Goal: Task Accomplishment & Management: Manage account settings

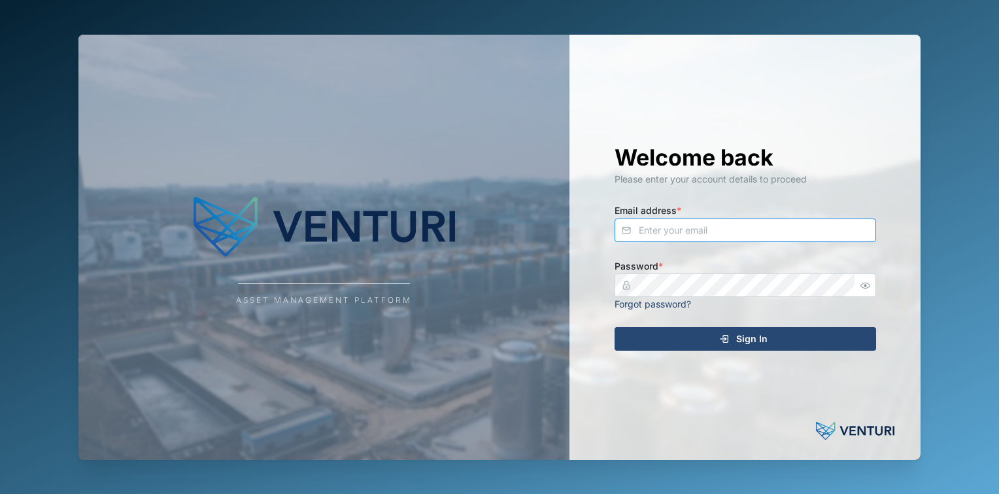
type input "fe-test-admin@venturi.io"
click at [702, 348] on div "Sign In" at bounding box center [743, 339] width 241 height 22
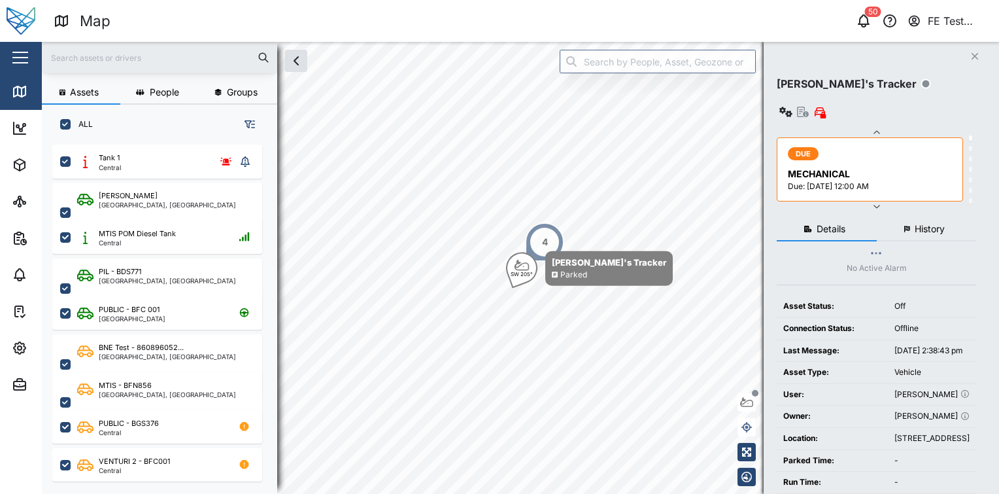
scroll to position [10, 10]
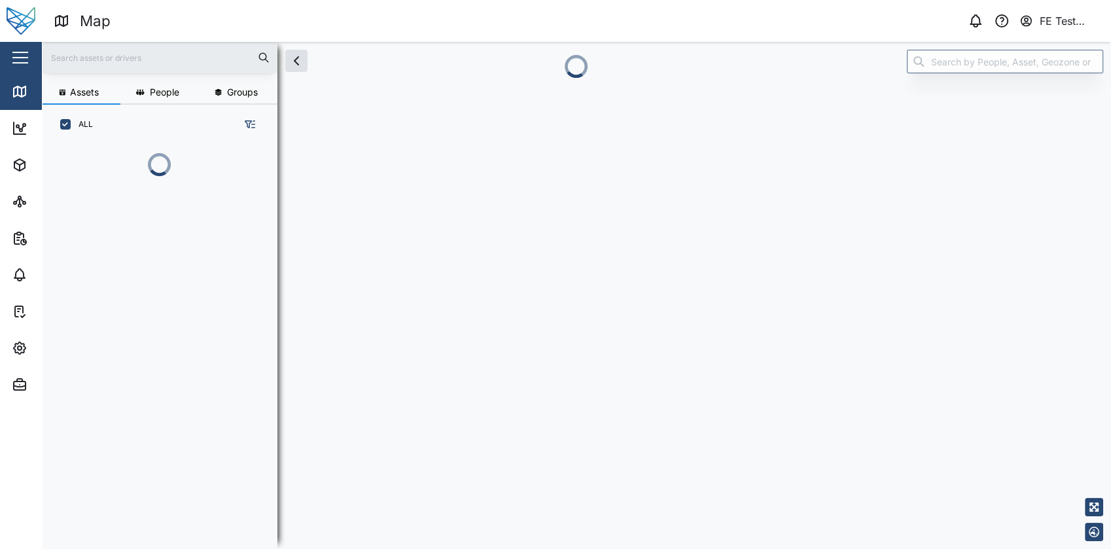
scroll to position [330, 203]
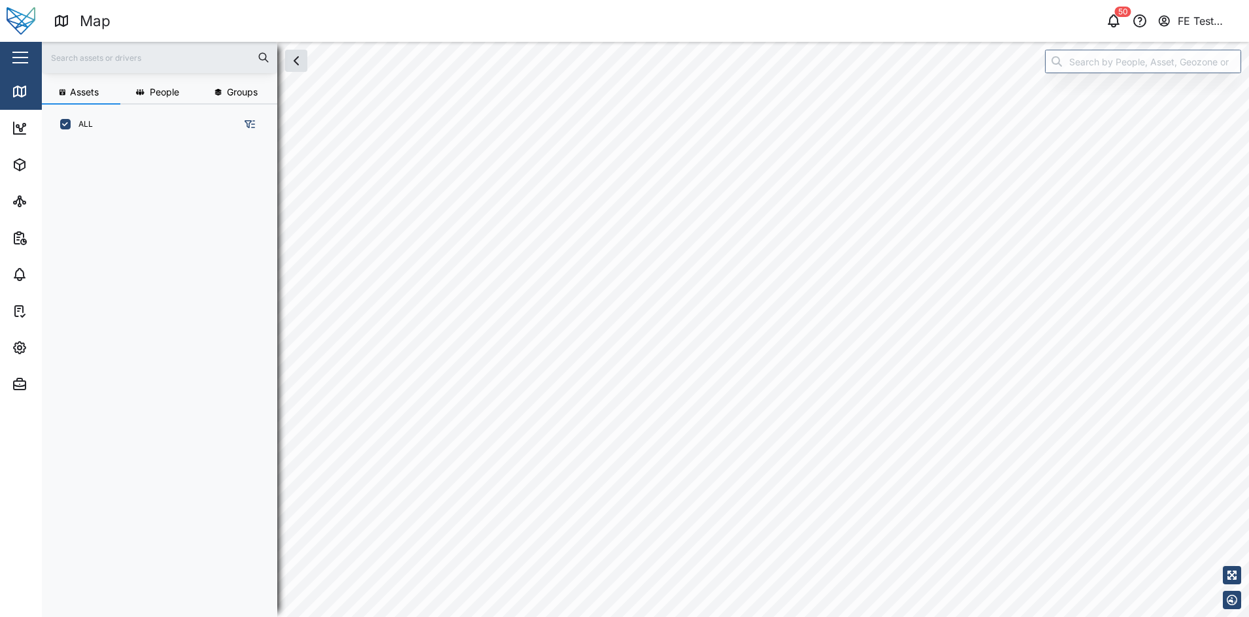
scroll to position [455, 202]
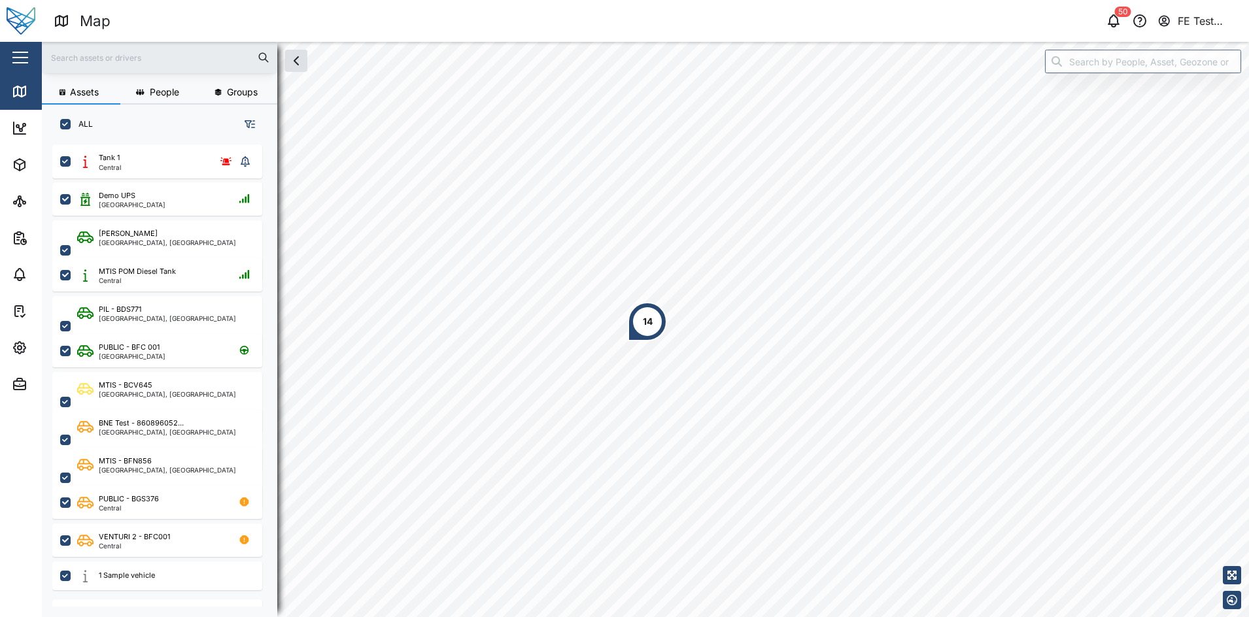
click at [24, 51] on button "button" at bounding box center [20, 57] width 22 height 22
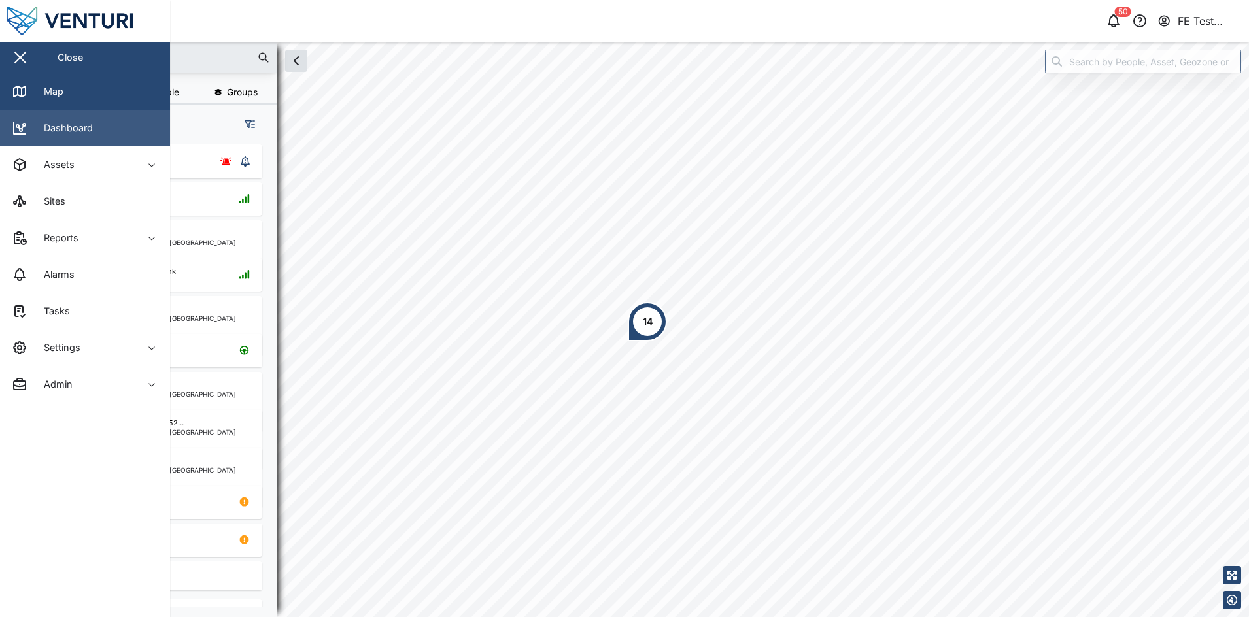
click at [109, 135] on link "Dashboard" at bounding box center [85, 128] width 170 height 37
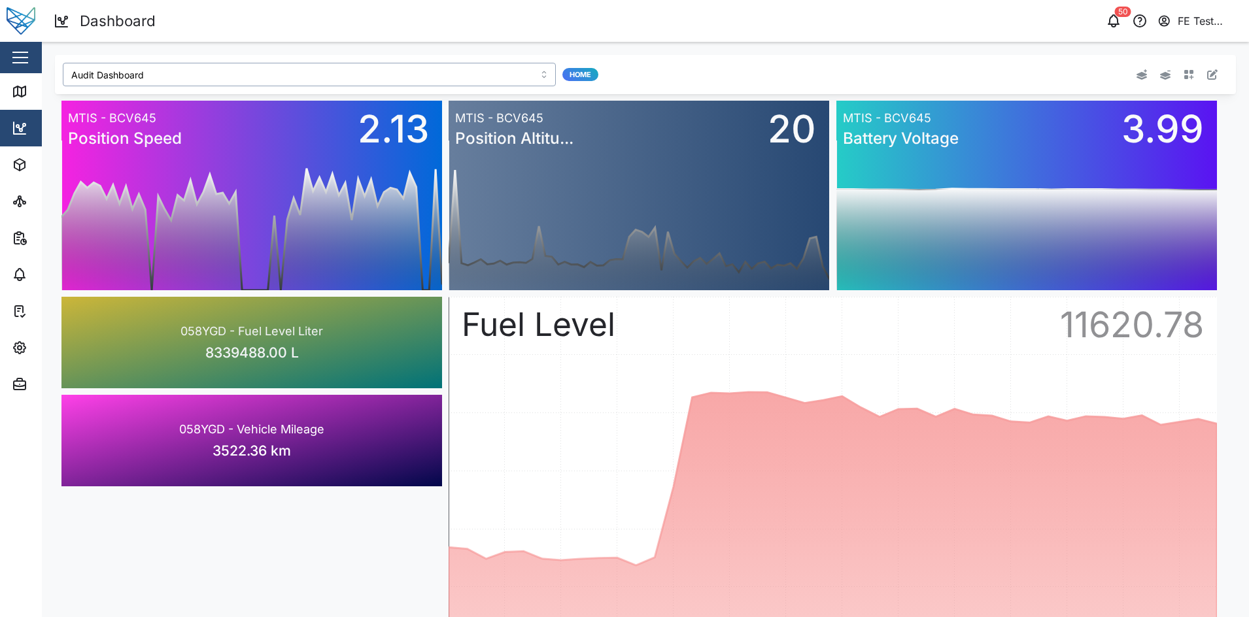
click at [396, 65] on input "Audit Dashboard" at bounding box center [309, 75] width 493 height 24
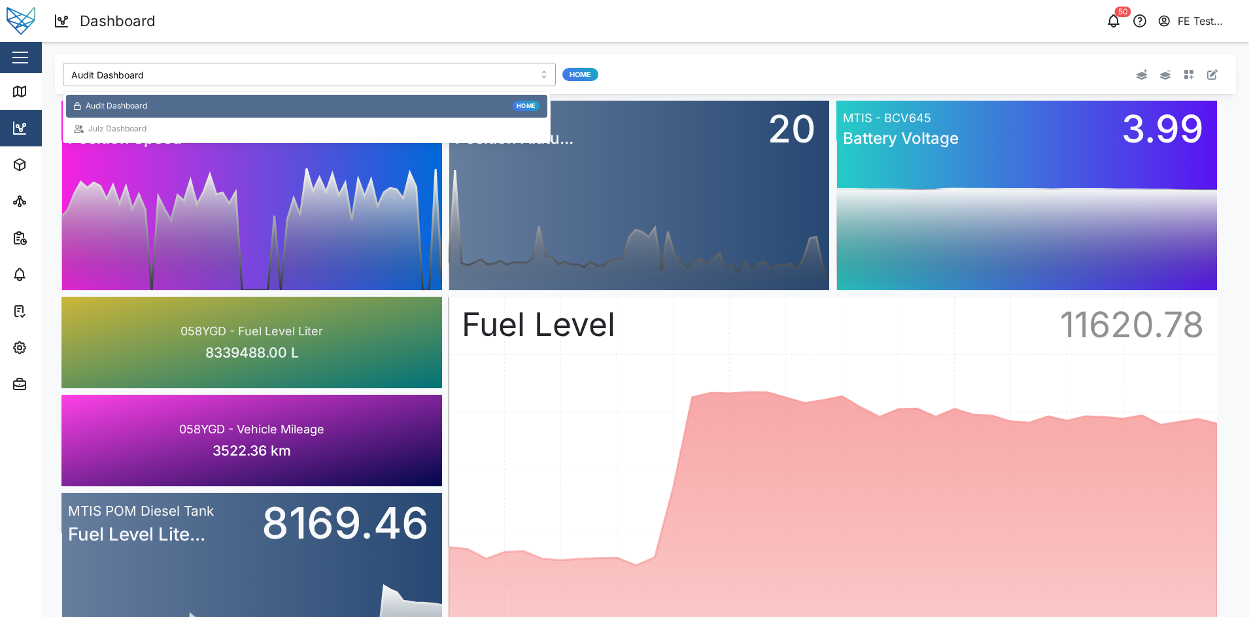
click at [330, 115] on div "Audit Dashboard Home" at bounding box center [306, 106] width 481 height 23
click at [305, 82] on input "Audit Dashboard" at bounding box center [309, 75] width 493 height 24
click at [277, 124] on div "Julz Dashboard" at bounding box center [307, 129] width 466 height 12
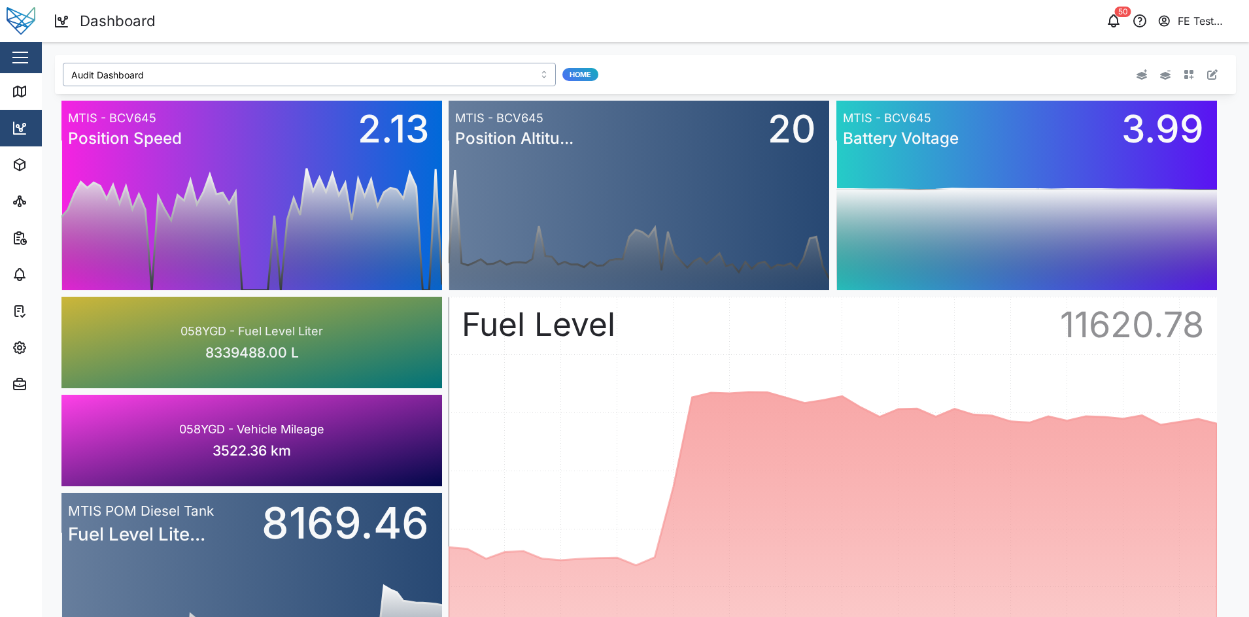
type input "Julz Dashboard"
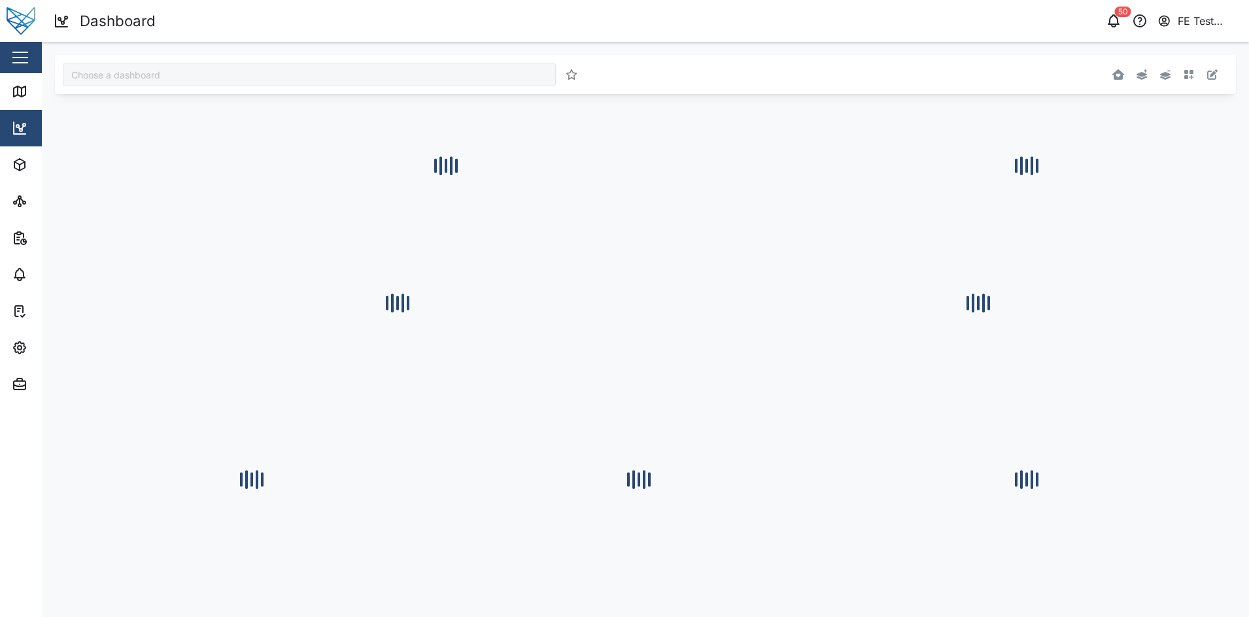
type input "Julz Dashboard"
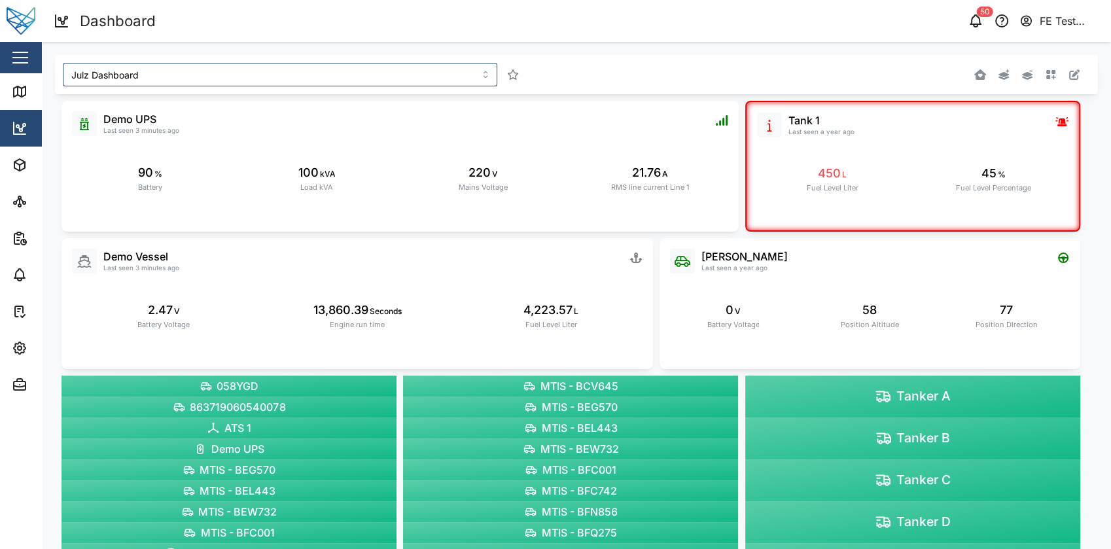
click at [605, 52] on div "Julz Dashboard Liam Audi Last seen a year ago 0 V Battery Voltage 58 Position A…" at bounding box center [576, 323] width 1069 height 562
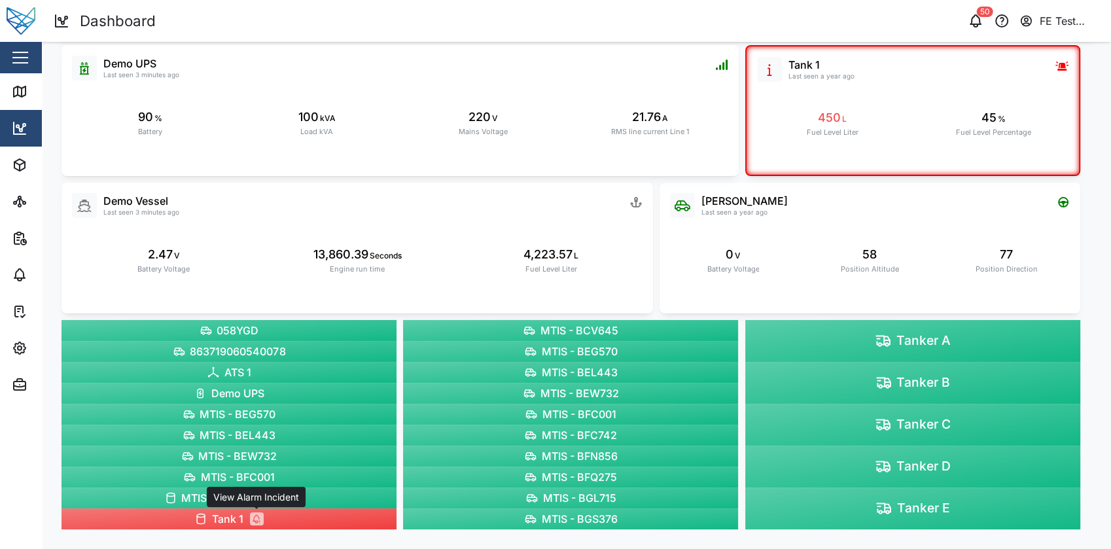
click at [253, 518] on icon at bounding box center [256, 518] width 7 height 7
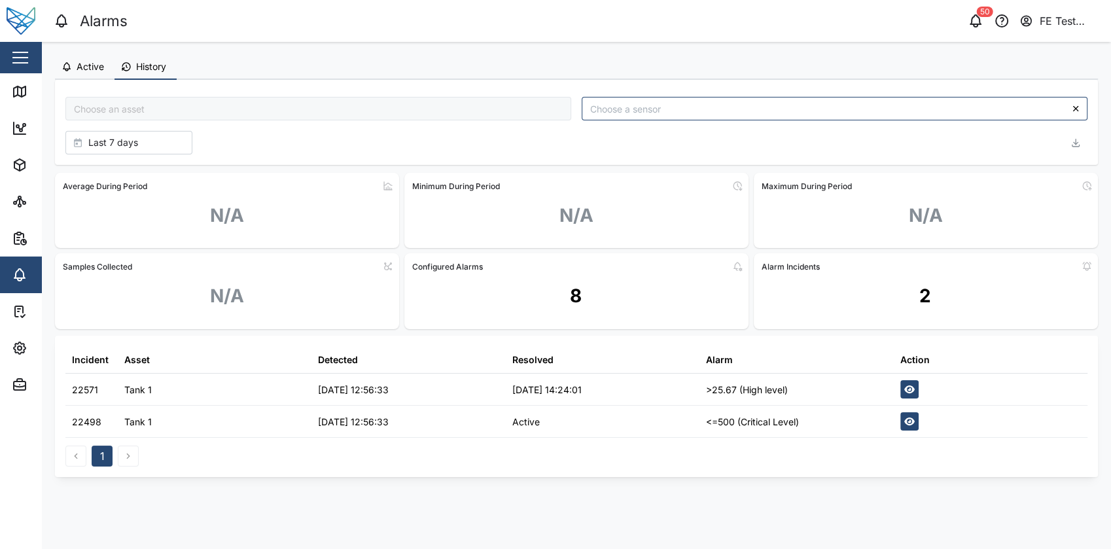
type input "Tank 1"
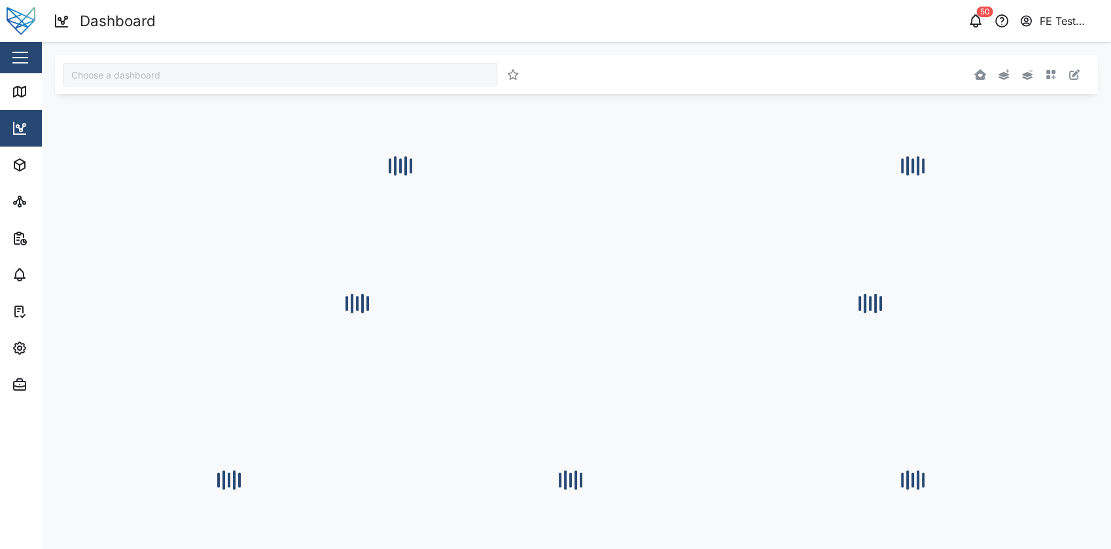
type input "Julz Dashboard"
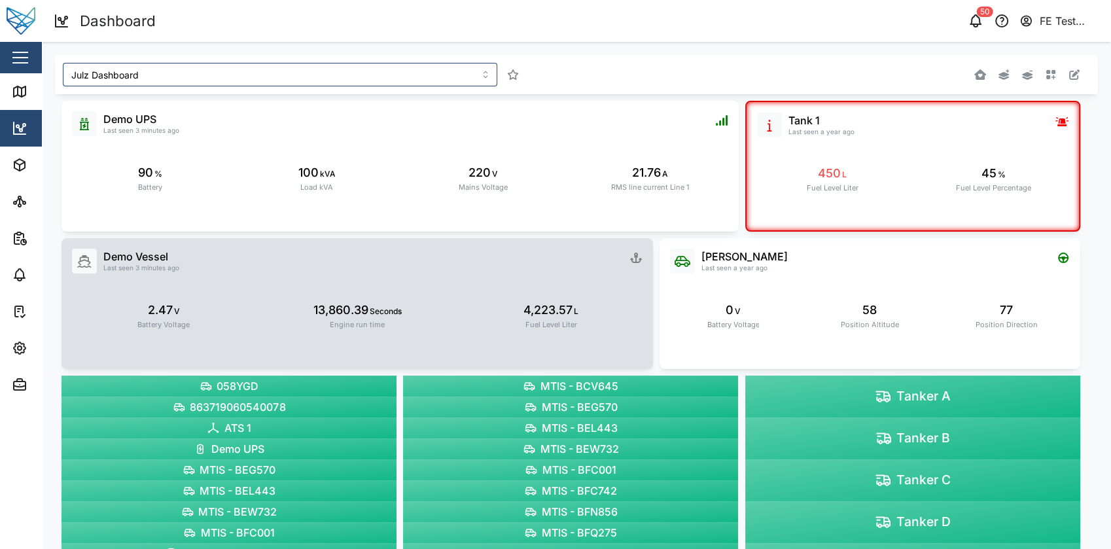
scroll to position [56, 0]
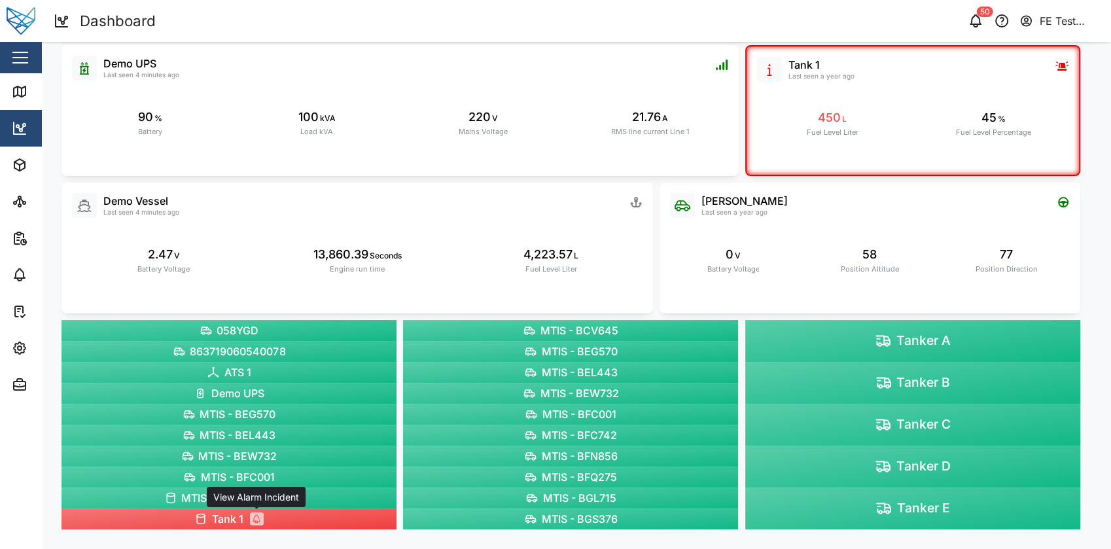
click at [257, 517] on icon at bounding box center [256, 518] width 11 height 11
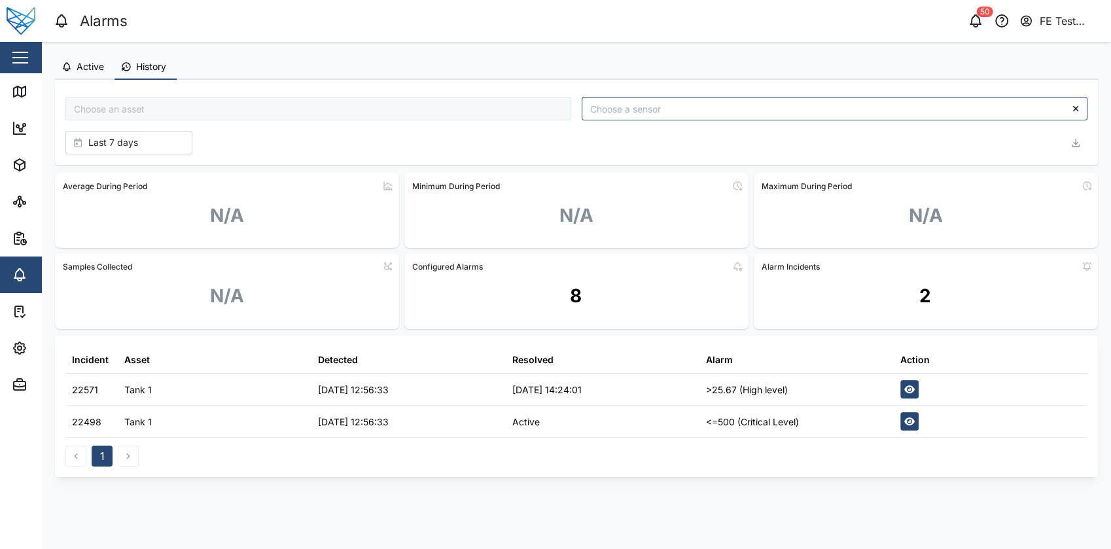
type input "Tank 1"
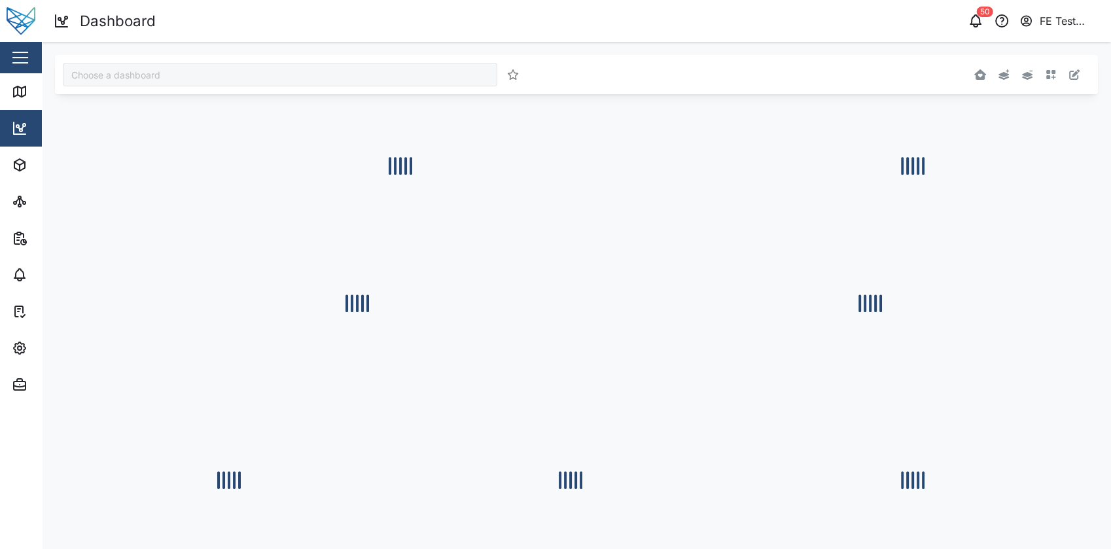
type input "Julz Dashboard"
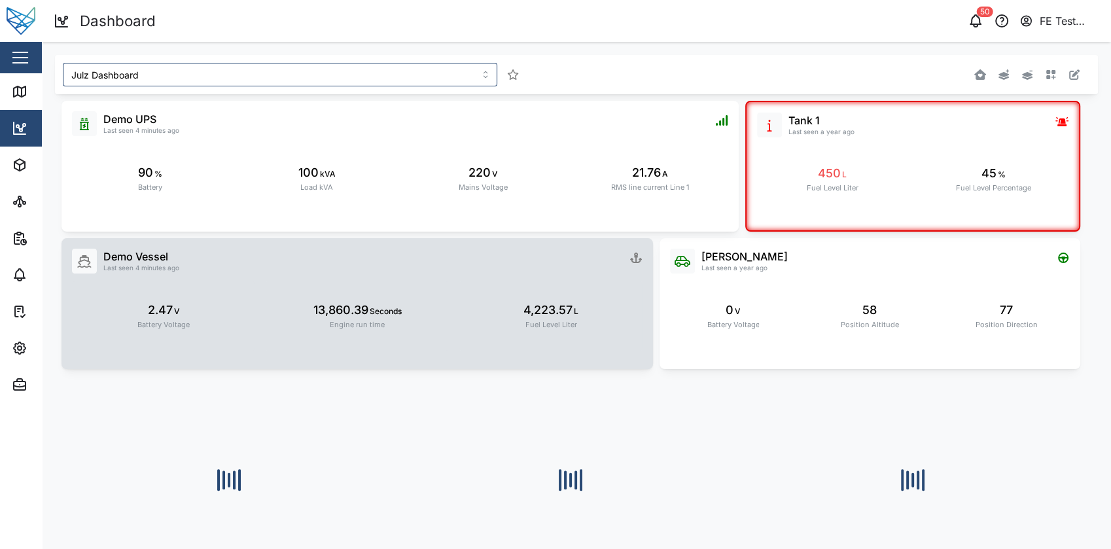
scroll to position [56, 0]
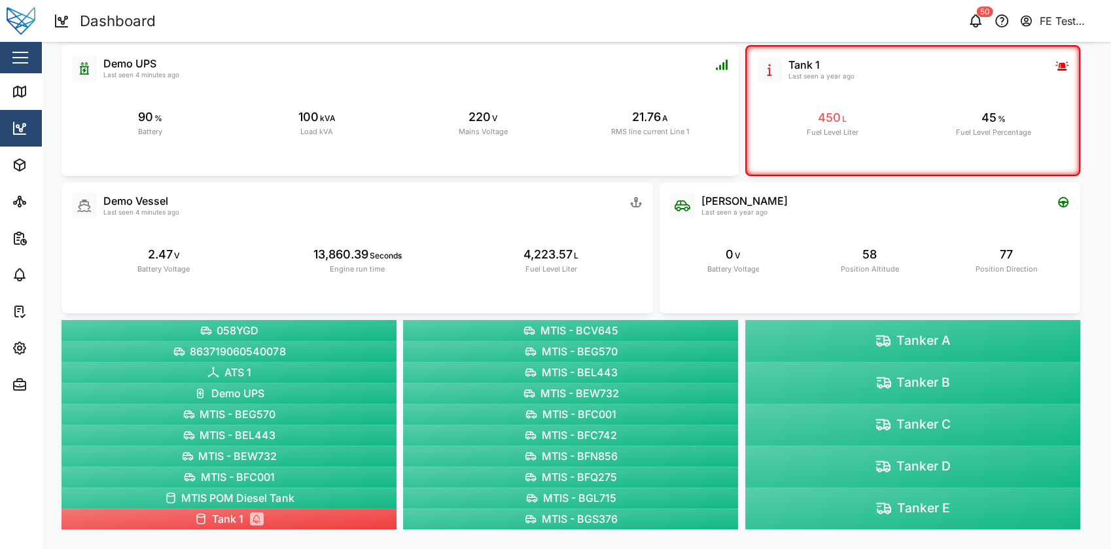
click at [228, 522] on span "Tank 1" at bounding box center [227, 519] width 31 height 16
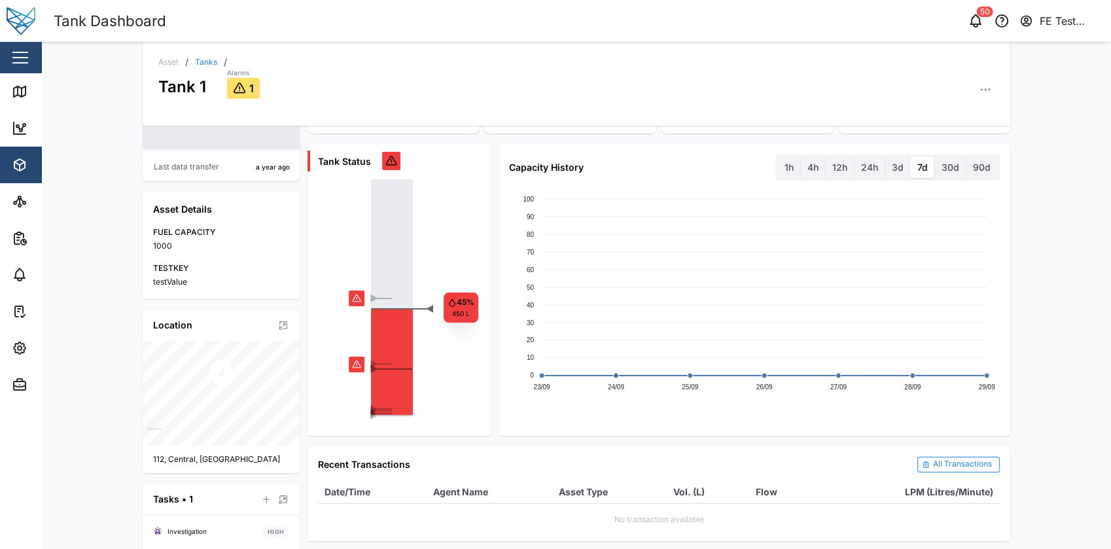
scroll to position [17, 0]
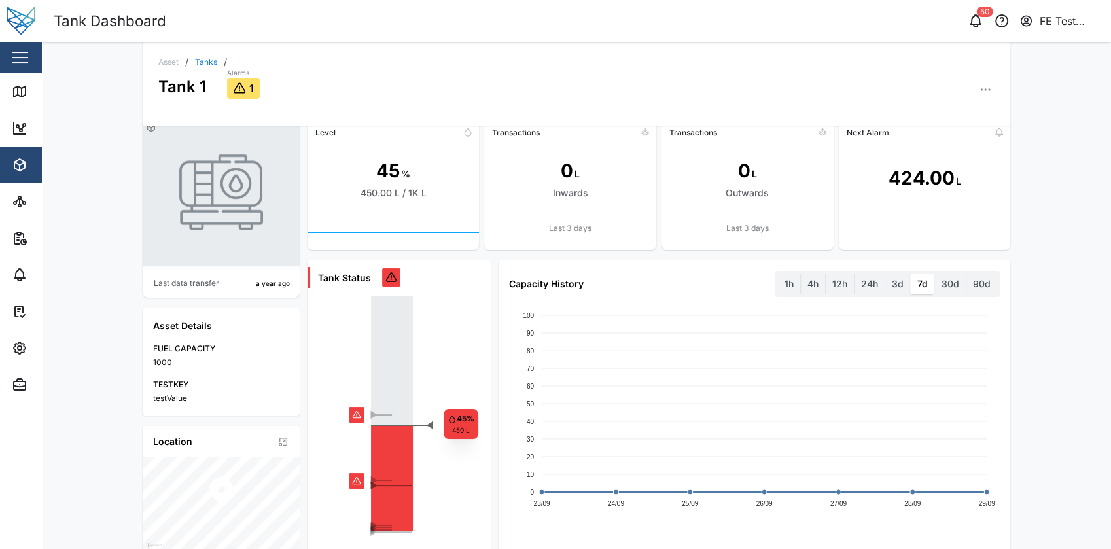
click at [989, 78] on div "Asset / Tanks / Tank 1 Alarms 1" at bounding box center [576, 84] width 867 height 84
click at [986, 86] on button "button" at bounding box center [985, 89] width 18 height 18
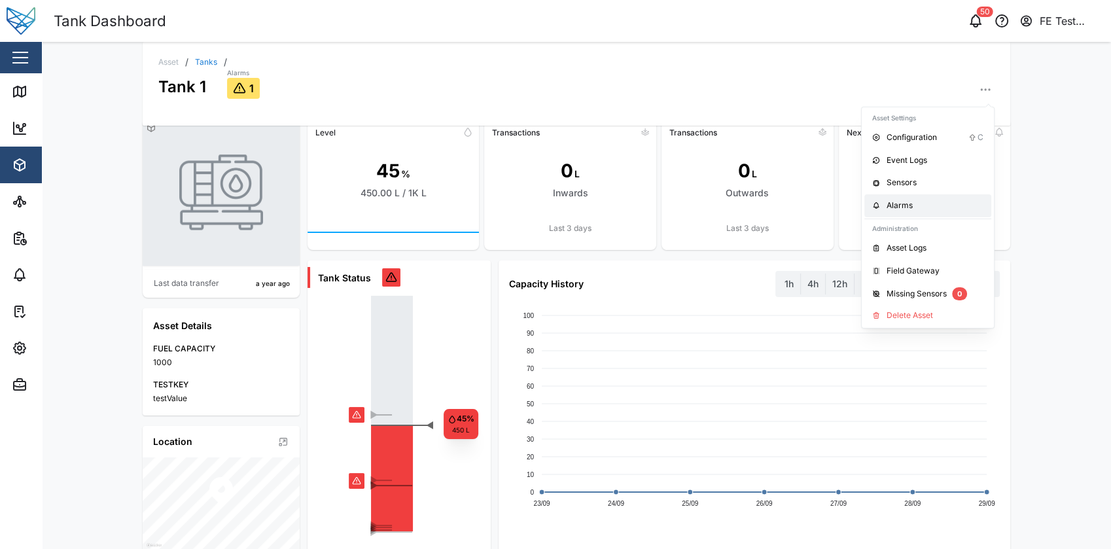
click at [920, 203] on div "Alarms" at bounding box center [934, 205] width 97 height 12
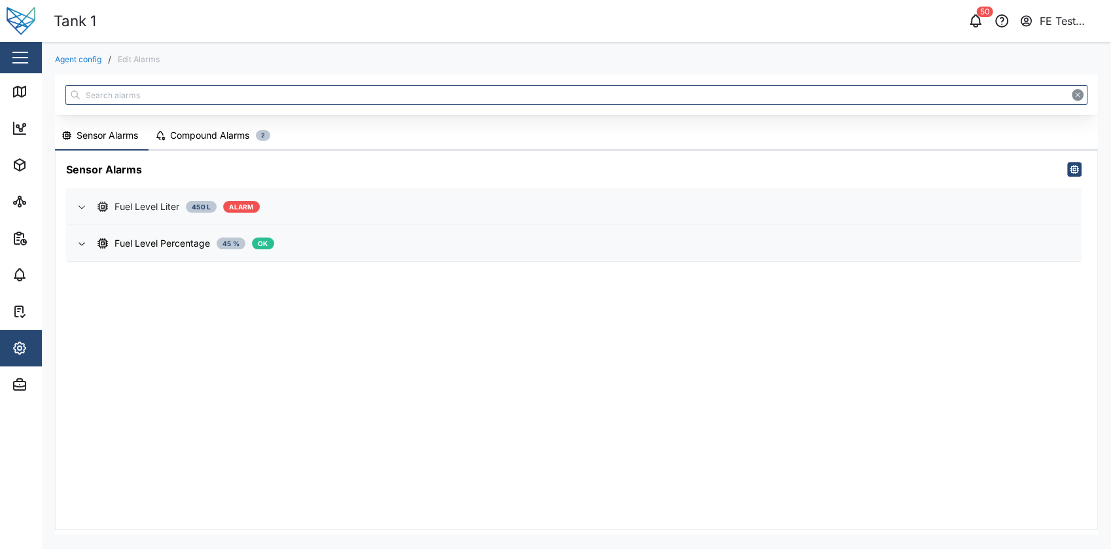
click at [381, 193] on span "Fuel Level Liter 450 L ALARM" at bounding box center [583, 206] width 972 height 35
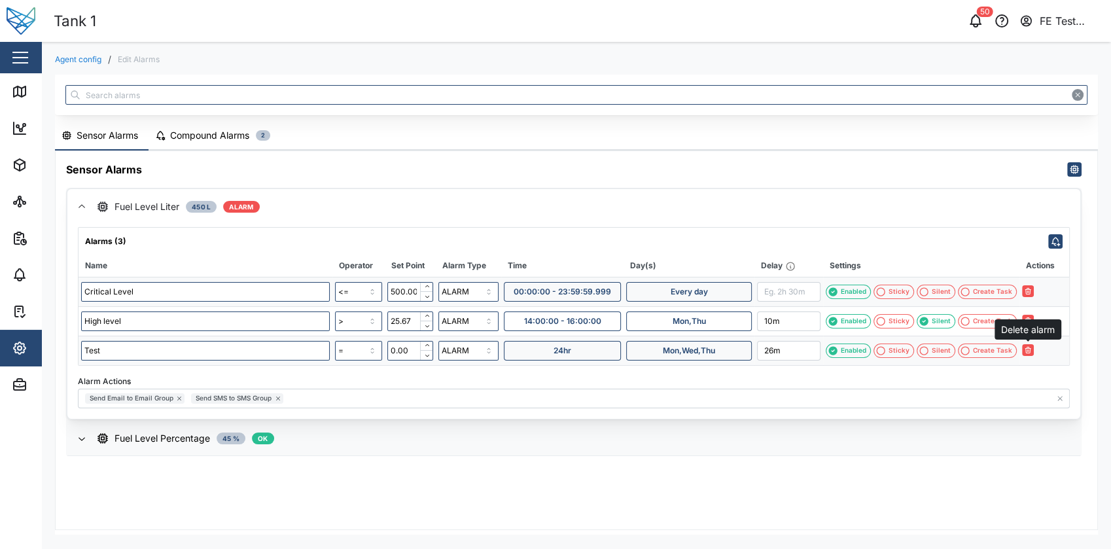
click at [1031, 353] on button "button" at bounding box center [1028, 350] width 12 height 12
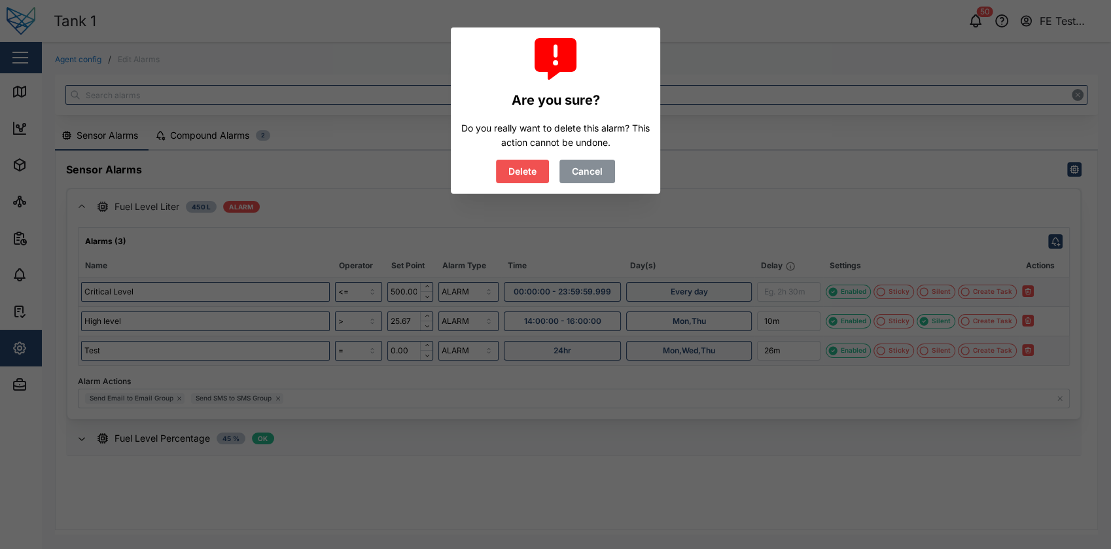
click at [526, 174] on span "Delete" at bounding box center [522, 171] width 28 height 22
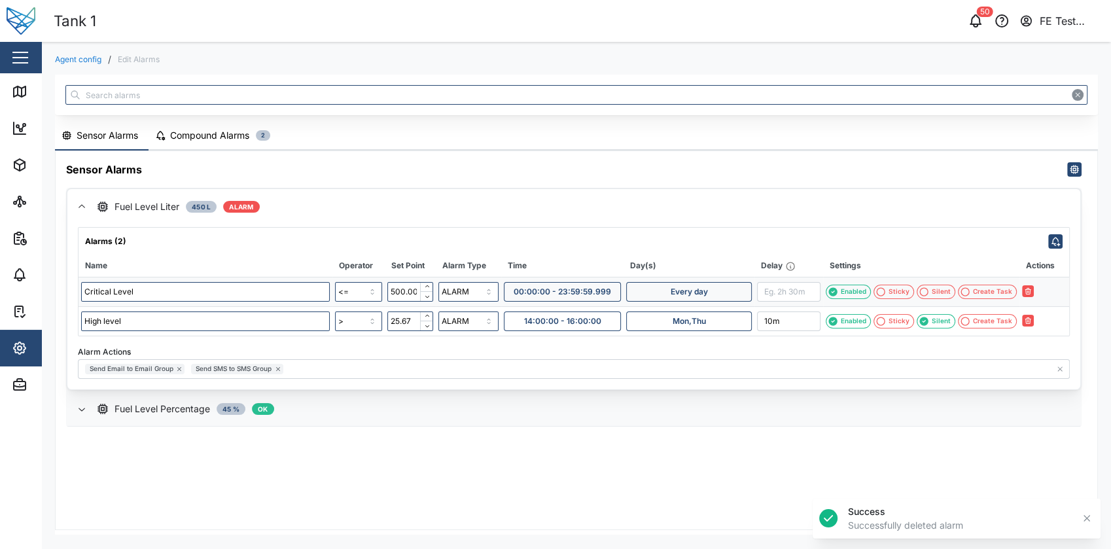
click at [377, 402] on div "Fuel Level Percentage 45 % OK" at bounding box center [583, 409] width 972 height 14
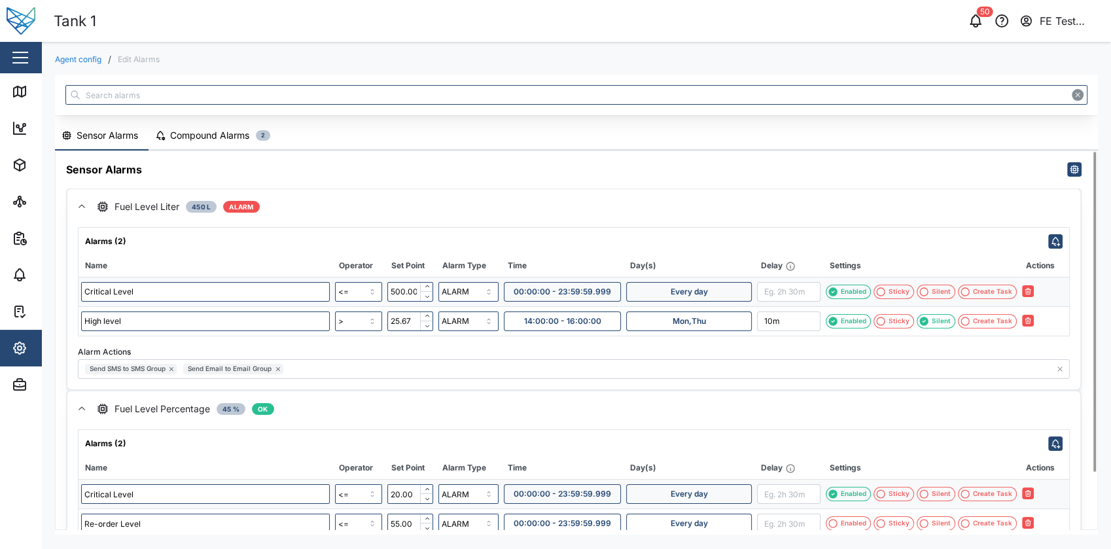
scroll to position [67, 0]
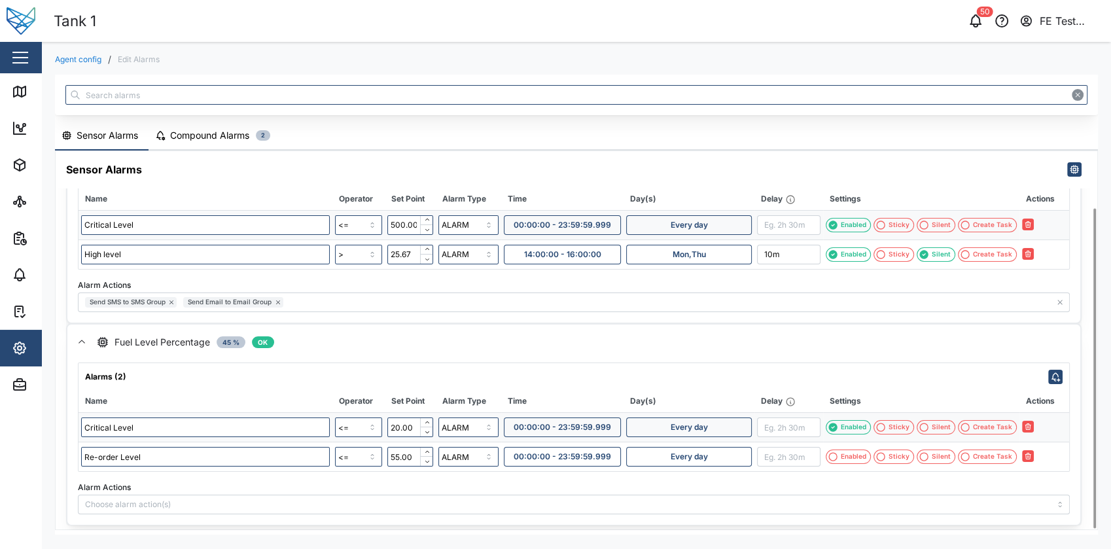
click at [857, 428] on div "Enabled" at bounding box center [853, 427] width 26 height 10
click at [1041, 424] on icon "button" at bounding box center [1042, 427] width 8 height 8
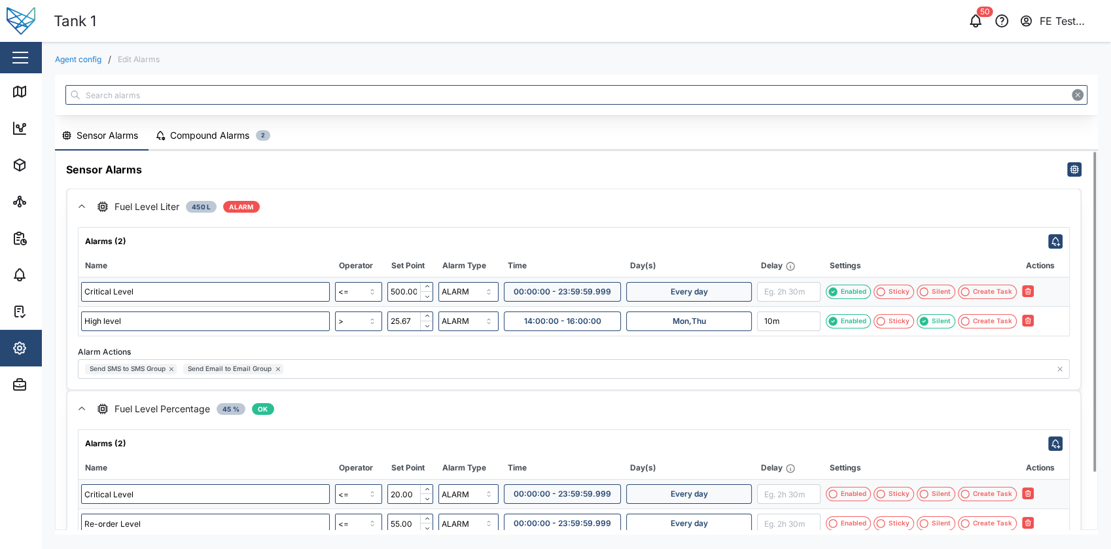
click at [335, 417] on span "Fuel Level Percentage 45 % OK" at bounding box center [583, 408] width 972 height 35
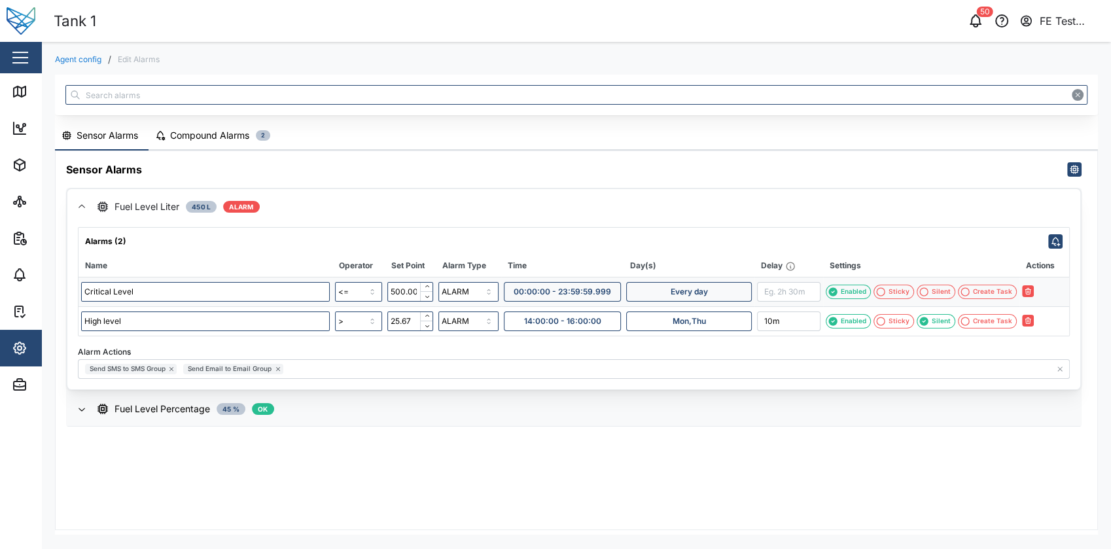
click at [367, 154] on div "Sensor Alarms" at bounding box center [574, 169] width 1036 height 37
click at [343, 209] on div "Fuel Level Liter 450 L ALARM" at bounding box center [583, 206] width 972 height 14
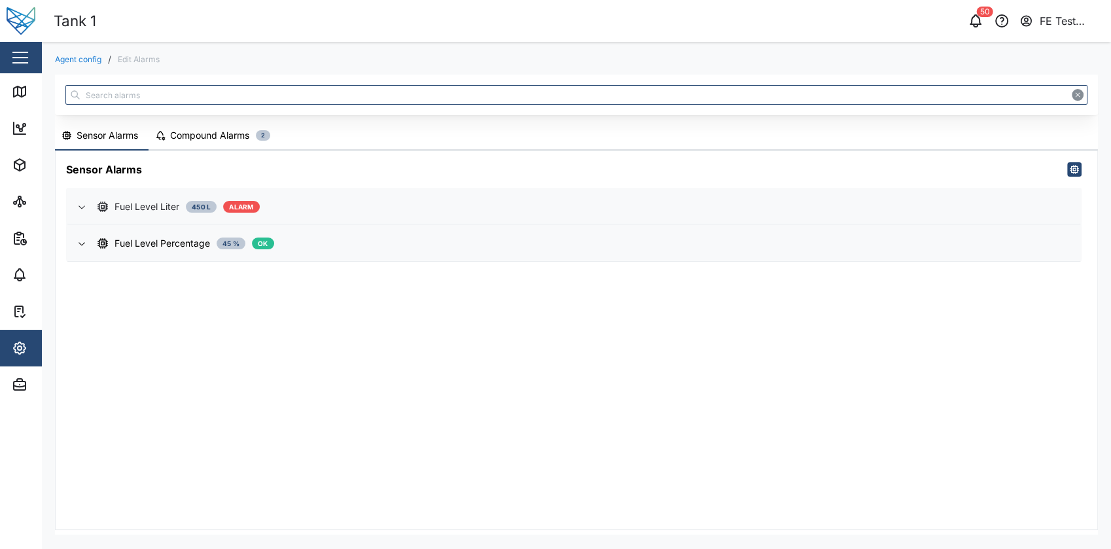
click at [343, 209] on div "Fuel Level Liter 450 L ALARM" at bounding box center [583, 206] width 972 height 14
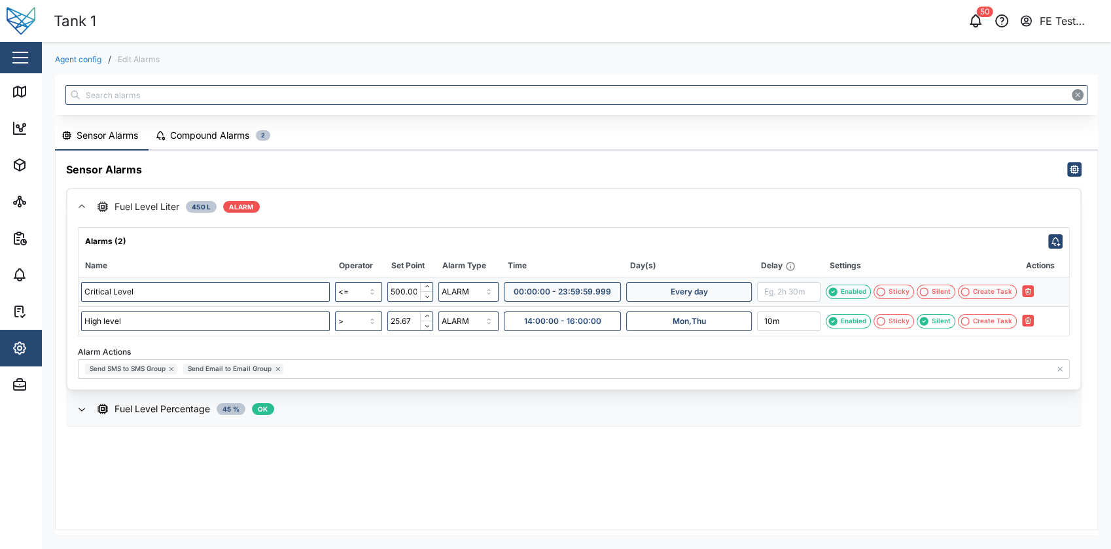
click at [343, 209] on div "Fuel Level Liter 450 L ALARM" at bounding box center [583, 206] width 972 height 14
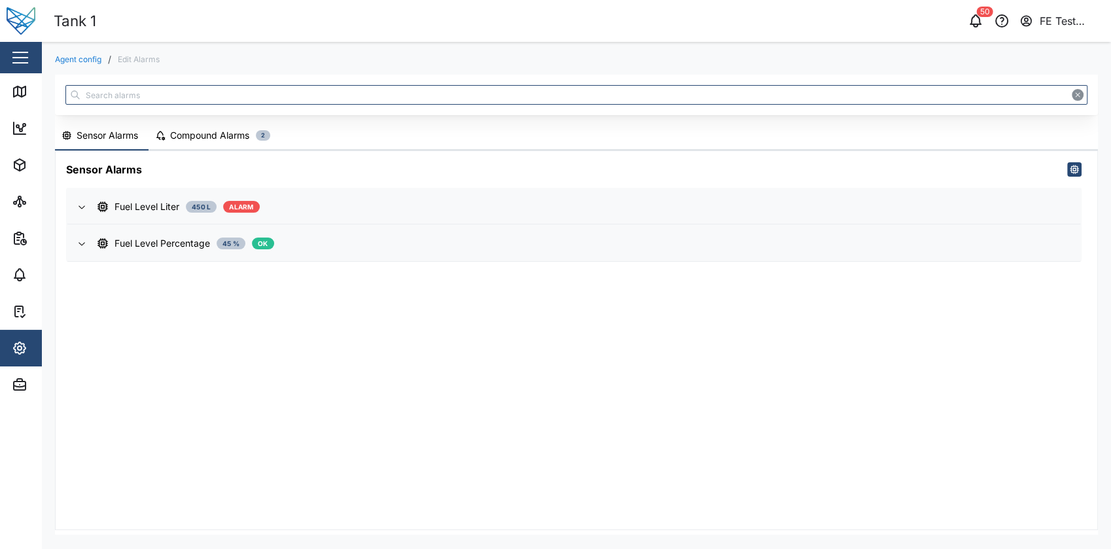
click at [34, 48] on div "Close" at bounding box center [85, 57] width 170 height 31
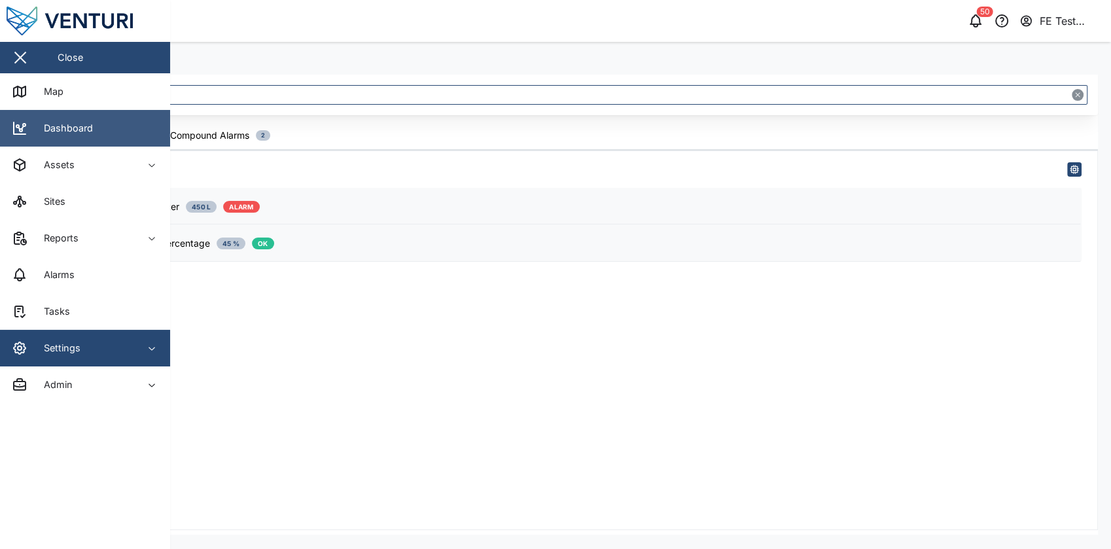
click at [79, 139] on link "Dashboard" at bounding box center [85, 128] width 170 height 37
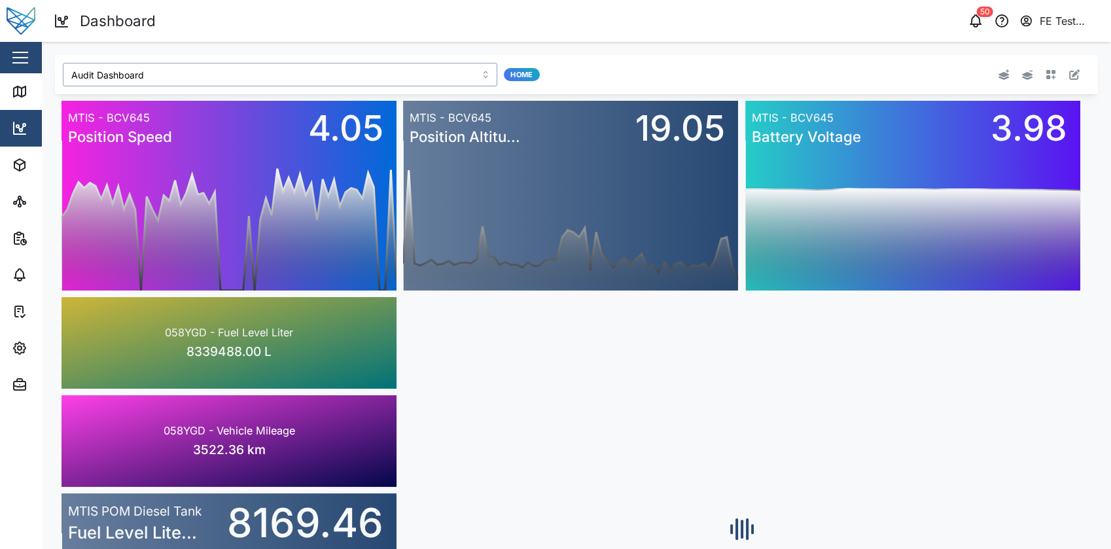
click at [325, 69] on input "Audit Dashboard" at bounding box center [280, 75] width 434 height 24
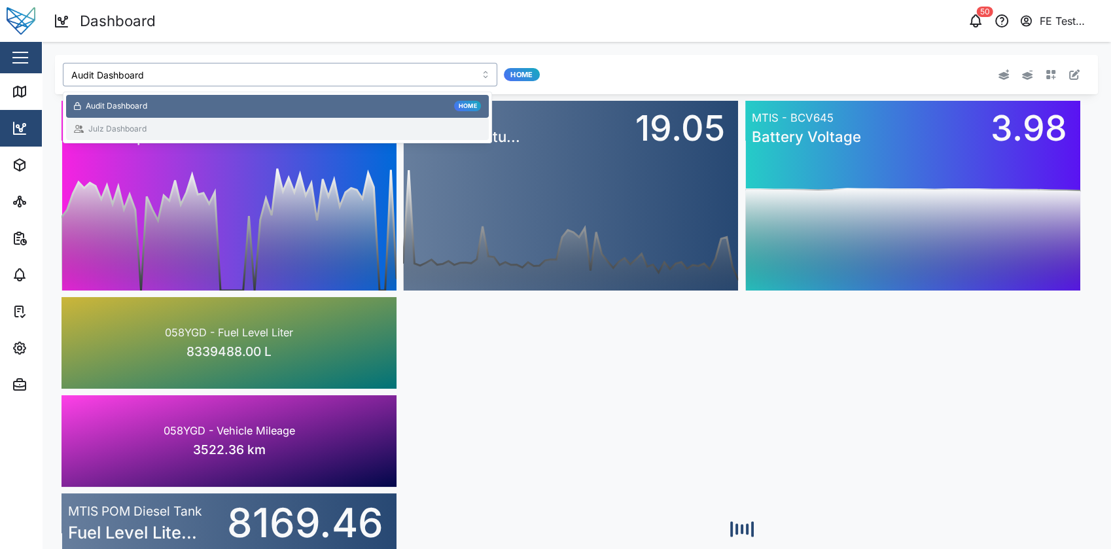
click at [213, 129] on div "Julz Dashboard" at bounding box center [277, 129] width 407 height 12
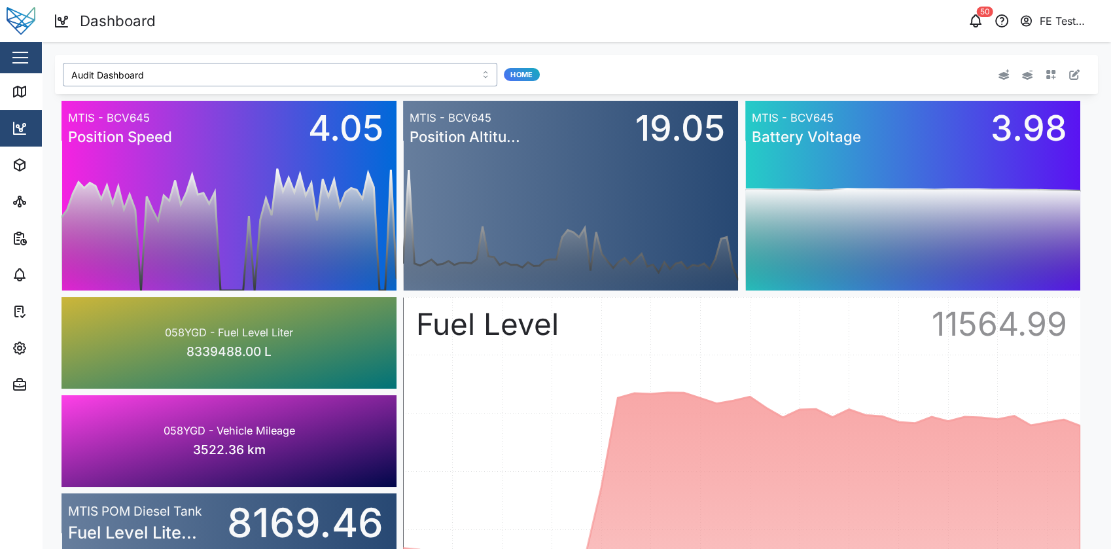
type input "Julz Dashboard"
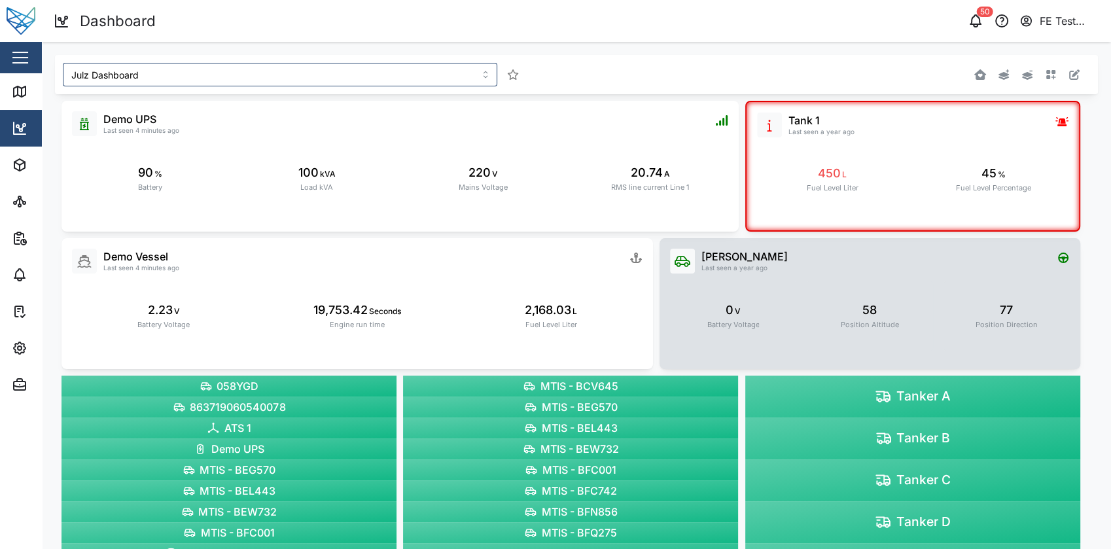
click at [856, 273] on div "Liam Audi Last seen a year ago 0 V Battery Voltage 58 Position Altitude 77 Posi…" at bounding box center [869, 303] width 421 height 131
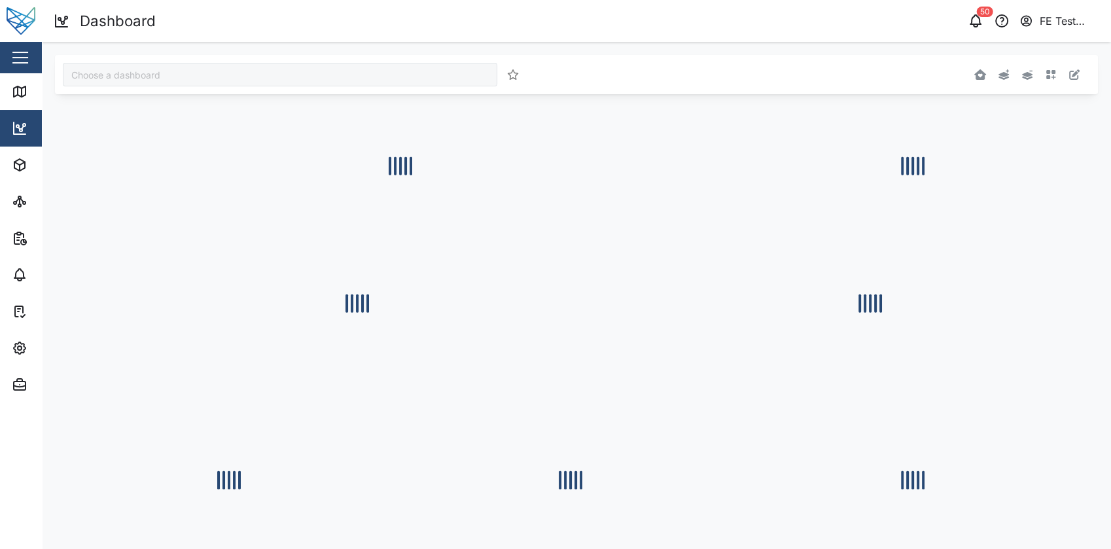
type input "Julz Dashboard"
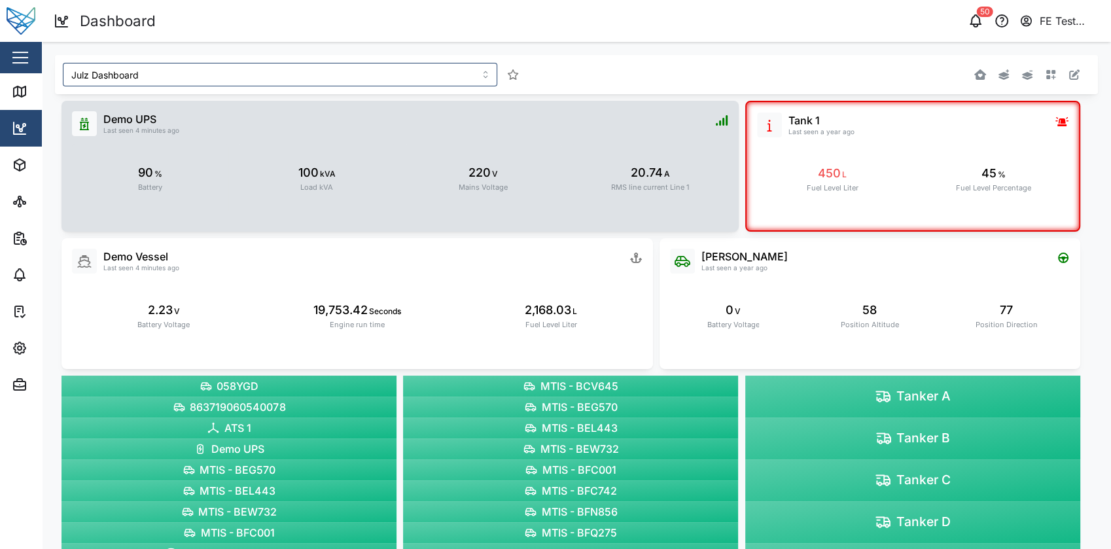
click at [578, 170] on div "20.74 A RMS line current Line 1" at bounding box center [650, 178] width 156 height 69
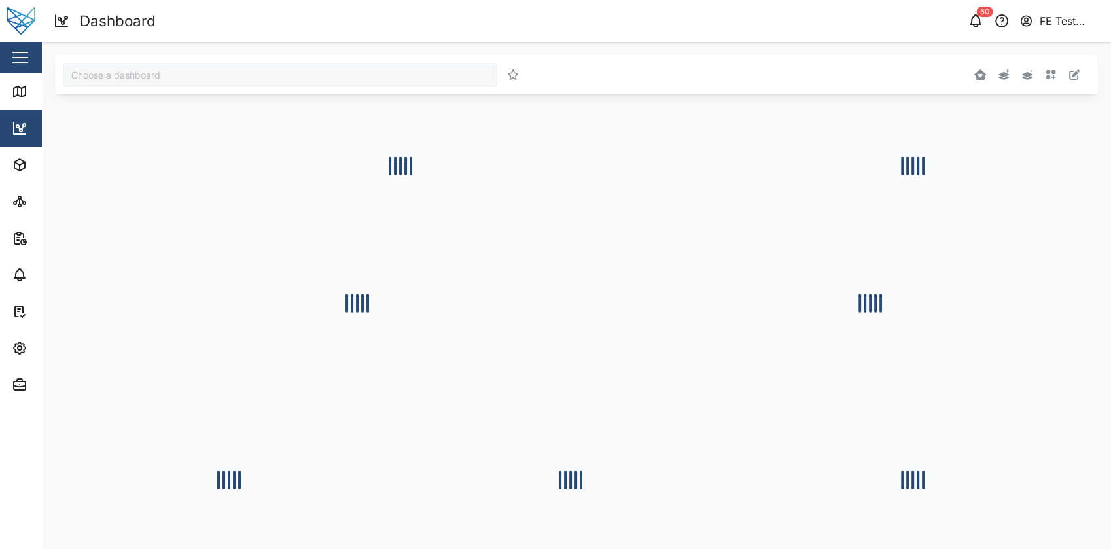
type input "Julz Dashboard"
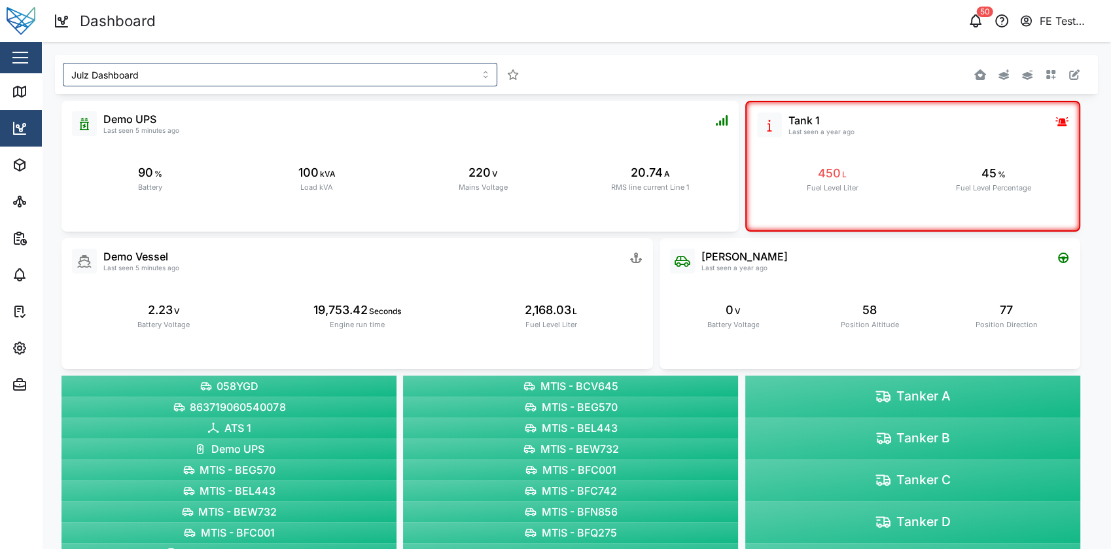
click at [1065, 82] on button "button" at bounding box center [1074, 74] width 18 height 18
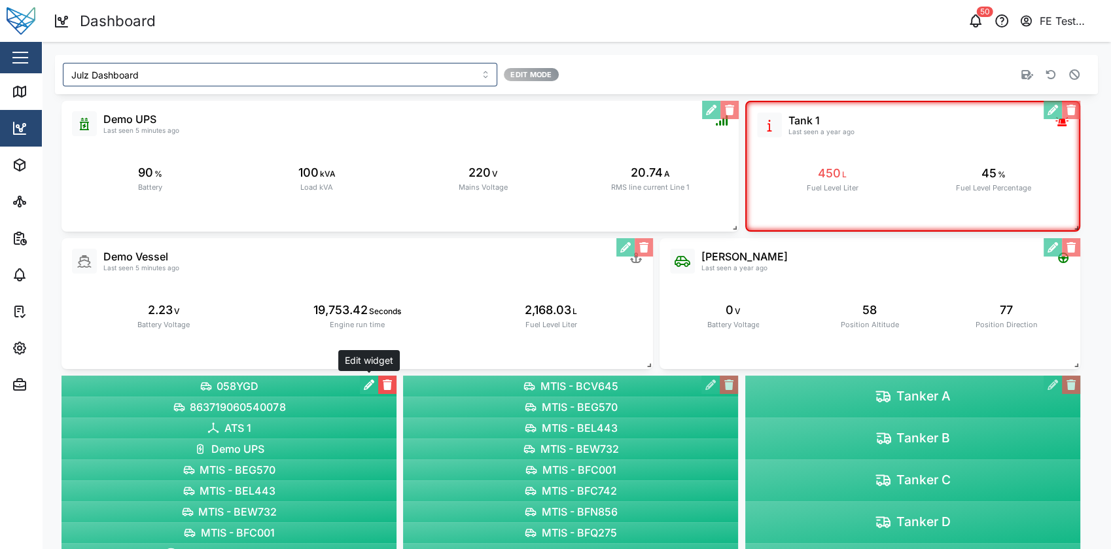
click at [360, 387] on button "button" at bounding box center [369, 384] width 18 height 18
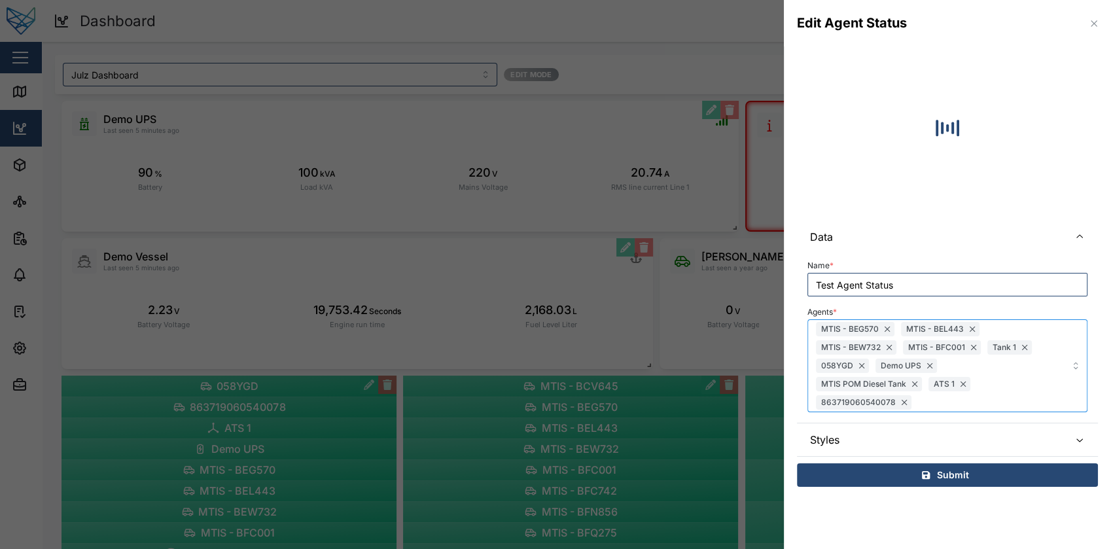
click at [979, 387] on div "MTIS - BEG570 MTIS - BEL443 MTIS - BEW732 MTIS - BFC001 Tank 1 058YGD Demo UPS …" at bounding box center [926, 366] width 229 height 92
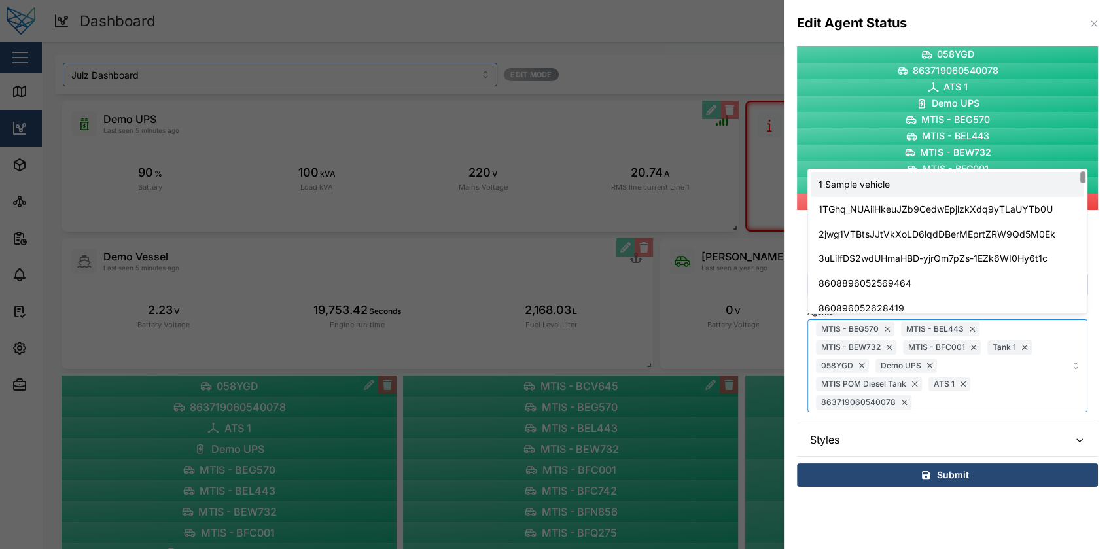
click at [977, 173] on div "1 Sample vehicle" at bounding box center [946, 184] width 273 height 25
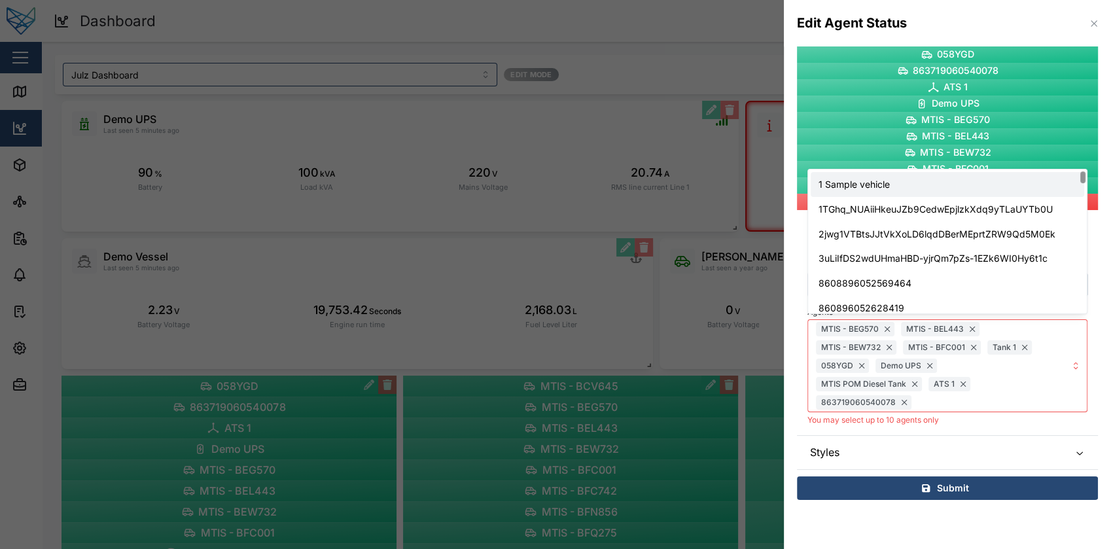
click at [977, 173] on div "1 Sample vehicle" at bounding box center [946, 184] width 273 height 25
click at [994, 426] on div "Data Name * Test Agent Status Agents * MTIS - BEG570 MTIS - BEL443 MTIS - BEW73…" at bounding box center [947, 344] width 301 height 249
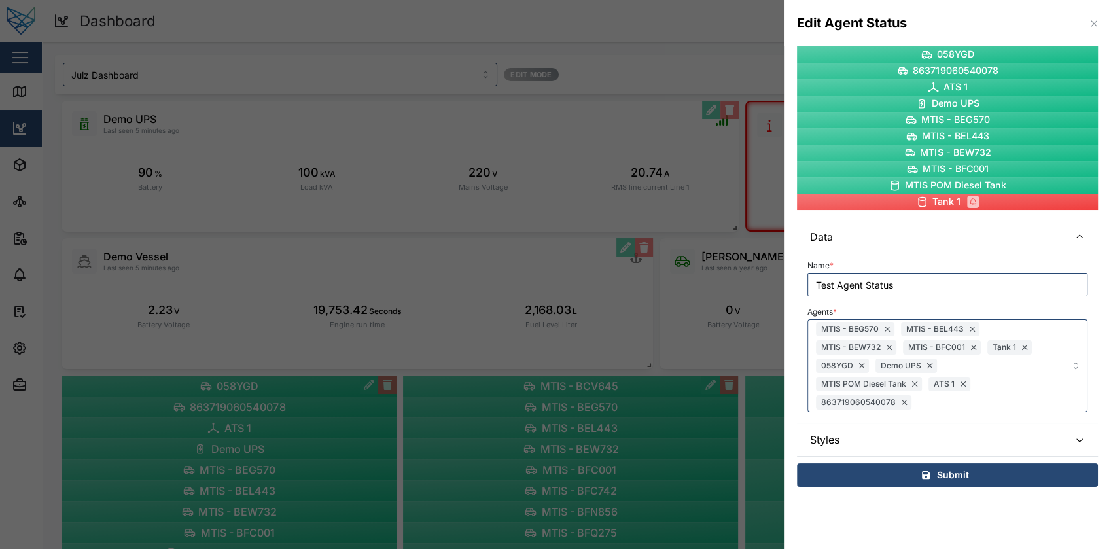
click at [996, 506] on section "Edit Agent Status 058YGD 863719060540078 ATS 1 Demo UPS MTIS - BEG570 MTIS - BE…" at bounding box center [947, 274] width 327 height 549
click at [1096, 19] on icon "button" at bounding box center [1093, 23] width 10 height 10
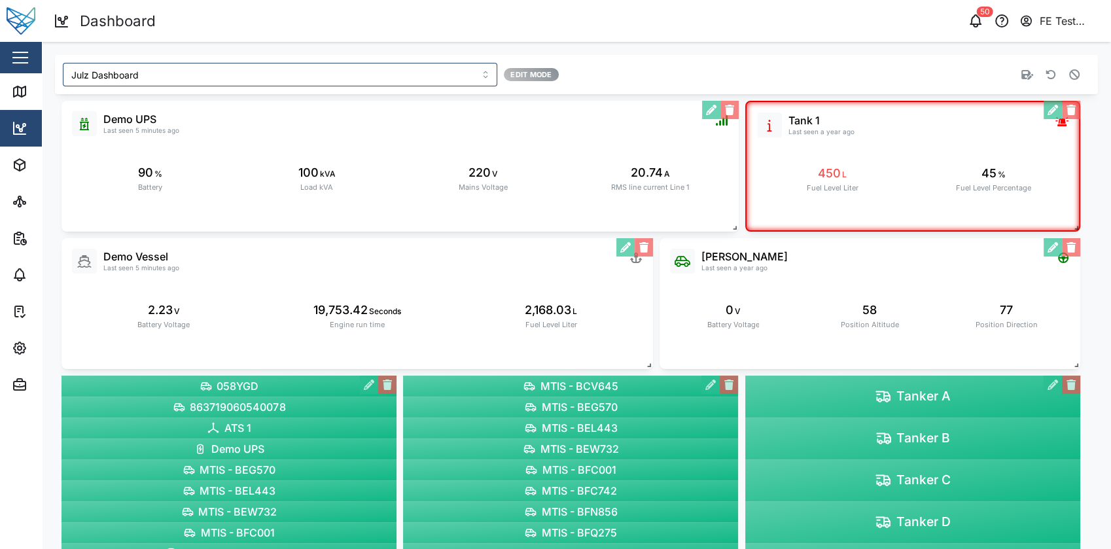
scroll to position [56, 0]
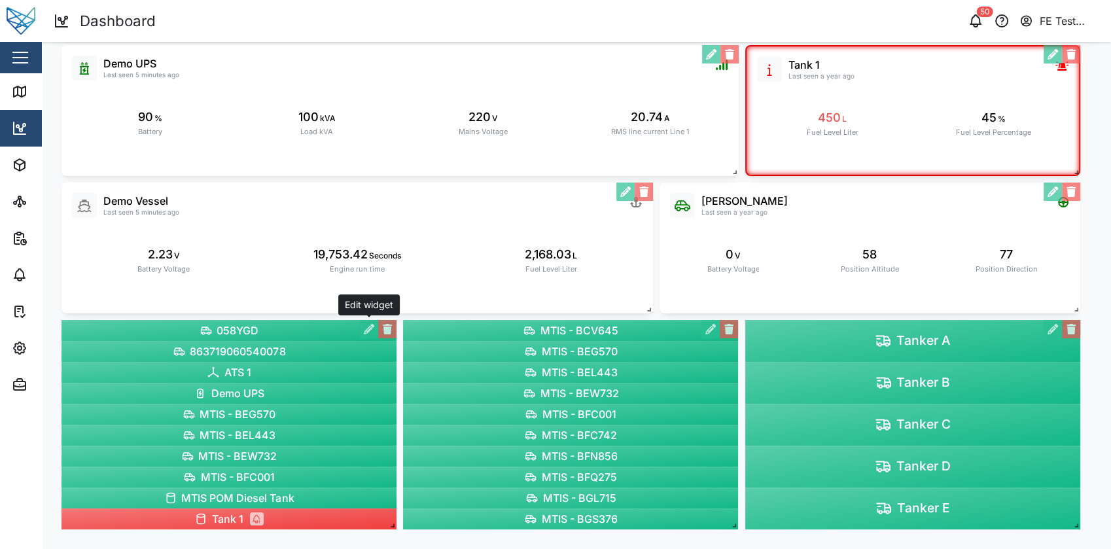
click at [401, 306] on div "Demo Vessel Last seen 5 minutes ago 2.23 V Battery Voltage 19,753.42 Seconds En…" at bounding box center [356, 247] width 591 height 131
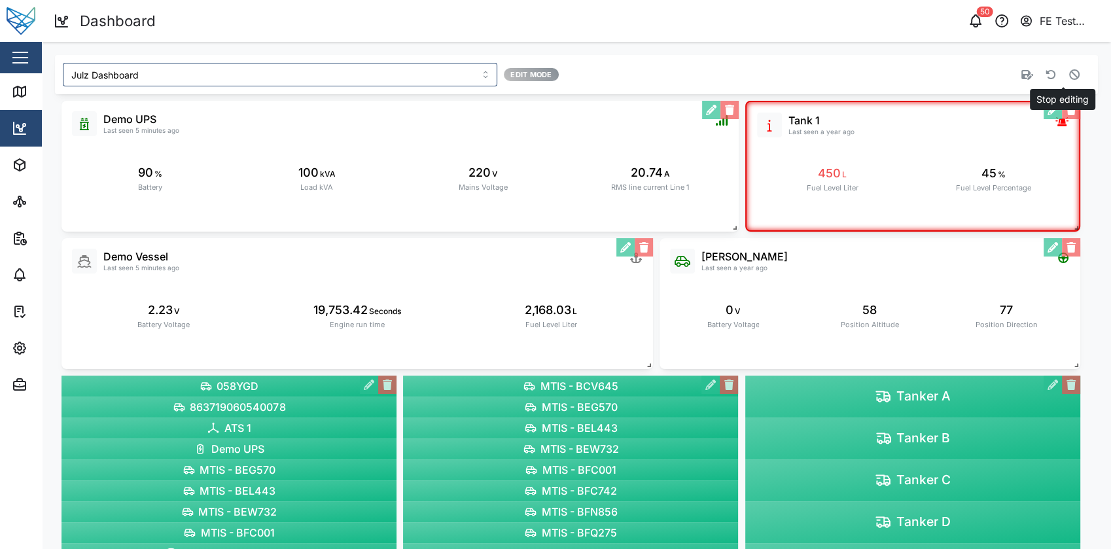
click at [1069, 70] on icon "button" at bounding box center [1074, 74] width 10 height 10
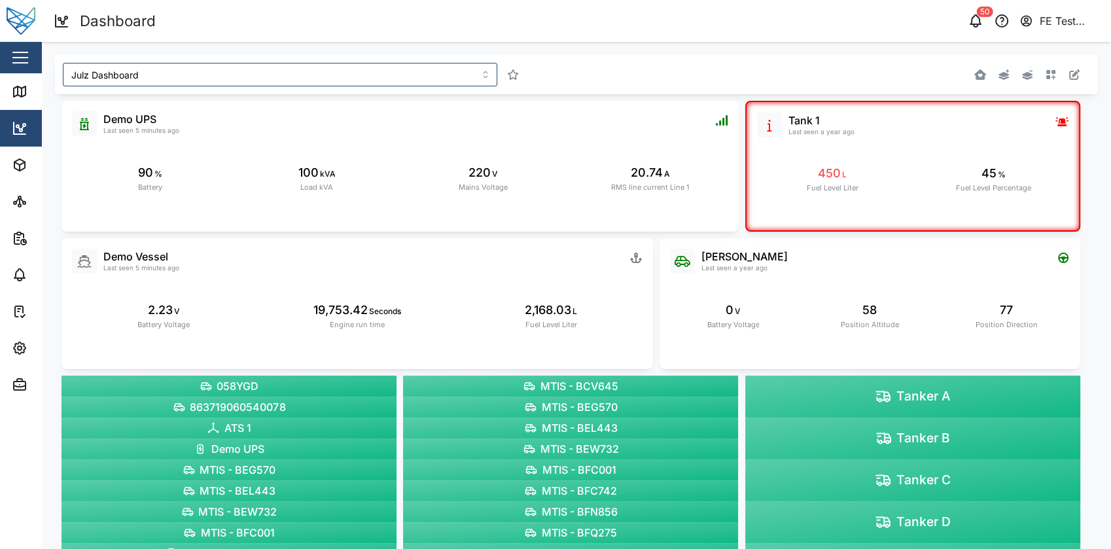
click at [7, 47] on div "Close" at bounding box center [85, 57] width 170 height 31
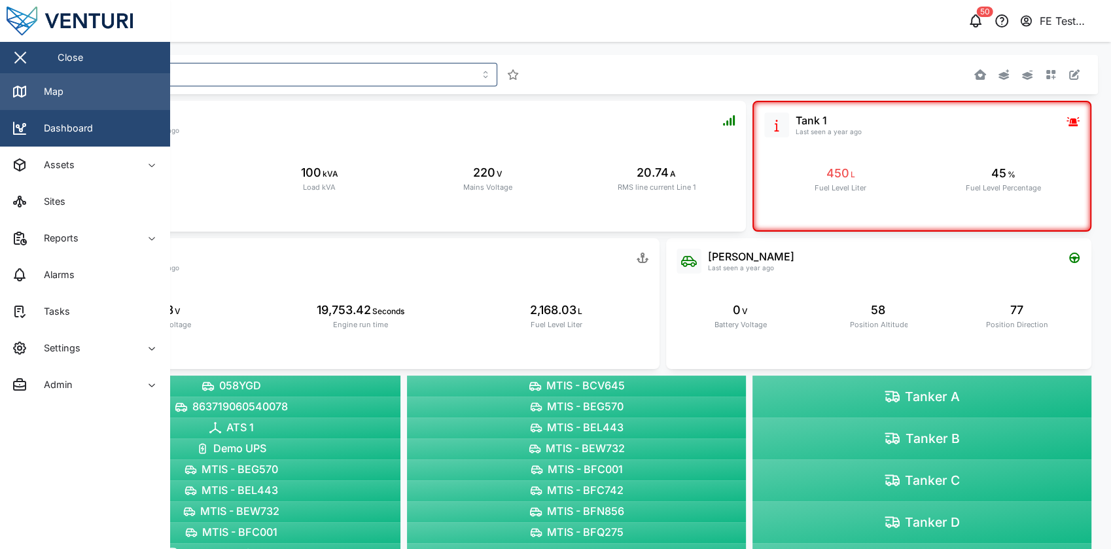
click at [57, 88] on div "Map" at bounding box center [48, 91] width 29 height 14
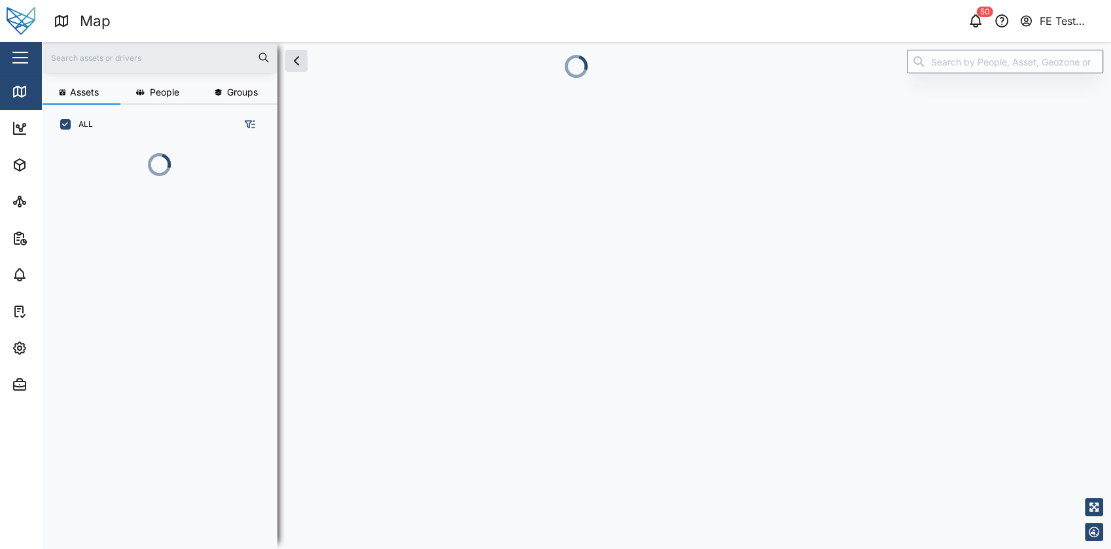
scroll to position [387, 203]
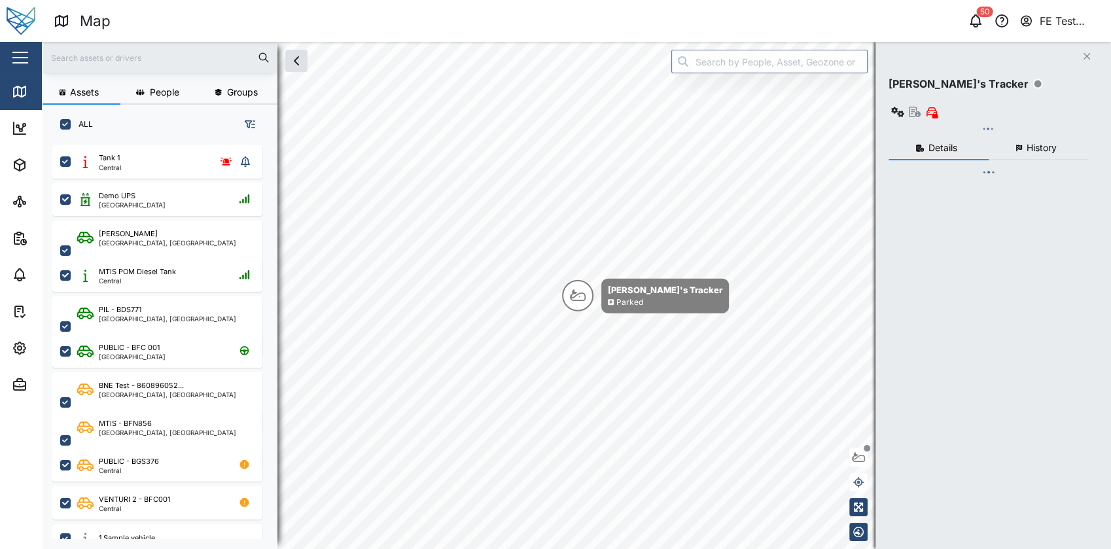
checkbox input "true"
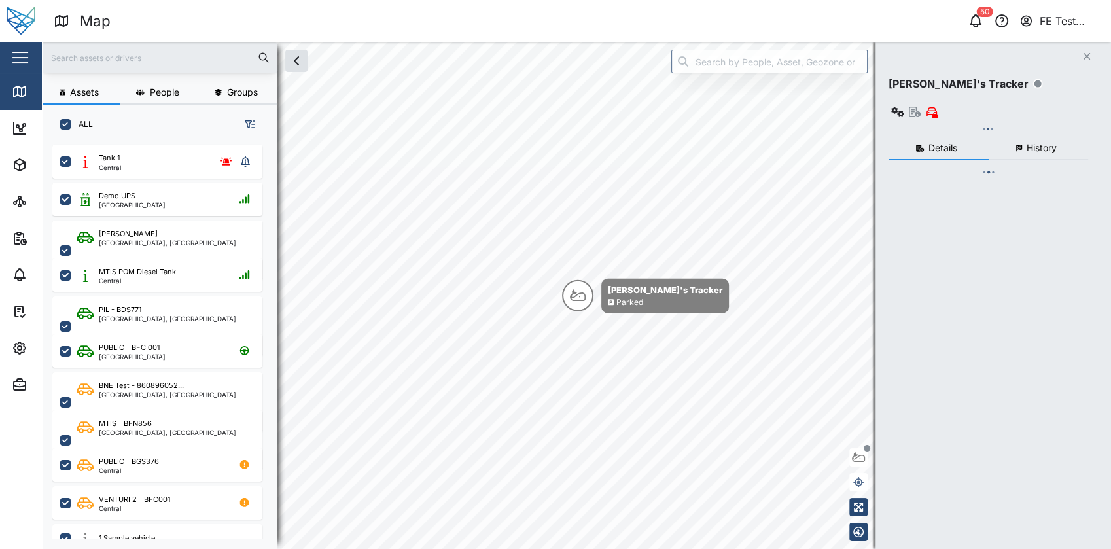
checkbox input "true"
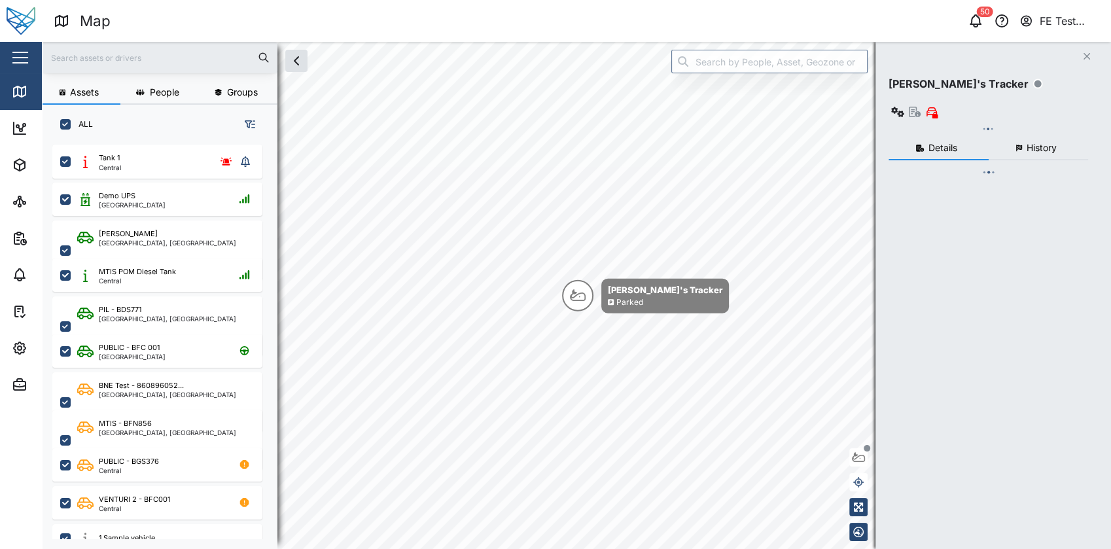
checkbox input "true"
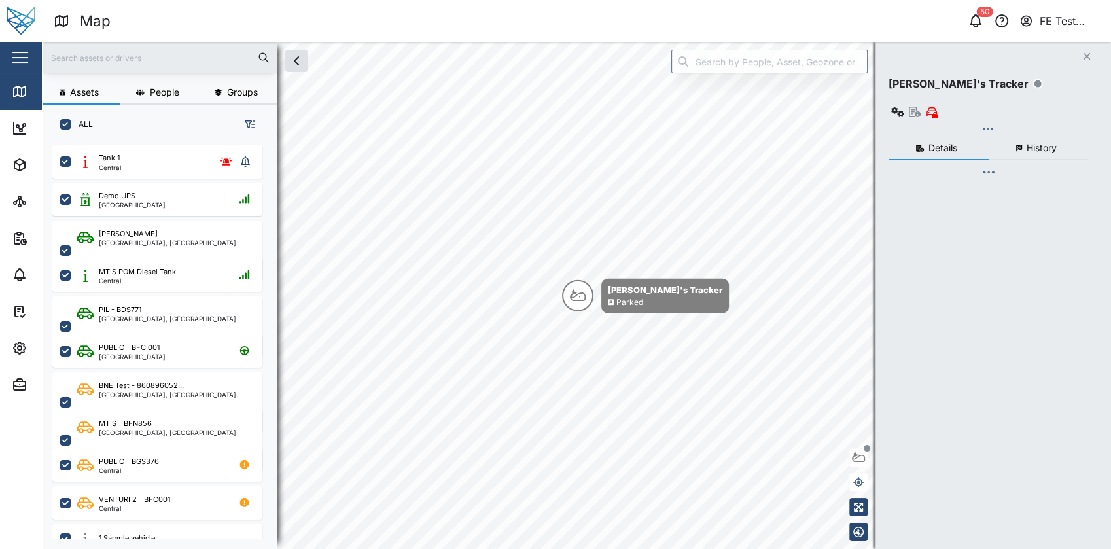
checkbox input "true"
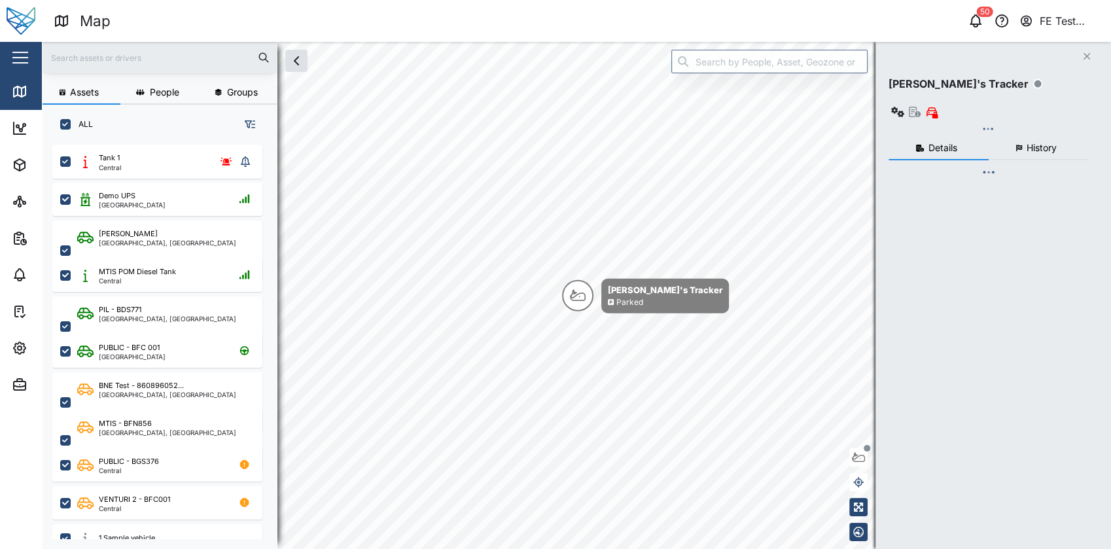
checkbox input "true"
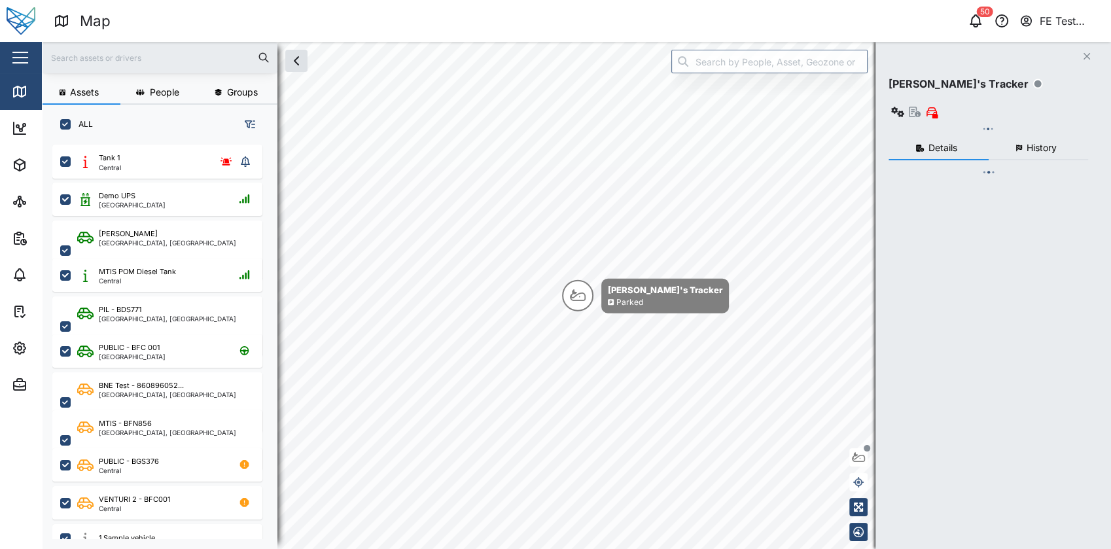
checkbox input "true"
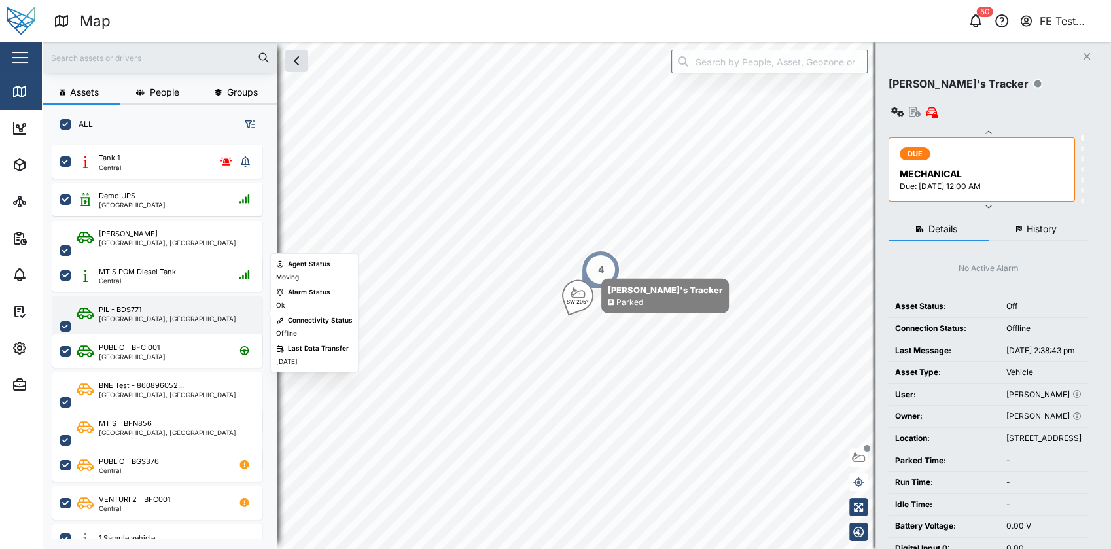
click at [166, 324] on div "PIL - BDS771 Brisbane, Queensland" at bounding box center [157, 326] width 210 height 60
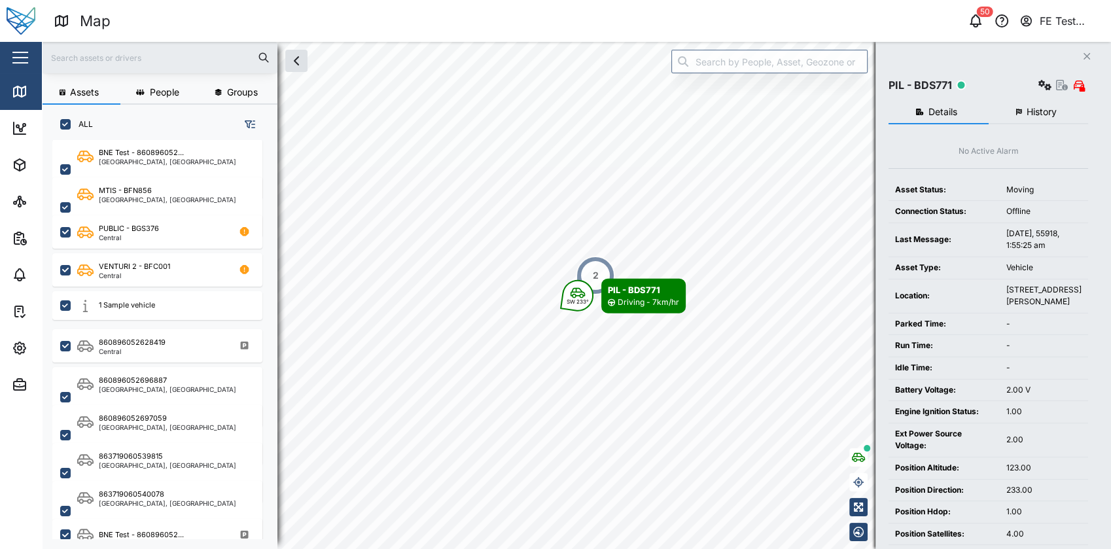
scroll to position [235, 0]
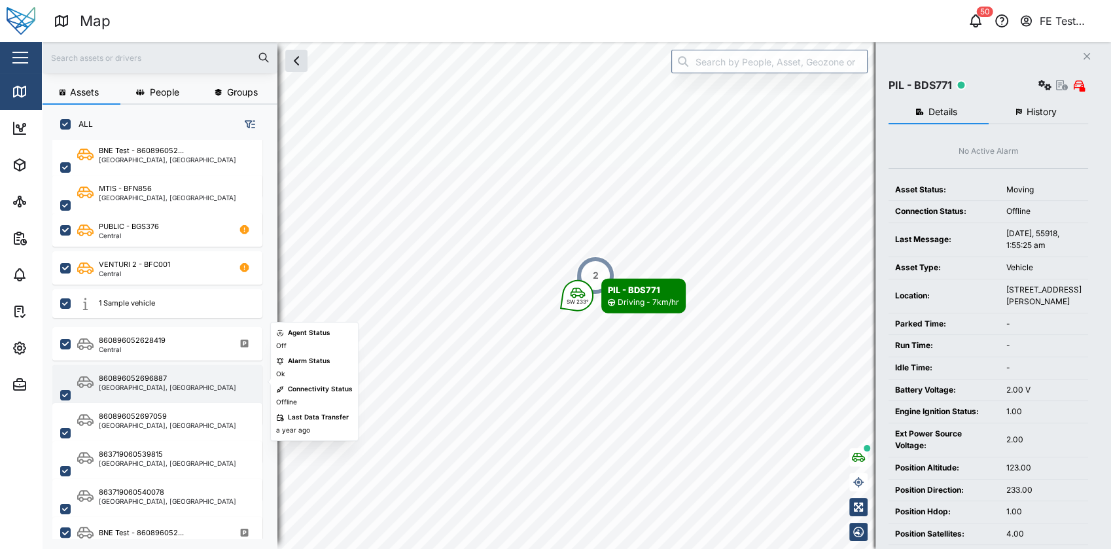
click at [186, 373] on div "860896052696887 Brisbane, Queensland" at bounding box center [165, 395] width 177 height 44
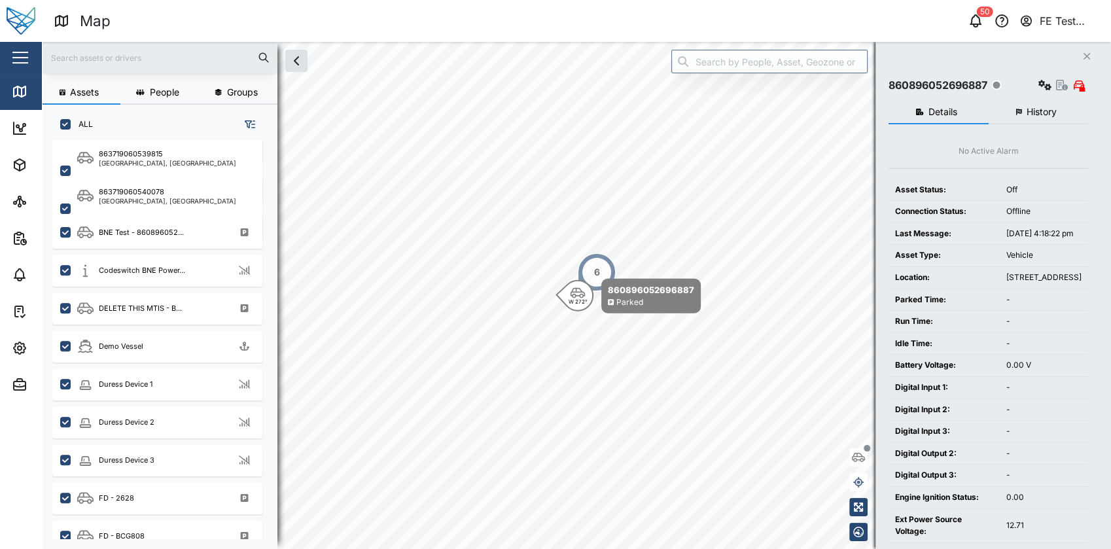
scroll to position [549, 0]
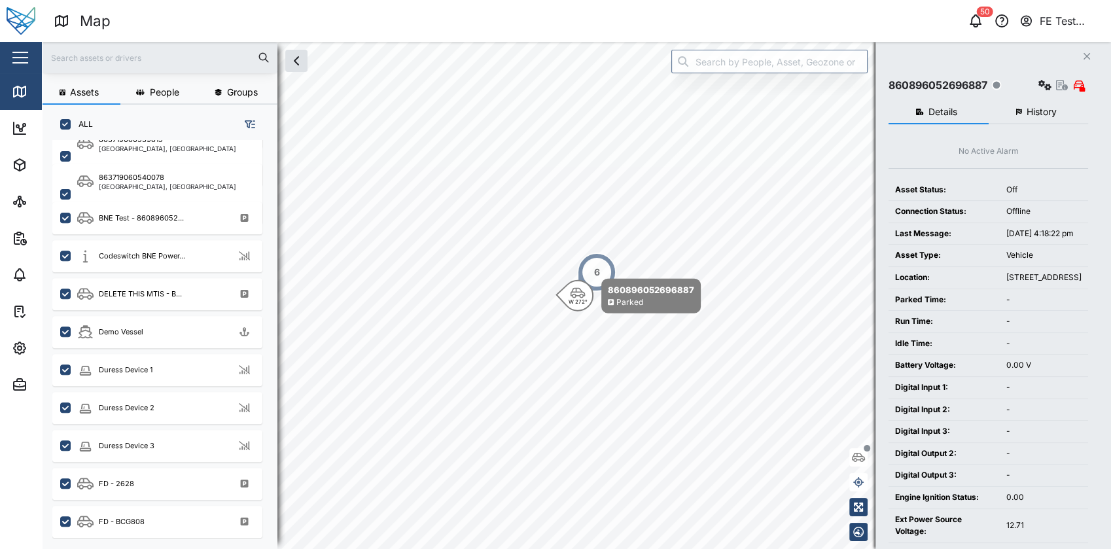
click at [173, 337] on div "Demo Vessel" at bounding box center [165, 332] width 177 height 16
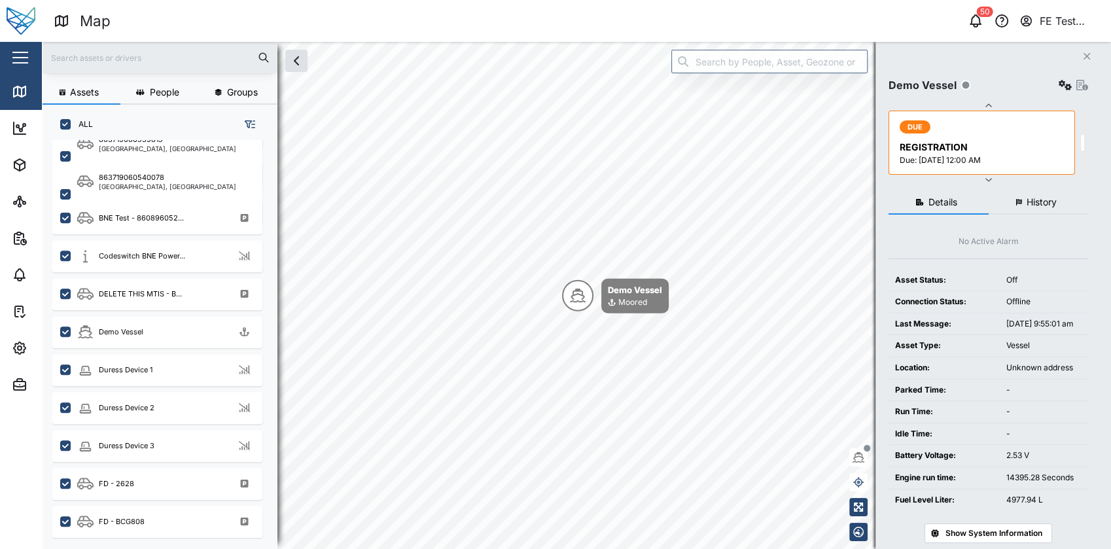
click at [10, 63] on button "button" at bounding box center [20, 57] width 22 height 22
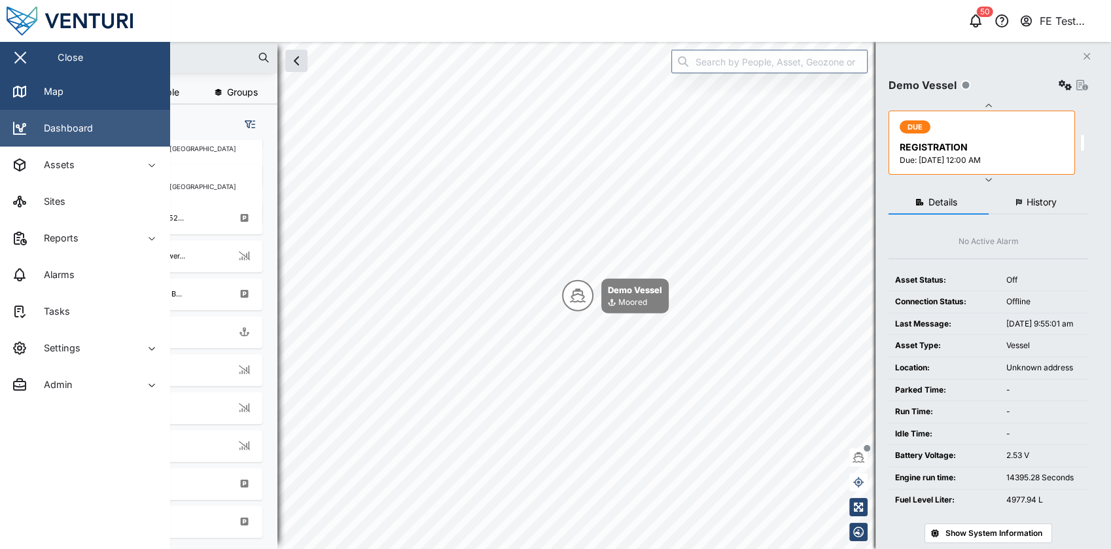
click at [68, 122] on div "Dashboard" at bounding box center [63, 128] width 59 height 14
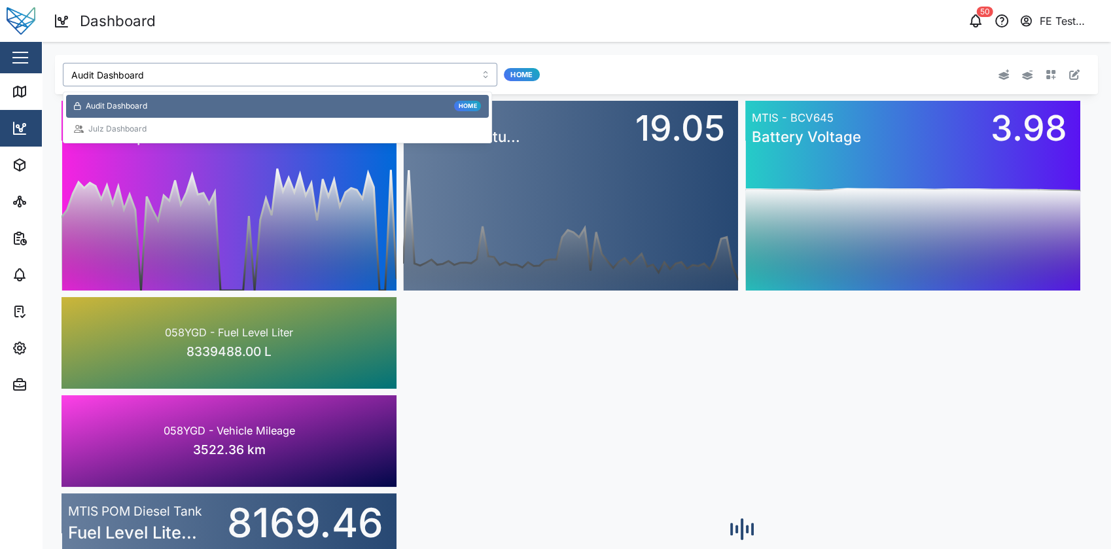
click at [218, 65] on input "Audit Dashboard" at bounding box center [280, 75] width 434 height 24
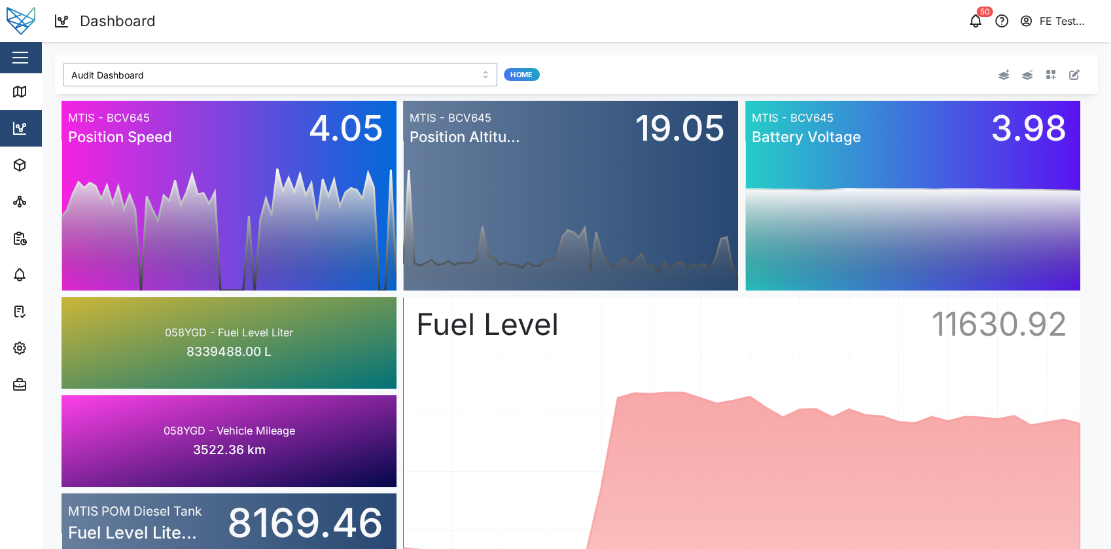
type input "Julz Dashboard"
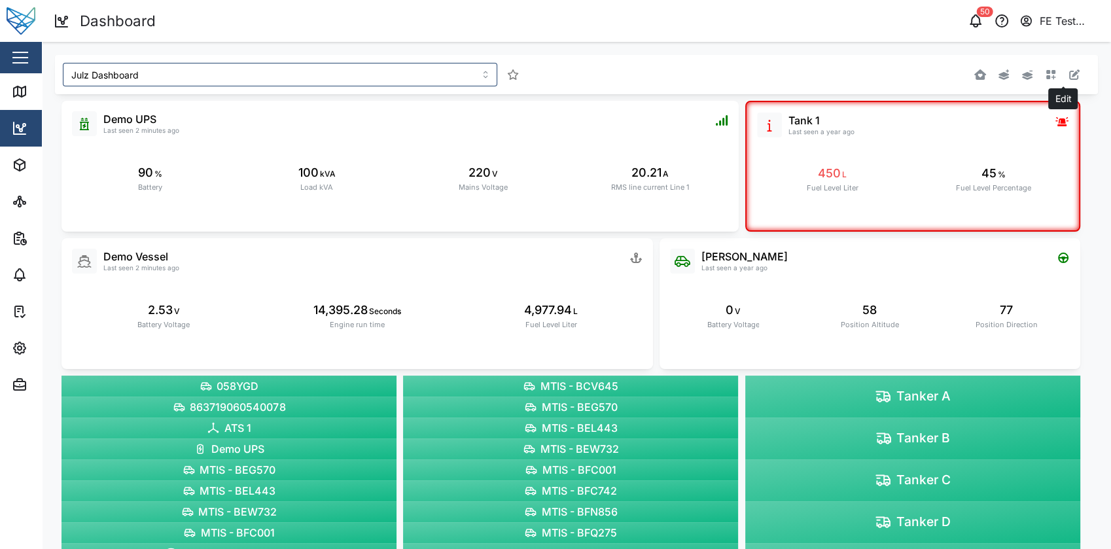
click at [1069, 75] on icon "button" at bounding box center [1074, 74] width 10 height 10
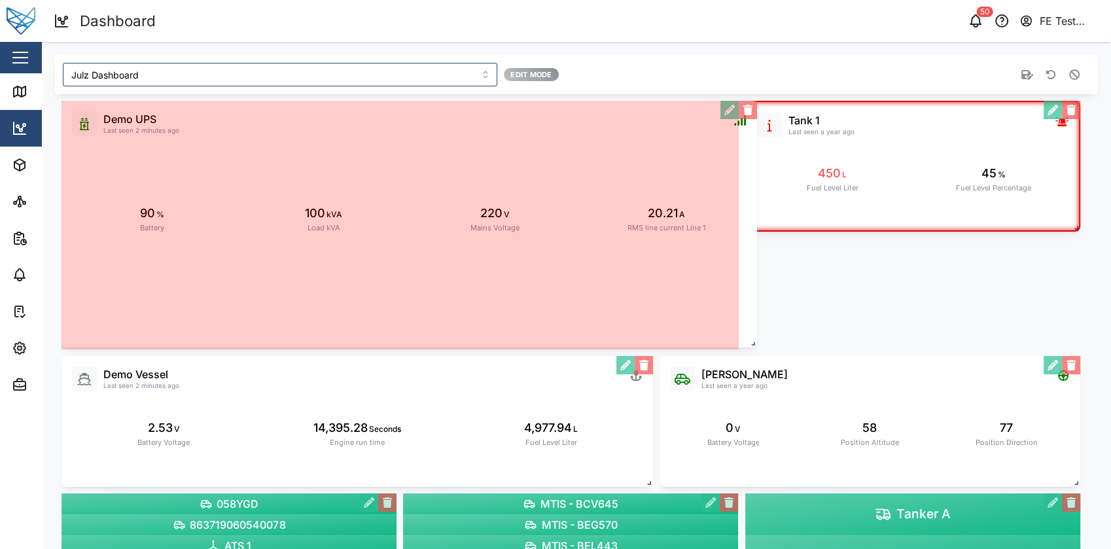
drag, startPoint x: 734, startPoint y: 230, endPoint x: 752, endPoint y: 345, distance: 117.2
click at [752, 345] on span at bounding box center [750, 340] width 13 height 13
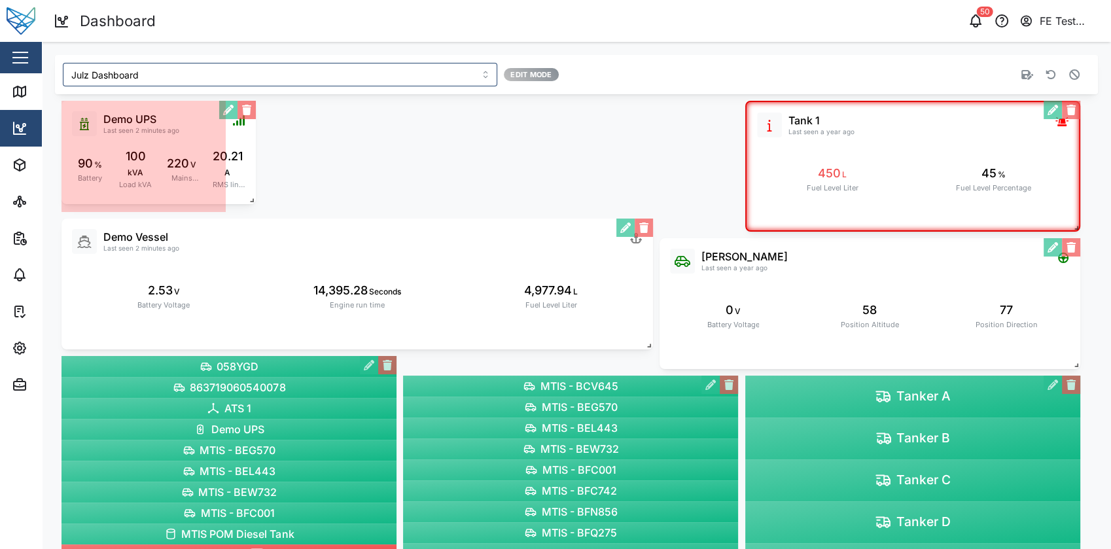
drag, startPoint x: 735, startPoint y: 349, endPoint x: 252, endPoint y: 203, distance: 503.6
click at [252, 203] on span at bounding box center [249, 197] width 13 height 13
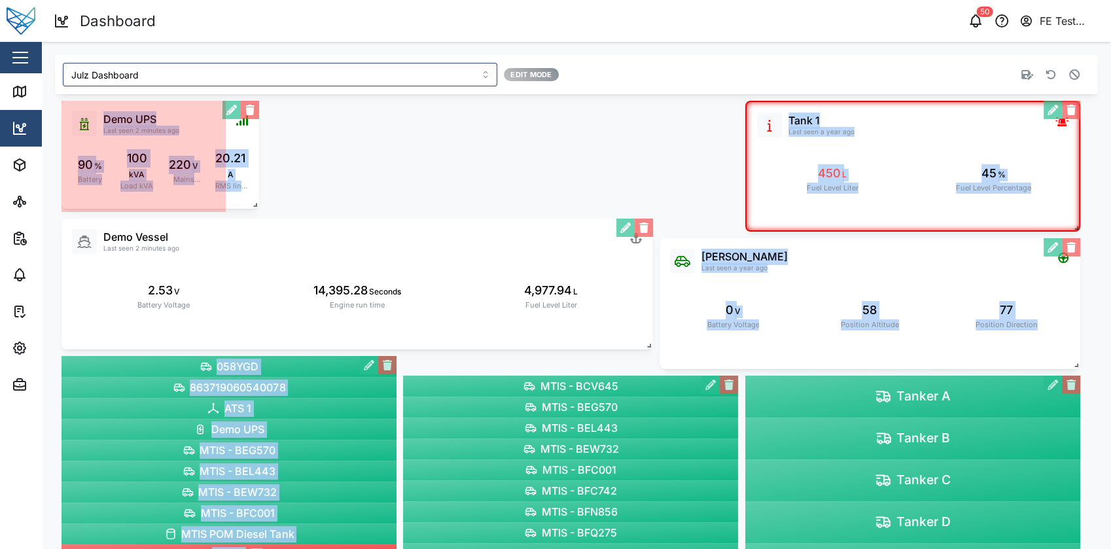
drag, startPoint x: 219, startPoint y: 204, endPoint x: 259, endPoint y: 201, distance: 40.0
click at [259, 201] on span at bounding box center [252, 202] width 13 height 13
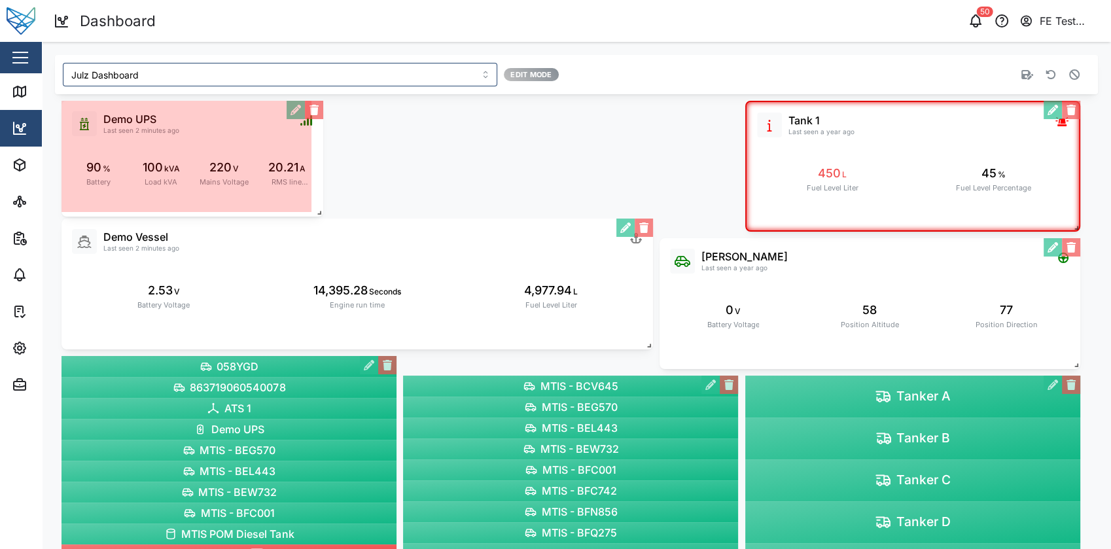
drag, startPoint x: 223, startPoint y: 205, endPoint x: 321, endPoint y: 210, distance: 98.2
click at [321, 210] on span at bounding box center [316, 209] width 13 height 13
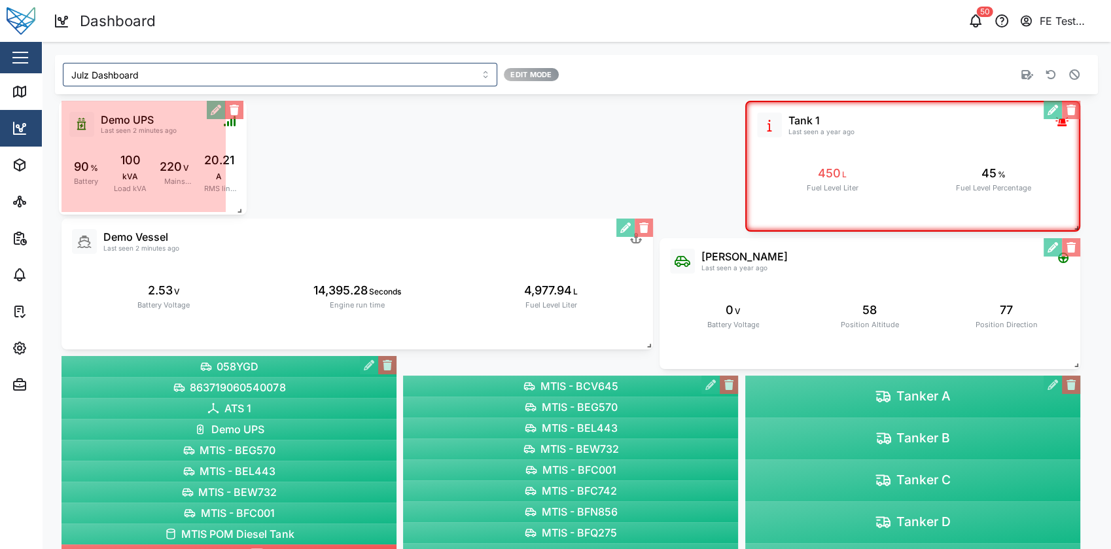
drag, startPoint x: 309, startPoint y: 208, endPoint x: 229, endPoint y: 211, distance: 79.8
click at [230, 211] on span at bounding box center [236, 207] width 13 height 13
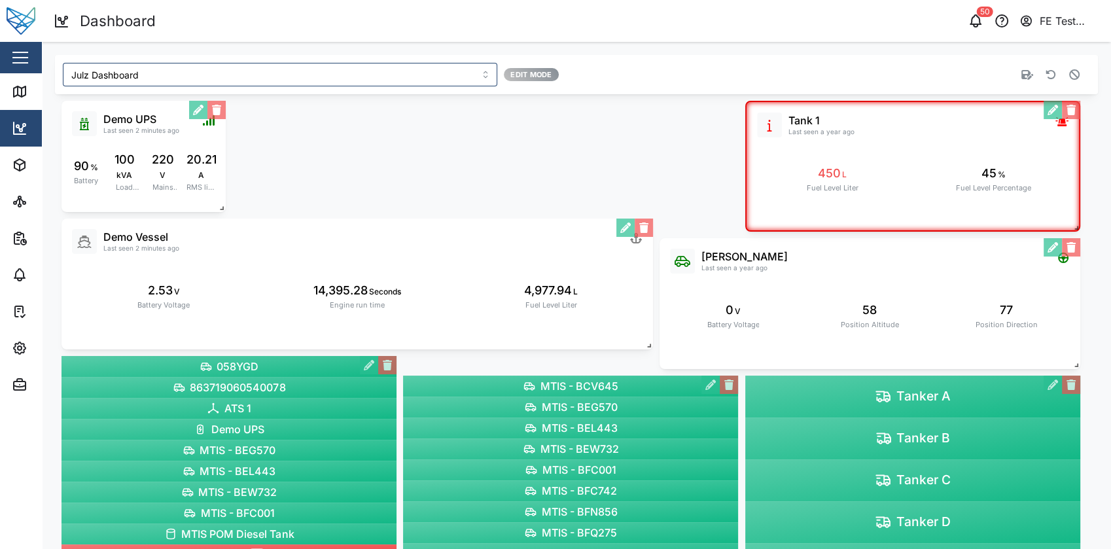
click at [229, 211] on div "Liam Audi Last seen a year ago 0 V Battery Voltage 58 Position Altitude 77 Posi…" at bounding box center [576, 342] width 1043 height 497
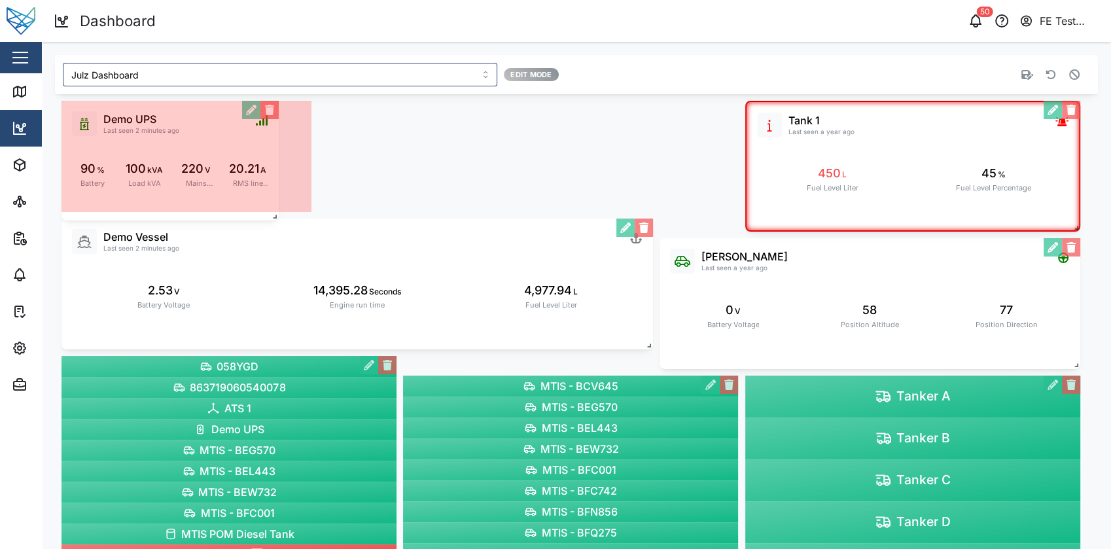
drag, startPoint x: 220, startPoint y: 207, endPoint x: 274, endPoint y: 215, distance: 54.3
click at [274, 215] on span at bounding box center [272, 213] width 13 height 13
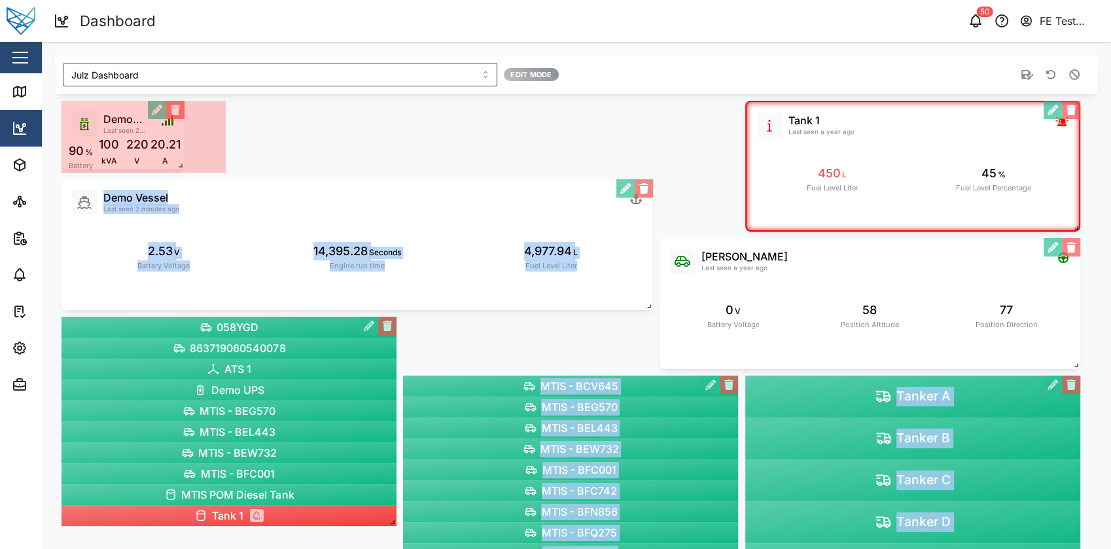
drag, startPoint x: 302, startPoint y: 207, endPoint x: 175, endPoint y: 165, distance: 133.6
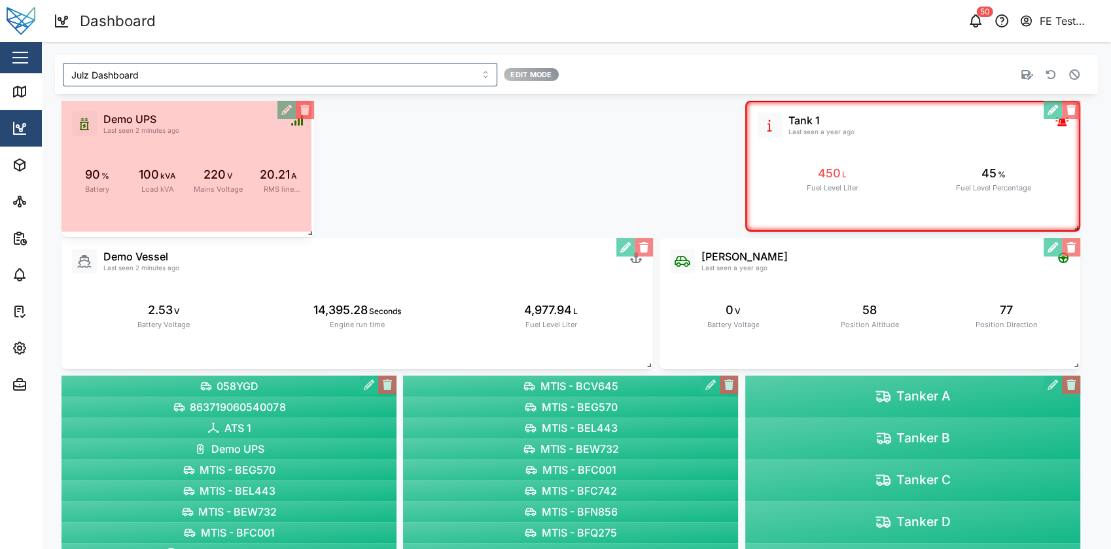
drag, startPoint x: 220, startPoint y: 169, endPoint x: 308, endPoint y: 233, distance: 109.1
click at [308, 233] on span at bounding box center [307, 230] width 13 height 13
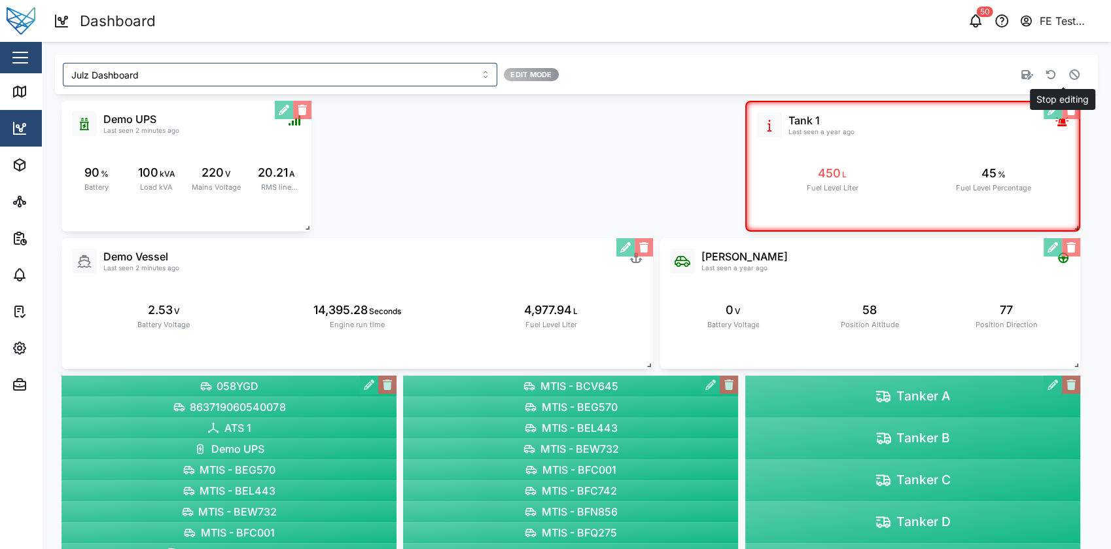
click at [1065, 75] on button "button" at bounding box center [1074, 74] width 18 height 18
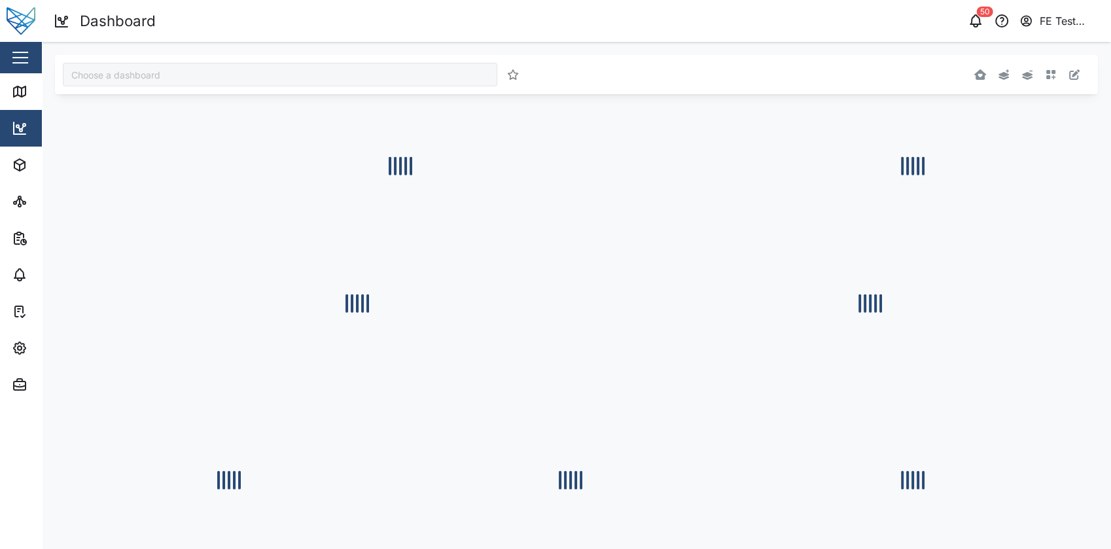
type input "Julz Dashboard"
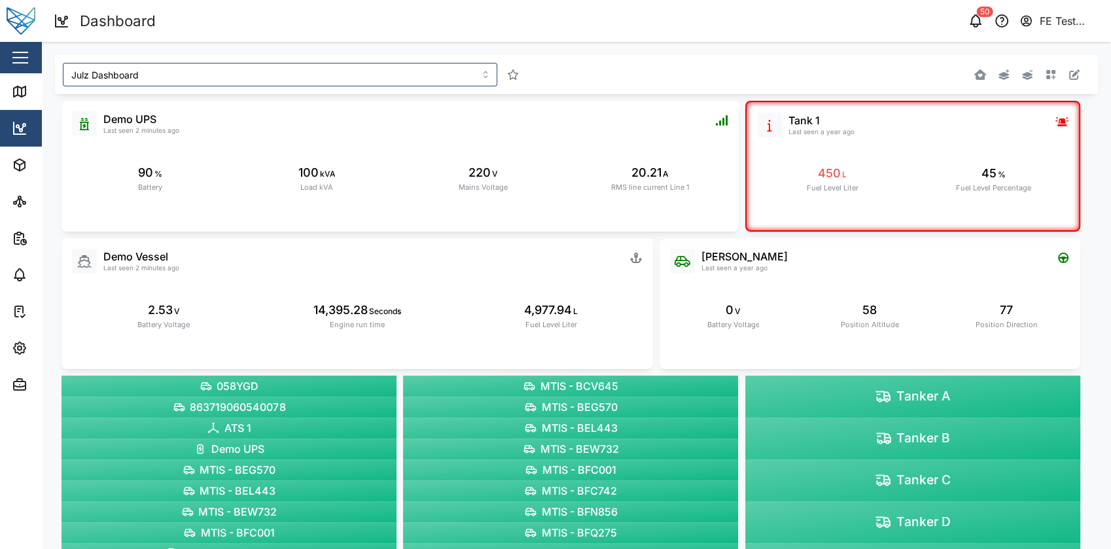
scroll to position [56, 0]
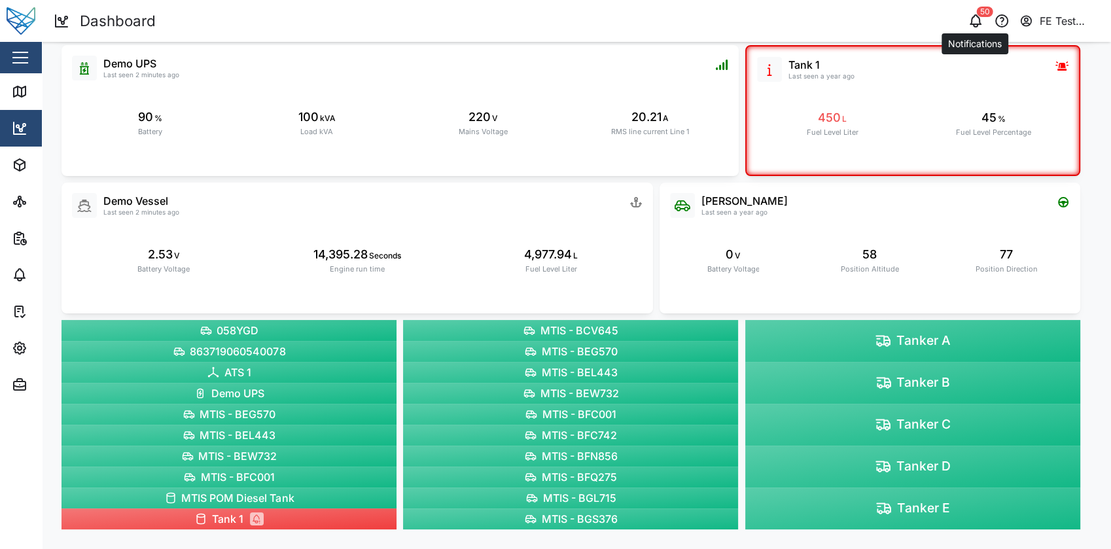
click at [977, 29] on button "button" at bounding box center [975, 21] width 18 height 18
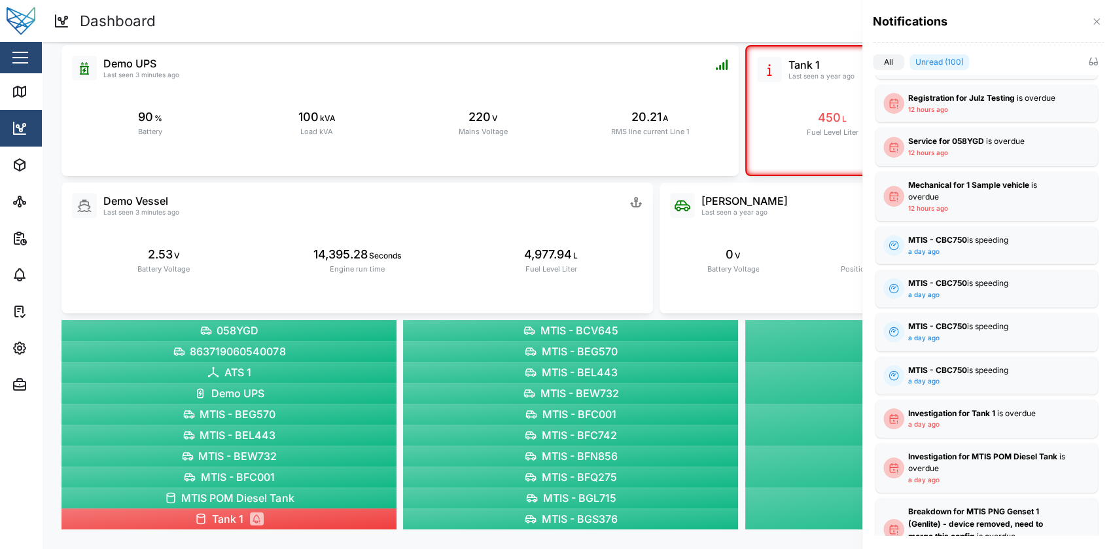
scroll to position [0, 0]
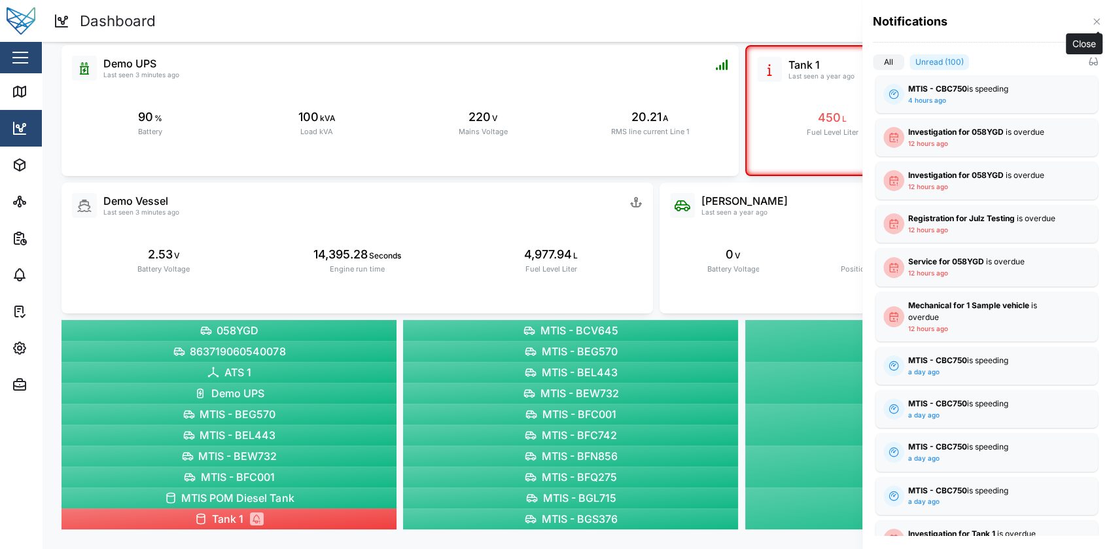
click at [1099, 24] on icon "button" at bounding box center [1096, 21] width 6 height 6
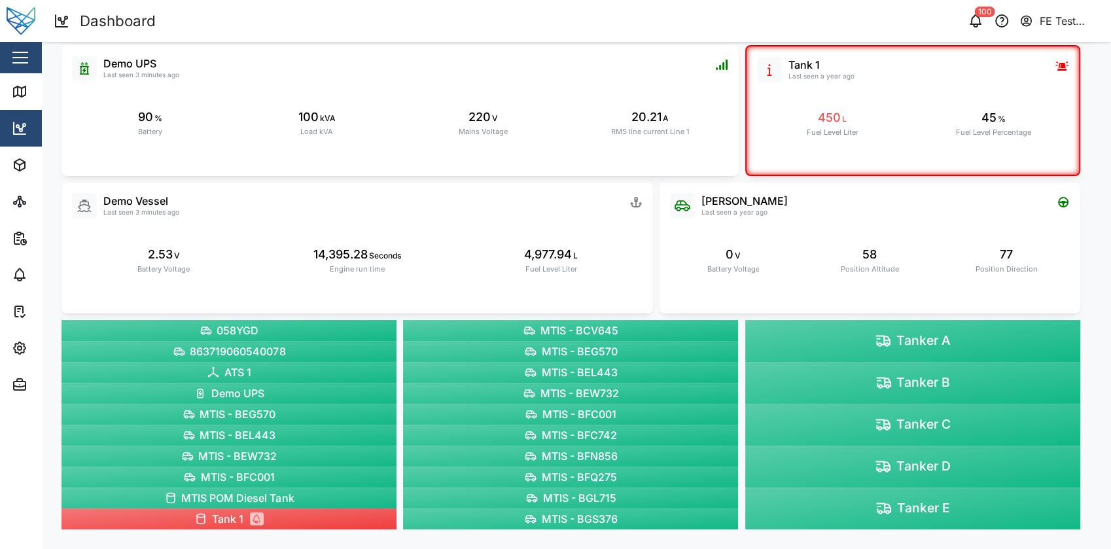
click at [37, 61] on div "Close" at bounding box center [85, 57] width 170 height 31
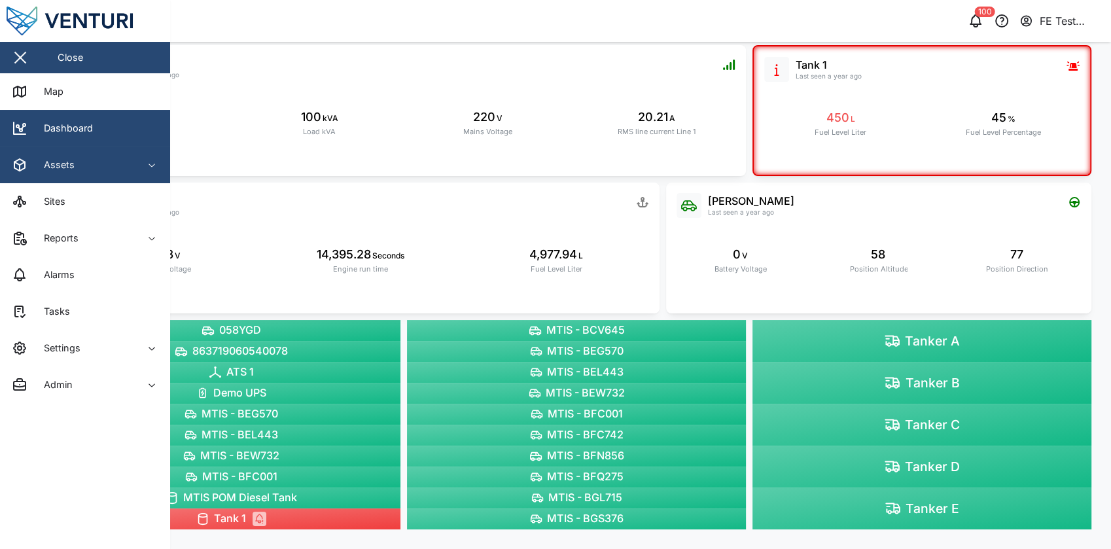
click at [113, 156] on span "Assets" at bounding box center [71, 165] width 119 height 37
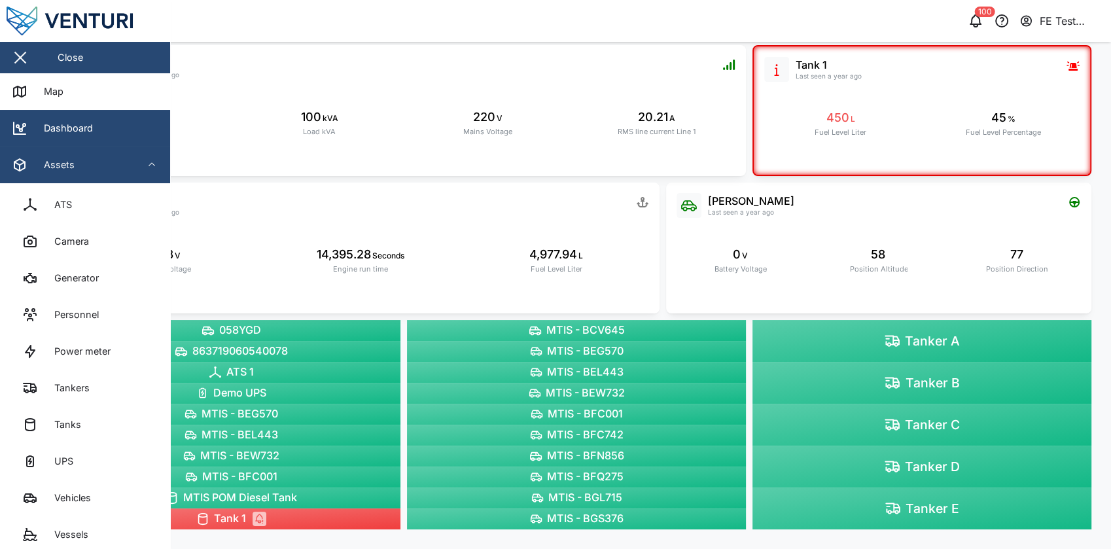
click at [117, 160] on div "Assets" at bounding box center [71, 165] width 119 height 16
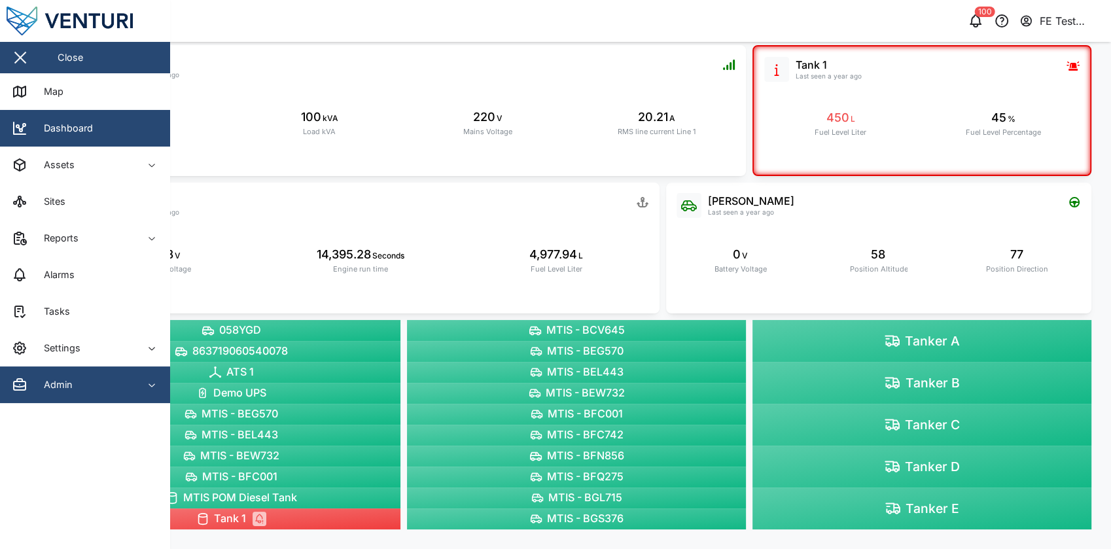
click at [94, 374] on span "Admin" at bounding box center [71, 384] width 119 height 37
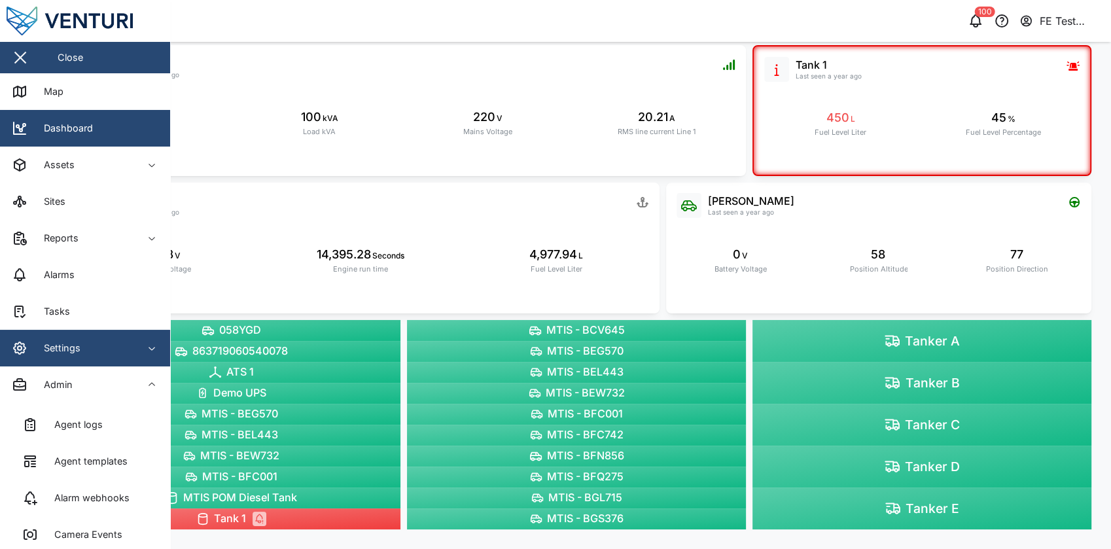
click at [111, 356] on span "Settings" at bounding box center [71, 348] width 119 height 37
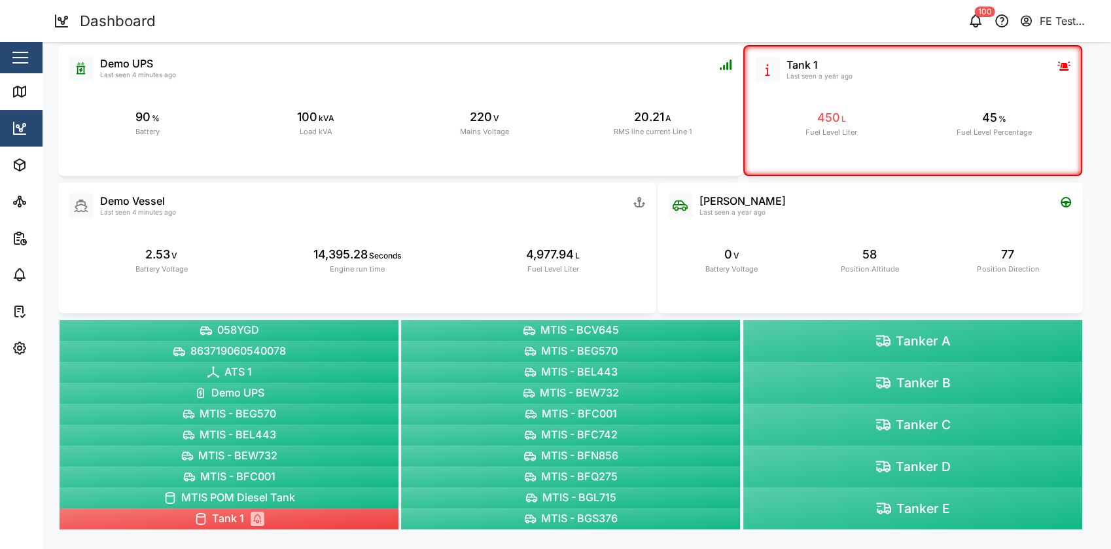
click at [382, 31] on div "Dashboard" at bounding box center [315, 21] width 523 height 23
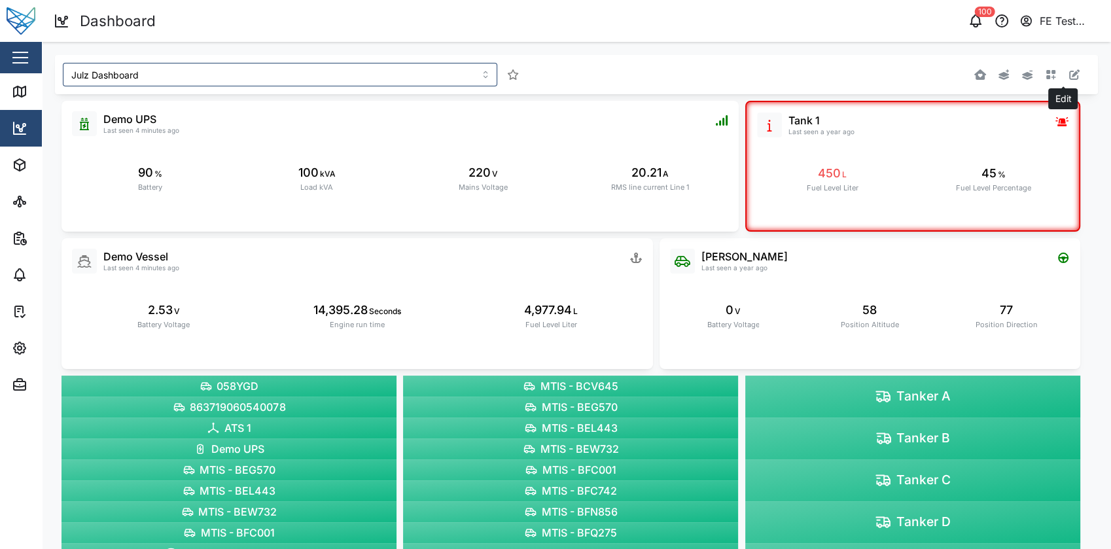
click at [1069, 78] on icon "button" at bounding box center [1074, 74] width 10 height 10
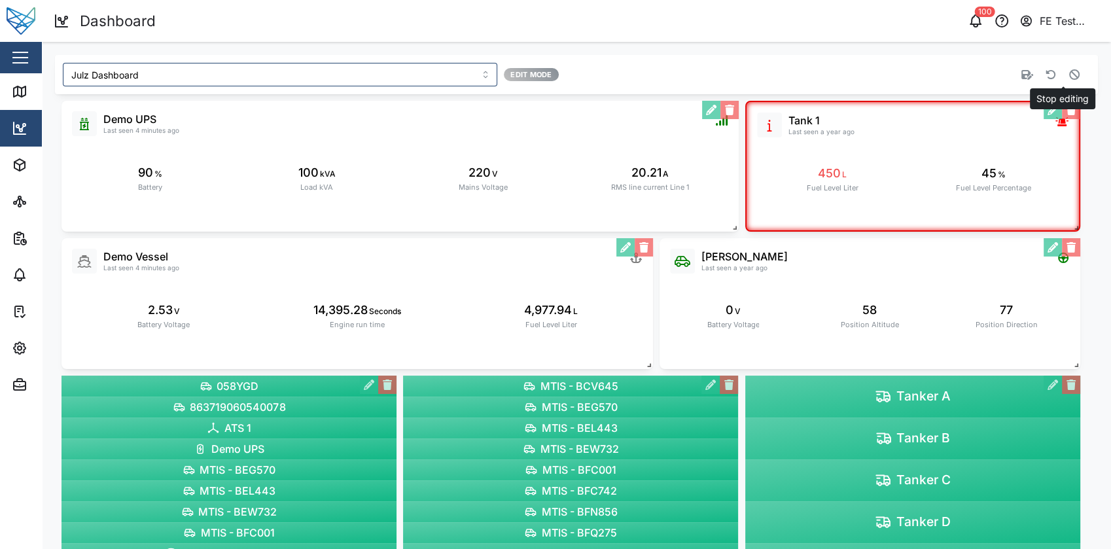
click at [1069, 78] on icon "button" at bounding box center [1074, 74] width 10 height 10
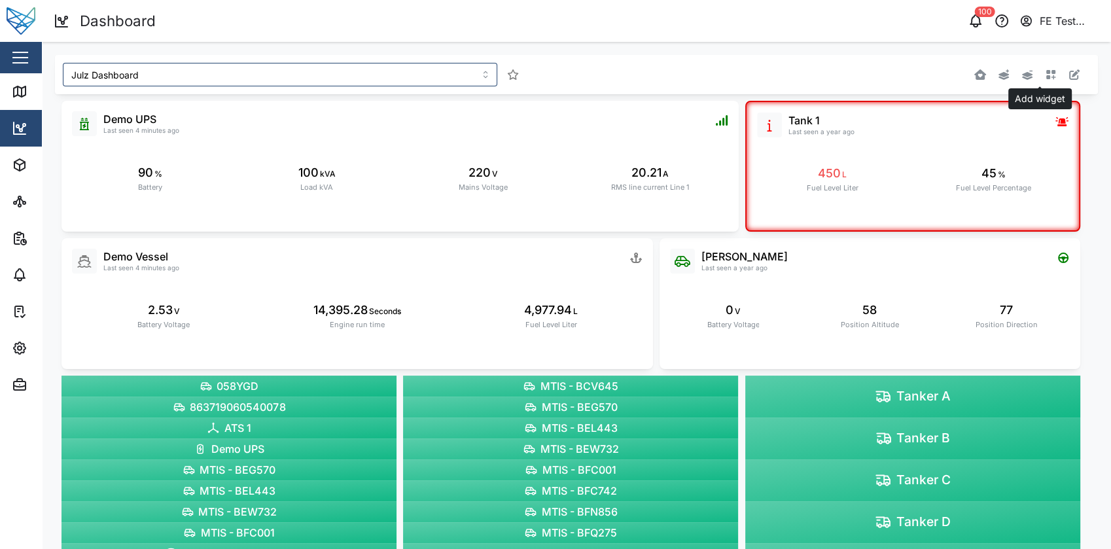
click at [1046, 72] on icon "button" at bounding box center [1051, 75] width 10 height 10
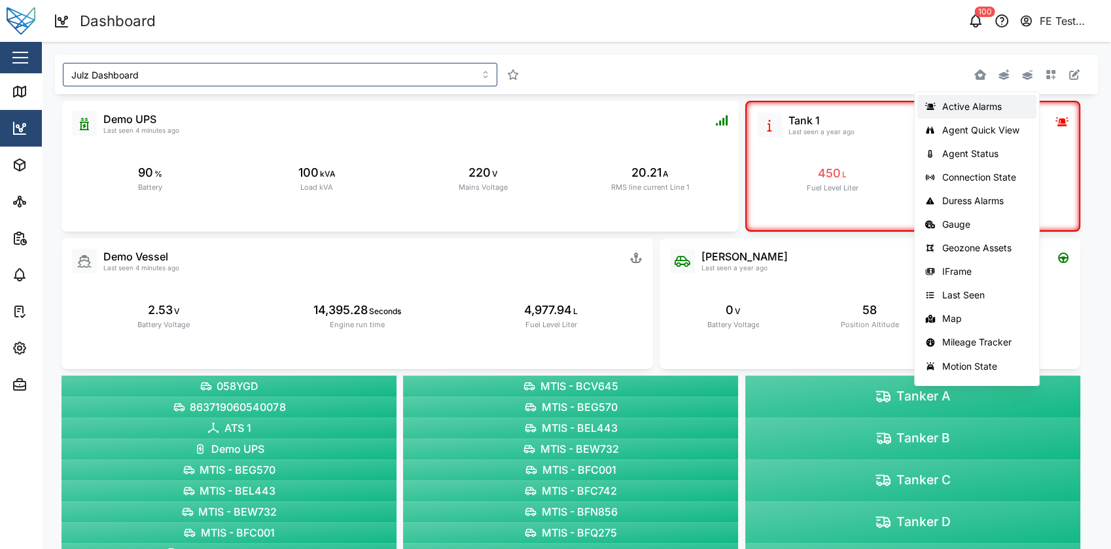
click at [1012, 112] on button "Active Alarms" at bounding box center [976, 107] width 118 height 24
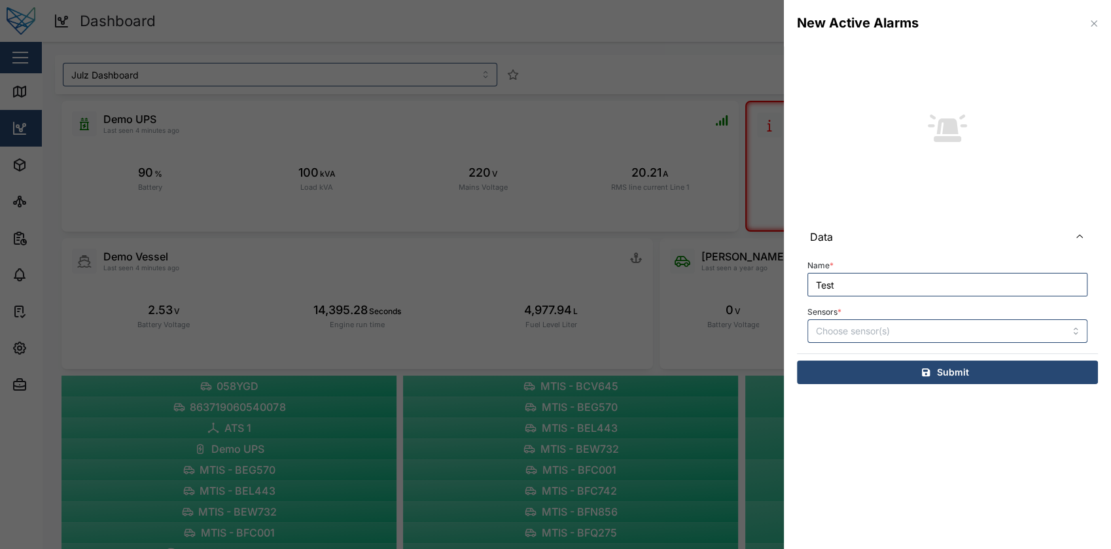
type input "Test"
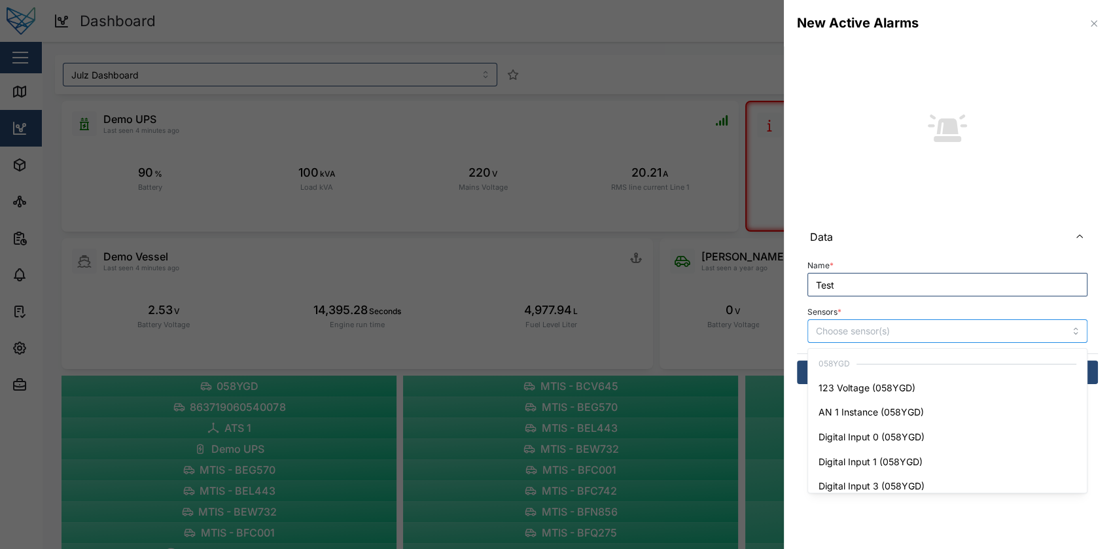
click at [921, 336] on input "Sensors *" at bounding box center [929, 331] width 226 height 10
click at [752, 277] on div at bounding box center [555, 274] width 1111 height 549
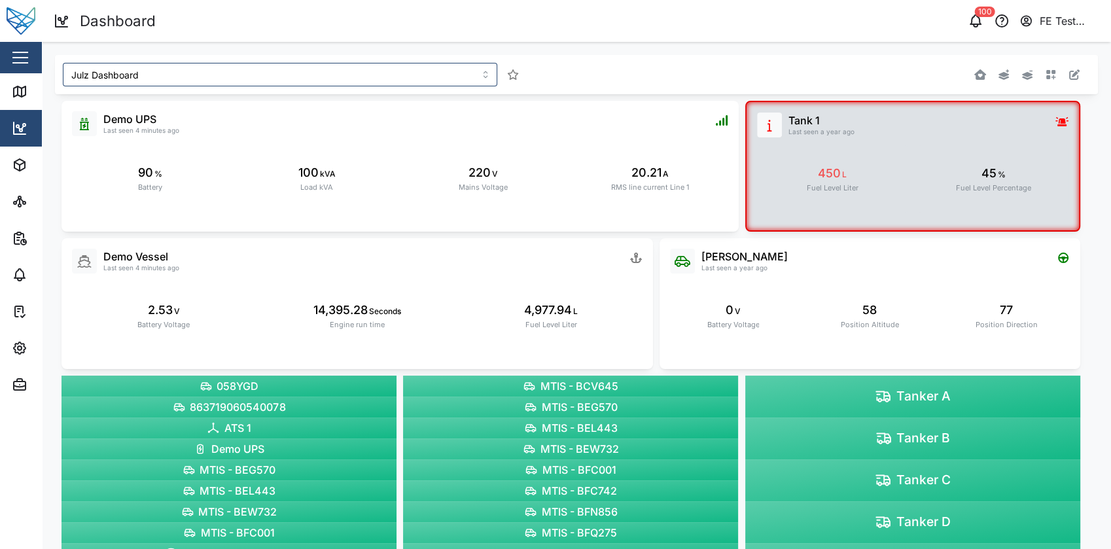
click at [946, 139] on div "450 L Fuel Level Liter 45 % Fuel Level Percentage" at bounding box center [912, 174] width 311 height 75
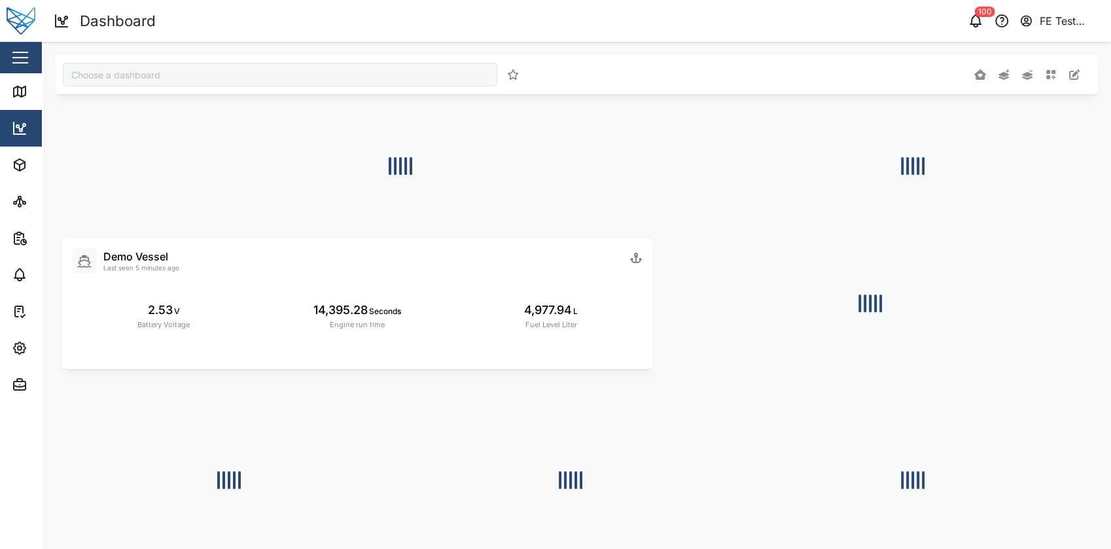
type input "Julz Dashboard"
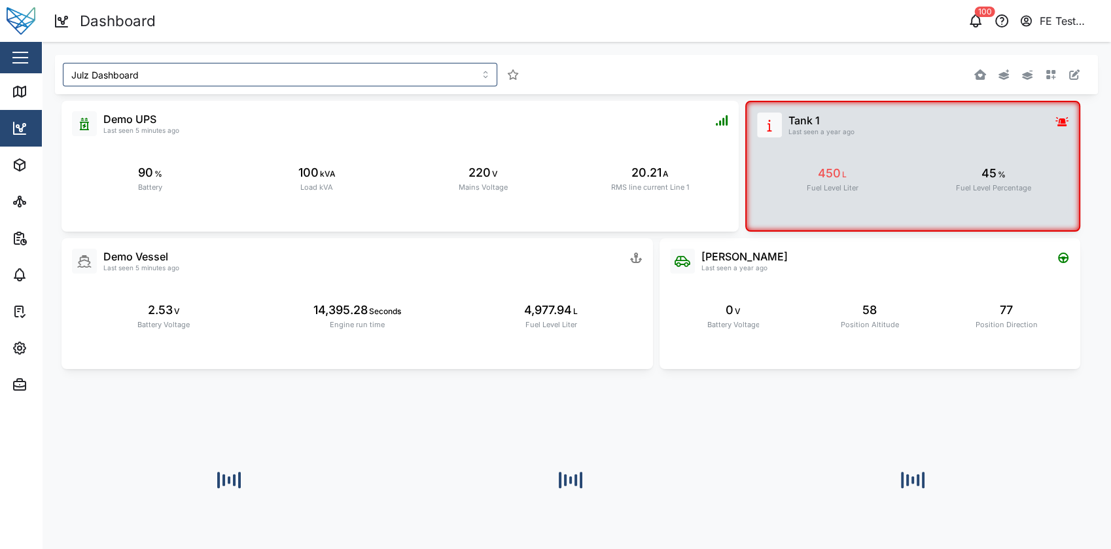
click at [897, 176] on div "450 L Fuel Level Liter" at bounding box center [832, 178] width 150 height 67
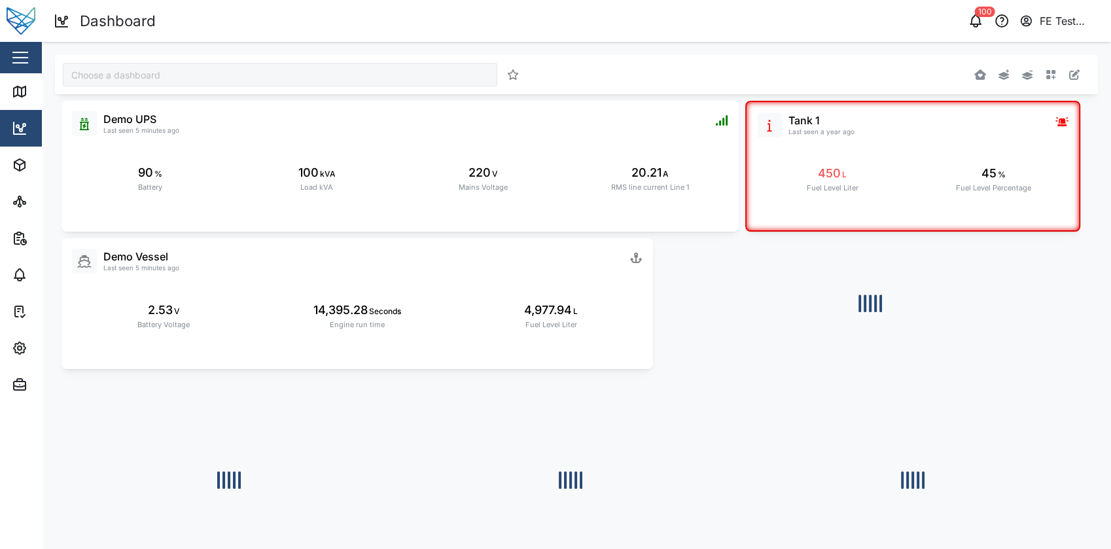
type input "Julz Dashboard"
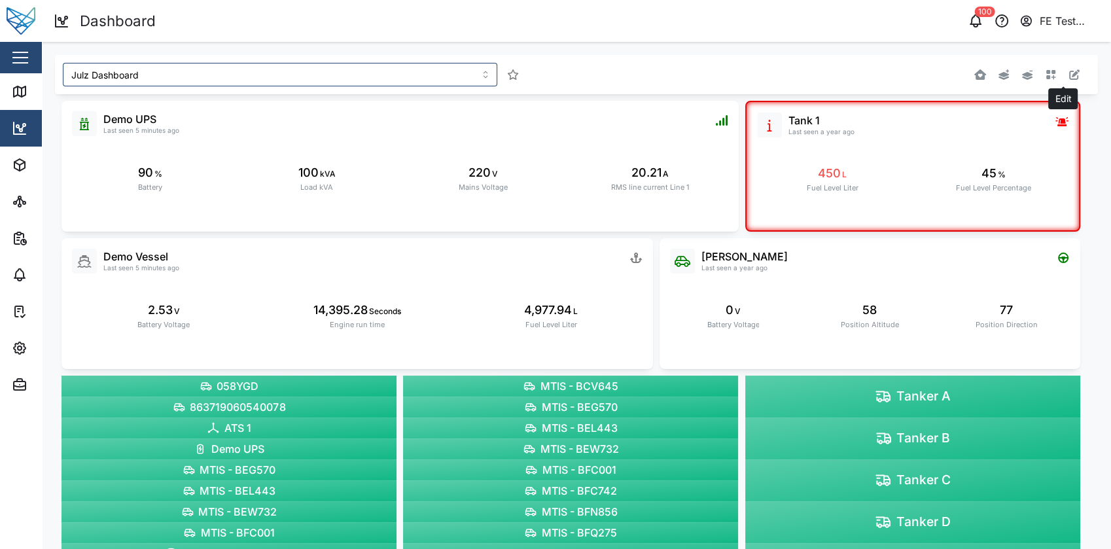
click at [1069, 78] on icon "button" at bounding box center [1074, 74] width 10 height 10
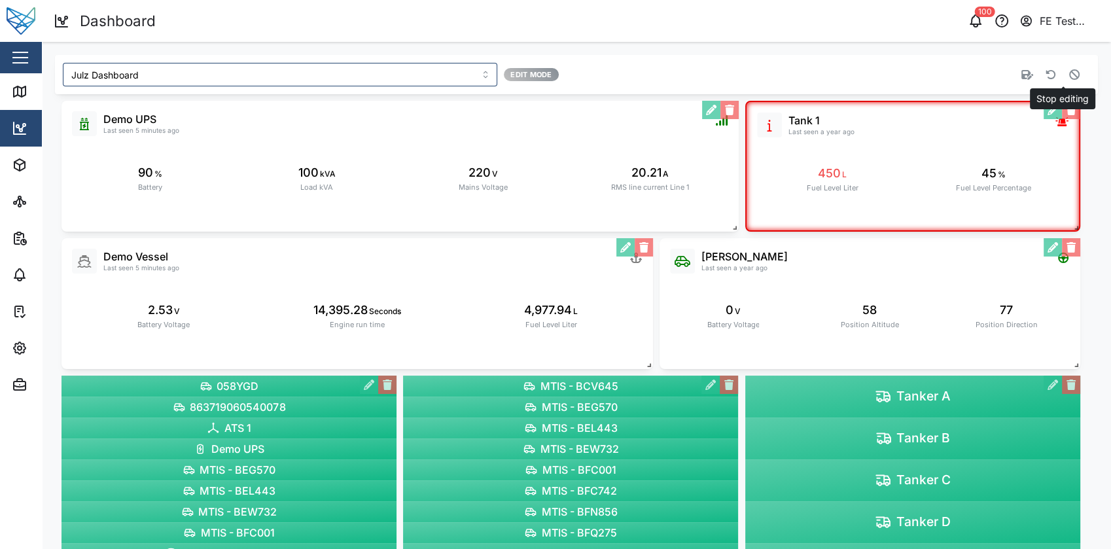
click at [1069, 78] on icon "button" at bounding box center [1074, 74] width 10 height 10
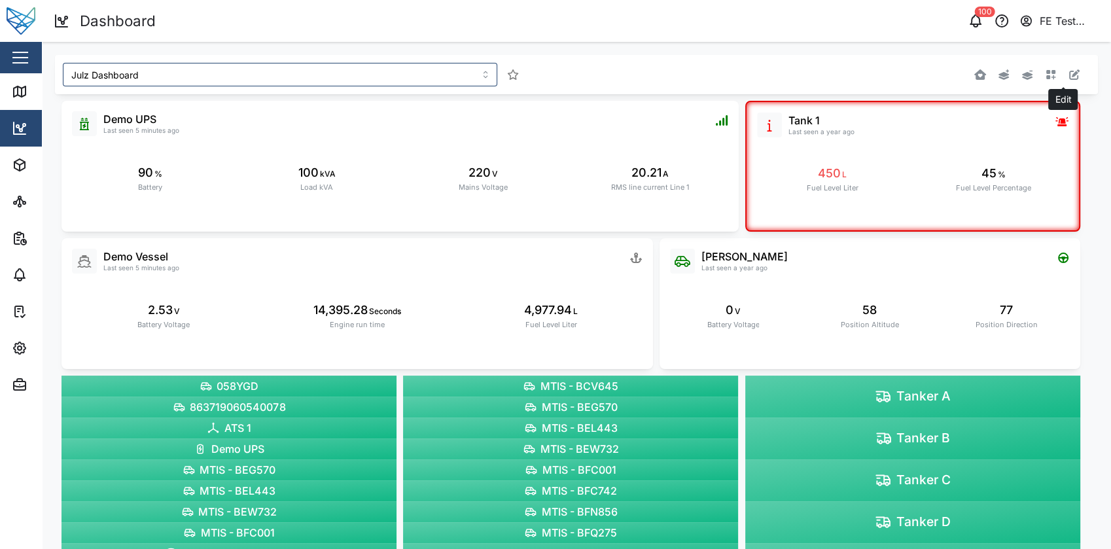
click at [1069, 78] on icon "button" at bounding box center [1074, 74] width 10 height 10
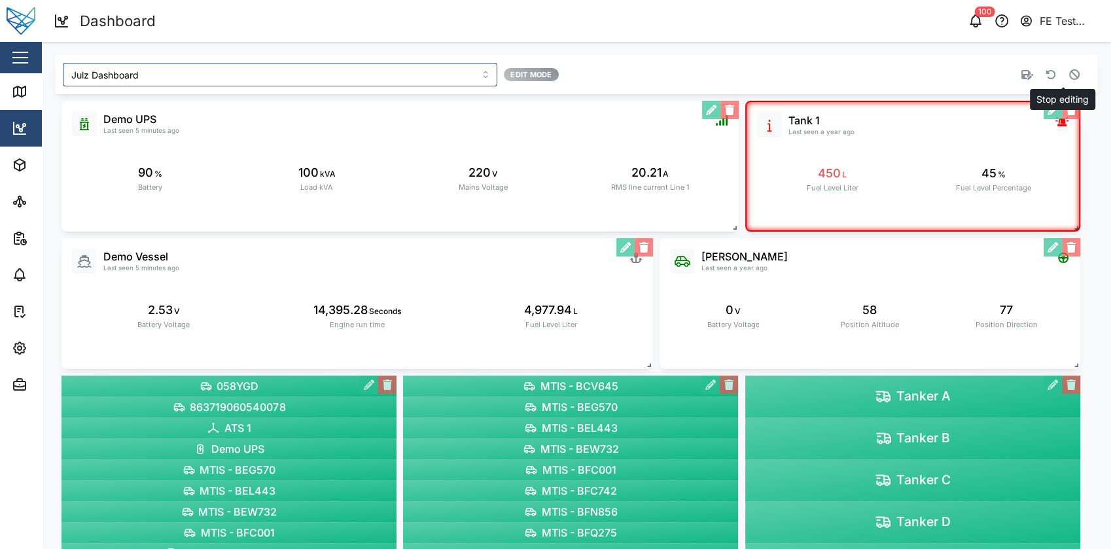
click at [1069, 78] on icon "button" at bounding box center [1074, 74] width 10 height 10
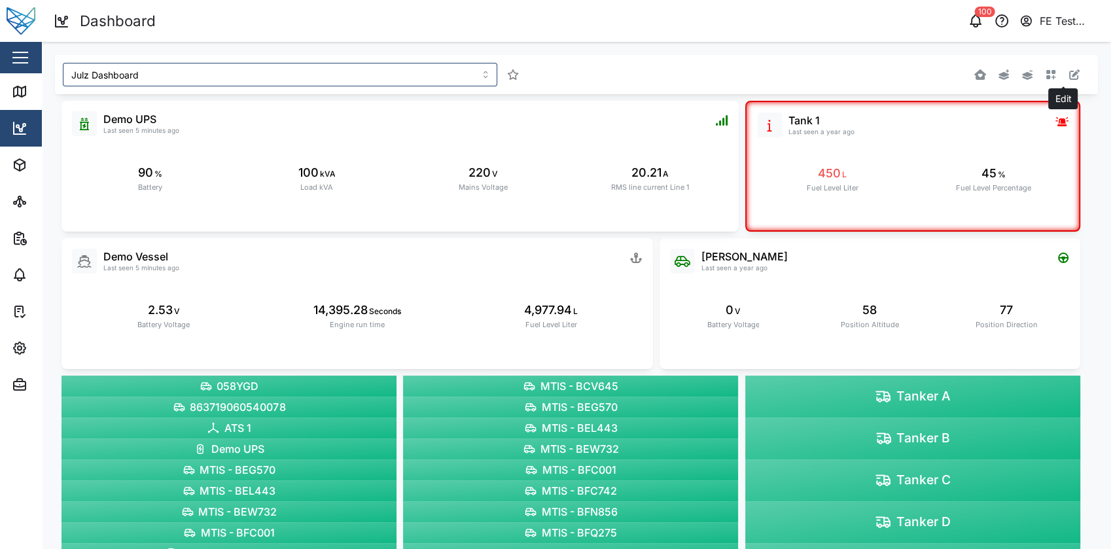
click at [1069, 78] on icon "button" at bounding box center [1074, 74] width 10 height 10
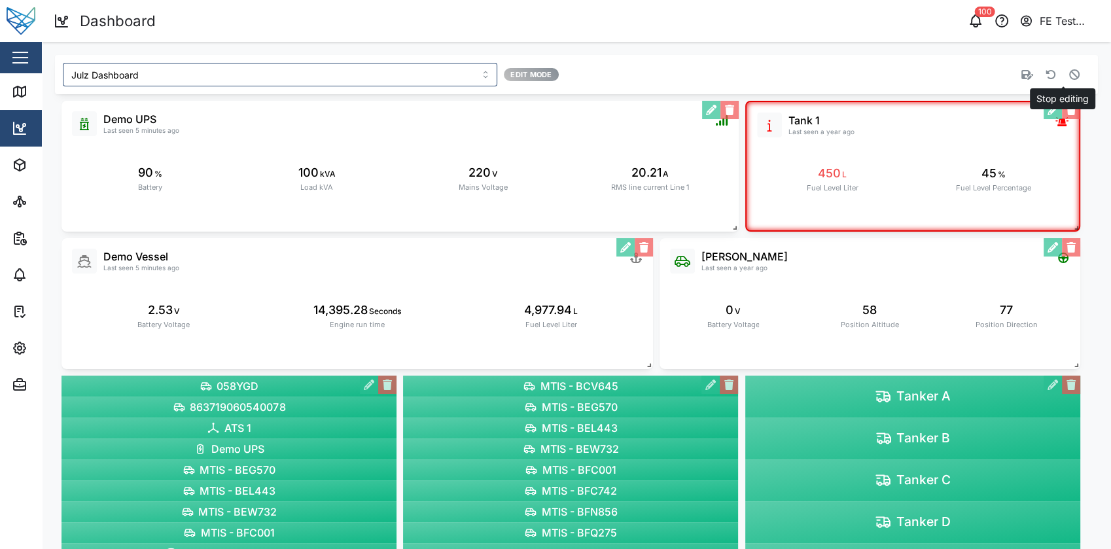
click at [1069, 78] on icon "button" at bounding box center [1074, 74] width 10 height 10
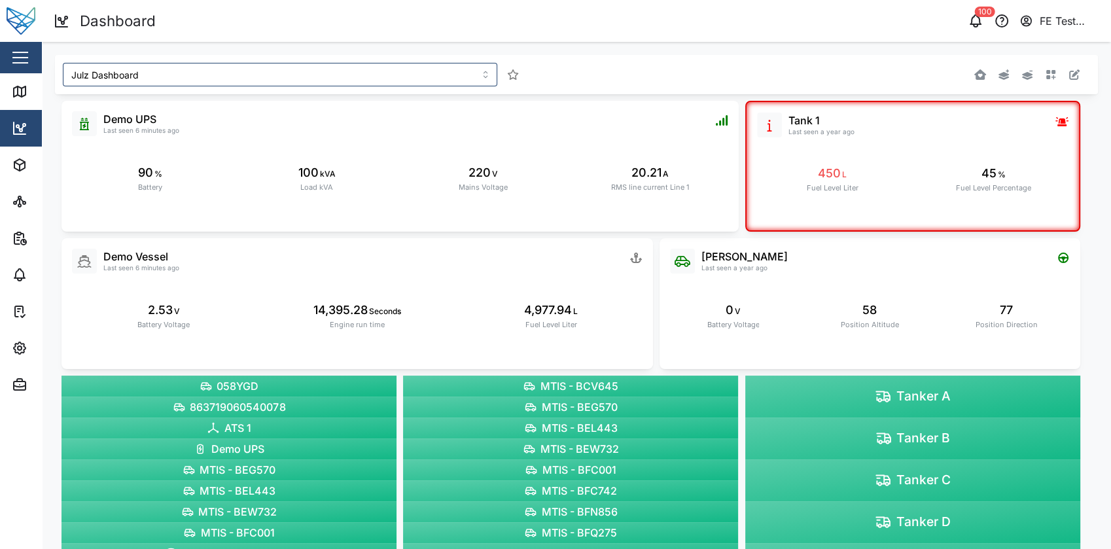
scroll to position [56, 0]
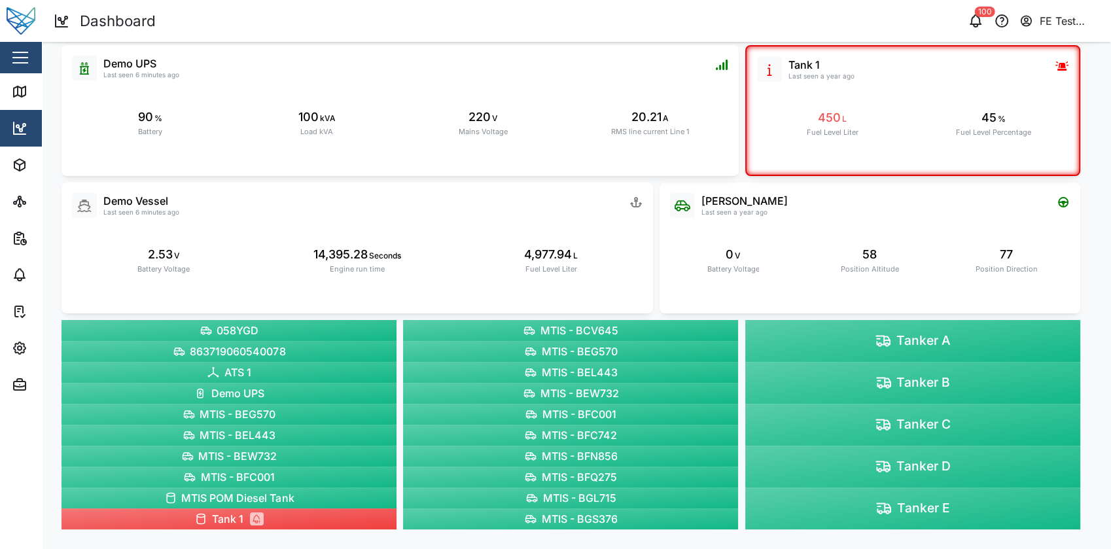
click at [597, 429] on span "MTIS - BFC742" at bounding box center [579, 435] width 75 height 16
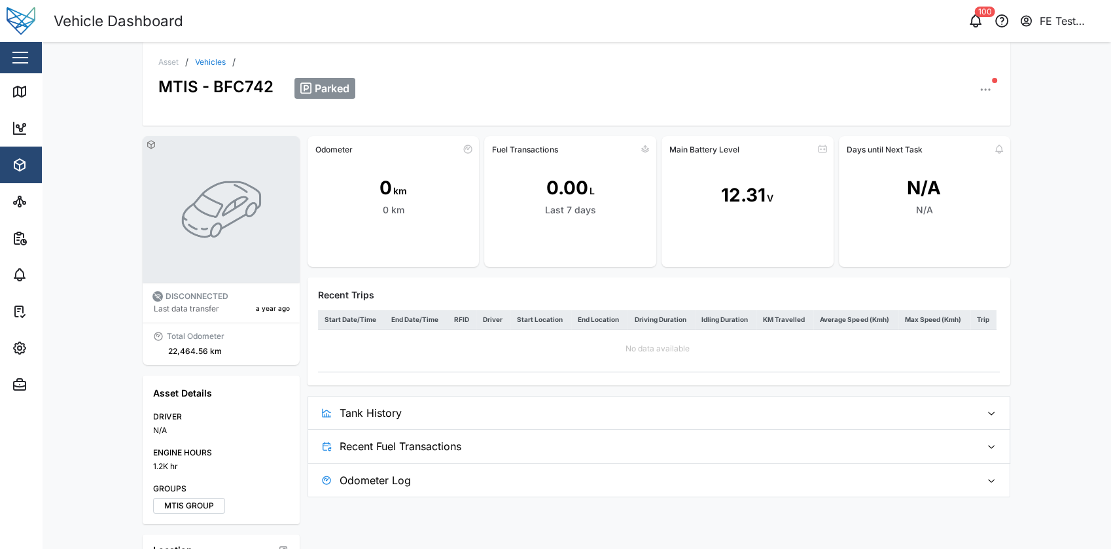
click at [433, 402] on span "Tank History" at bounding box center [654, 412] width 631 height 33
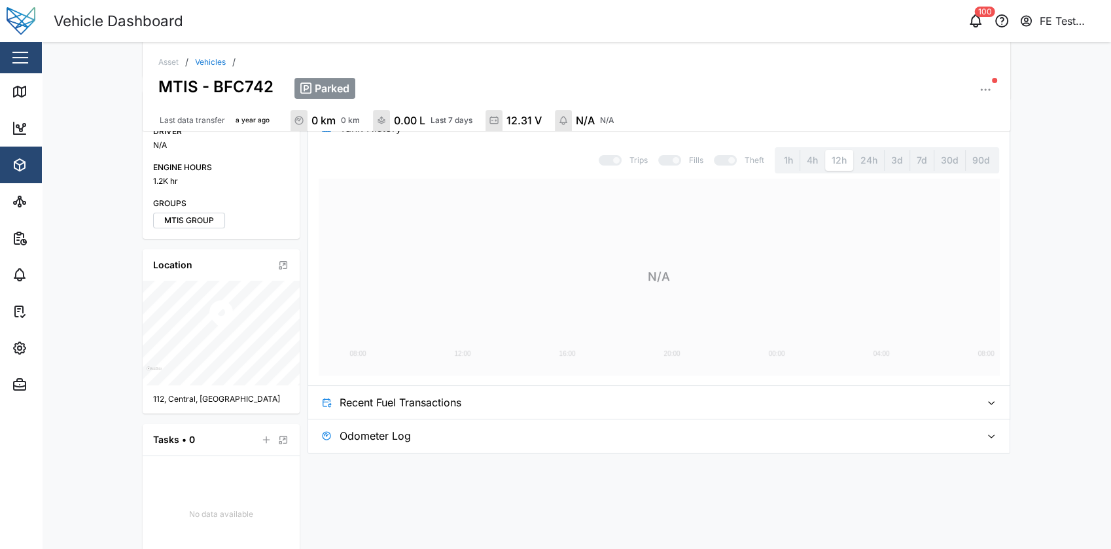
click at [479, 389] on span "Recent Fuel Transactions" at bounding box center [654, 402] width 631 height 33
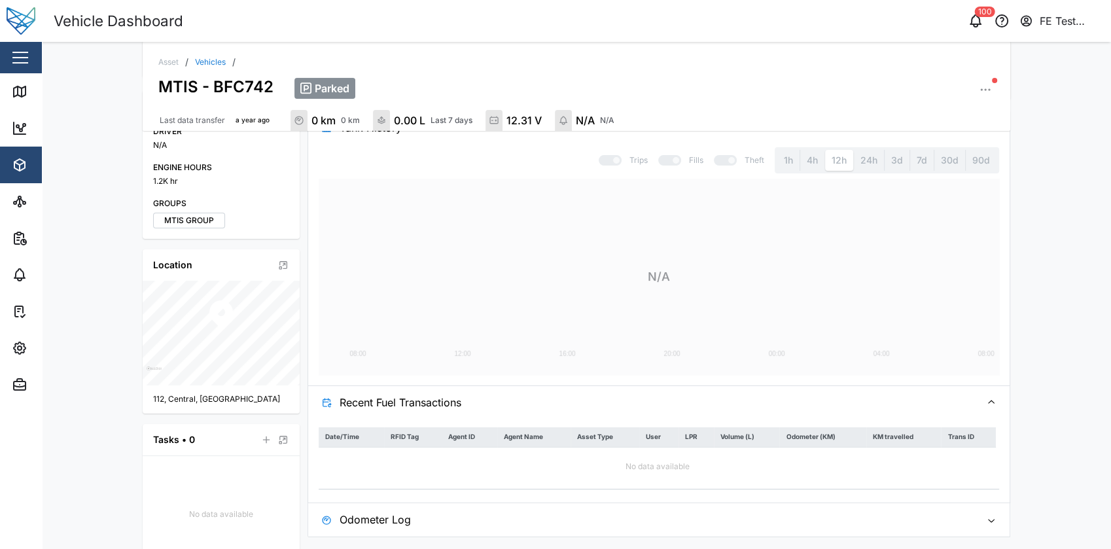
scroll to position [337, 0]
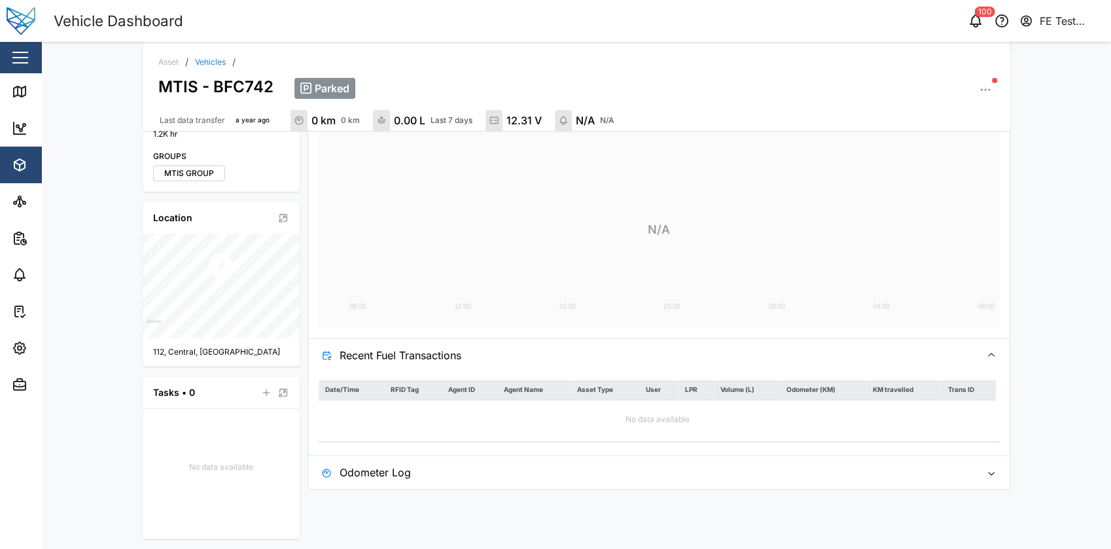
click at [464, 471] on span "Odometer Log" at bounding box center [654, 472] width 631 height 33
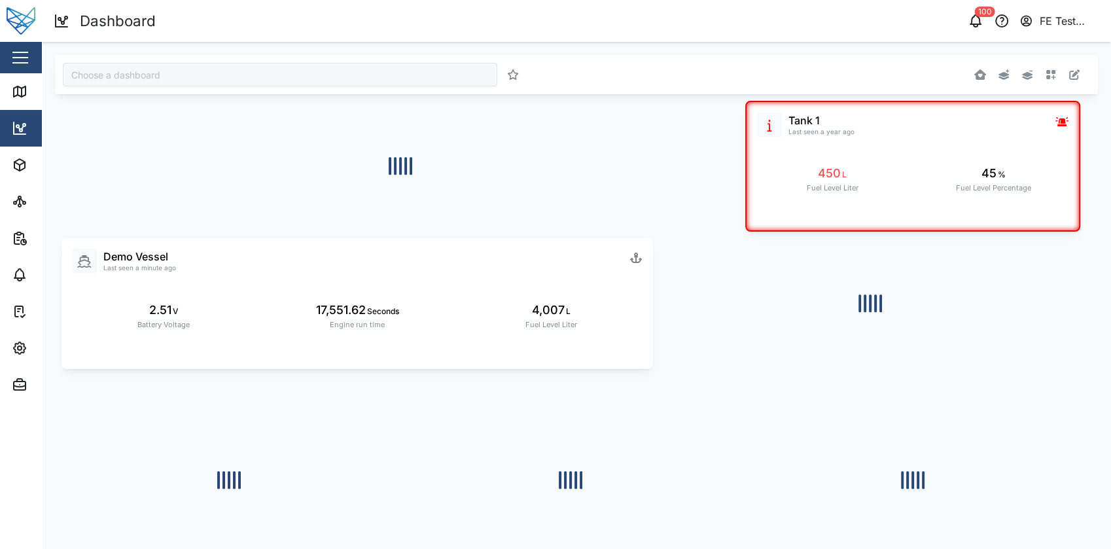
type input "Julz Dashboard"
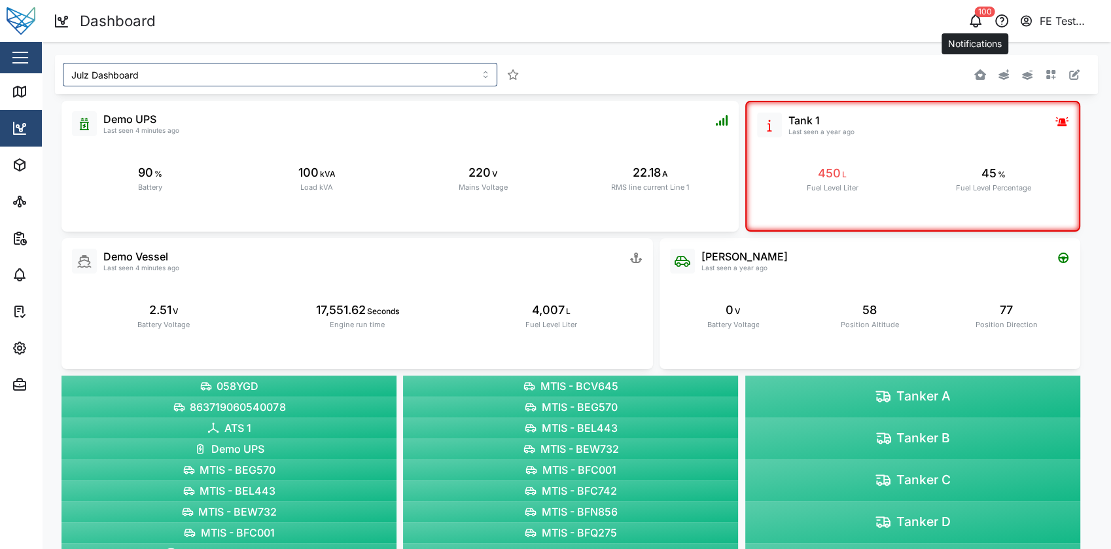
click at [980, 22] on icon "button" at bounding box center [975, 21] width 16 height 16
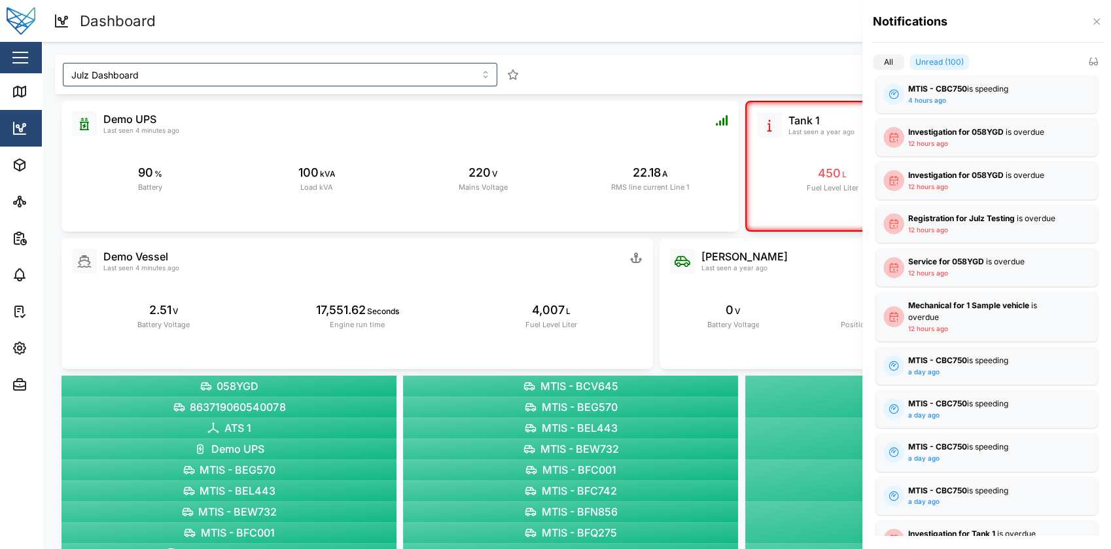
click at [801, 21] on div at bounding box center [555, 274] width 1111 height 549
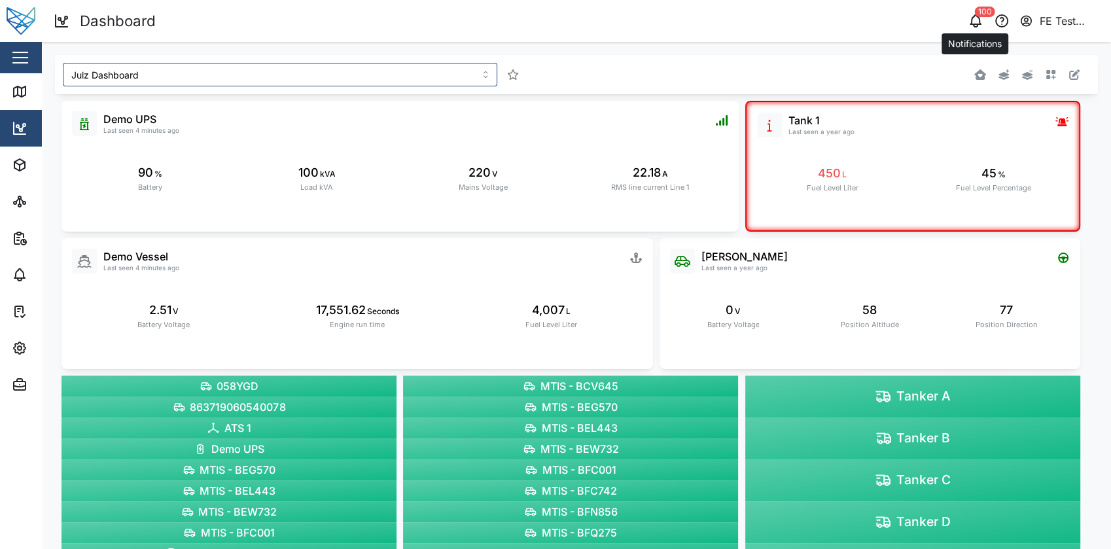
click at [978, 24] on icon "button" at bounding box center [975, 19] width 10 height 9
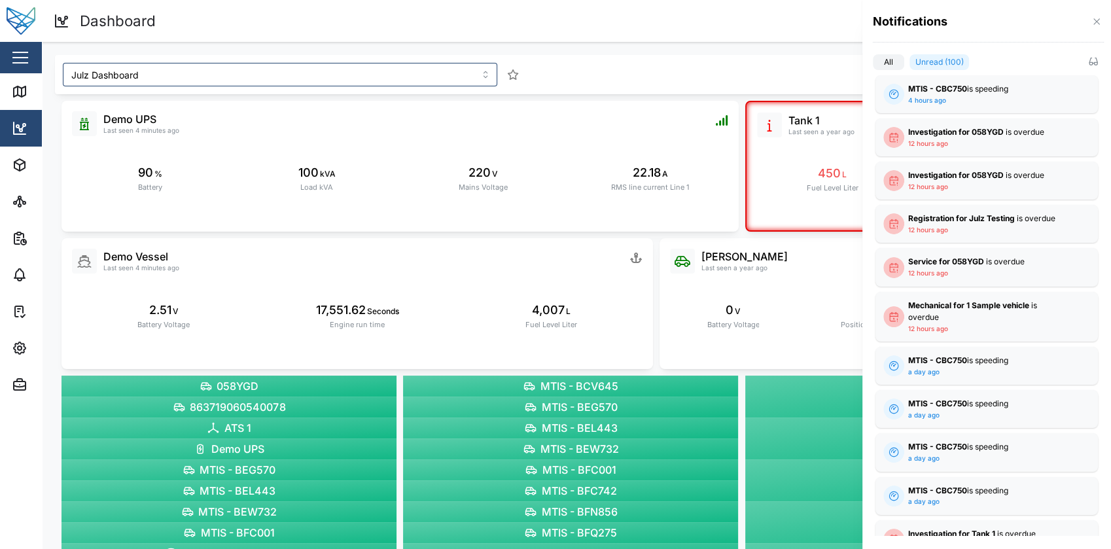
click at [890, 58] on label "All" at bounding box center [888, 62] width 31 height 16
click at [873, 65] on input "All" at bounding box center [873, 65] width 0 height 0
click at [921, 63] on label "Unread (100)" at bounding box center [933, 62] width 71 height 16
click at [898, 65] on input "Unread (100)" at bounding box center [898, 65] width 0 height 0
click at [752, 21] on div at bounding box center [555, 274] width 1111 height 549
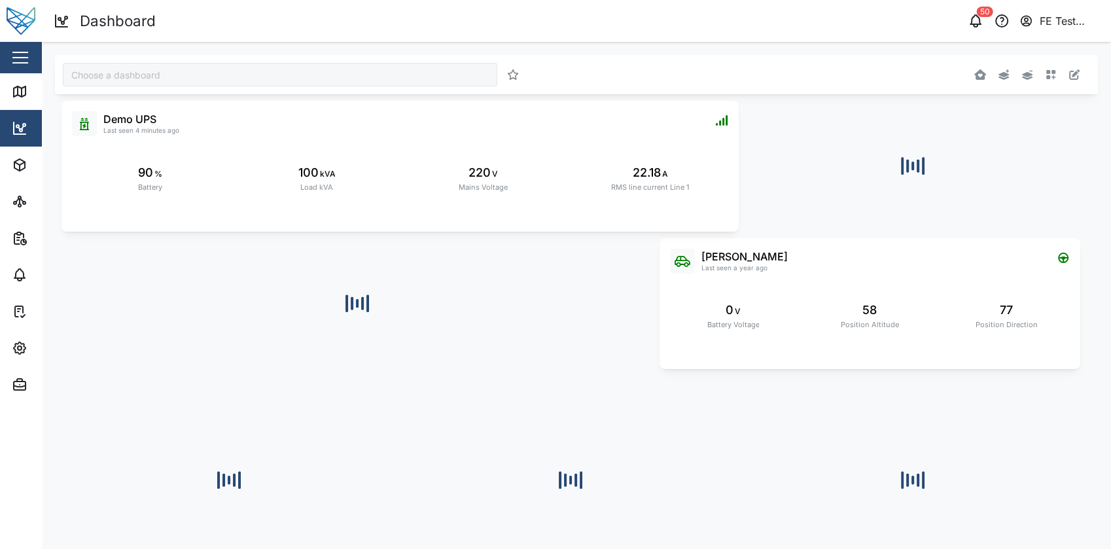
type input "Julz Dashboard"
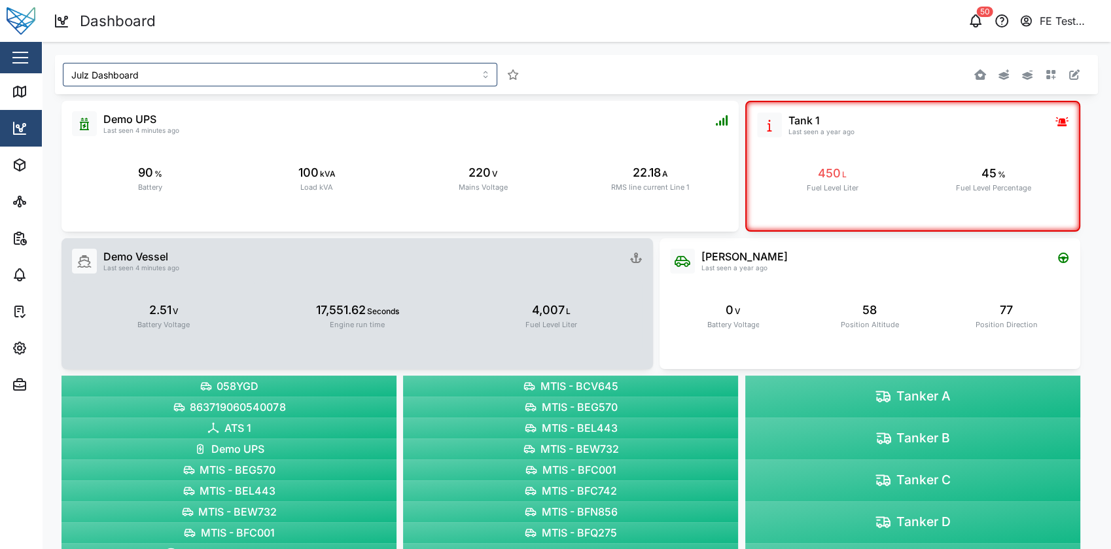
scroll to position [56, 0]
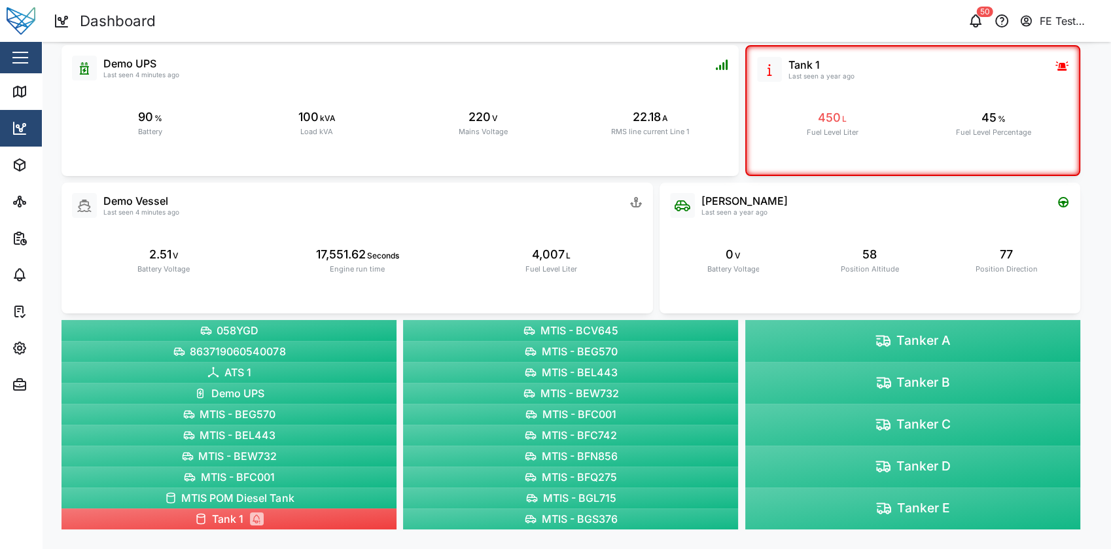
click at [818, 349] on div "Tanker A" at bounding box center [912, 341] width 335 height 42
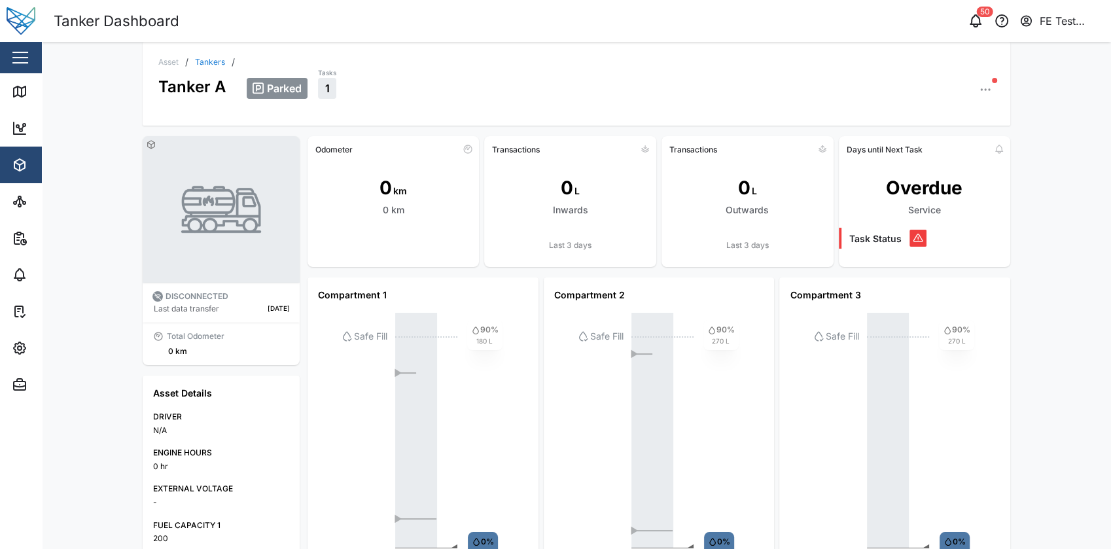
click at [981, 94] on icon "button" at bounding box center [984, 89] width 13 height 13
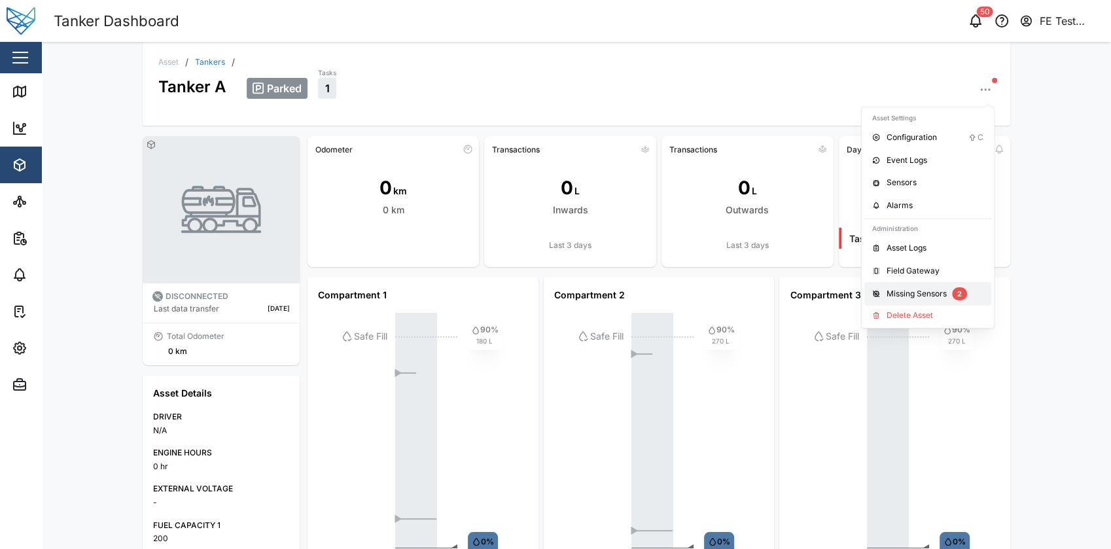
click at [929, 285] on button "Missing Sensors 2" at bounding box center [927, 294] width 127 height 24
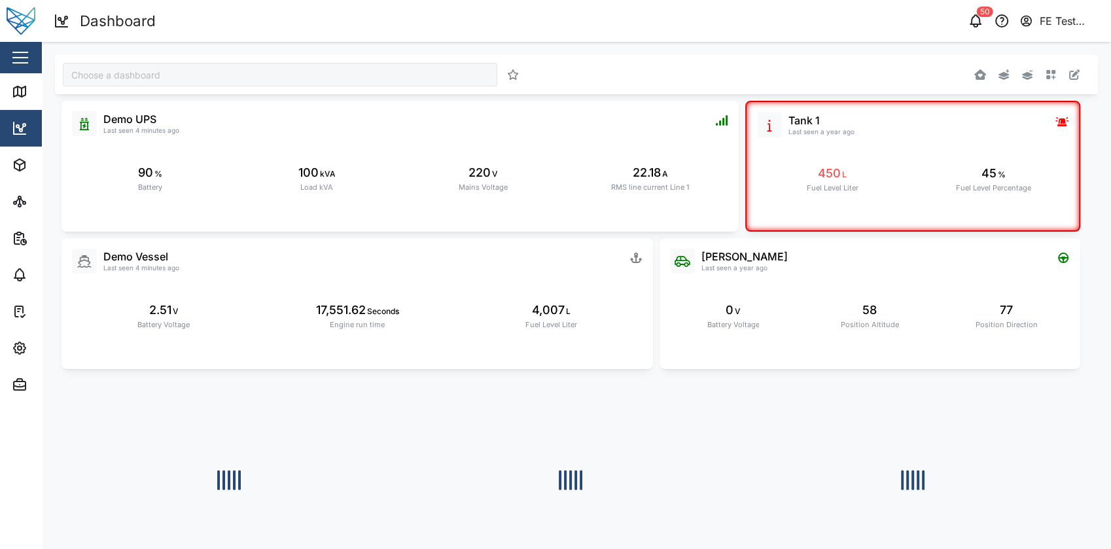
type input "Julz Dashboard"
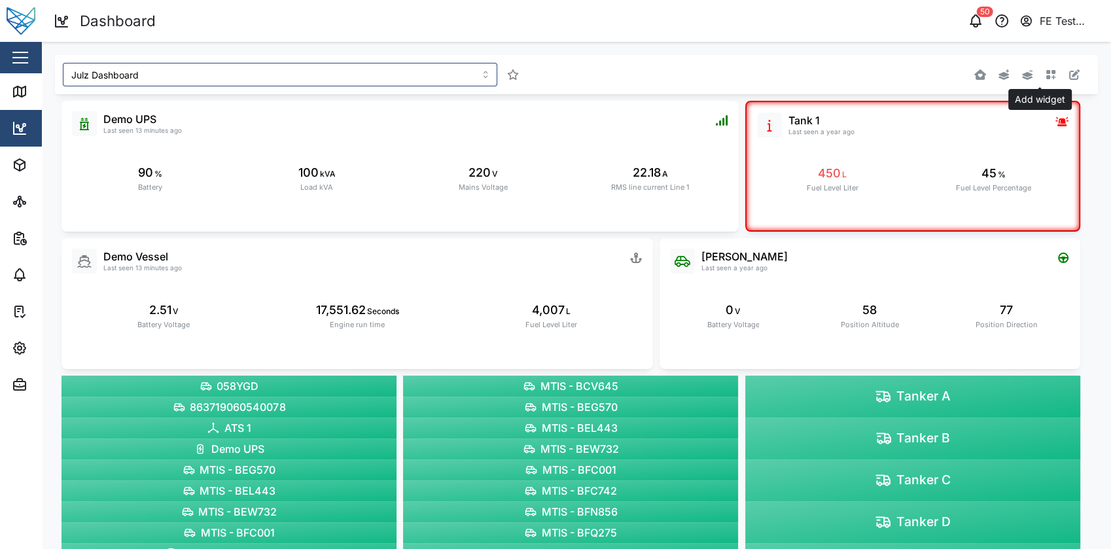
click at [1041, 74] on button "button" at bounding box center [1050, 74] width 18 height 18
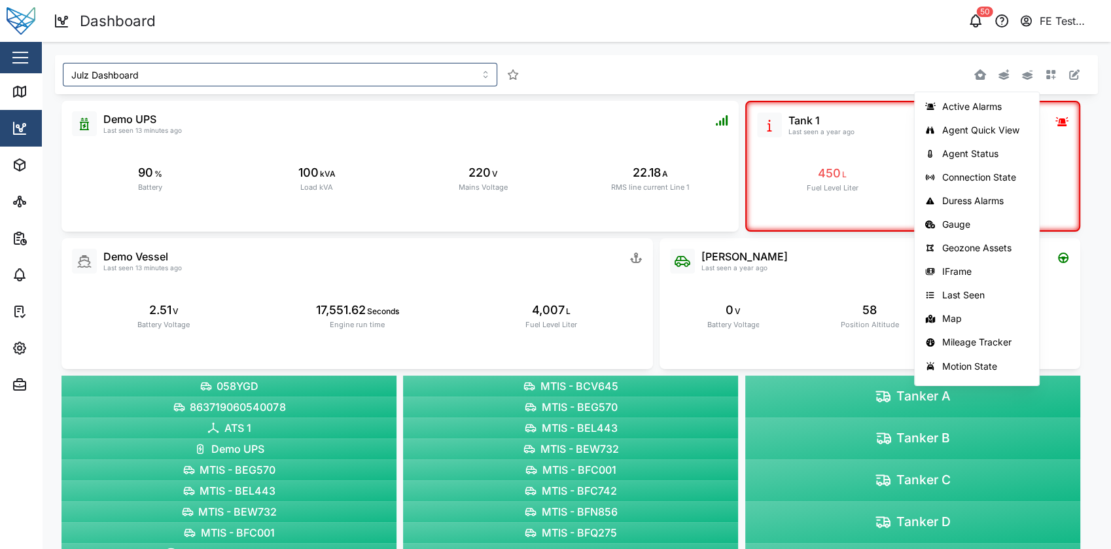
click at [926, 70] on div "Active Alarms Agent Quick View Agent Status Connection State Duress Alarms Gaug…" at bounding box center [875, 75] width 415 height 24
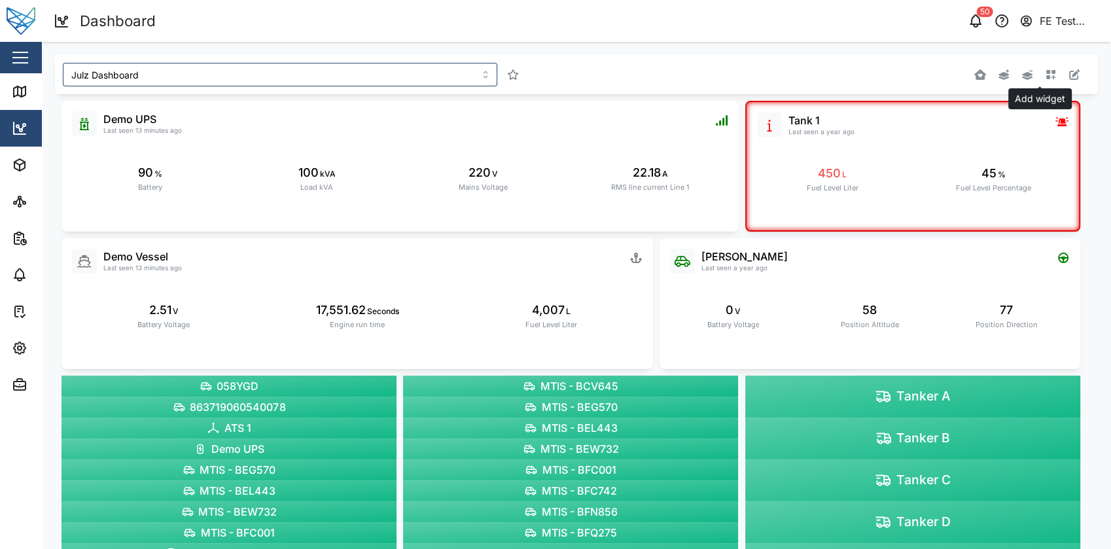
click at [1045, 73] on icon "button" at bounding box center [1050, 74] width 10 height 10
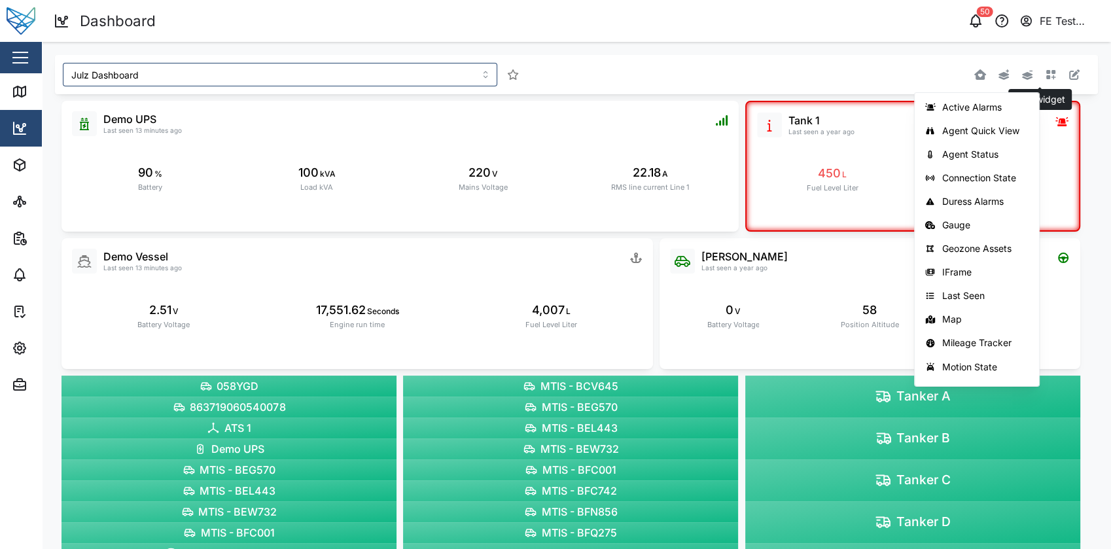
click at [1041, 80] on button "button" at bounding box center [1050, 74] width 18 height 18
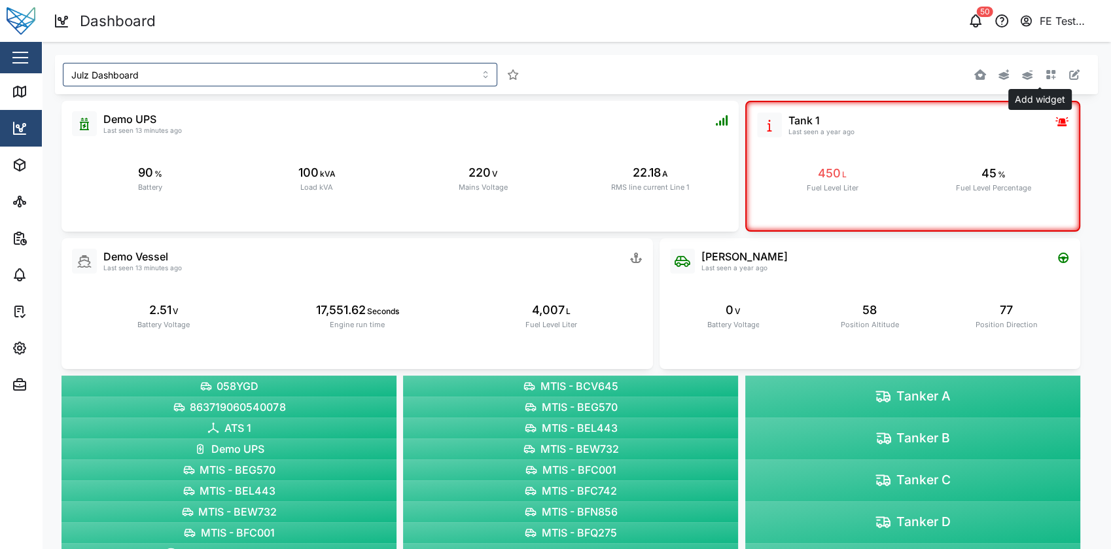
click at [1041, 80] on button "button" at bounding box center [1050, 74] width 18 height 18
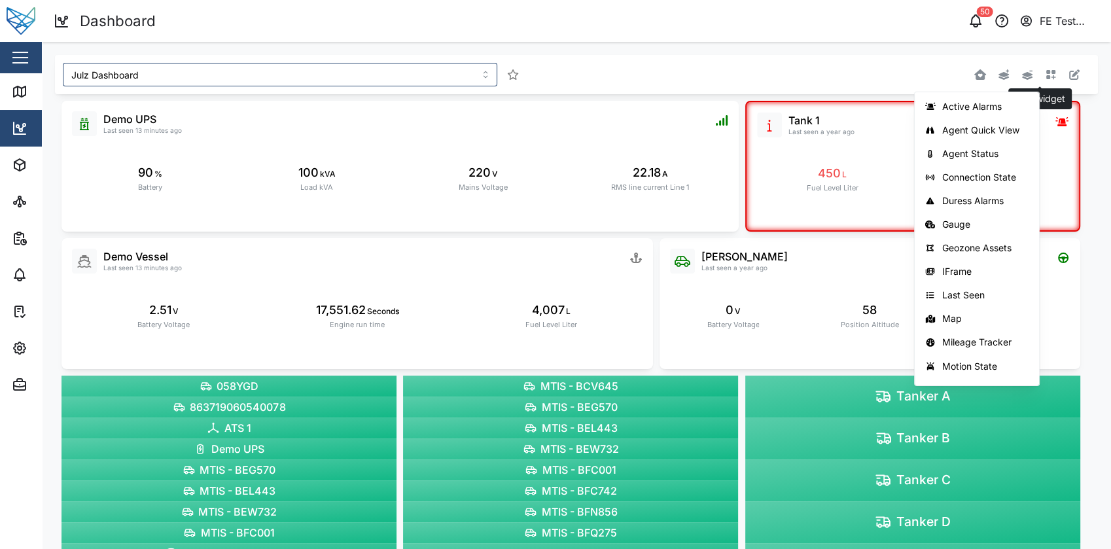
click at [1045, 77] on icon "button" at bounding box center [1050, 74] width 10 height 10
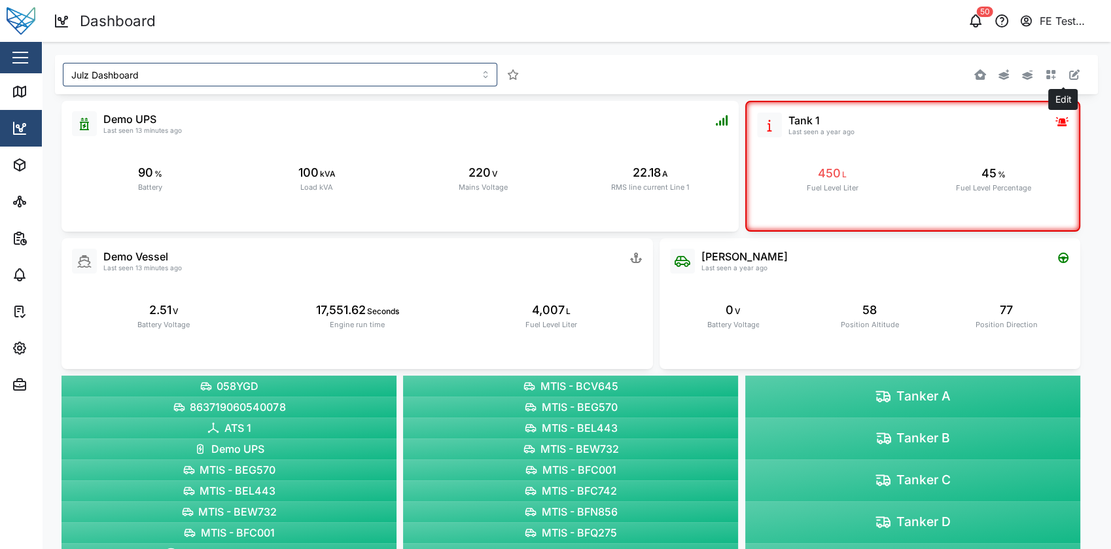
click at [1069, 75] on icon "button" at bounding box center [1074, 74] width 10 height 10
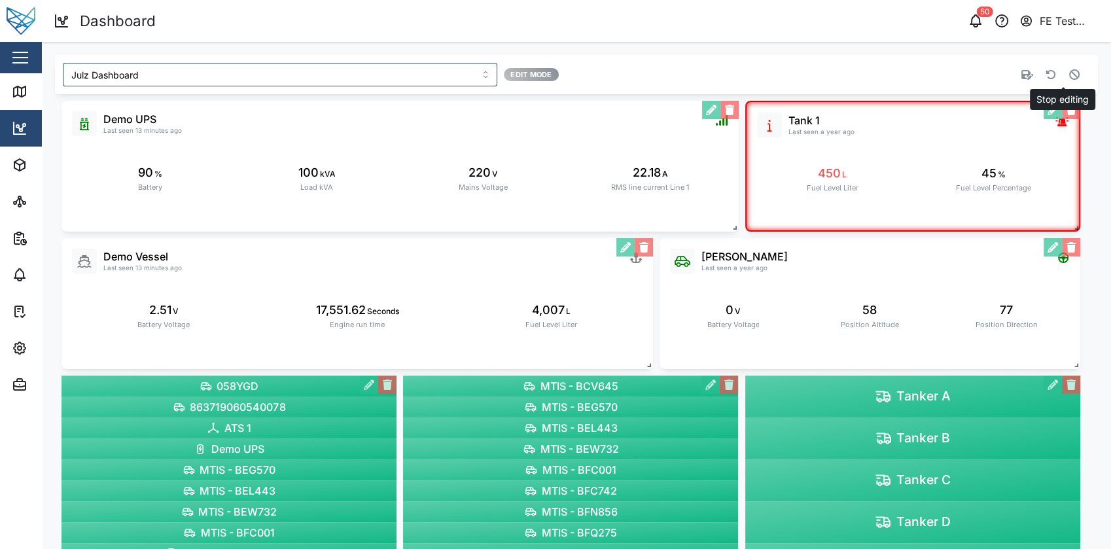
click at [1069, 75] on icon "button" at bounding box center [1074, 74] width 10 height 10
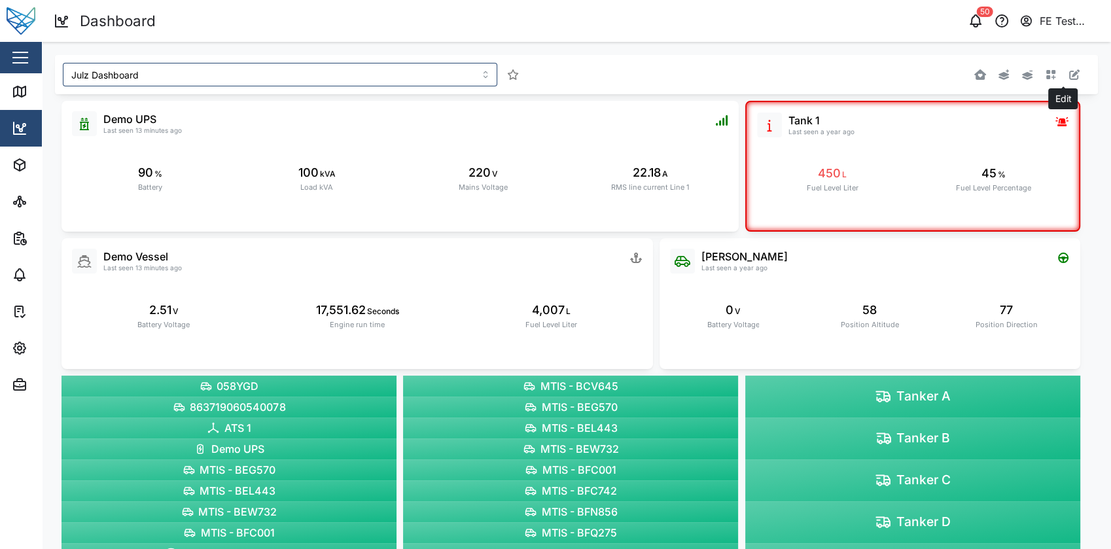
click at [1069, 75] on icon "button" at bounding box center [1074, 74] width 10 height 10
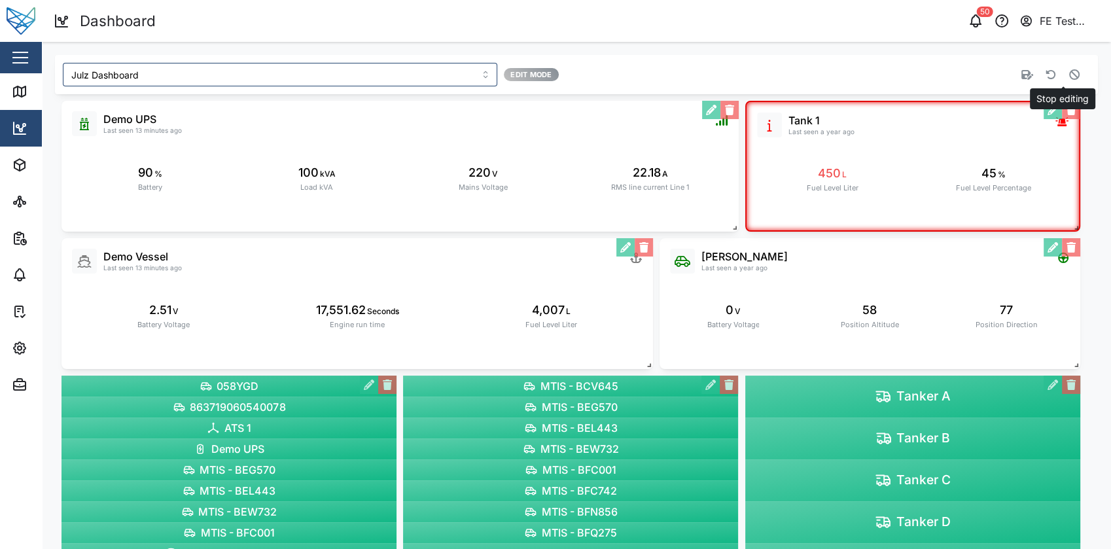
click at [1069, 73] on icon "button" at bounding box center [1074, 74] width 10 height 10
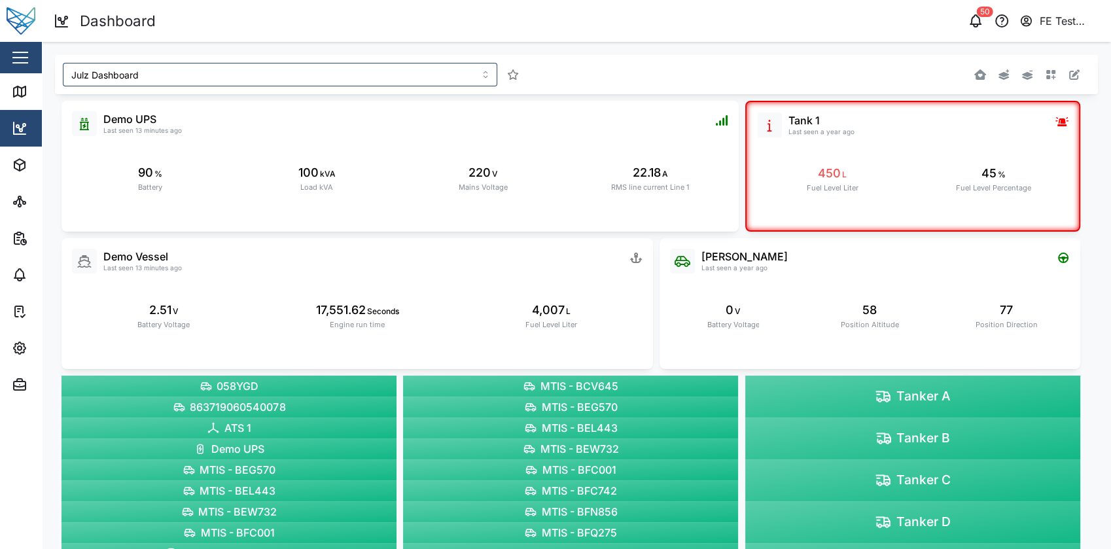
click at [1005, 46] on div "Julz Dashboard Add widget Liam Audi Last seen a year ago 0 V Battery Voltage 58…" at bounding box center [576, 323] width 1069 height 562
click at [997, 22] on icon "button" at bounding box center [1002, 21] width 16 height 16
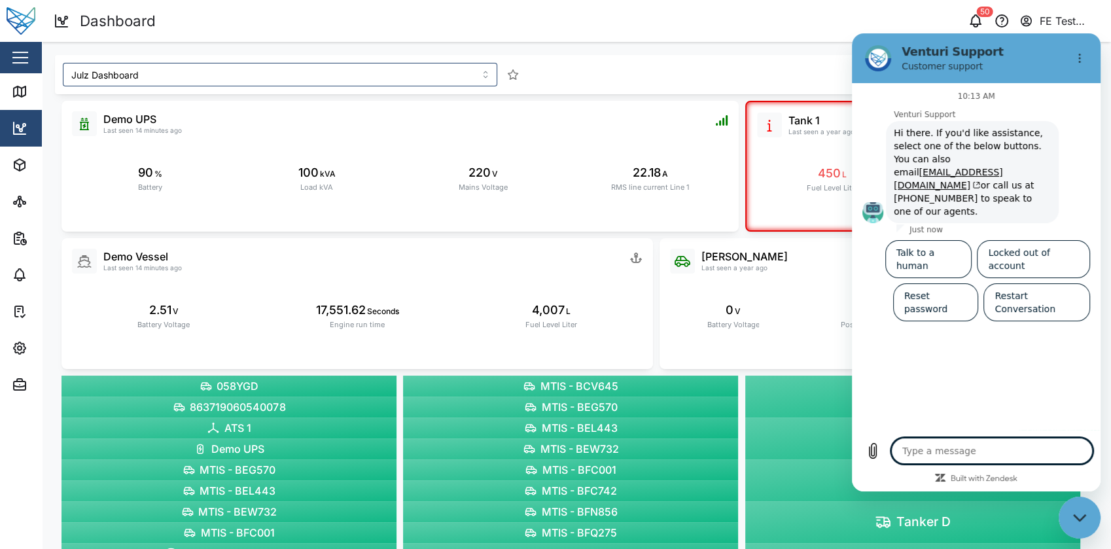
click at [1075, 521] on icon "Close messaging window" at bounding box center [1080, 517] width 14 height 9
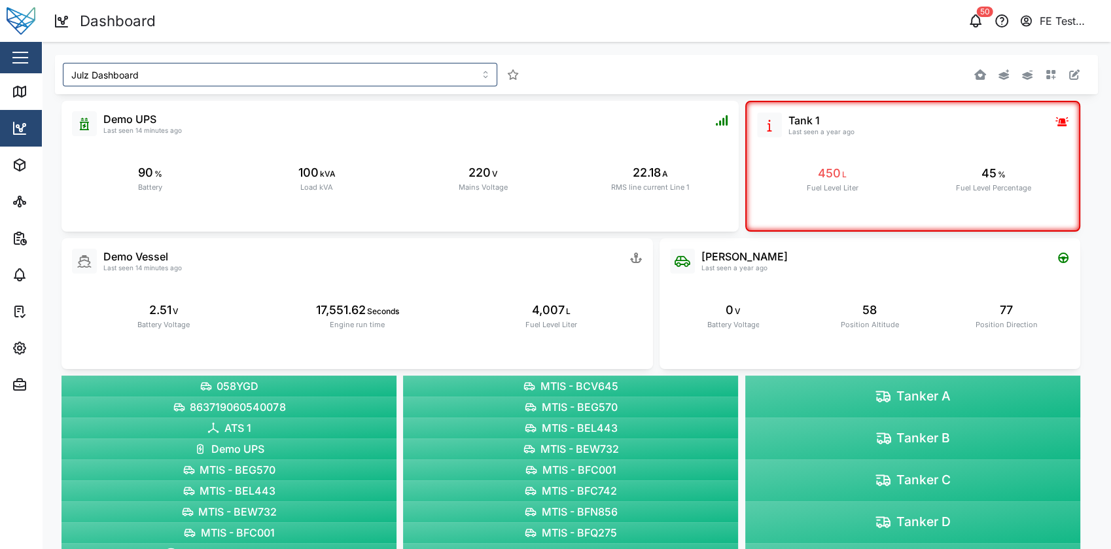
type textarea "x"
click at [21, 57] on div "button" at bounding box center [20, 57] width 16 height 1
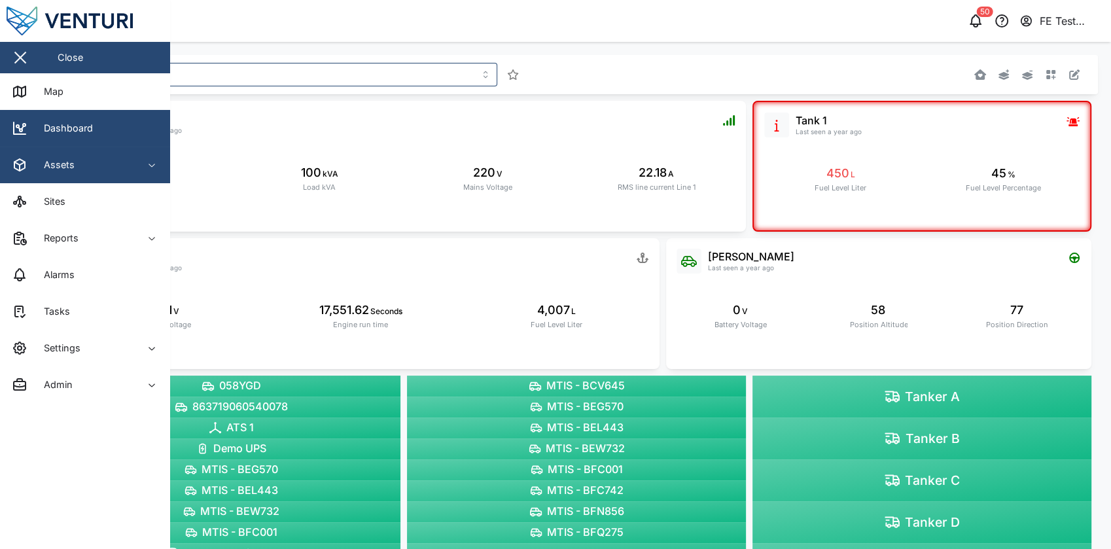
click at [82, 160] on div "Assets" at bounding box center [71, 165] width 119 height 16
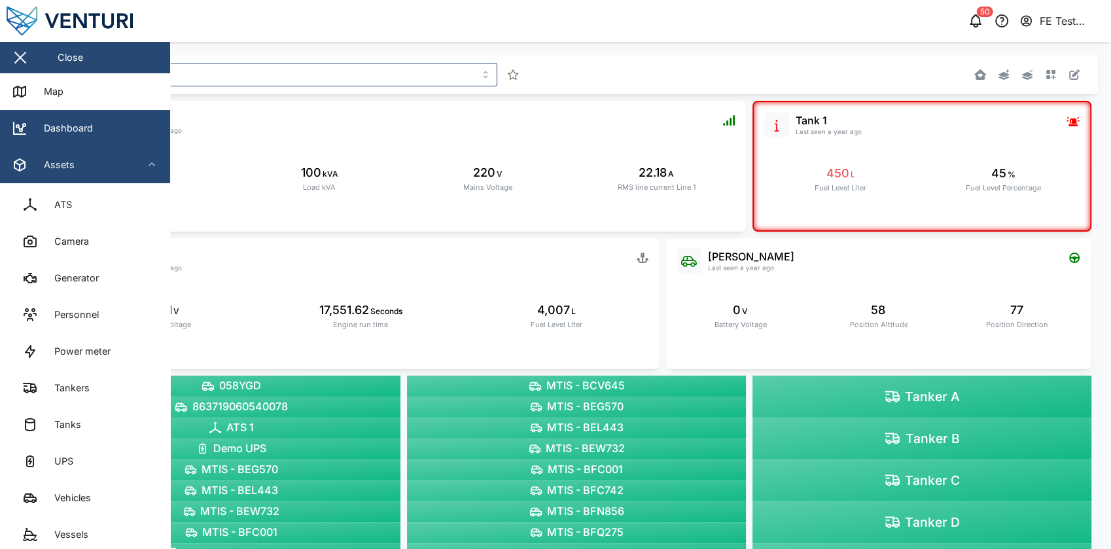
click at [115, 167] on div "Assets" at bounding box center [71, 165] width 119 height 16
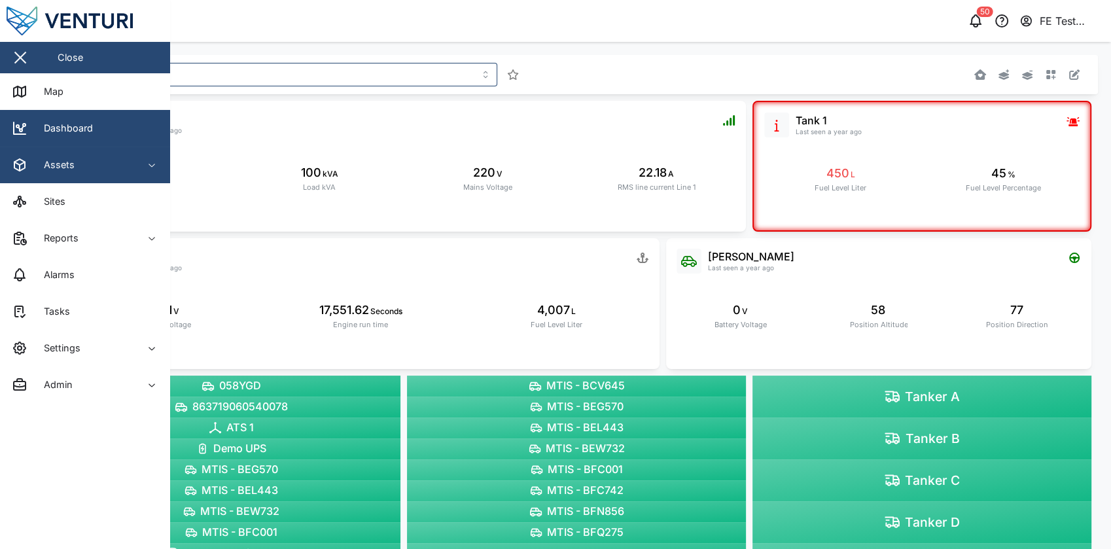
click at [131, 164] on button "Assets" at bounding box center [85, 165] width 170 height 37
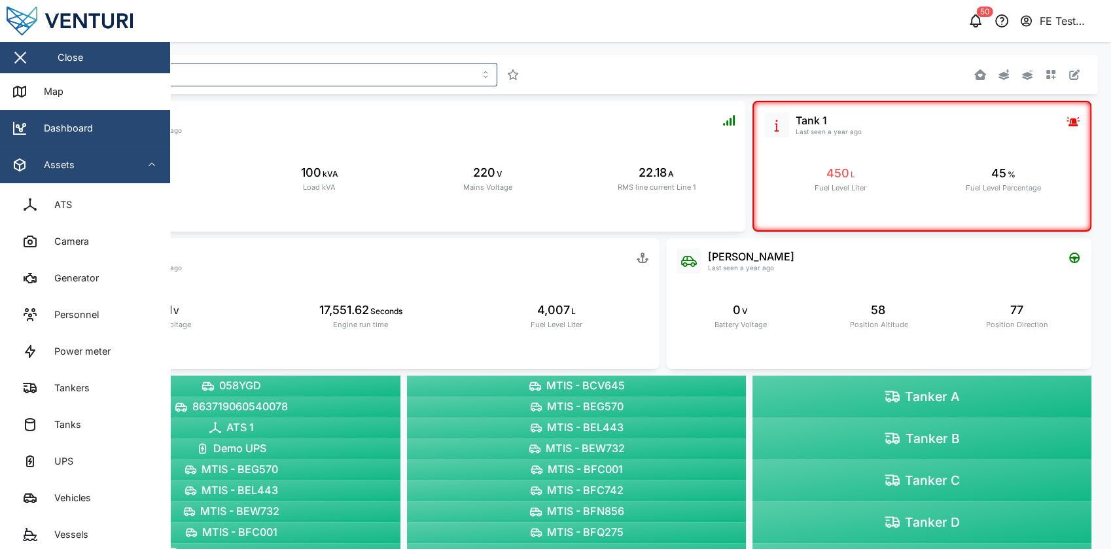
click at [131, 164] on button "Assets" at bounding box center [85, 165] width 170 height 37
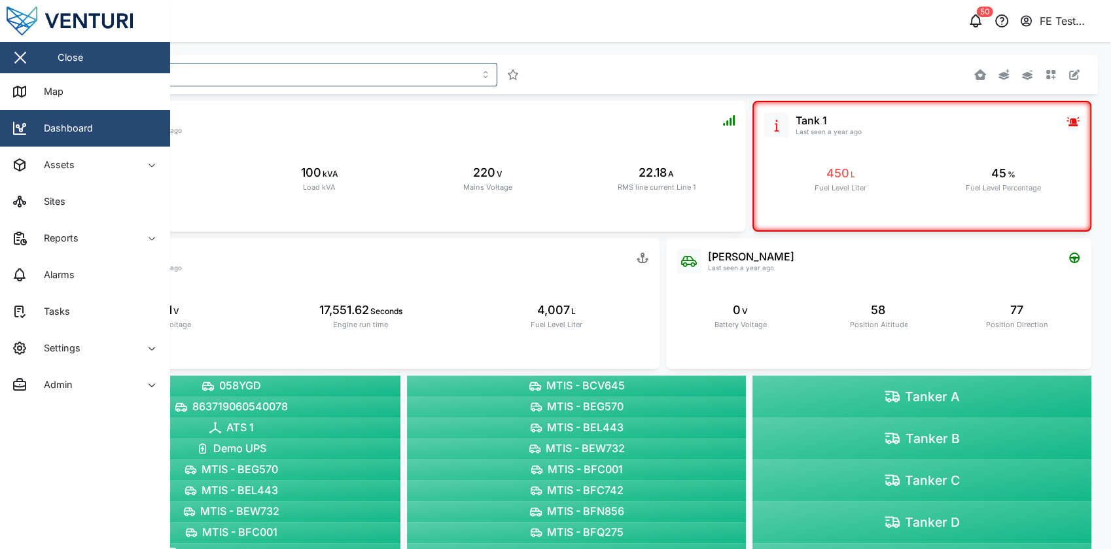
click at [239, 89] on div "Julz Dashboard" at bounding box center [360, 75] width 605 height 34
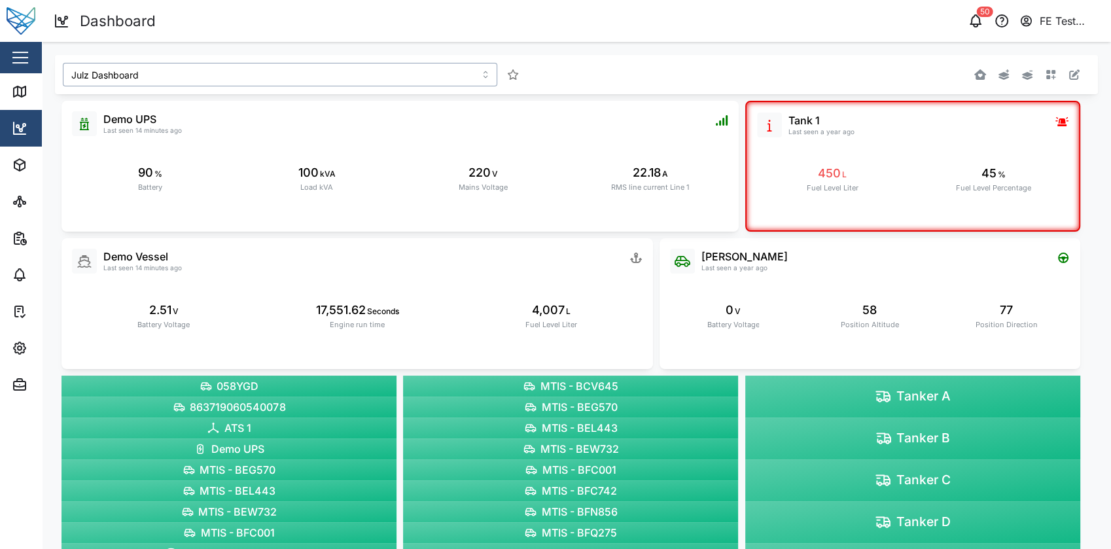
click at [266, 70] on input "Julz Dashboard" at bounding box center [280, 75] width 434 height 24
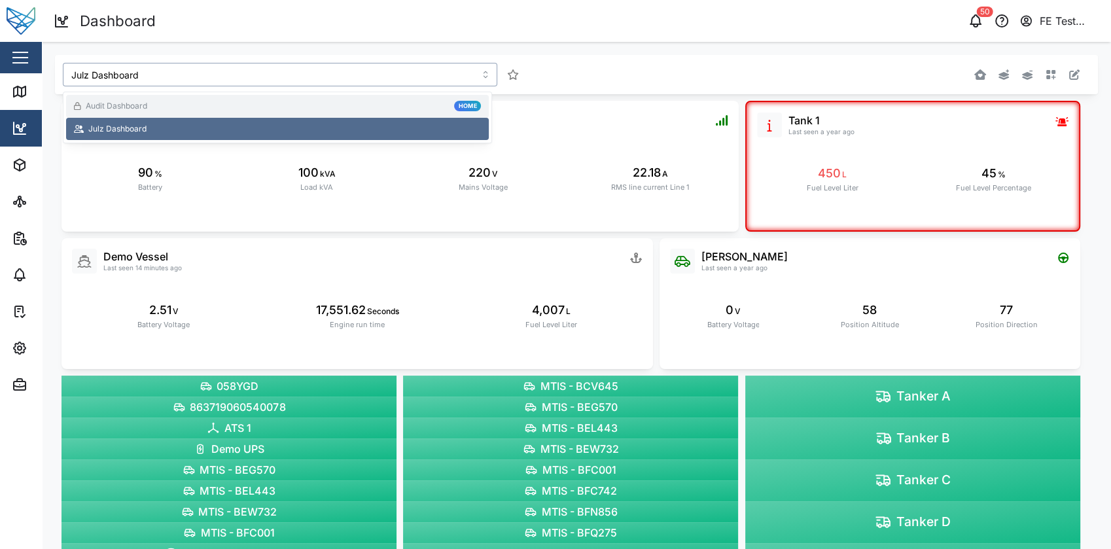
click at [235, 104] on div "Audit Dashboard Home" at bounding box center [277, 106] width 407 height 12
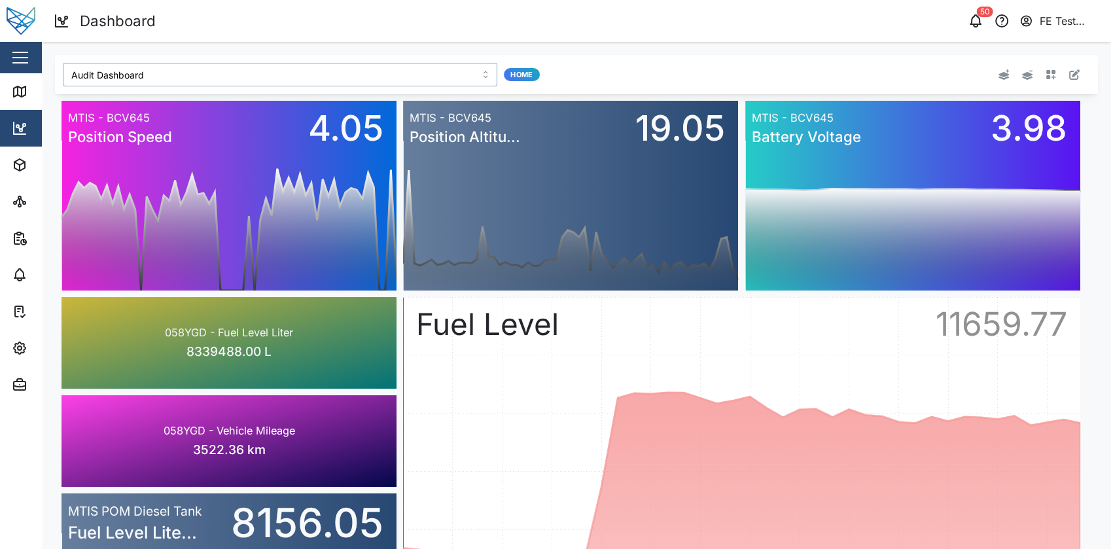
click at [239, 78] on input "Audit Dashboard" at bounding box center [280, 75] width 434 height 24
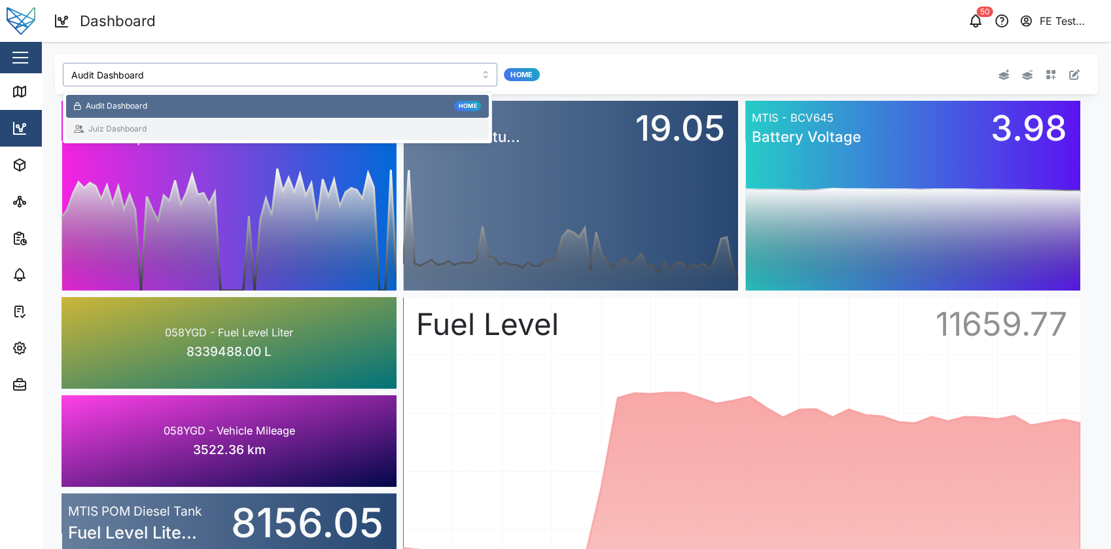
click at [220, 130] on div "Julz Dashboard" at bounding box center [277, 129] width 407 height 12
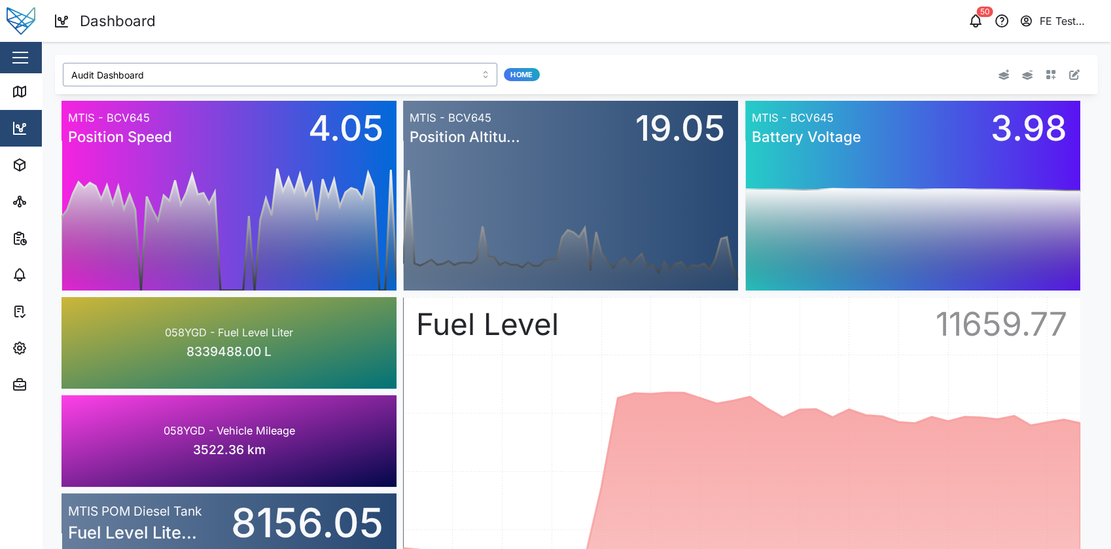
type input "Julz Dashboard"
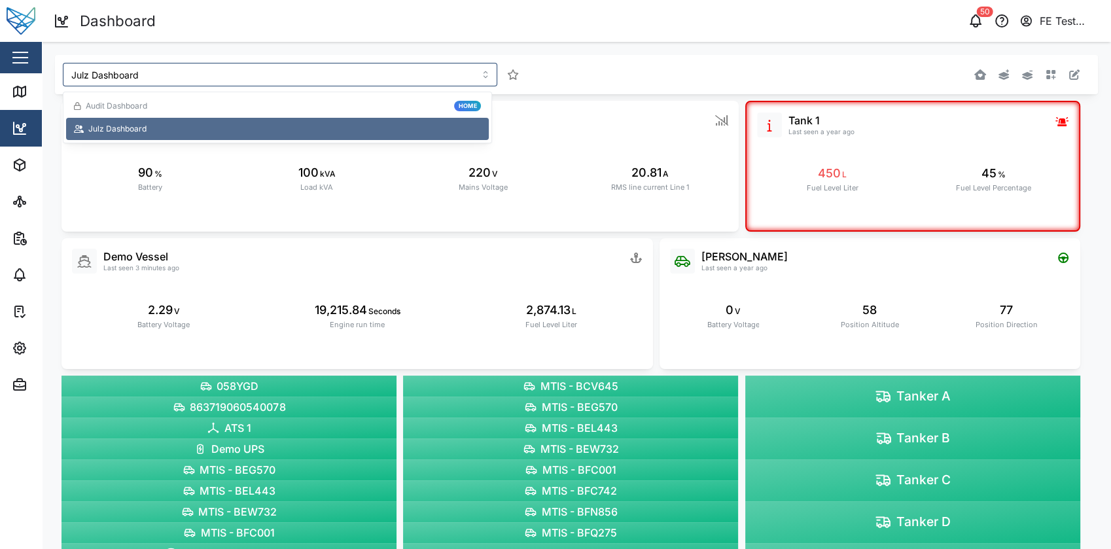
click at [619, 82] on div "Julz Dashboard" at bounding box center [360, 75] width 595 height 24
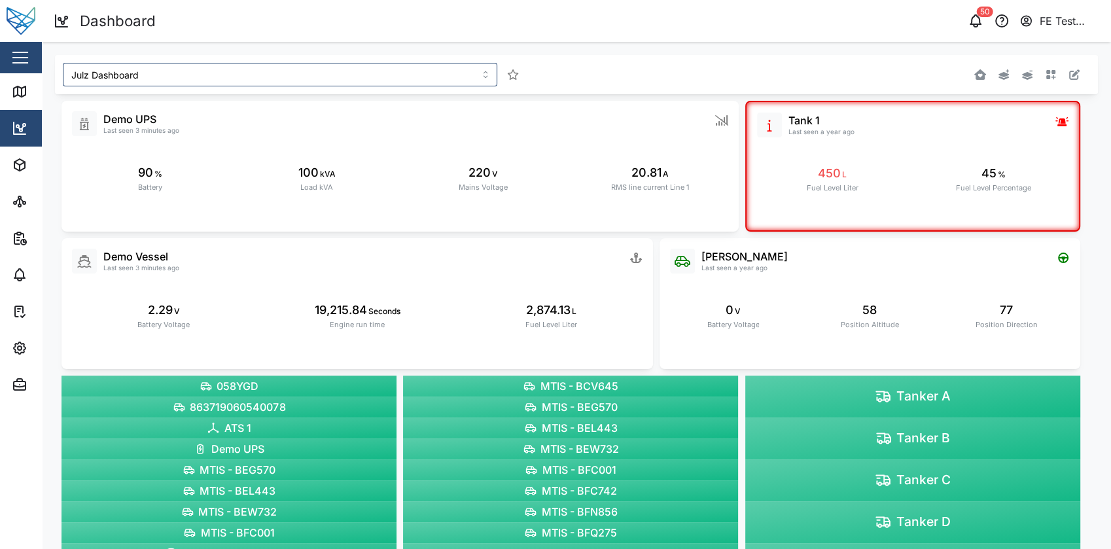
type textarea "x"
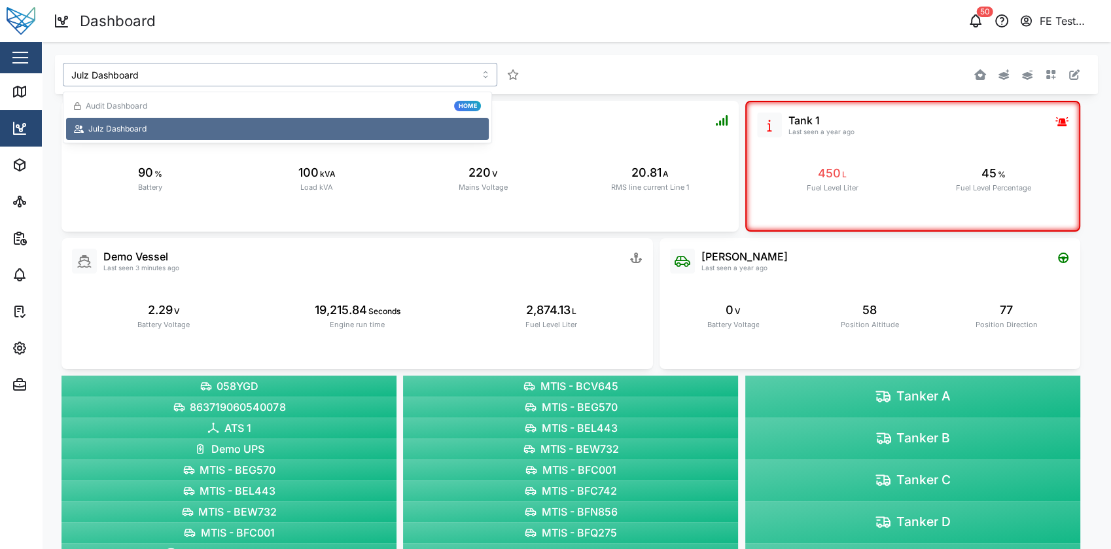
click at [451, 68] on input "Julz Dashboard" at bounding box center [280, 75] width 434 height 24
click at [374, 103] on div "Audit Dashboard Home" at bounding box center [277, 106] width 407 height 12
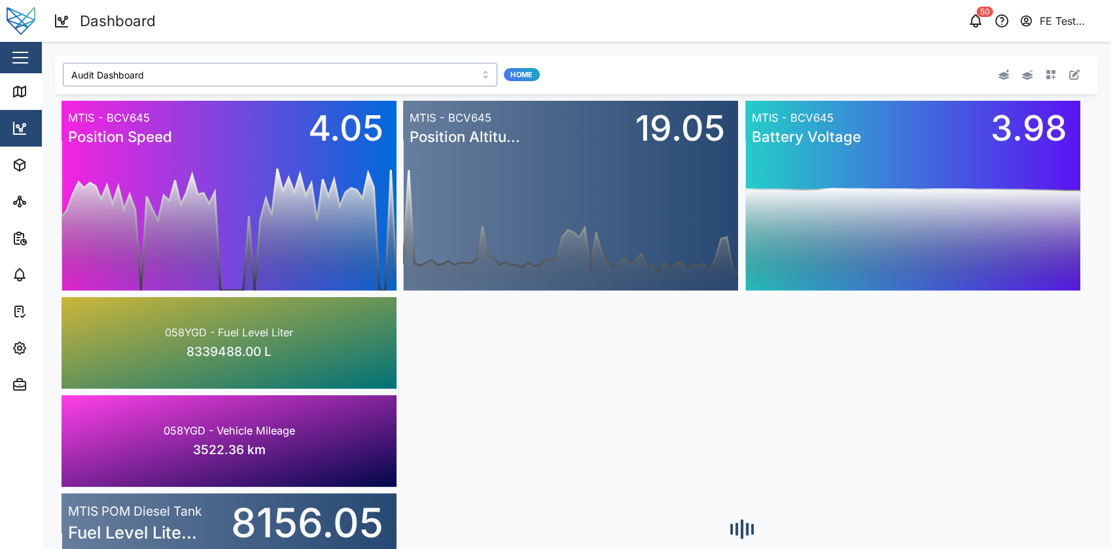
click at [408, 77] on input "Audit Dashboard" at bounding box center [280, 75] width 434 height 24
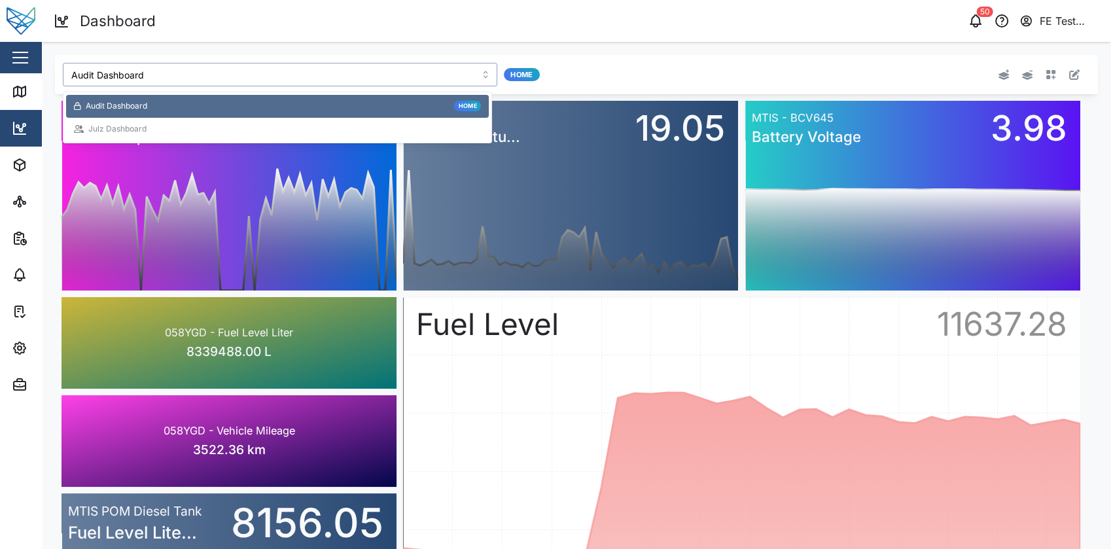
click at [375, 119] on div "Julz Dashboard" at bounding box center [277, 129] width 423 height 23
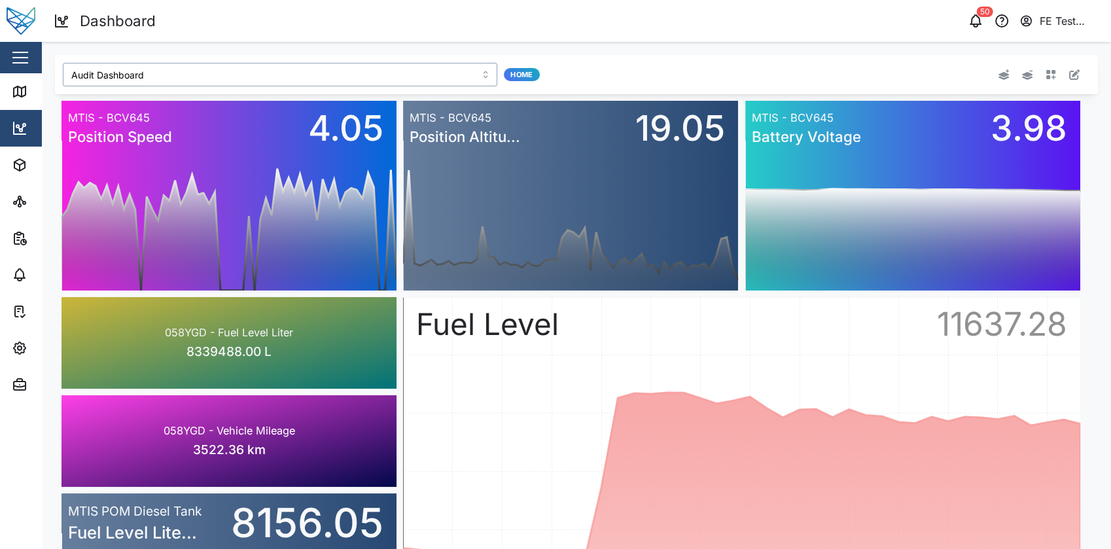
type input "Julz Dashboard"
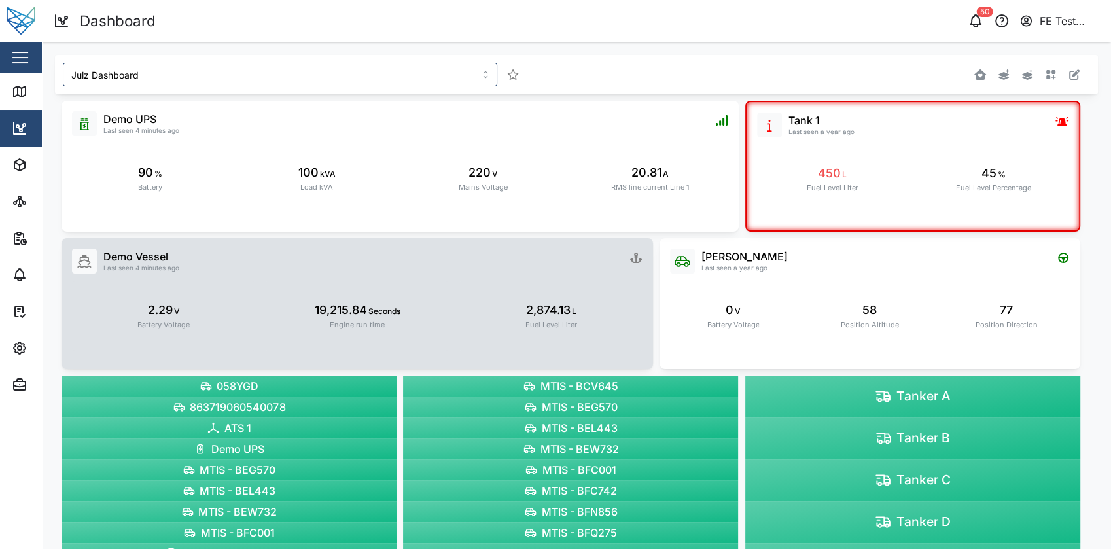
click at [394, 281] on div "2.29 V Battery Voltage 19,215.84 Seconds Engine run time 2,874.13 L Fuel Level …" at bounding box center [357, 311] width 570 height 77
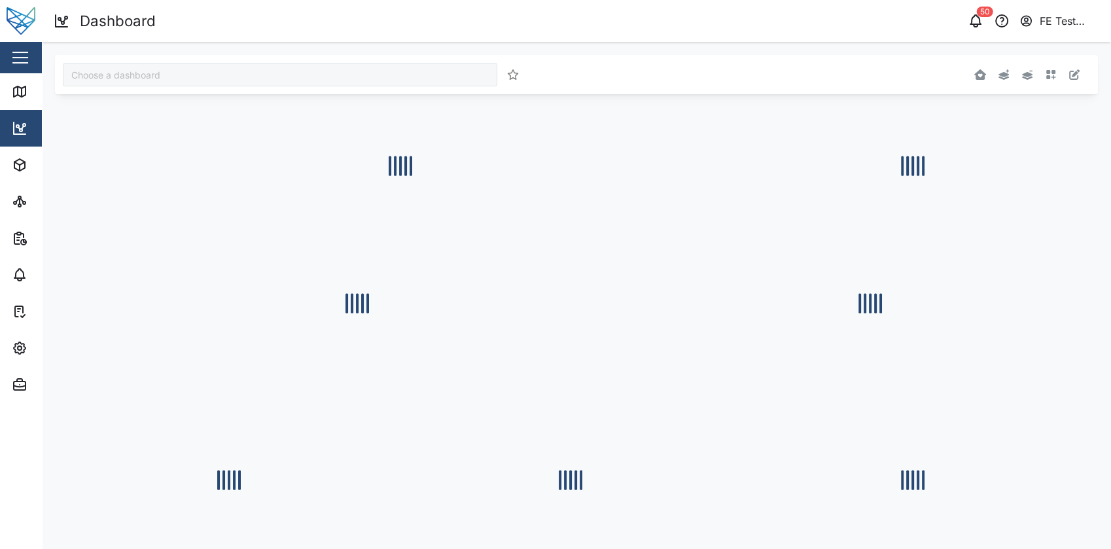
type input "Julz Dashboard"
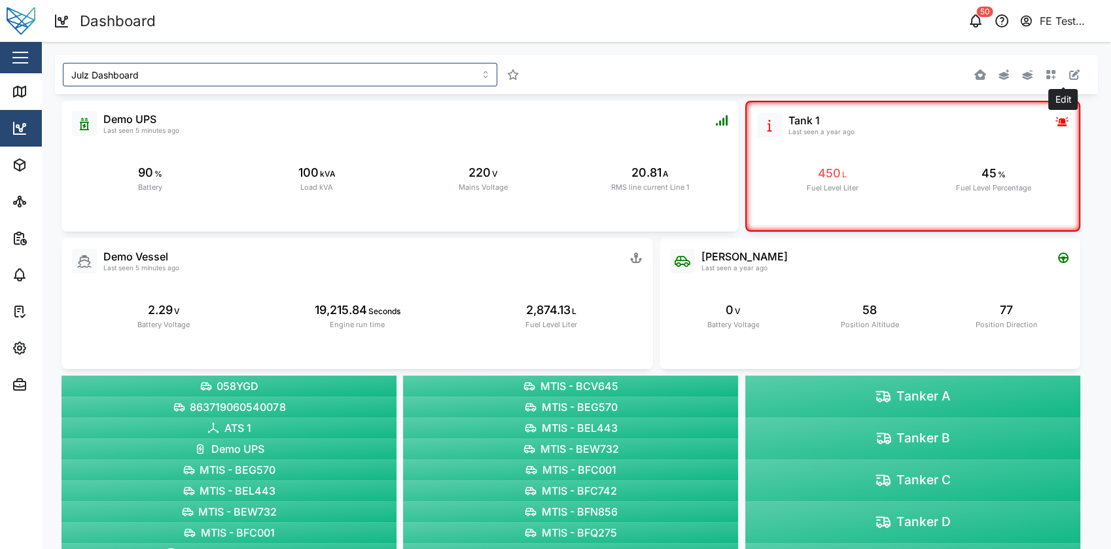
click at [1065, 82] on button "button" at bounding box center [1074, 74] width 18 height 18
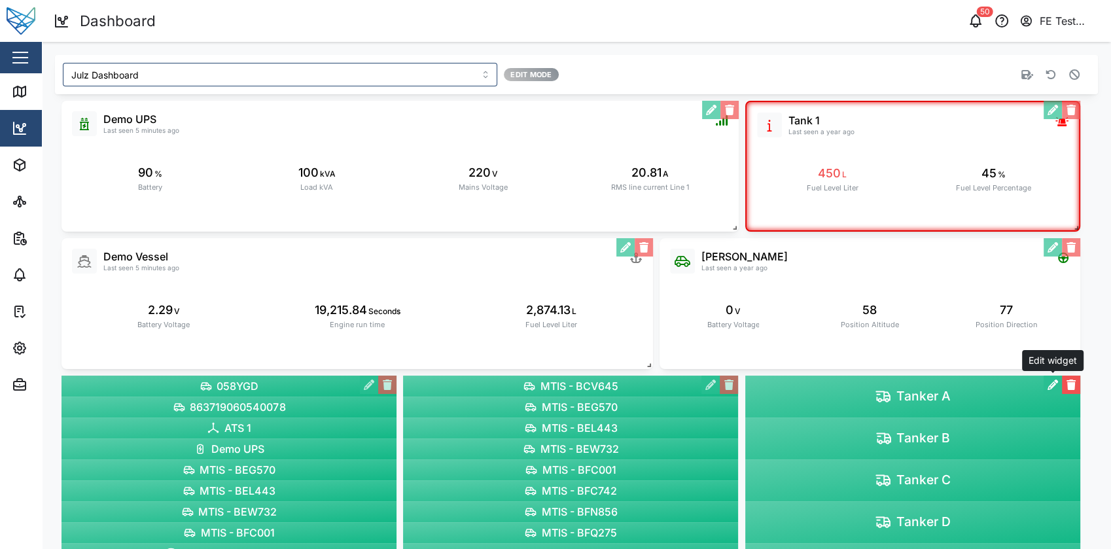
click at [1051, 378] on button "button" at bounding box center [1052, 384] width 18 height 18
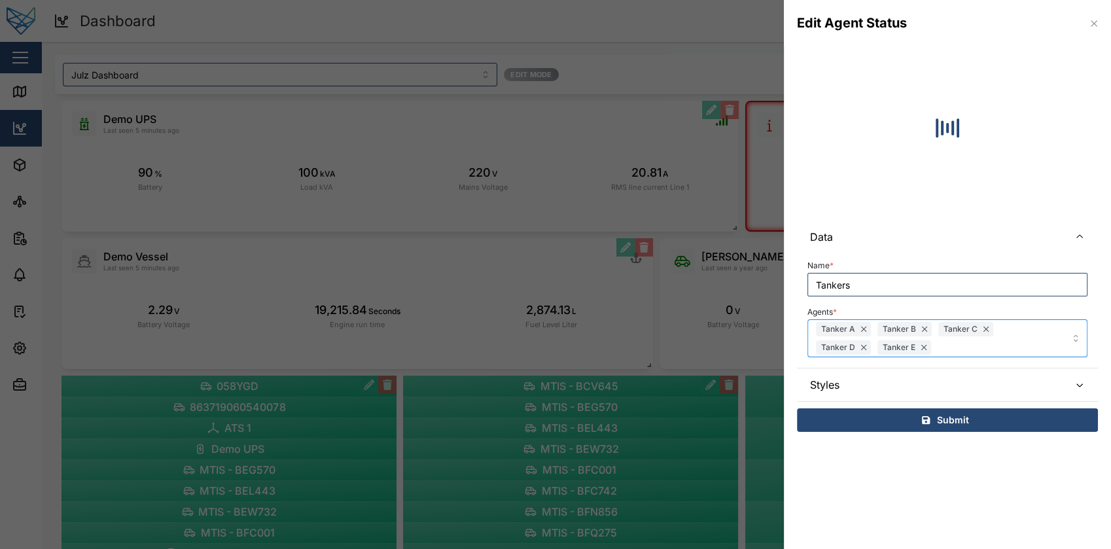
click at [965, 343] on div "Tanker A Tanker B Tanker C Tanker D Tanker E" at bounding box center [926, 338] width 229 height 37
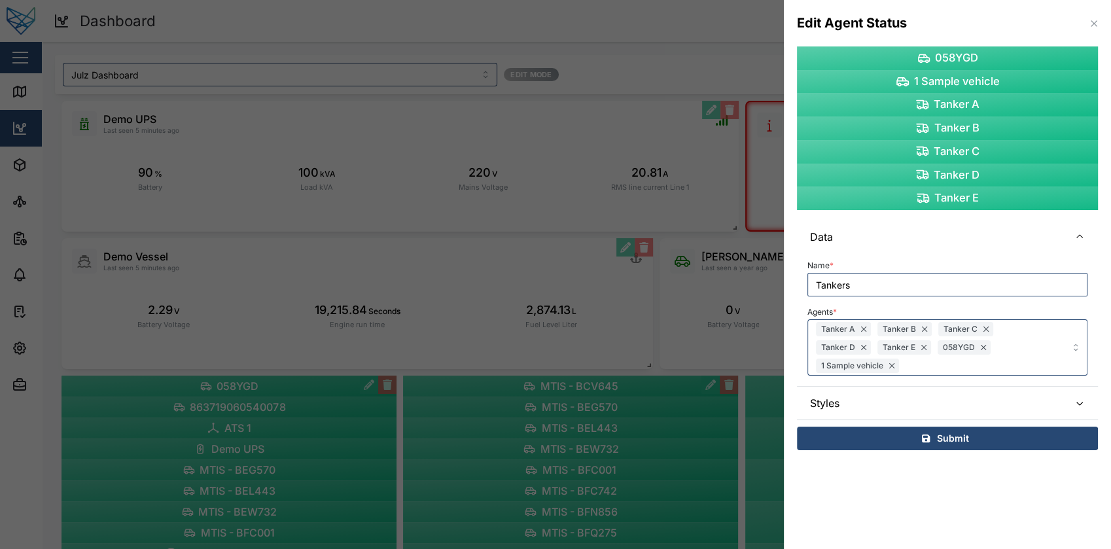
click at [934, 377] on div "Name * Tankers Agents * Tanker A Tanker B Tanker C Tanker D Tanker E 058YGD 1 S…" at bounding box center [947, 319] width 301 height 133
click at [999, 351] on div "Tanker A Tanker B Tanker C Tanker D Tanker E 058YGD 1 Sample vehicle" at bounding box center [926, 347] width 229 height 55
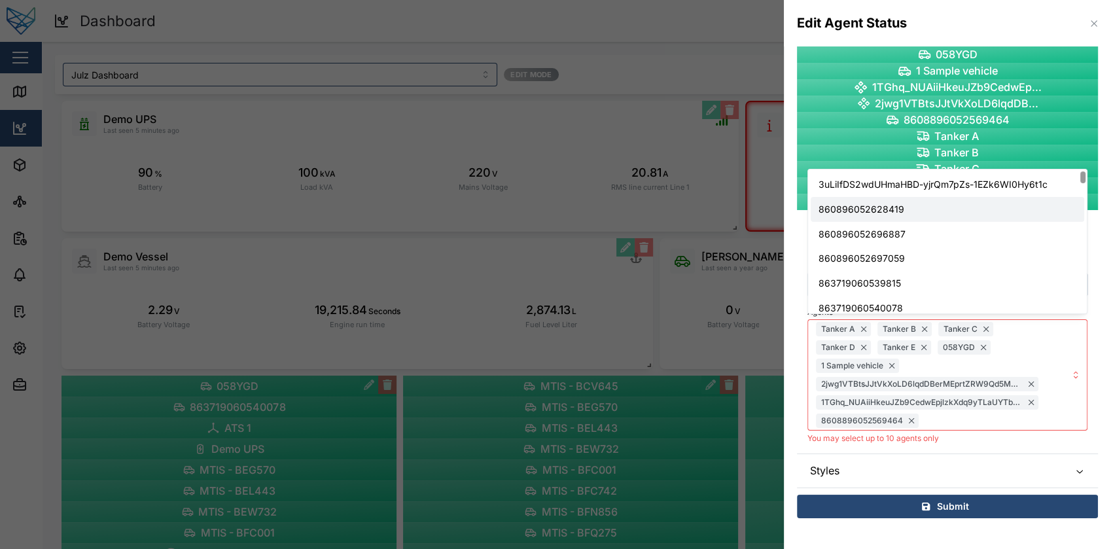
click at [998, 218] on div "860896052628419" at bounding box center [946, 209] width 273 height 25
click at [998, 220] on div "860896052628419" at bounding box center [946, 209] width 273 height 25
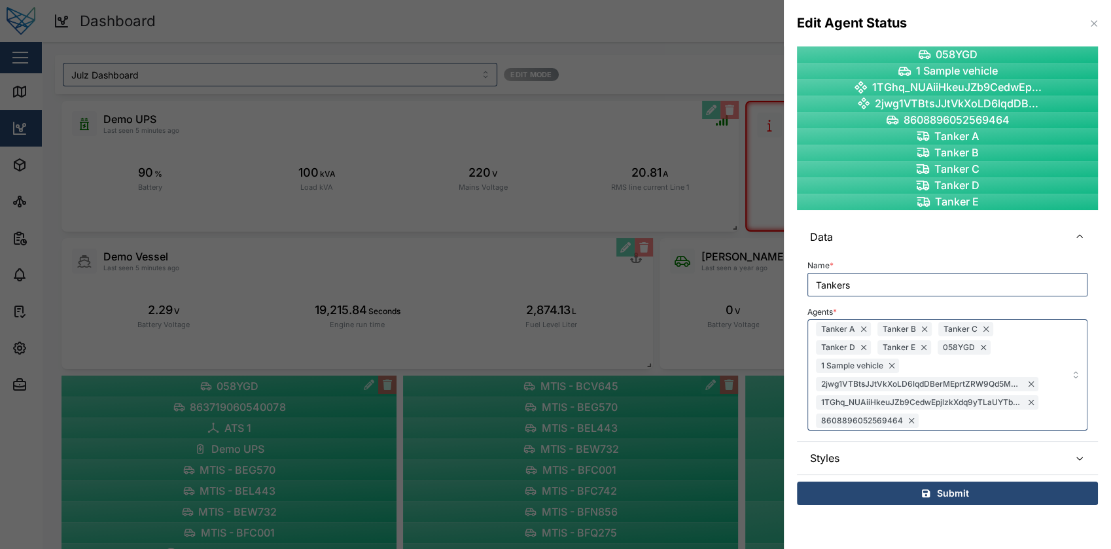
click at [967, 446] on div "Data Name * Tankers Agents * Tanker A Tanker B Tanker C Tanker D Tanker E 058YG…" at bounding box center [947, 347] width 301 height 254
click at [1094, 28] on button "button" at bounding box center [1093, 23] width 14 height 14
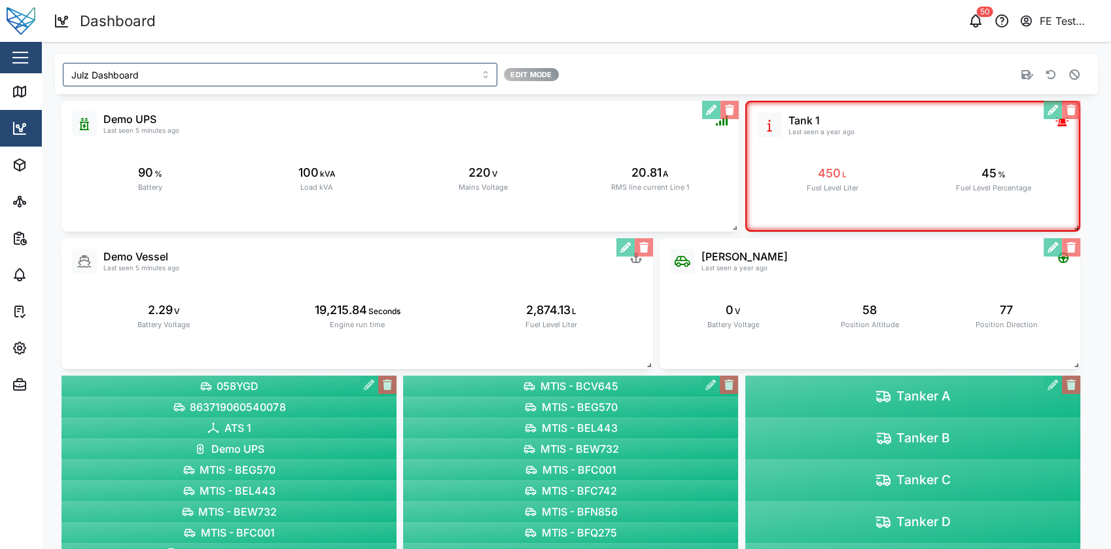
click at [1065, 85] on div "Stop editing" at bounding box center [875, 75] width 415 height 24
click at [1071, 77] on button "button" at bounding box center [1074, 74] width 18 height 18
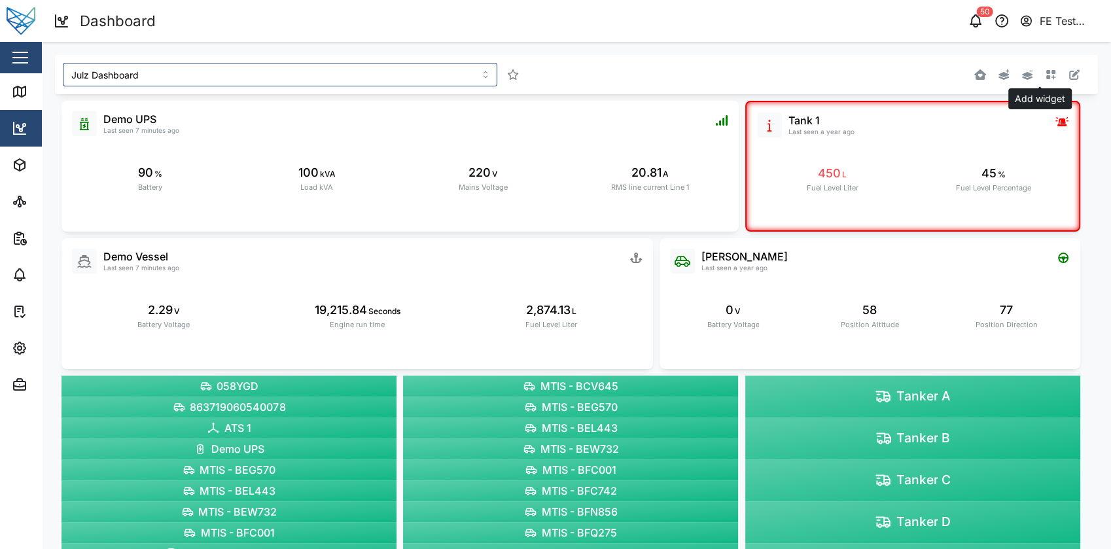
click at [1046, 73] on icon "button" at bounding box center [1051, 75] width 10 height 10
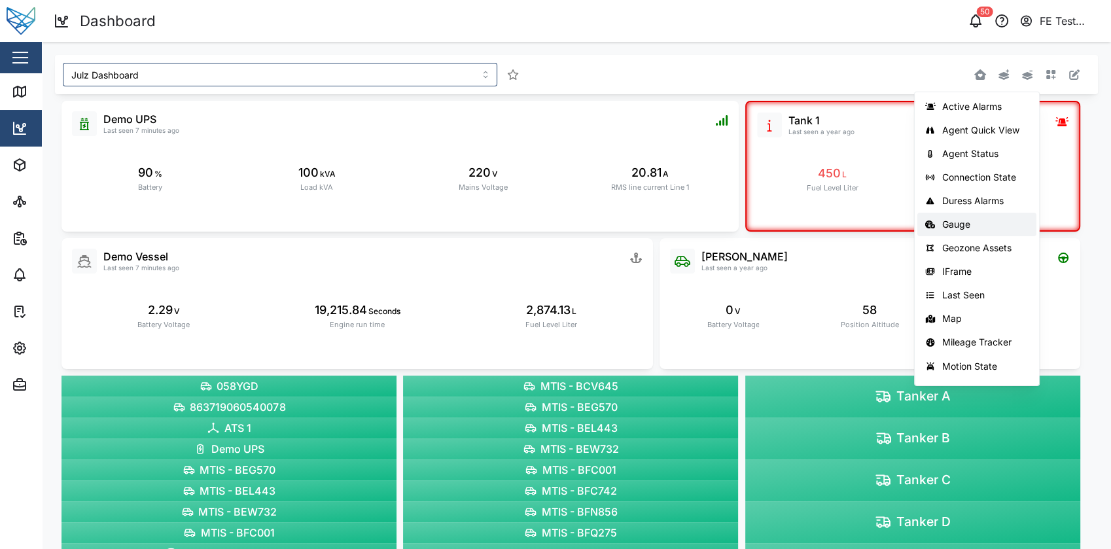
scroll to position [137, 0]
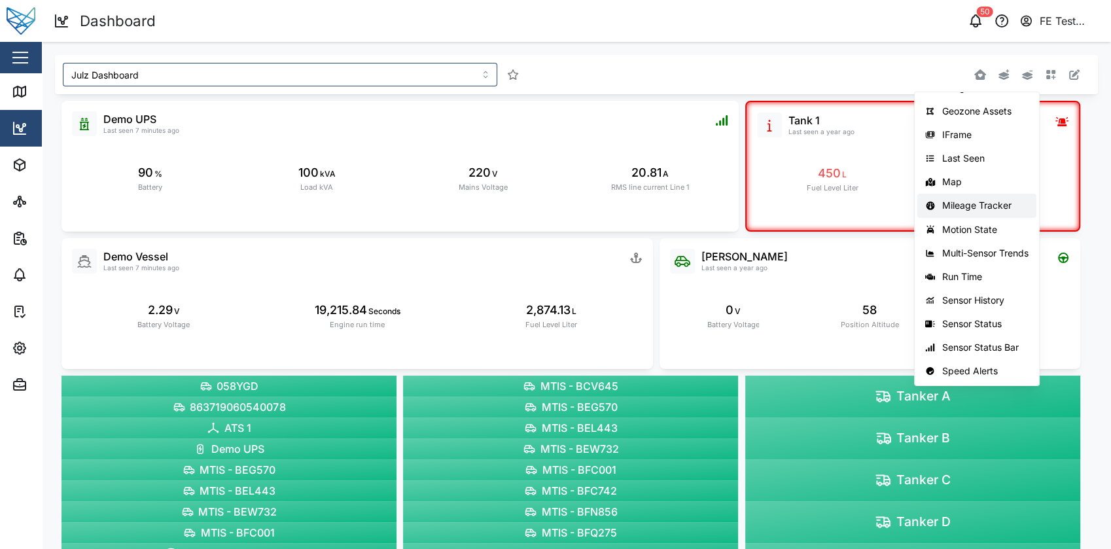
click at [993, 209] on div "Mileage Tracker" at bounding box center [985, 205] width 86 height 10
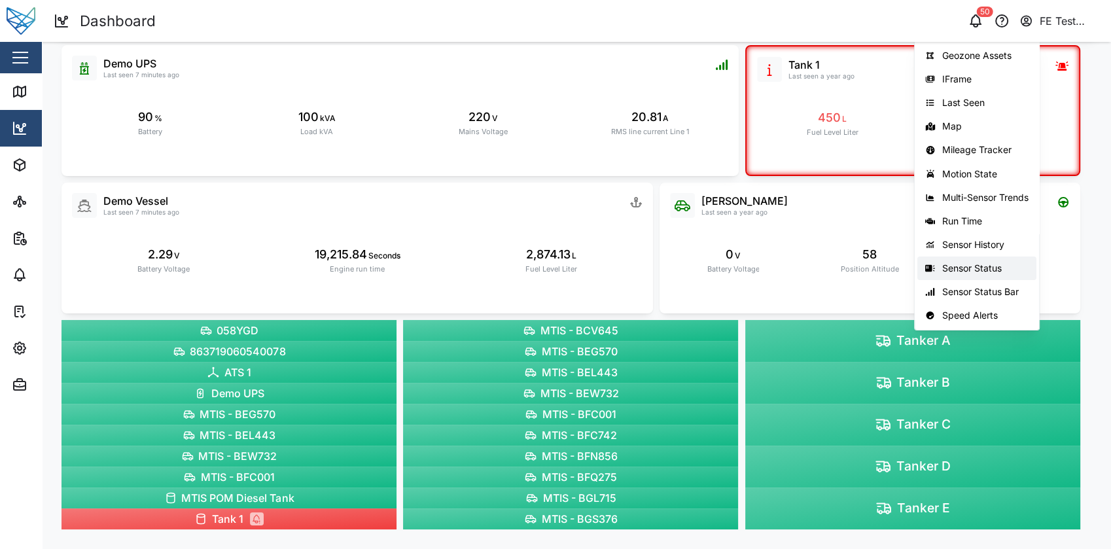
click at [1003, 263] on div "Sensor Status" at bounding box center [985, 268] width 86 height 10
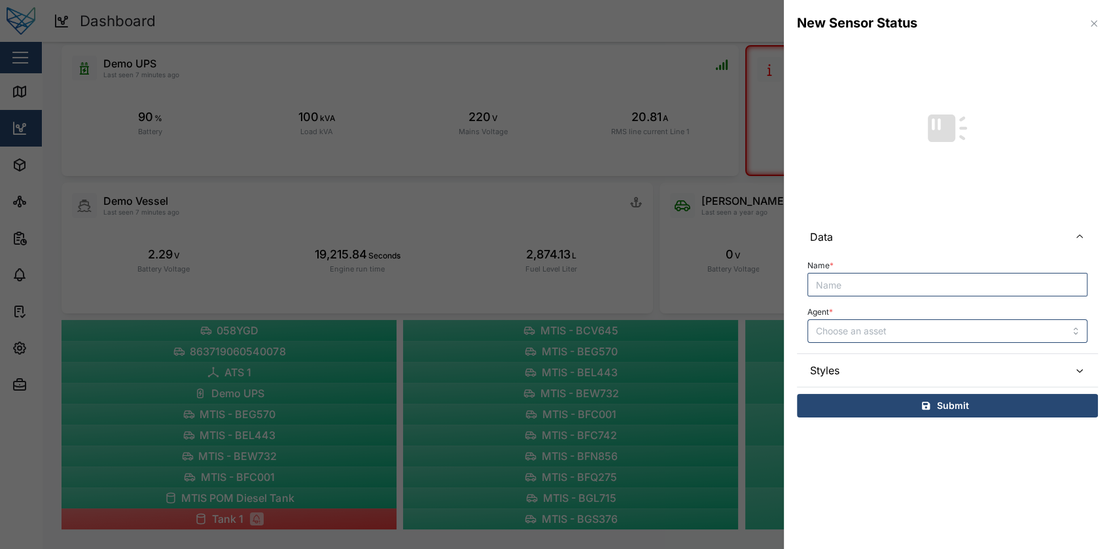
click at [950, 357] on span "Styles" at bounding box center [934, 370] width 249 height 33
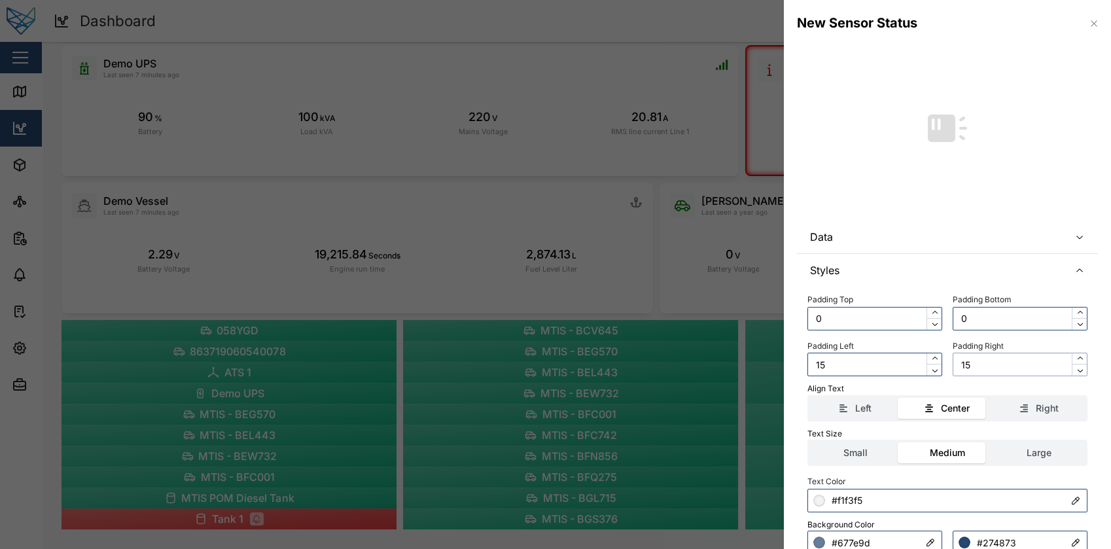
drag, startPoint x: 950, startPoint y: 357, endPoint x: 1012, endPoint y: 270, distance: 107.3
click at [1012, 270] on div "Styles Padding Top 0 Padding Bottom 0 Padding Left 15 Padding Right 15 Align Te…" at bounding box center [947, 423] width 301 height 339
click at [1016, 268] on span "Styles" at bounding box center [934, 270] width 249 height 33
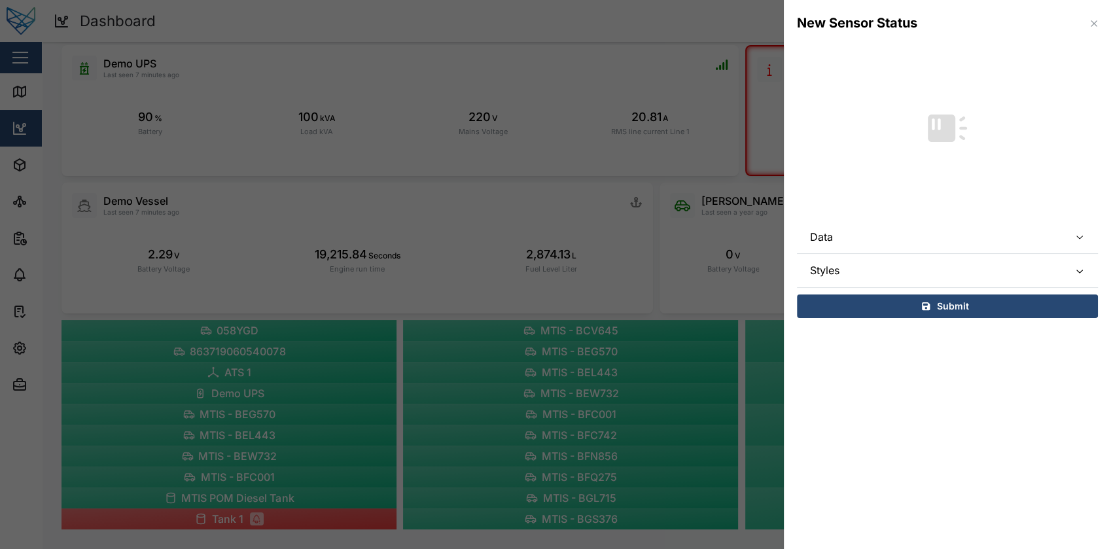
click at [1034, 240] on span "Data" at bounding box center [934, 236] width 249 height 33
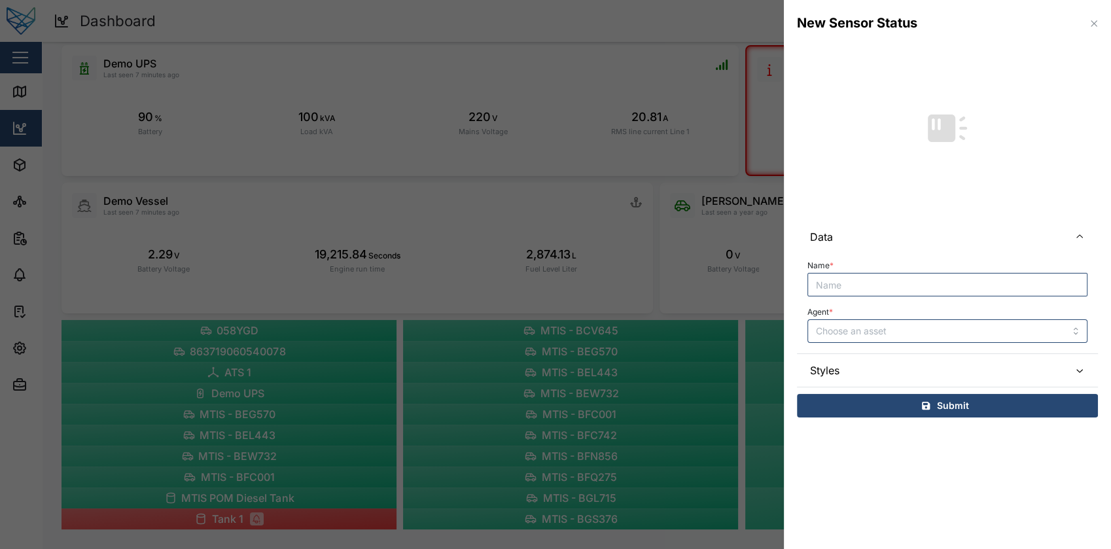
click at [1034, 240] on span "Data" at bounding box center [934, 236] width 249 height 33
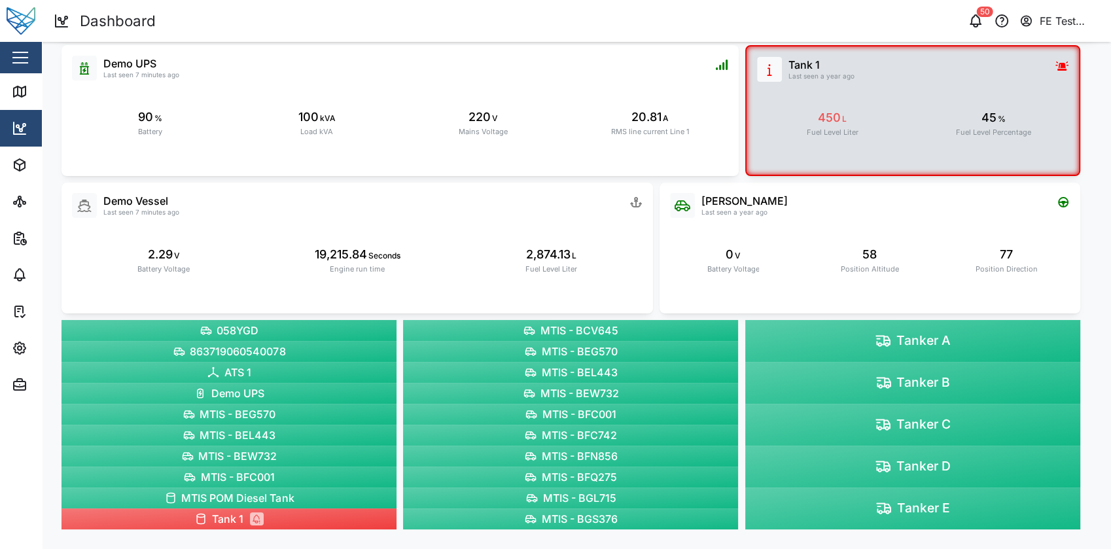
scroll to position [0, 0]
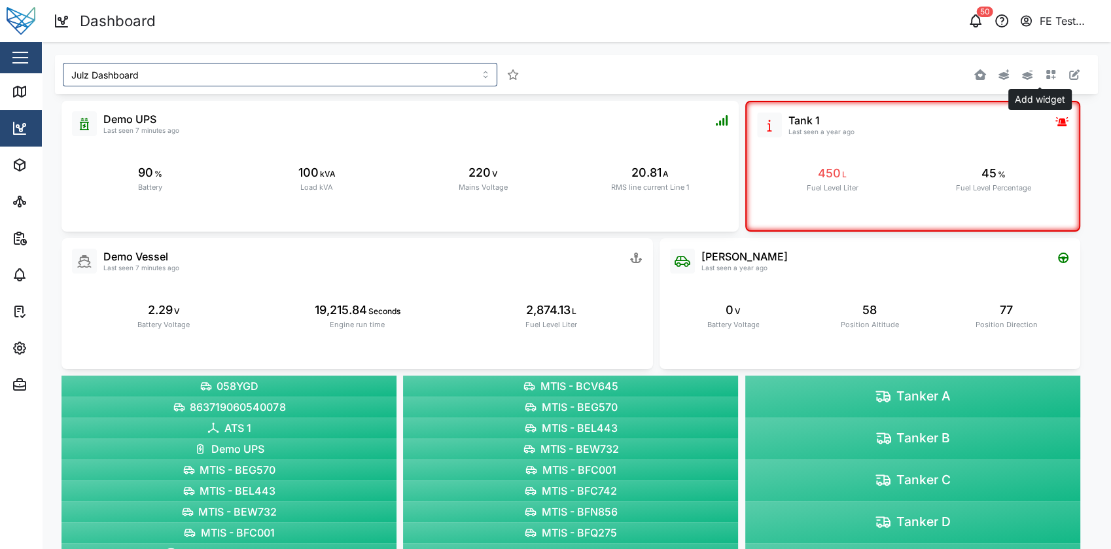
click at [1041, 78] on button "button" at bounding box center [1050, 74] width 18 height 18
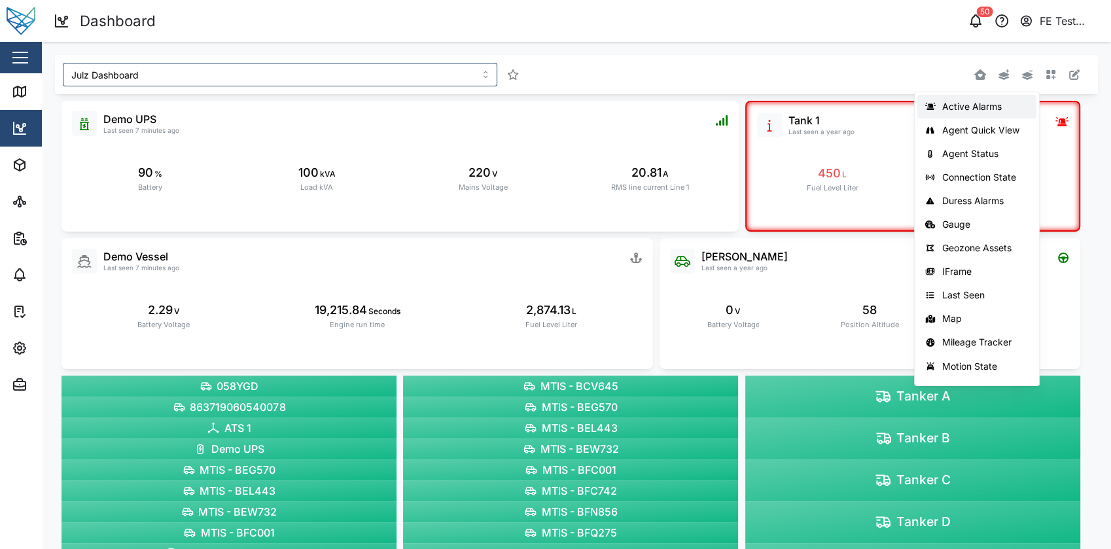
click at [1005, 102] on div "Active Alarms" at bounding box center [985, 106] width 86 height 10
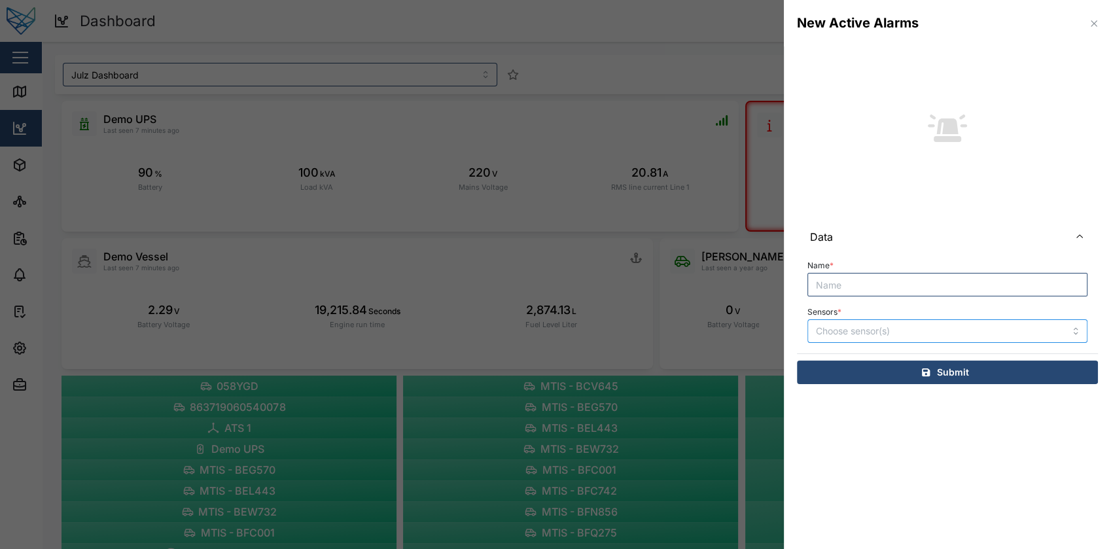
click at [931, 334] on input "Sensors *" at bounding box center [929, 331] width 226 height 10
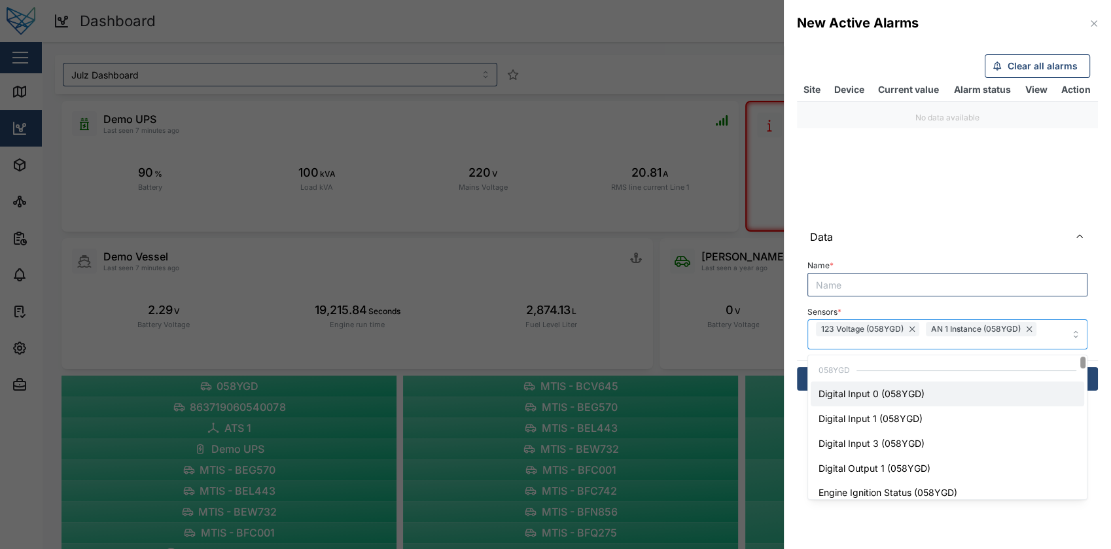
click at [909, 379] on div "058YGD" at bounding box center [946, 370] width 273 height 24
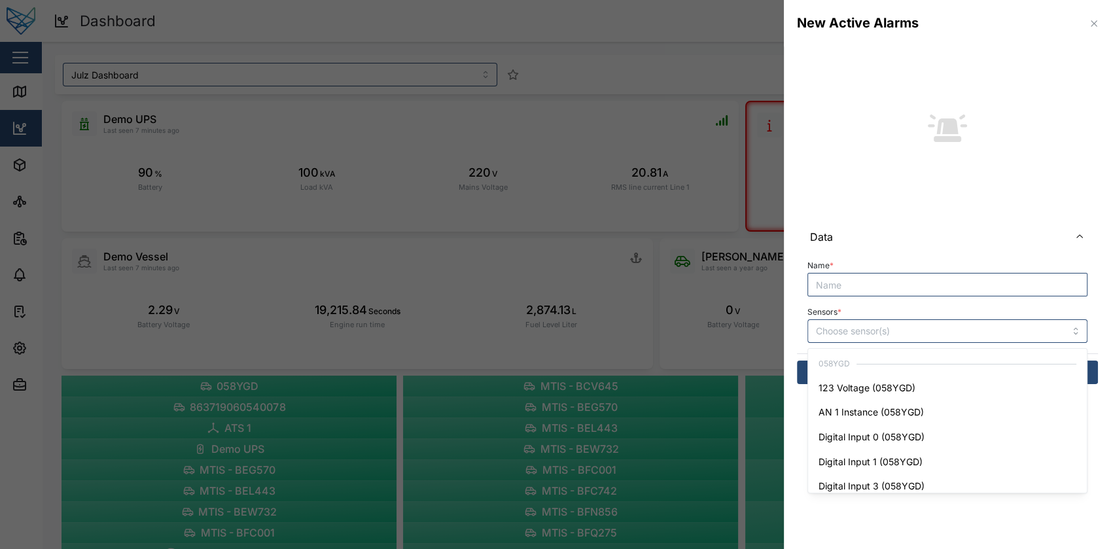
click at [954, 220] on span "Data" at bounding box center [934, 236] width 249 height 33
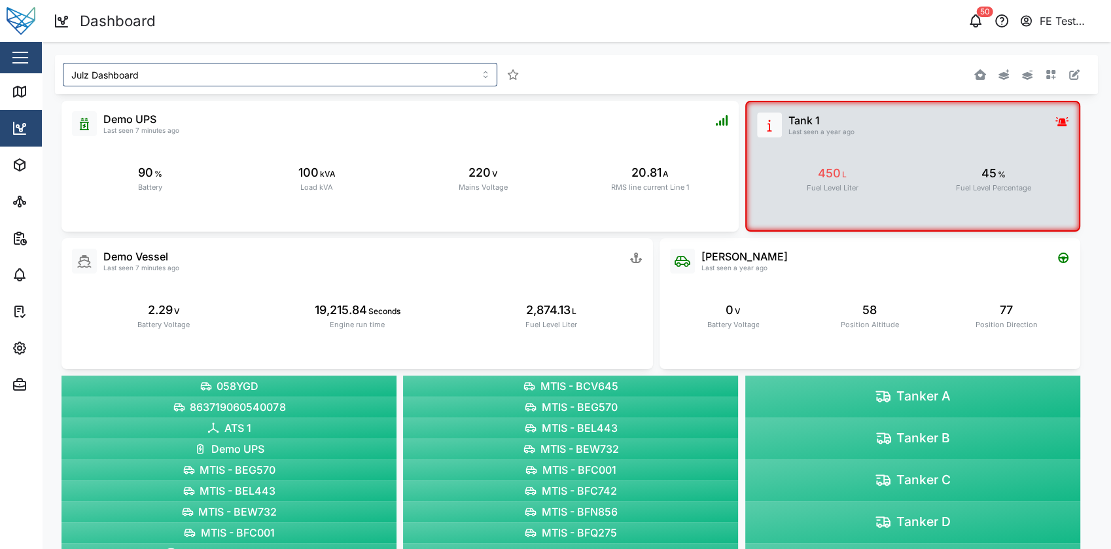
click at [763, 220] on div "Tank 1 Last seen a year ago 450 L Fuel Level Liter 45 % Fuel Level Percentage" at bounding box center [912, 166] width 335 height 131
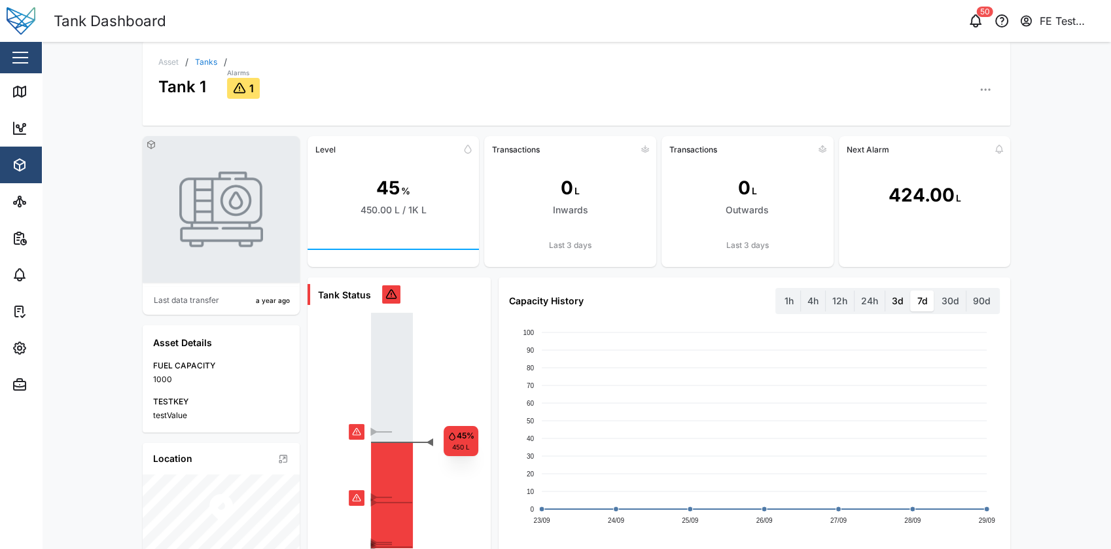
click at [892, 300] on label "3d" at bounding box center [897, 300] width 25 height 21
click at [885, 290] on days "3d" at bounding box center [885, 290] width 0 height 0
click at [943, 309] on label "30d" at bounding box center [950, 300] width 31 height 21
click at [935, 290] on days "30d" at bounding box center [935, 290] width 0 height 0
click at [984, 298] on label "90d" at bounding box center [981, 300] width 31 height 21
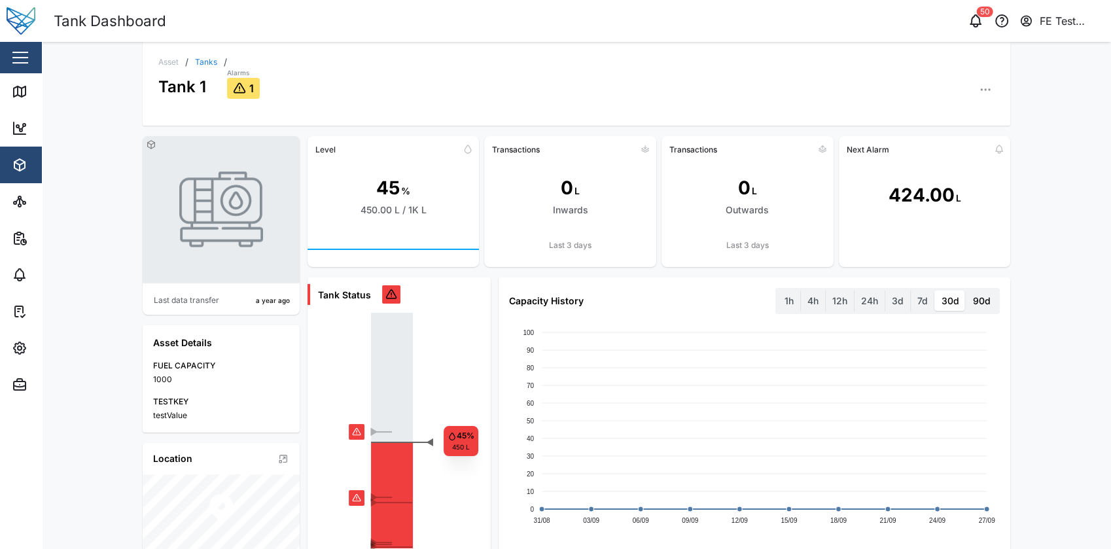
click at [966, 290] on days "90d" at bounding box center [966, 290] width 0 height 0
click at [910, 303] on label "7d" at bounding box center [922, 300] width 24 height 21
click at [910, 290] on days "7d" at bounding box center [910, 290] width 0 height 0
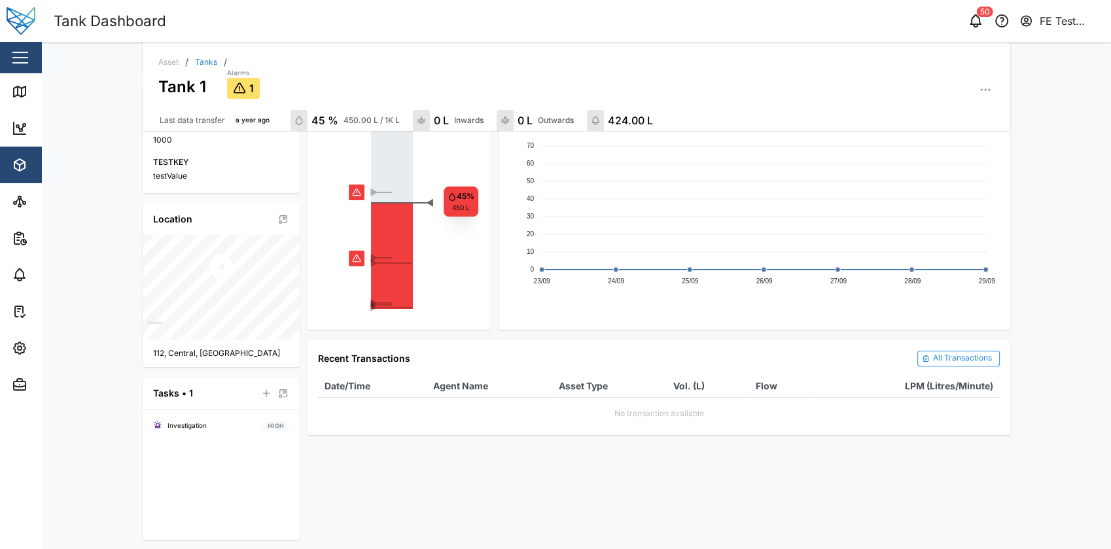
scroll to position [246, 0]
click at [944, 352] on div "All Transactions" at bounding box center [962, 357] width 59 height 12
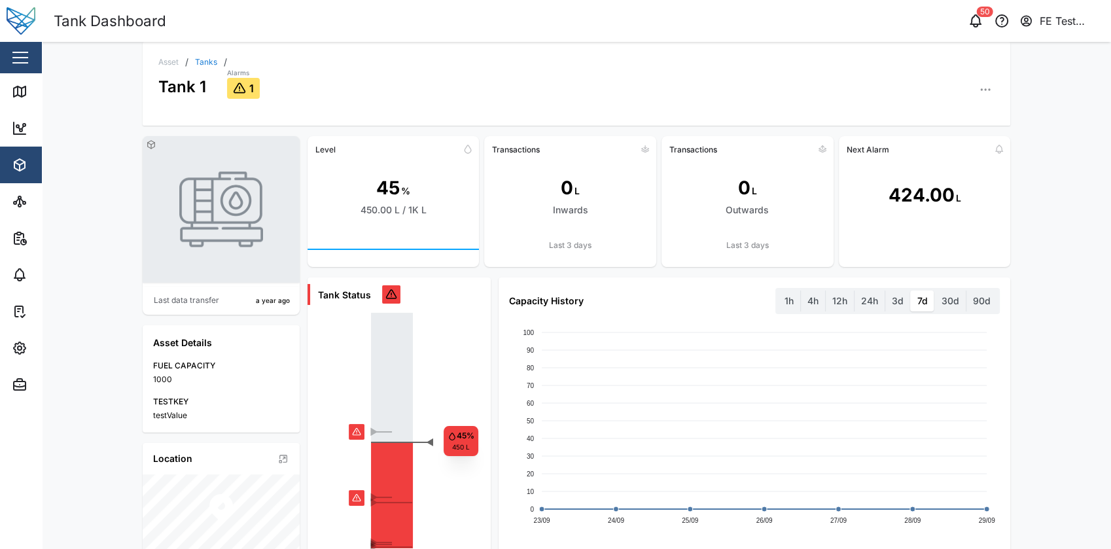
click at [26, 60] on button "button" at bounding box center [20, 57] width 22 height 22
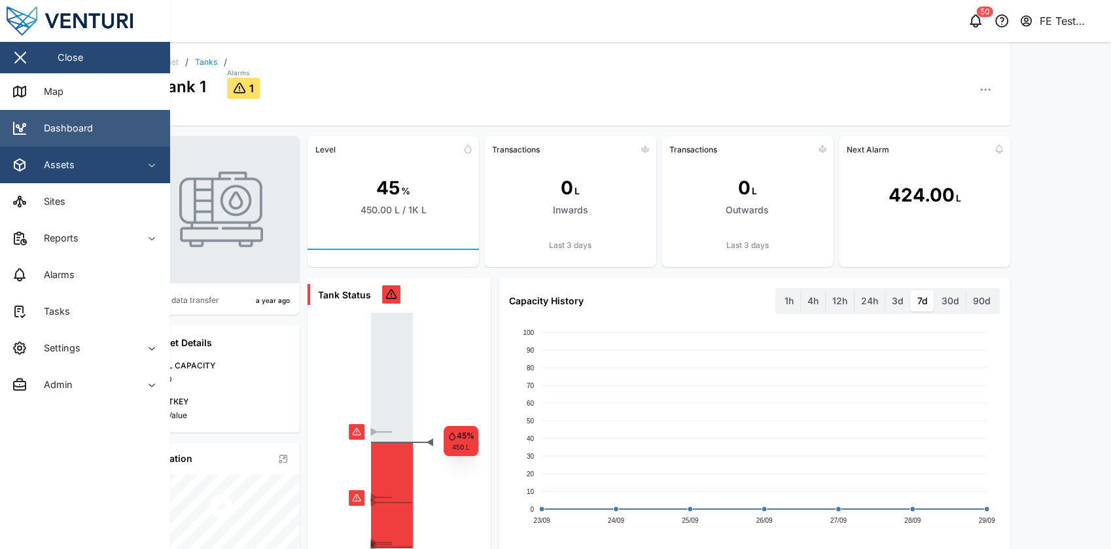
click at [84, 125] on div "Dashboard" at bounding box center [63, 128] width 59 height 14
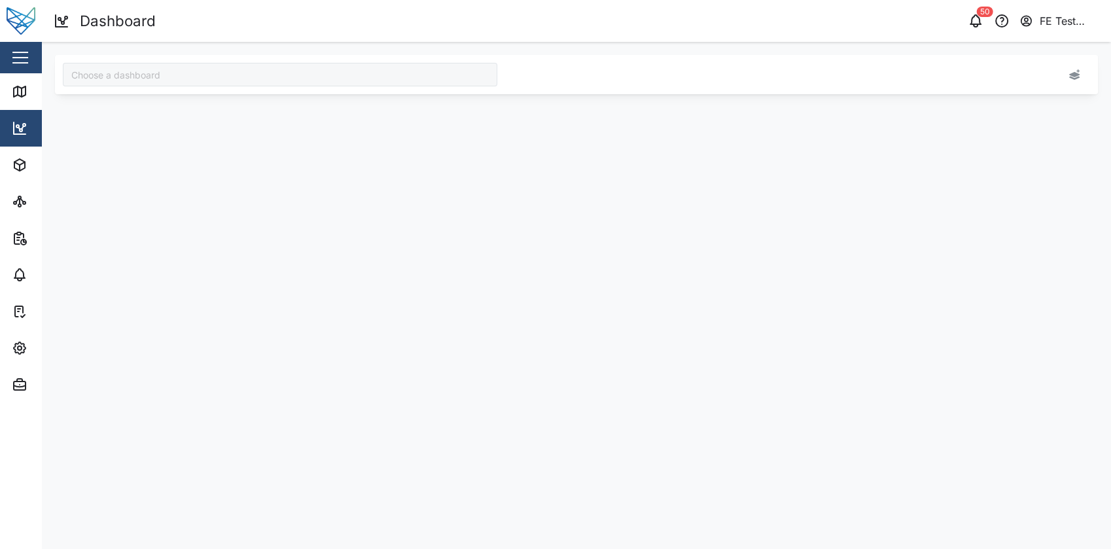
type input "Audit Dashboard"
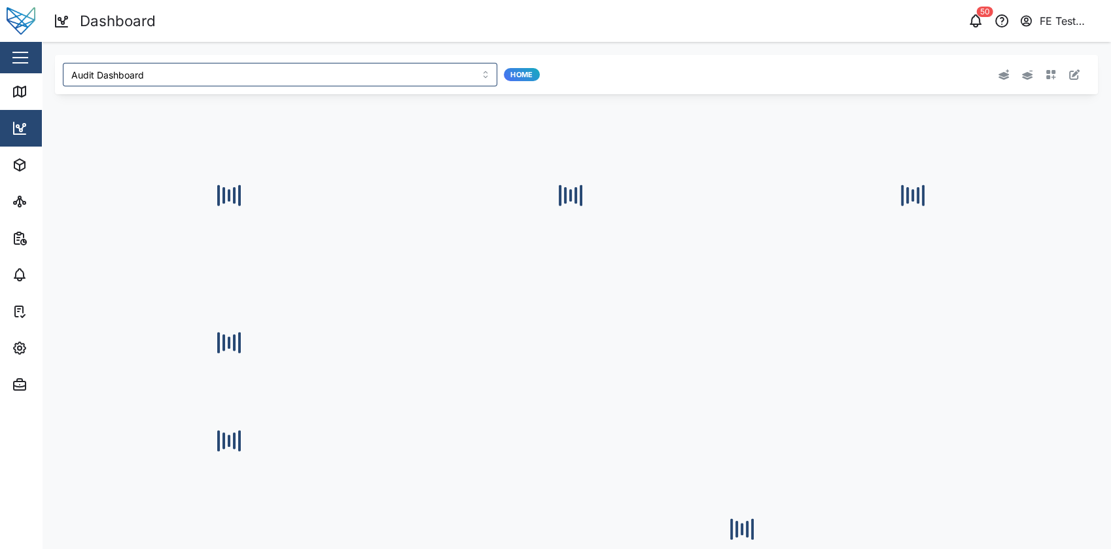
click at [18, 61] on button "button" at bounding box center [20, 57] width 22 height 22
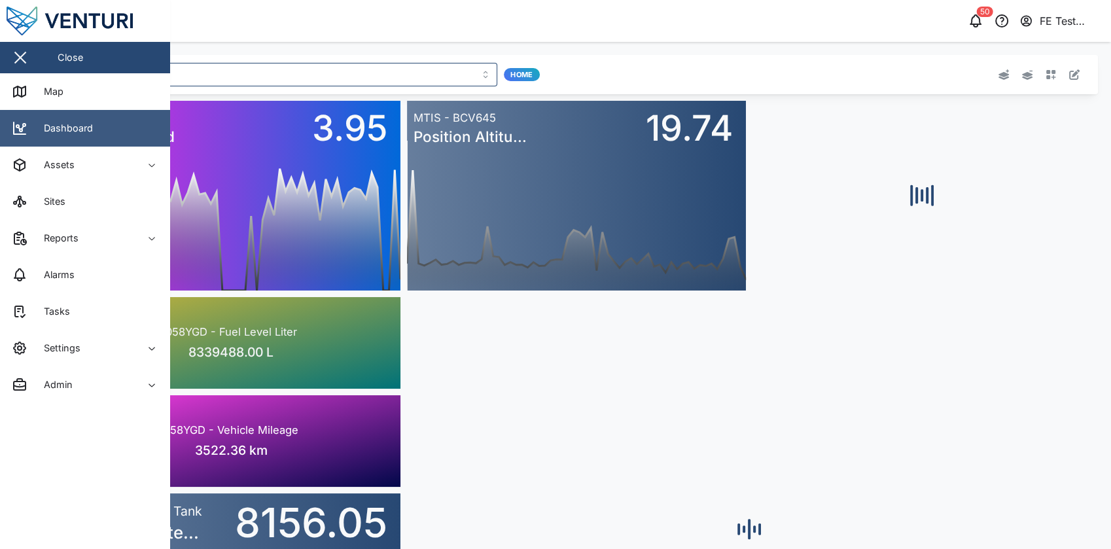
click at [75, 125] on div "Dashboard" at bounding box center [63, 128] width 59 height 14
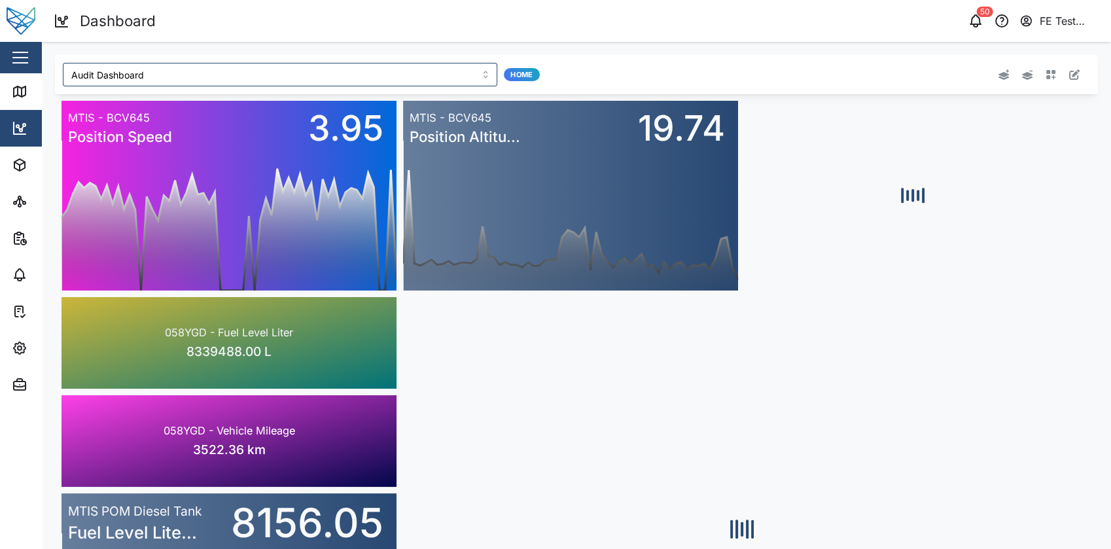
click at [41, 52] on div "Close" at bounding box center [85, 57] width 170 height 31
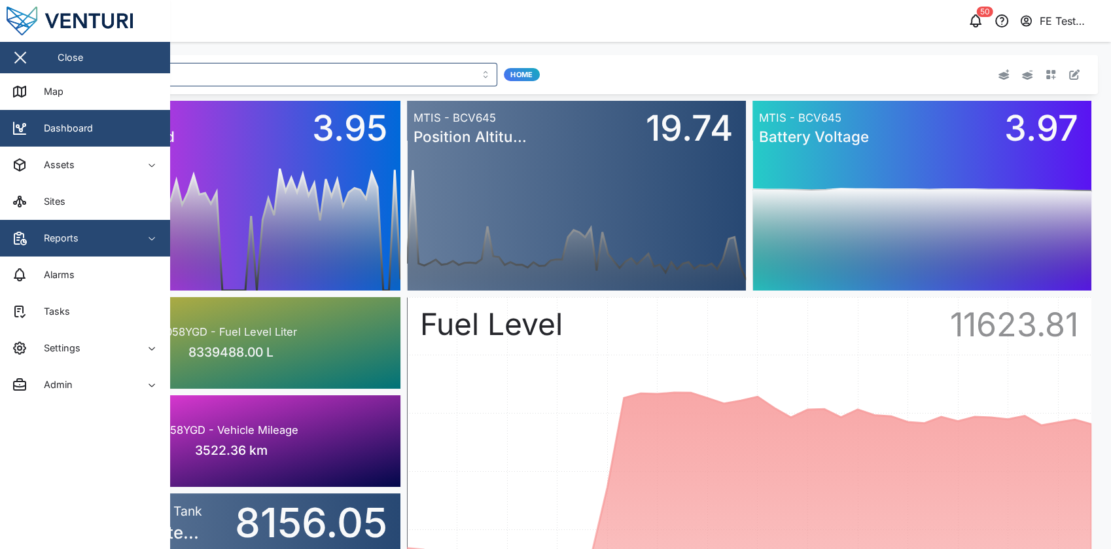
click at [114, 230] on div "Reports" at bounding box center [71, 238] width 119 height 16
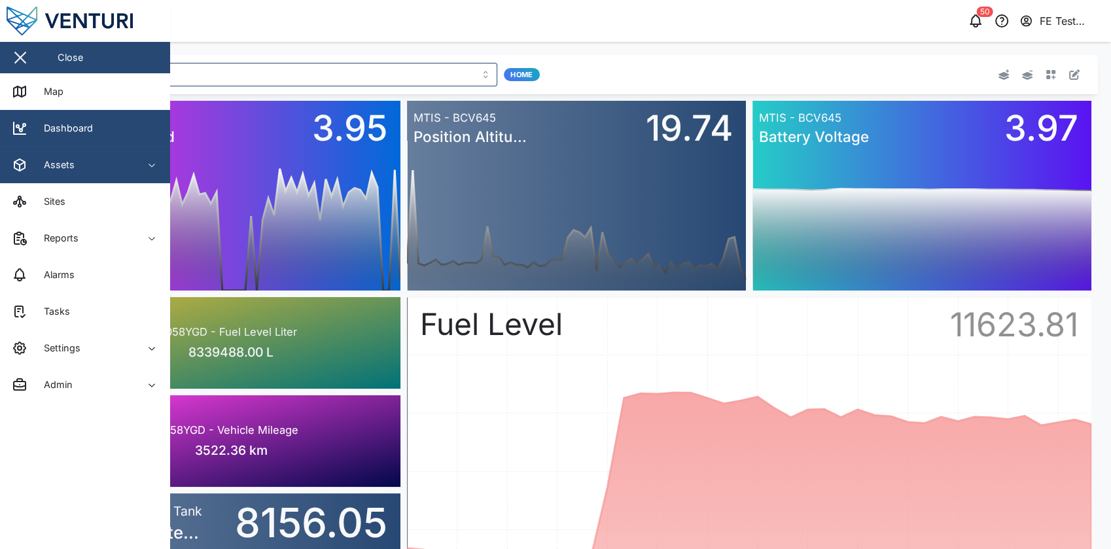
click at [139, 175] on button "Assets" at bounding box center [85, 165] width 170 height 37
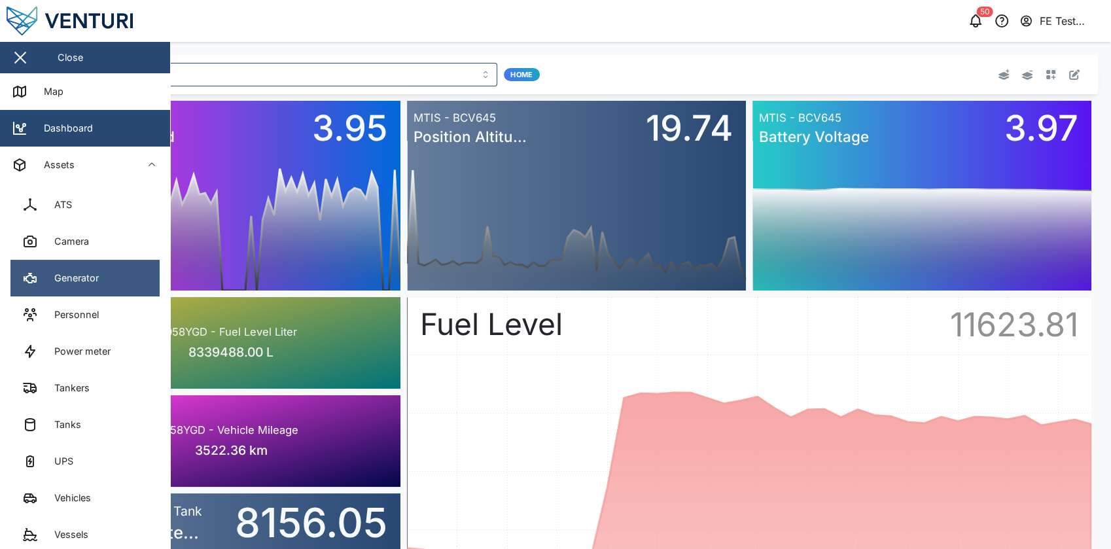
click at [135, 271] on link "Generator" at bounding box center [84, 278] width 149 height 37
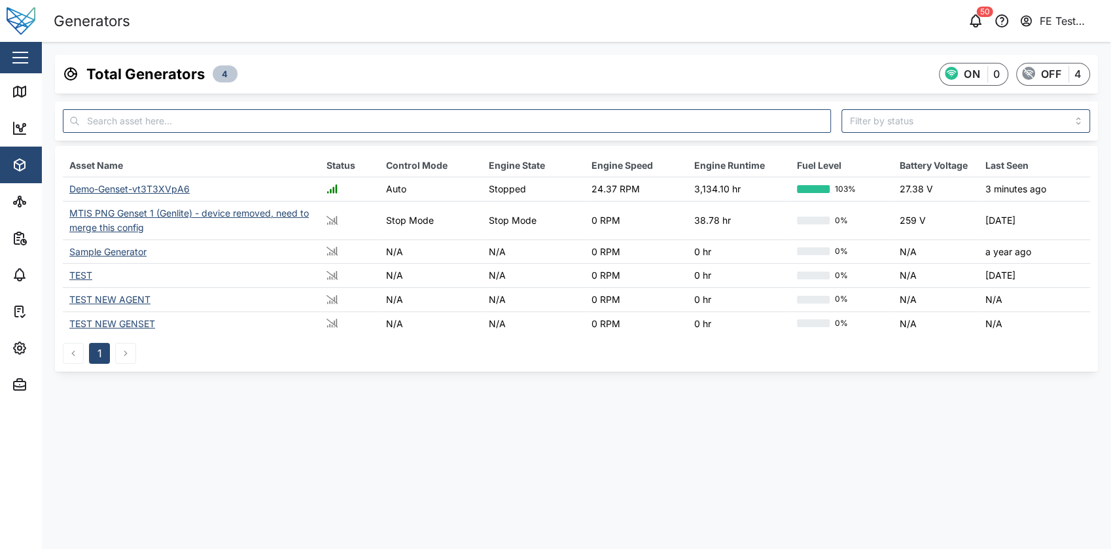
click at [126, 178] on td "Demo-Genset-vt3T3XVpA6" at bounding box center [191, 189] width 257 height 24
click at [120, 186] on div "Demo-Genset-vt3T3XVpA6" at bounding box center [129, 188] width 120 height 11
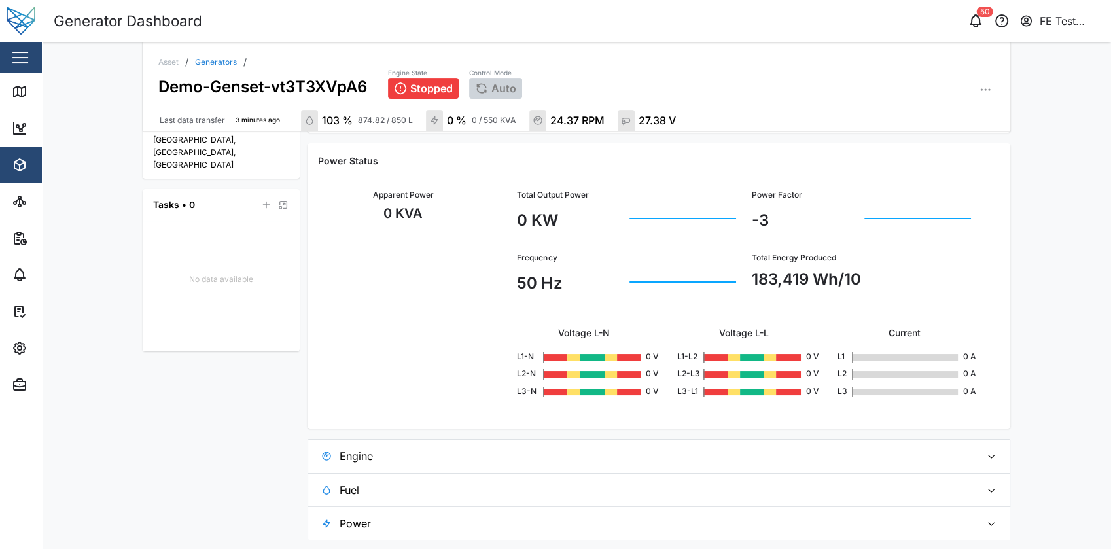
scroll to position [543, 0]
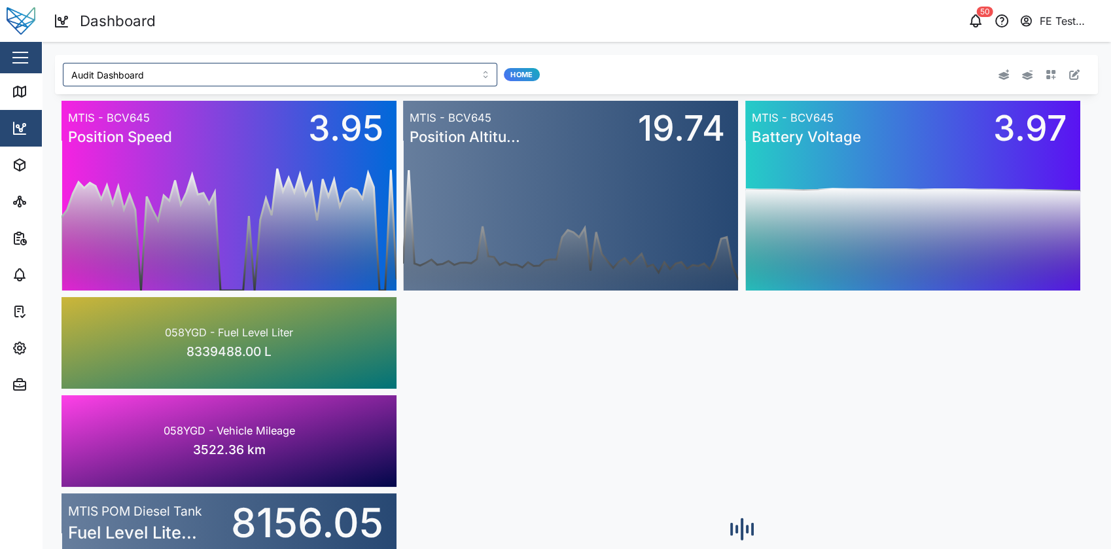
click at [26, 57] on div "button" at bounding box center [20, 57] width 16 height 1
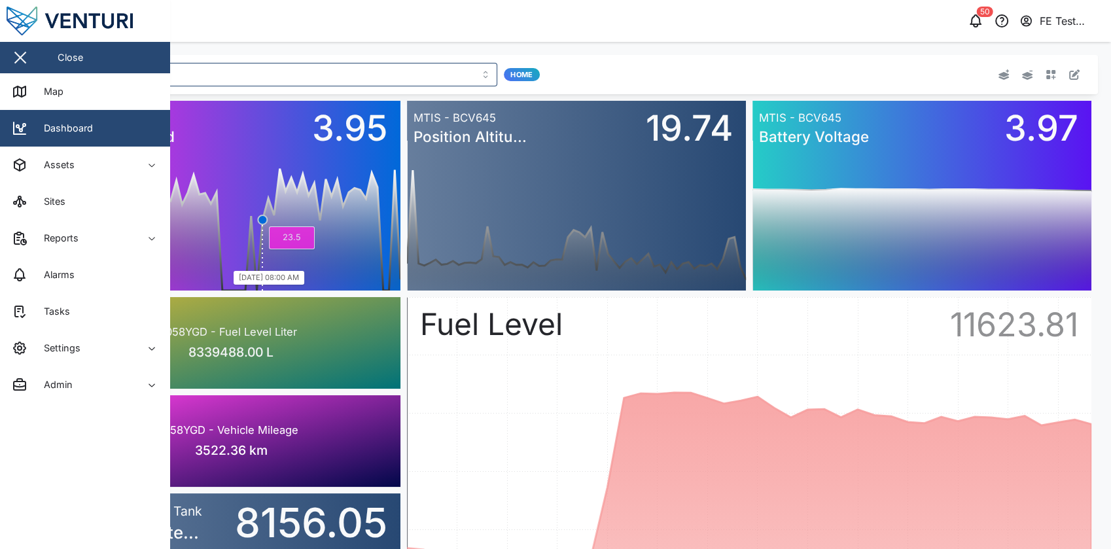
click at [263, 209] on rect at bounding box center [230, 215] width 339 height 150
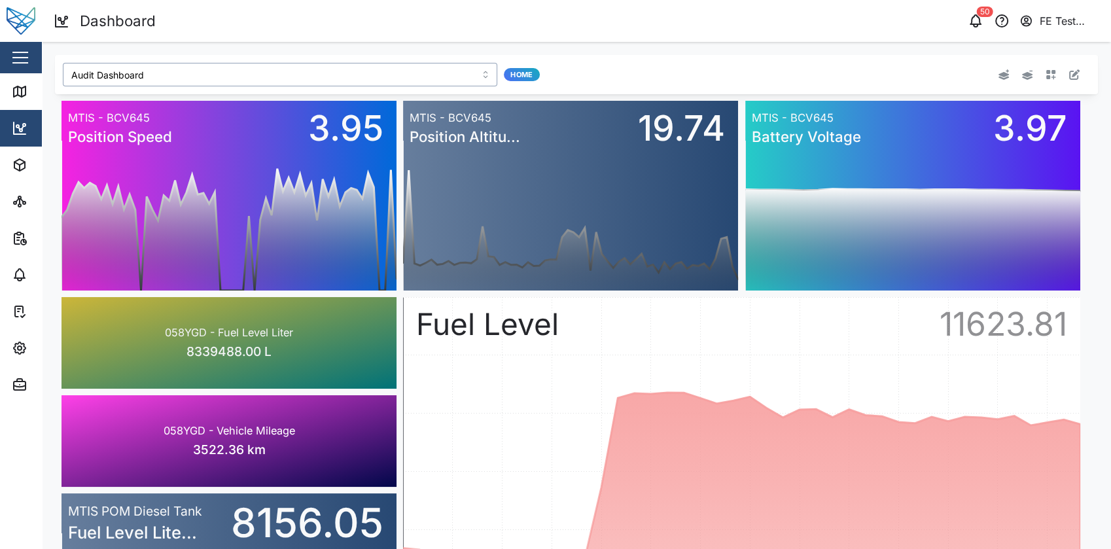
click at [238, 76] on input "Audit Dashboard" at bounding box center [280, 75] width 434 height 24
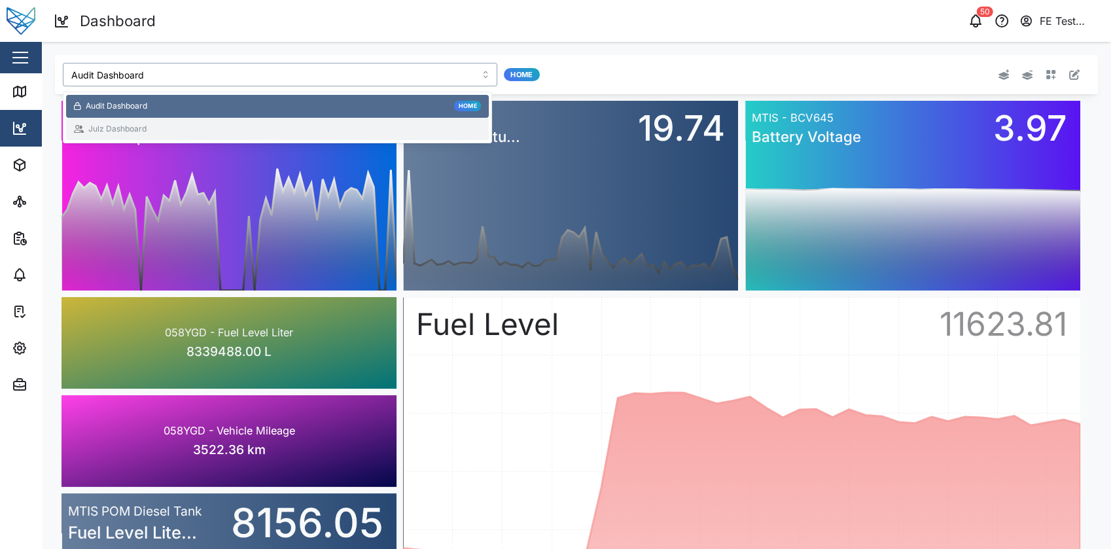
click at [209, 130] on div "Julz Dashboard" at bounding box center [277, 129] width 407 height 12
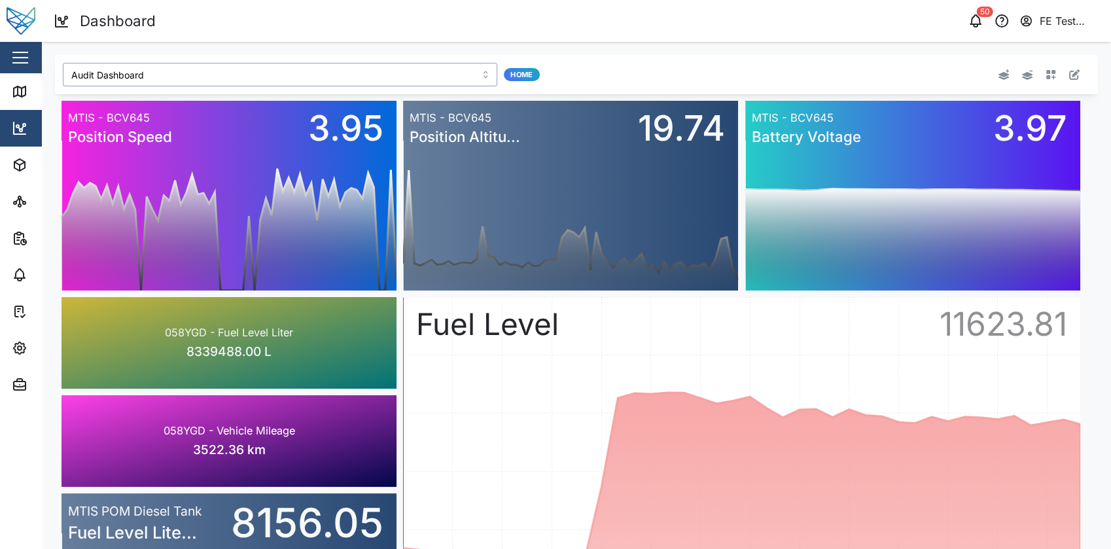
type input "Julz Dashboard"
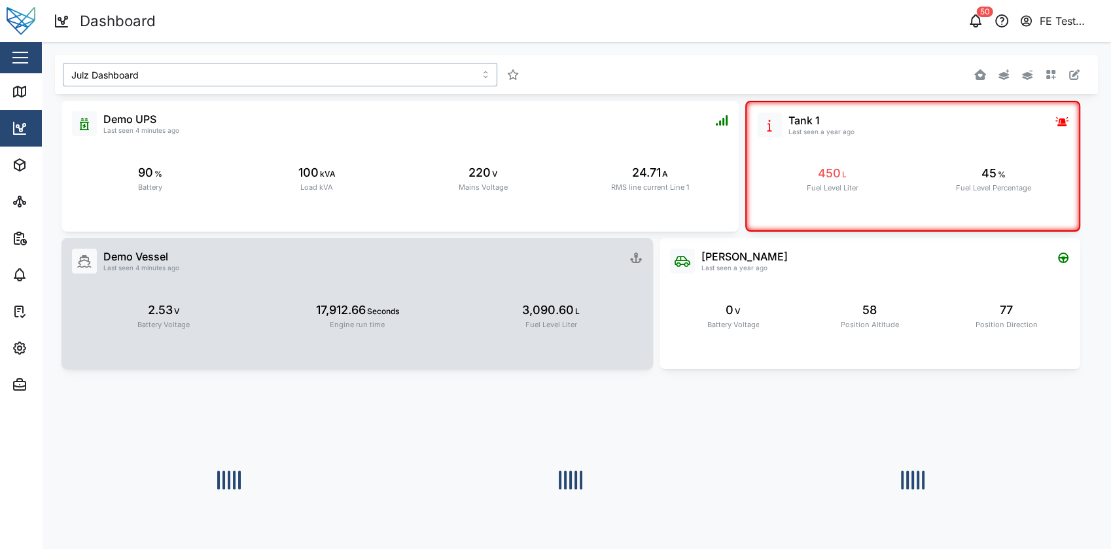
scroll to position [56, 0]
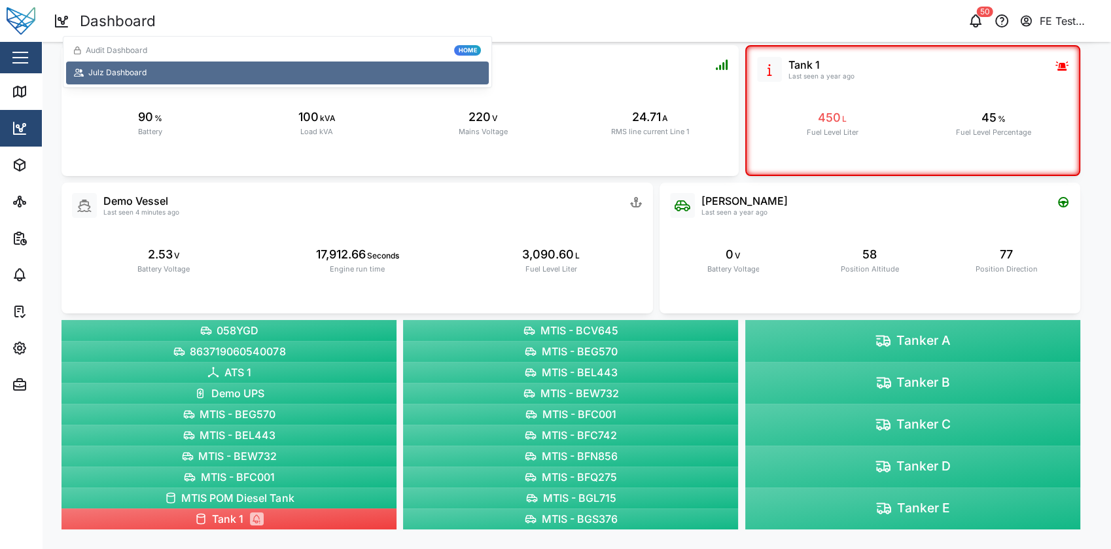
click at [1085, 257] on div "Liam Audi Last seen a year ago 0 V Battery Voltage 58 Position Altitude 77 Posi…" at bounding box center [576, 287] width 1043 height 497
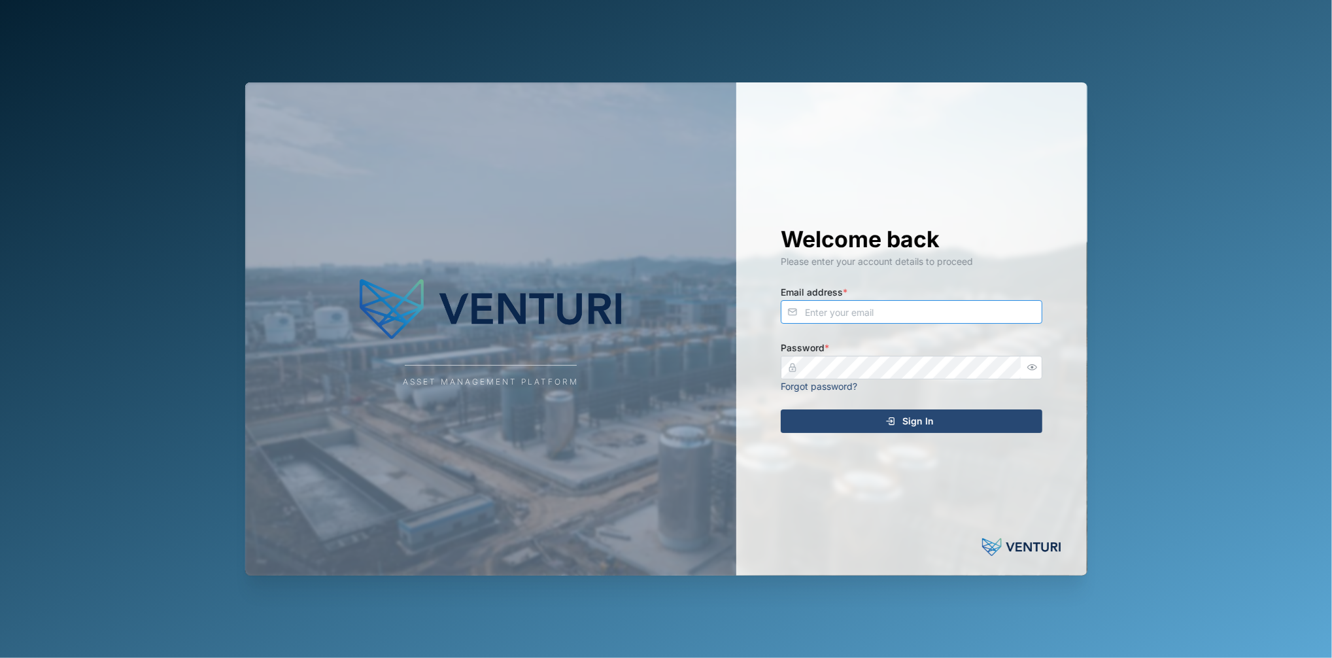
type input "[EMAIL_ADDRESS][DOMAIN_NAME]"
click at [958, 421] on div "Sign In" at bounding box center [909, 421] width 241 height 22
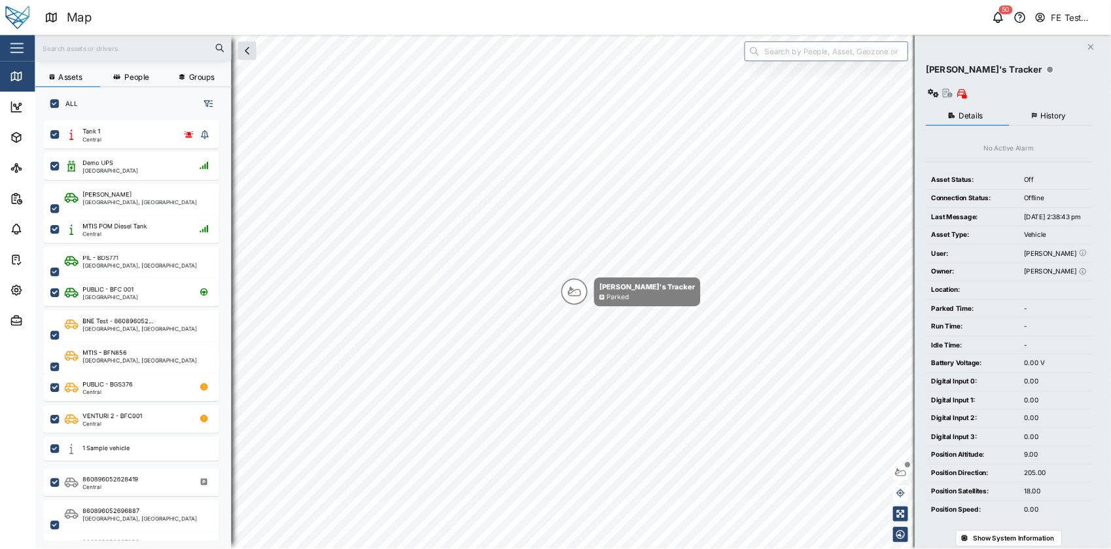
scroll to position [495, 201]
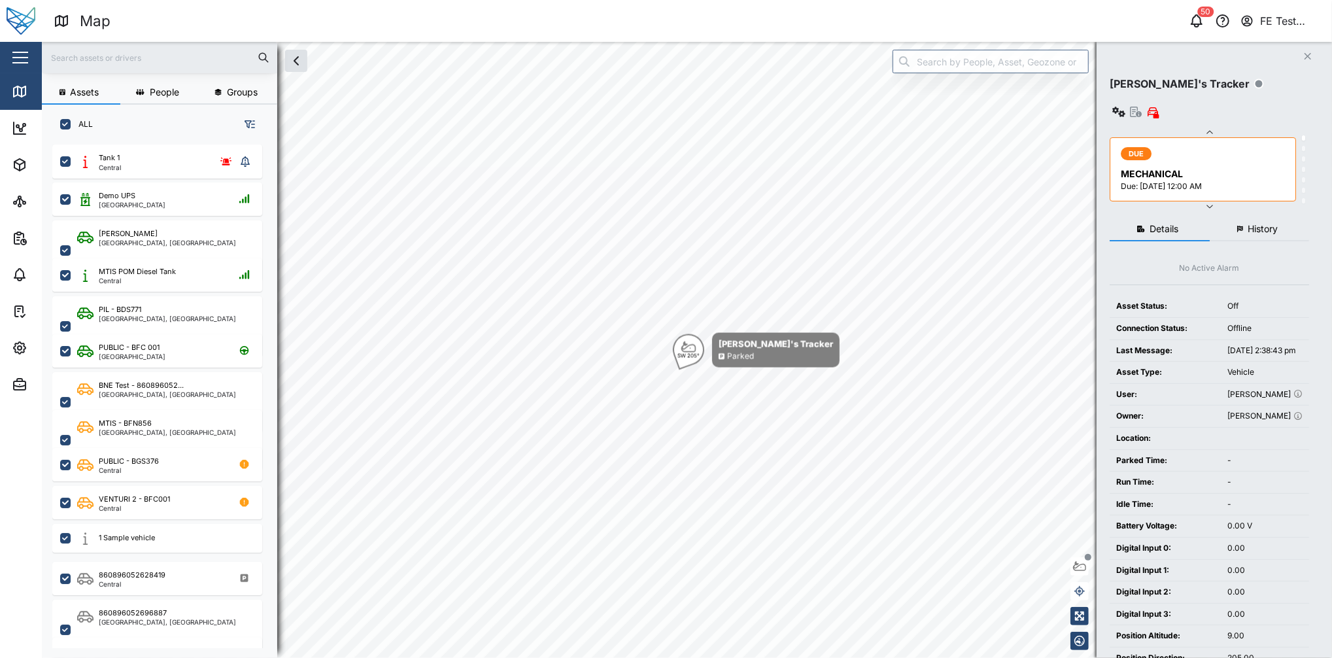
click at [8, 56] on div "Close" at bounding box center [85, 57] width 170 height 31
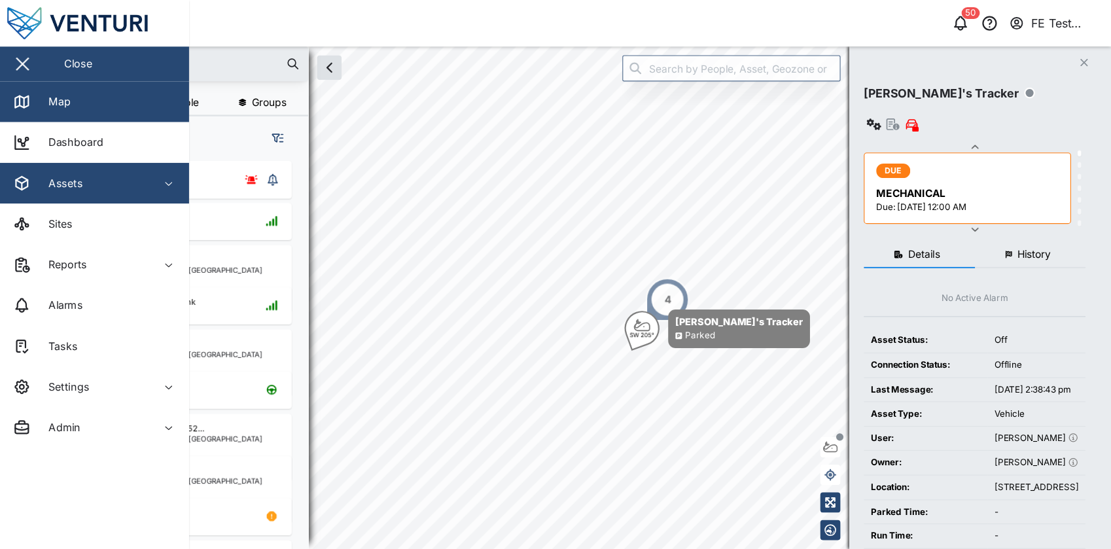
scroll to position [387, 203]
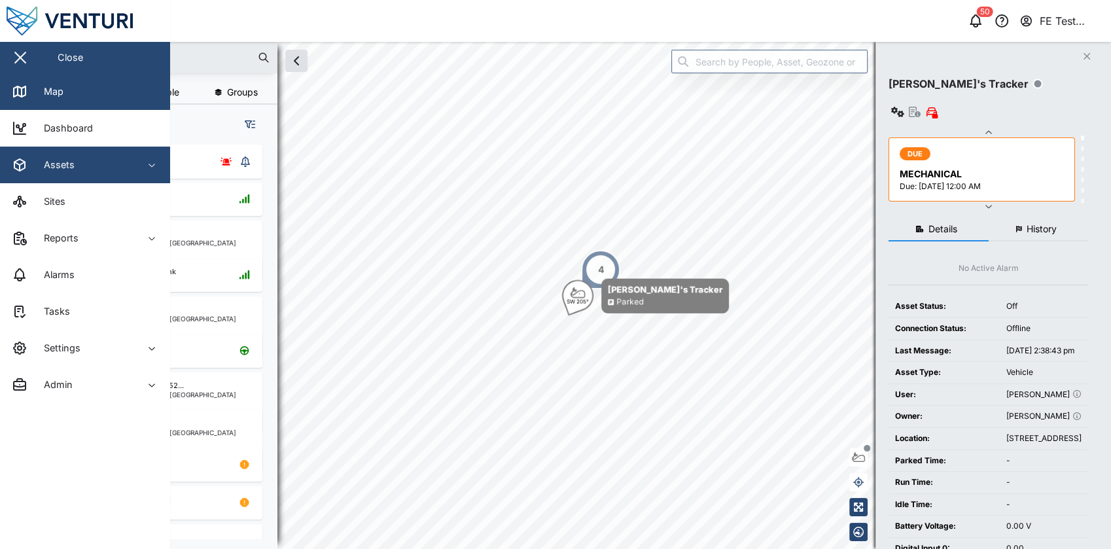
drag, startPoint x: 103, startPoint y: 147, endPoint x: 115, endPoint y: 164, distance: 20.1
click at [115, 164] on div "Assets" at bounding box center [71, 165] width 119 height 16
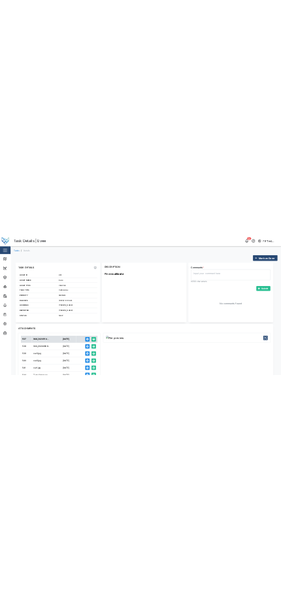
scroll to position [177, 0]
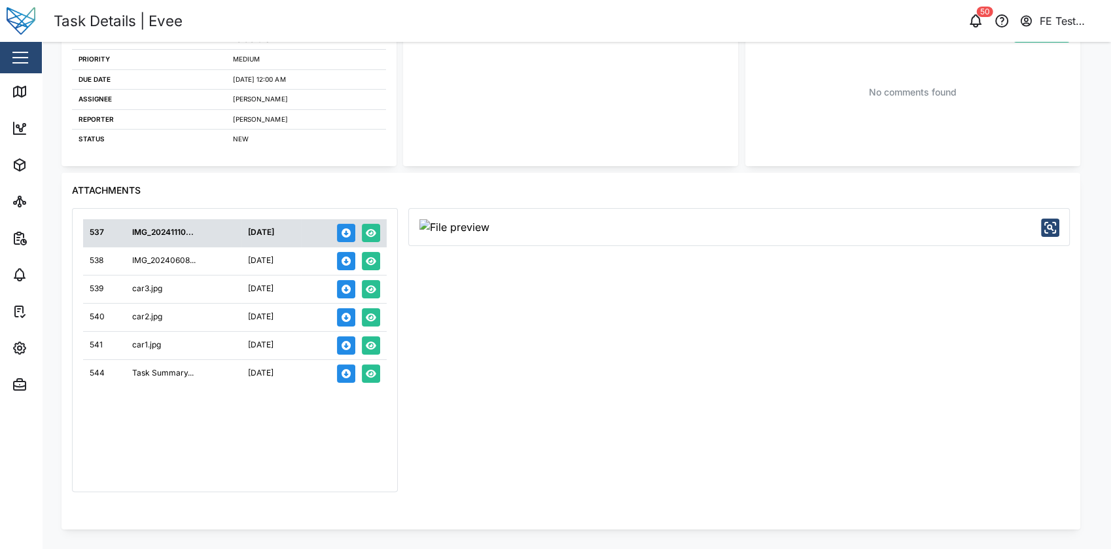
click at [1048, 232] on icon "button" at bounding box center [1050, 228] width 16 height 16
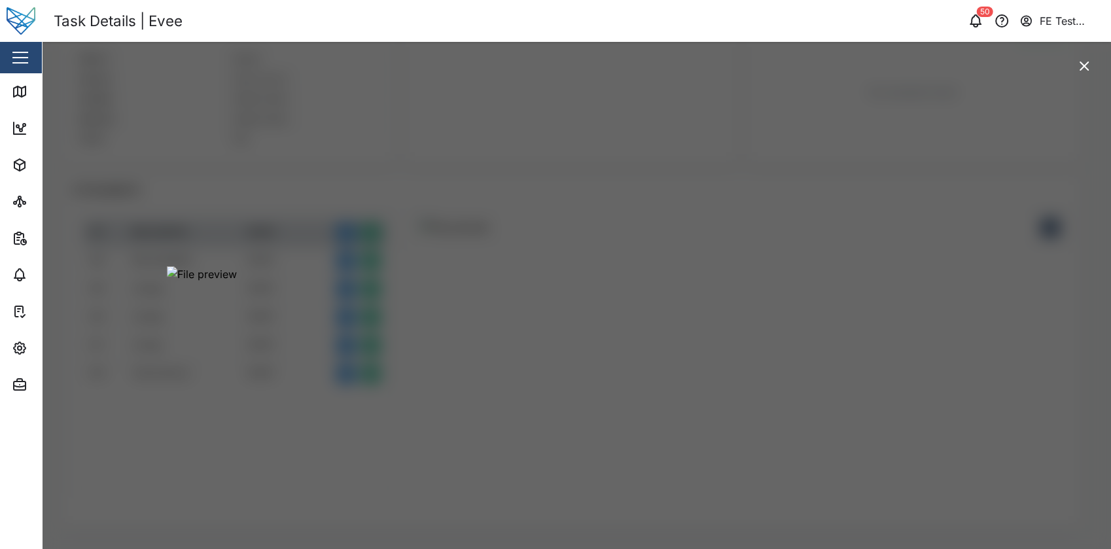
click at [997, 158] on div at bounding box center [555, 274] width 1111 height 549
click at [1047, 130] on div at bounding box center [555, 274] width 1111 height 549
click at [1086, 69] on icon "button" at bounding box center [1084, 66] width 16 height 16
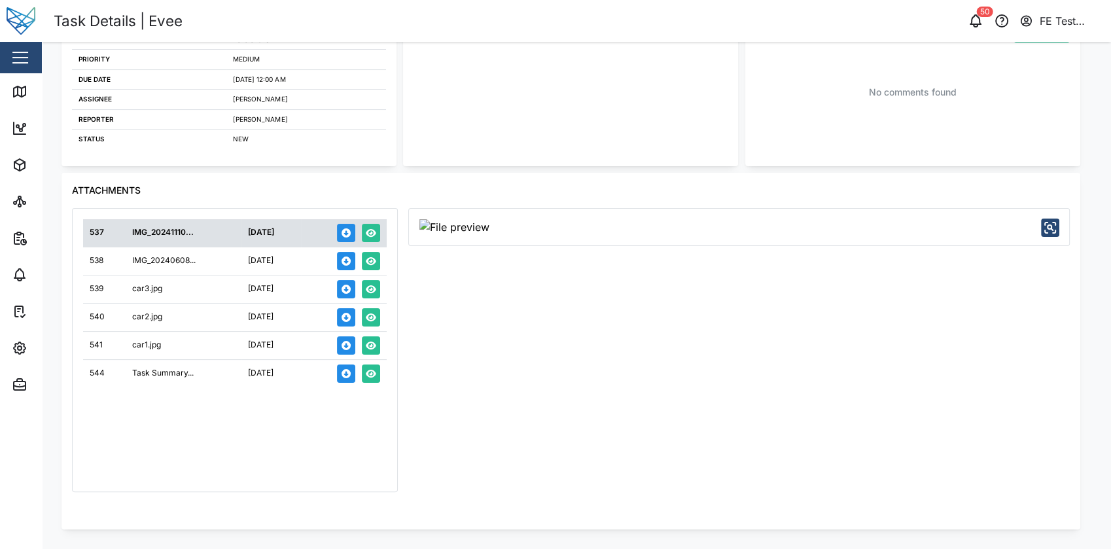
click at [1056, 216] on div at bounding box center [738, 227] width 661 height 39
click at [1048, 230] on icon "button" at bounding box center [1050, 228] width 16 height 16
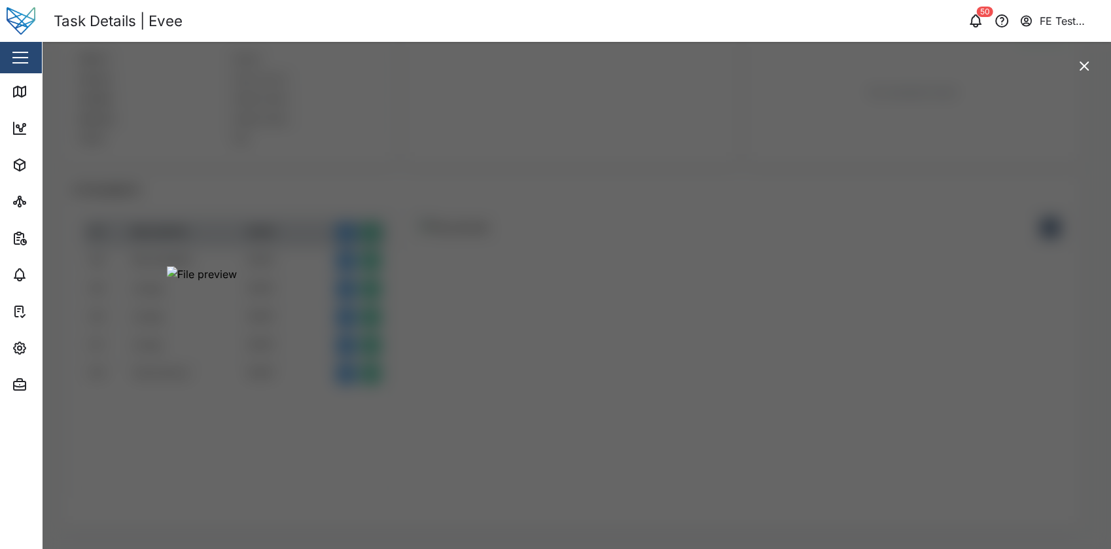
click at [847, 266] on img at bounding box center [556, 274] width 778 height 16
click at [1079, 73] on icon "button" at bounding box center [1084, 66] width 16 height 16
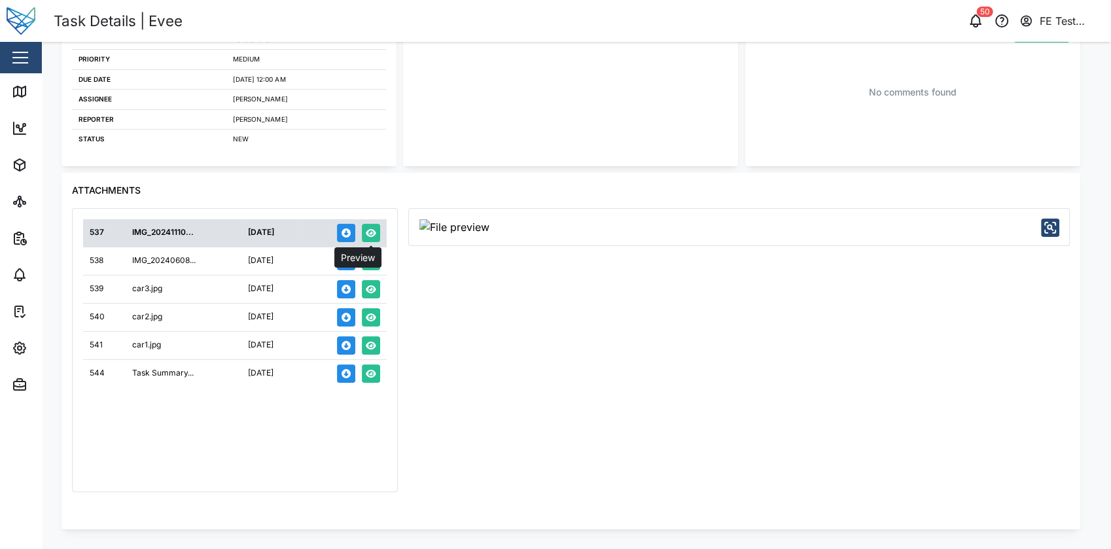
click at [373, 232] on icon "button" at bounding box center [371, 233] width 10 height 8
click at [374, 267] on button "button" at bounding box center [371, 261] width 18 height 18
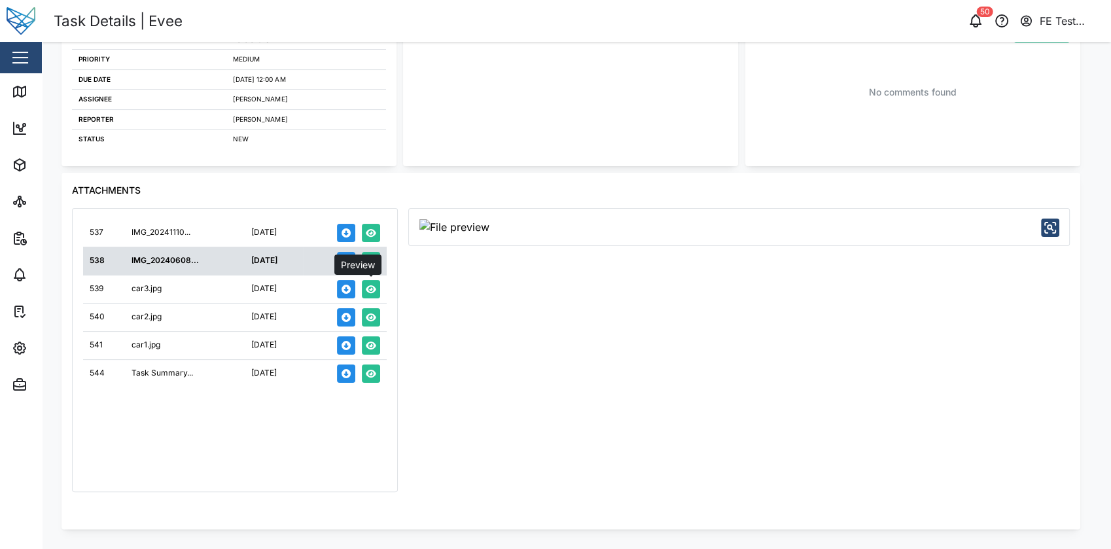
click at [370, 293] on button "button" at bounding box center [371, 289] width 18 height 18
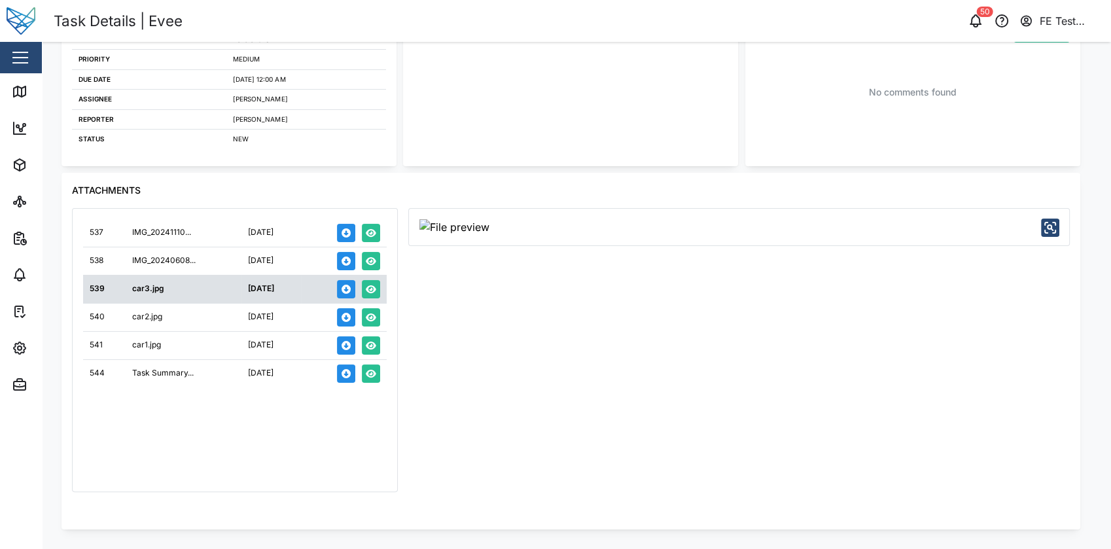
click at [1057, 223] on icon "button" at bounding box center [1050, 228] width 16 height 16
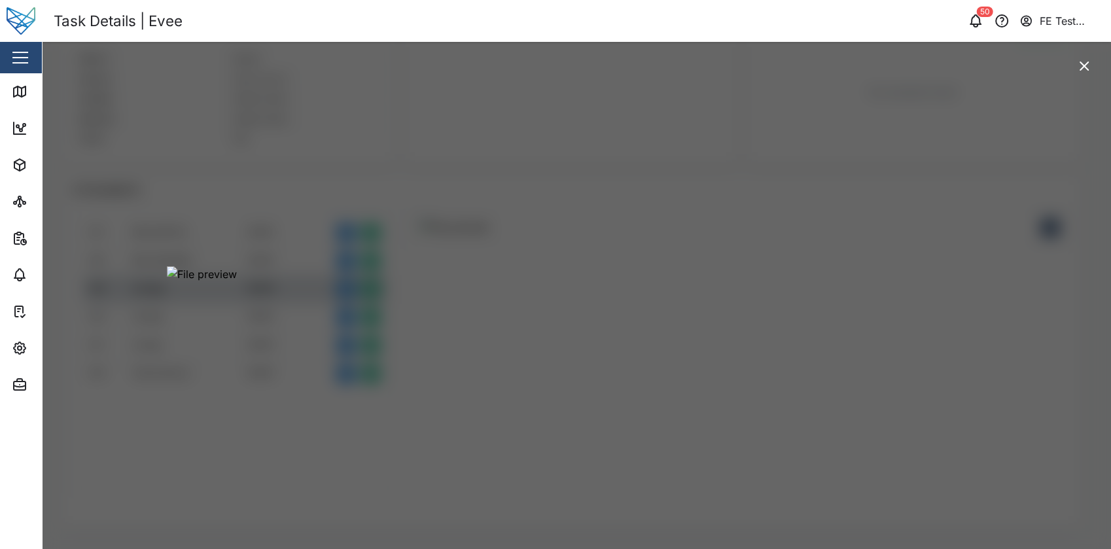
click at [1079, 71] on icon "button" at bounding box center [1084, 66] width 16 height 16
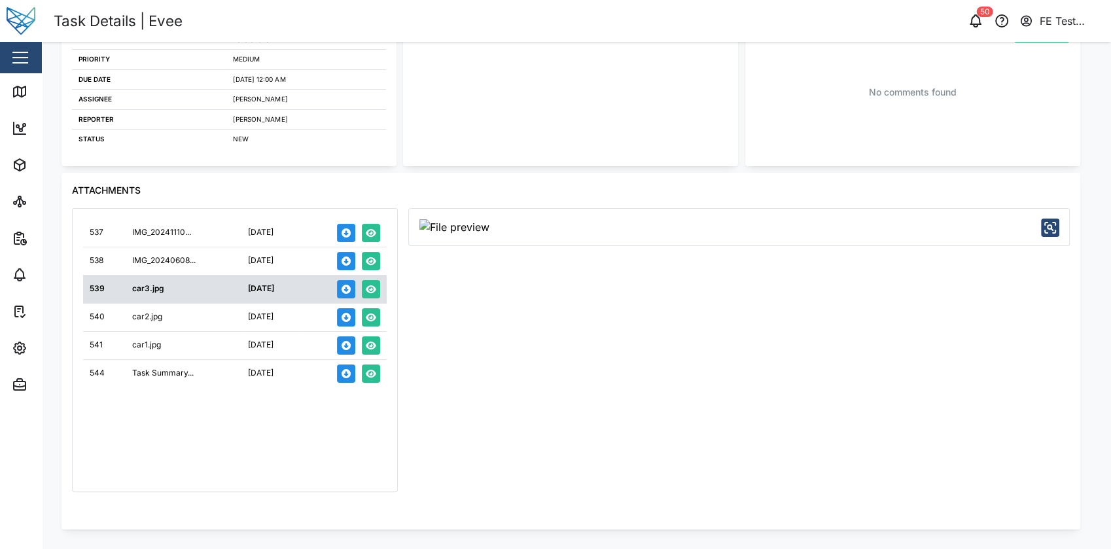
click at [383, 298] on td at bounding box center [343, 289] width 85 height 28
click at [372, 308] on button "button" at bounding box center [371, 317] width 18 height 18
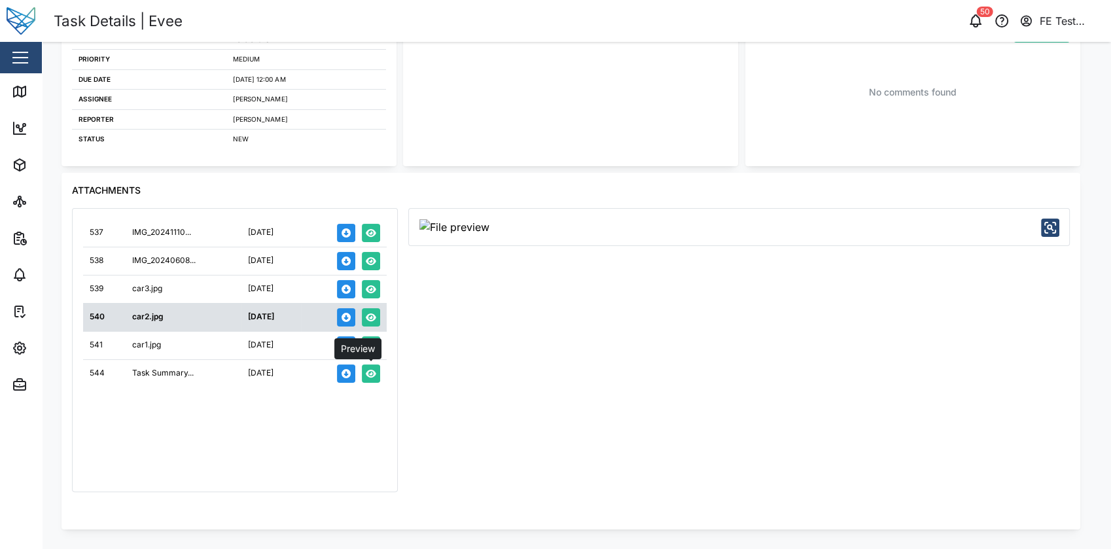
click at [372, 372] on icon "button" at bounding box center [371, 373] width 10 height 9
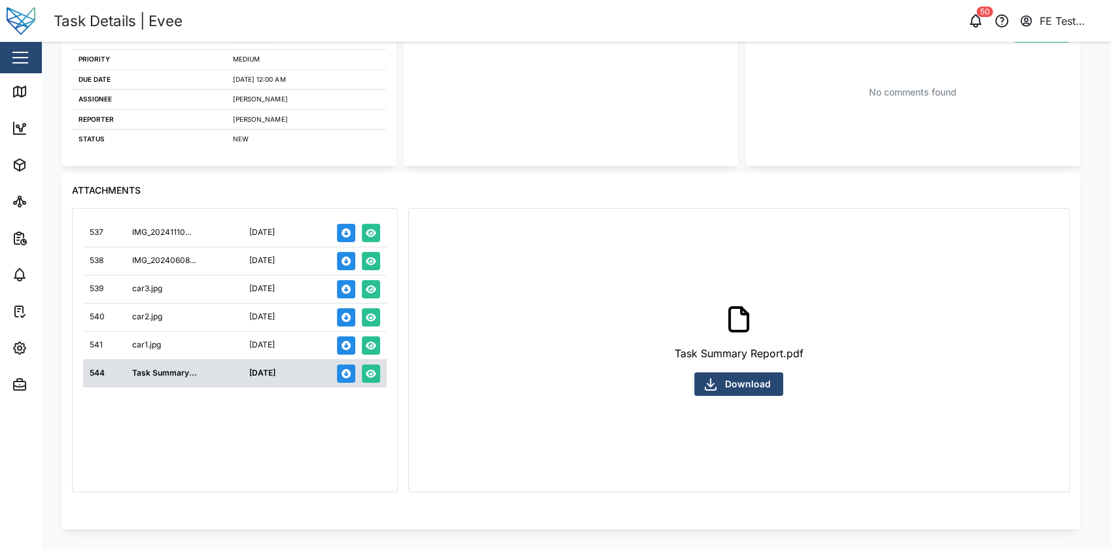
click at [733, 351] on div "Task Summary Report.pdf" at bounding box center [738, 353] width 129 height 16
click at [854, 349] on div "Task Summary Report.pdf Download" at bounding box center [738, 350] width 639 height 262
click at [754, 385] on span "Download" at bounding box center [748, 384] width 46 height 22
click at [295, 346] on div "[DATE]" at bounding box center [272, 345] width 46 height 12
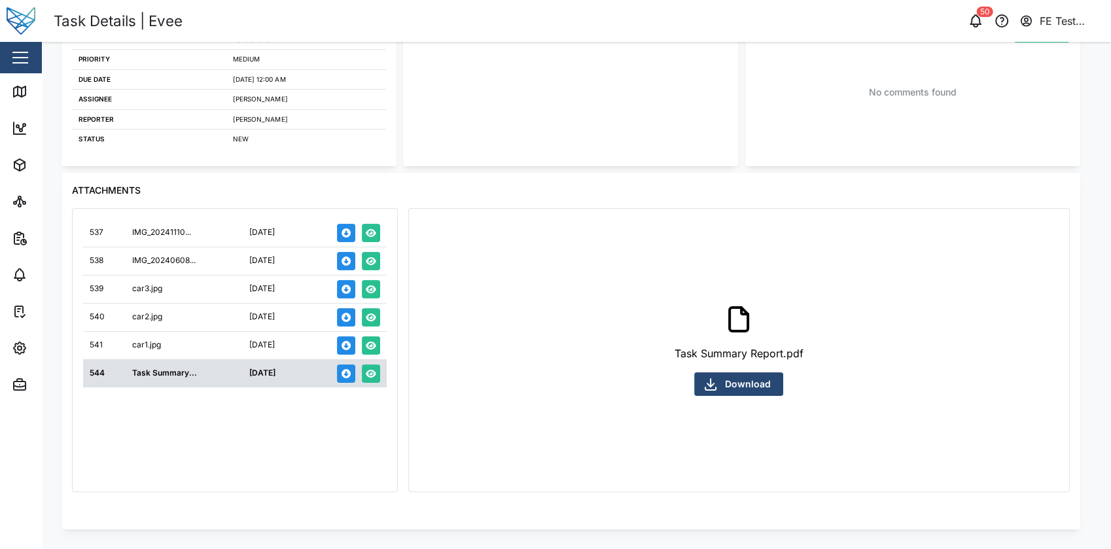
click at [226, 346] on td "car1.jpg" at bounding box center [184, 345] width 117 height 28
click at [375, 258] on icon "button" at bounding box center [371, 260] width 10 height 9
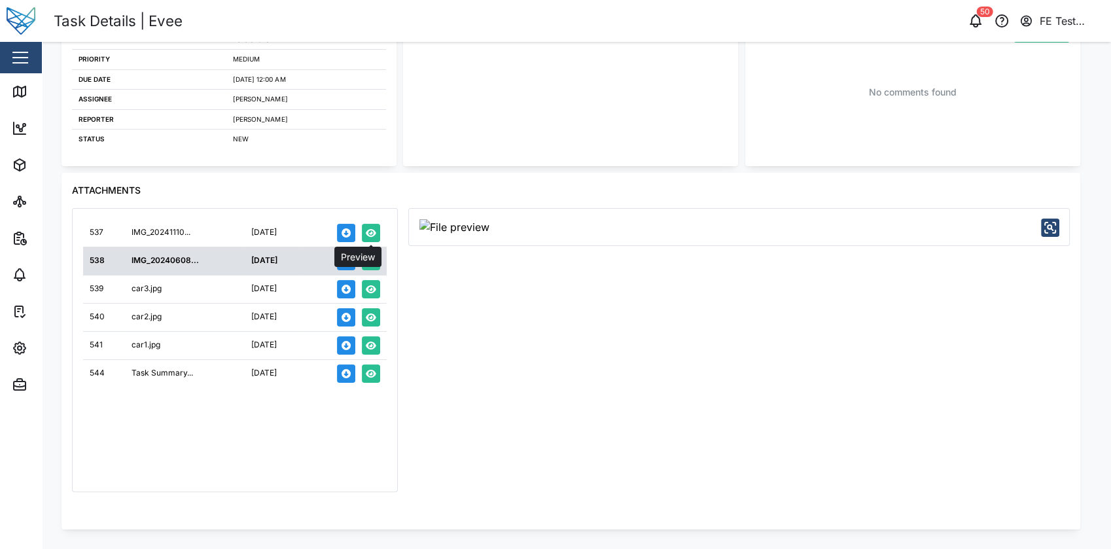
click at [375, 235] on icon "button" at bounding box center [371, 232] width 10 height 9
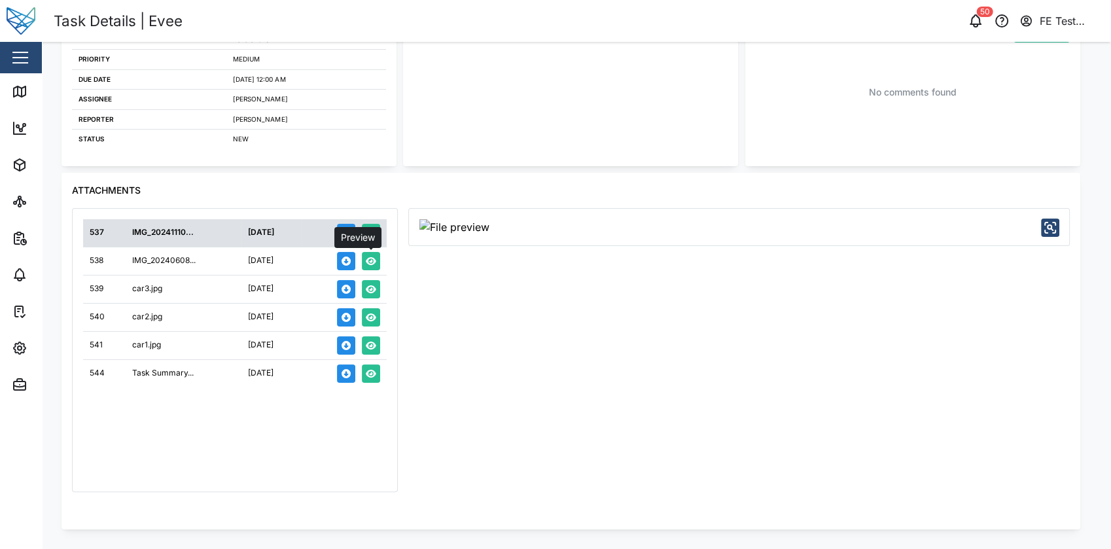
click at [377, 266] on button "button" at bounding box center [371, 261] width 18 height 18
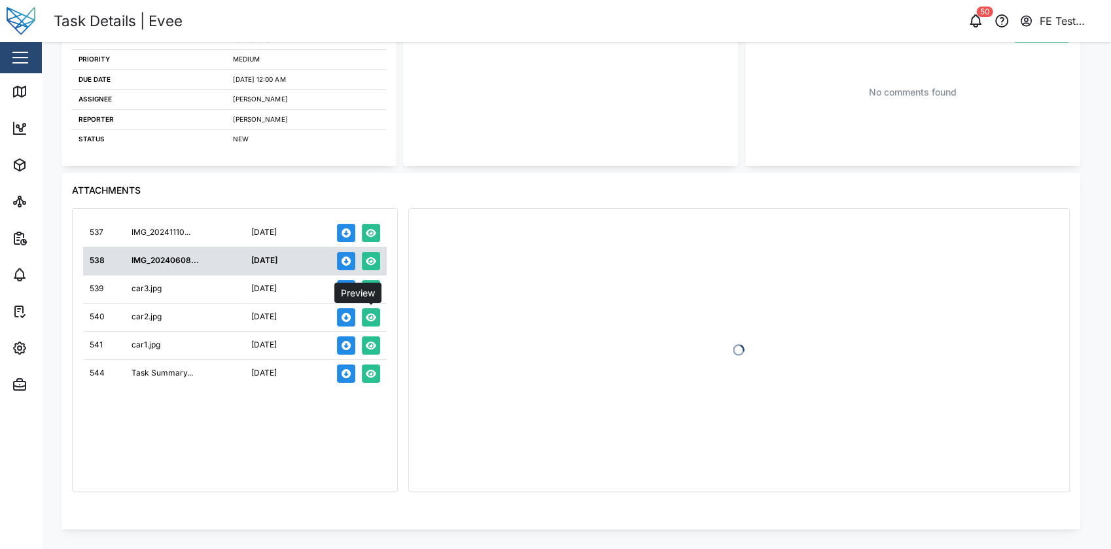
click at [375, 309] on button "button" at bounding box center [371, 317] width 18 height 18
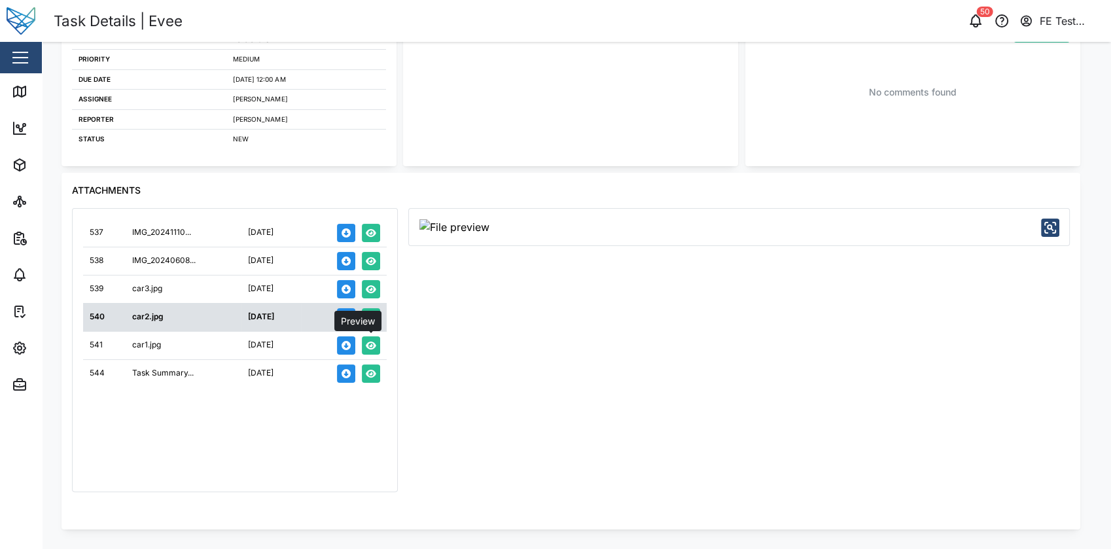
click at [370, 343] on icon "button" at bounding box center [371, 345] width 10 height 9
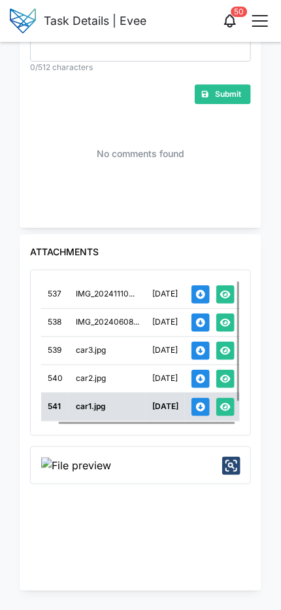
scroll to position [0, 18]
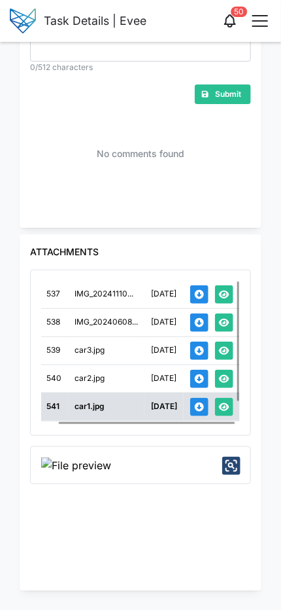
click at [224, 353] on icon "button" at bounding box center [224, 351] width 10 height 8
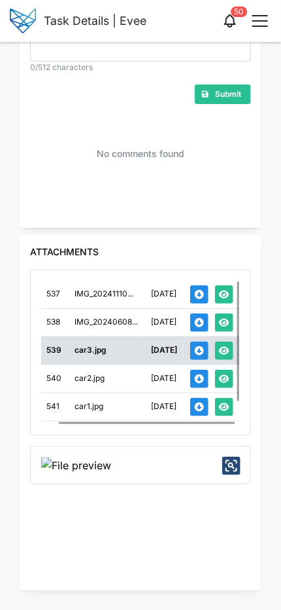
click at [223, 377] on icon "button" at bounding box center [224, 378] width 10 height 9
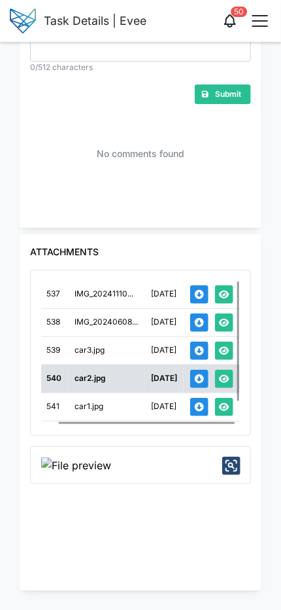
click at [223, 406] on icon "button" at bounding box center [224, 406] width 10 height 9
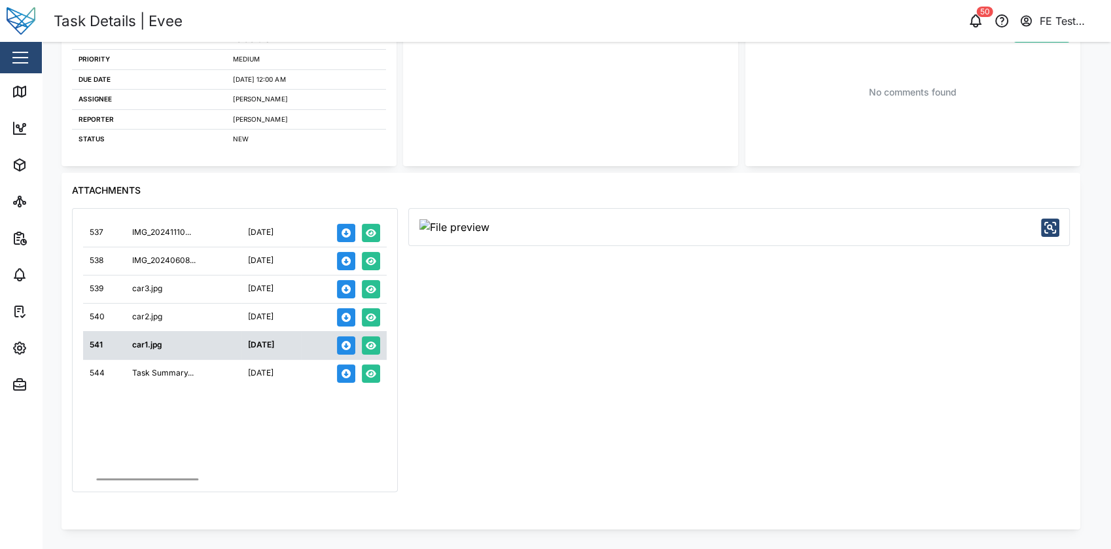
scroll to position [0, 0]
click at [277, 276] on td "[DATE]" at bounding box center [271, 289] width 60 height 28
click at [369, 256] on icon "button" at bounding box center [371, 260] width 10 height 9
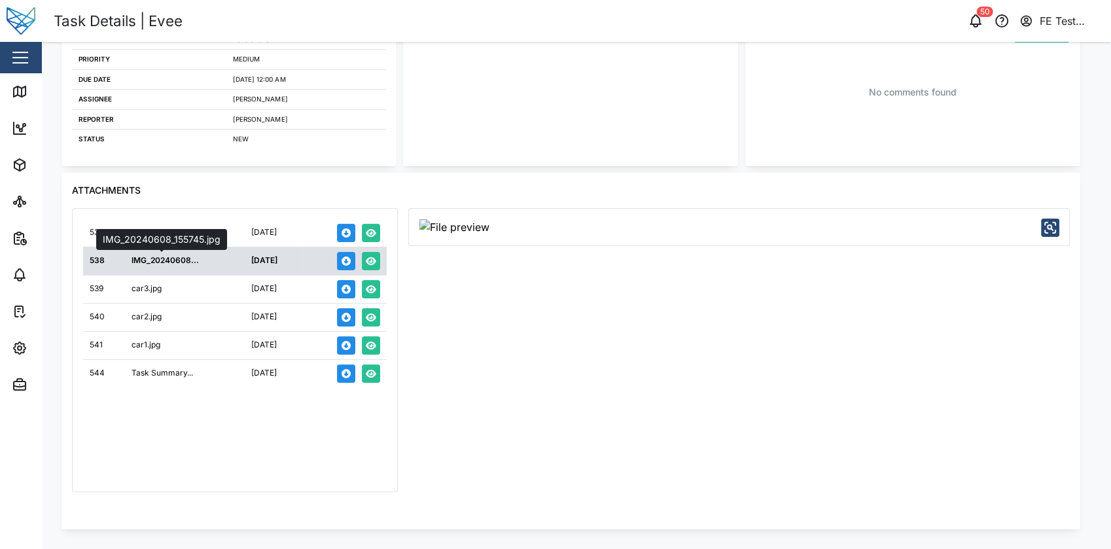
click at [182, 258] on div "IMG_20240608..." at bounding box center [164, 260] width 67 height 12
click at [381, 282] on td "Preview" at bounding box center [345, 289] width 84 height 28
click at [373, 286] on icon "button" at bounding box center [371, 289] width 10 height 8
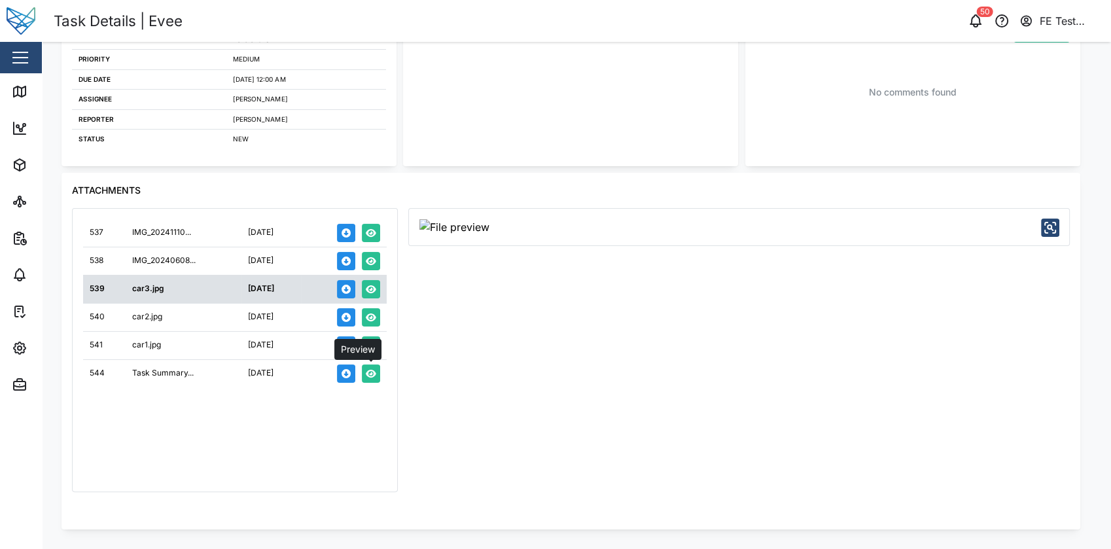
click at [374, 375] on icon "button" at bounding box center [371, 373] width 10 height 9
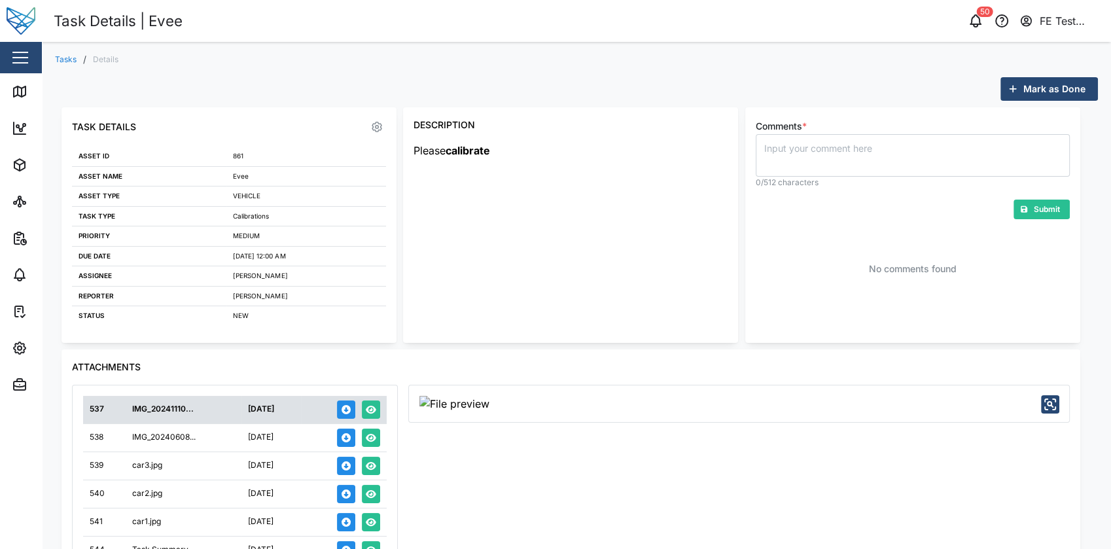
scroll to position [177, 0]
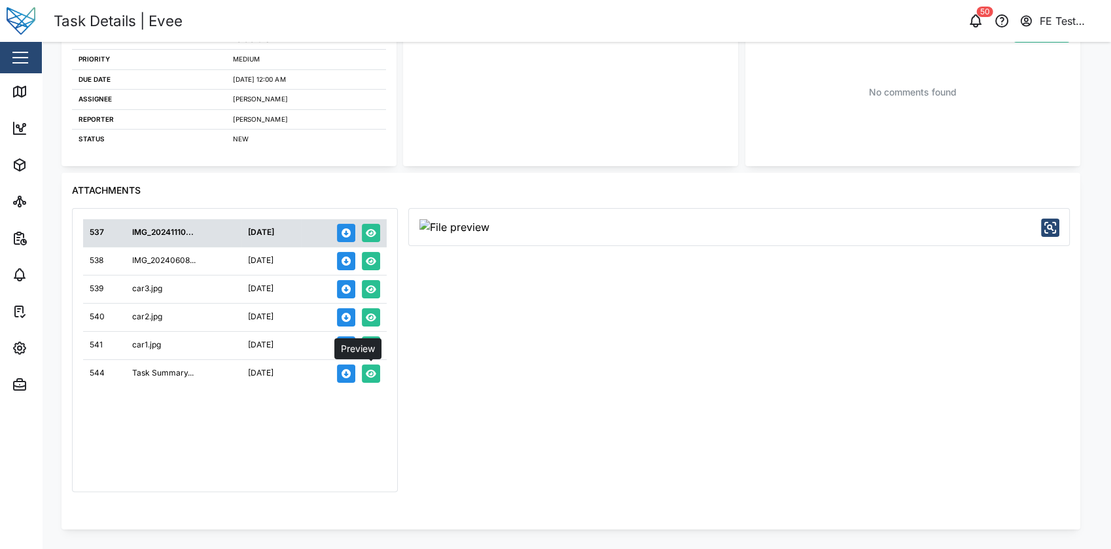
click at [377, 379] on button "button" at bounding box center [371, 373] width 18 height 18
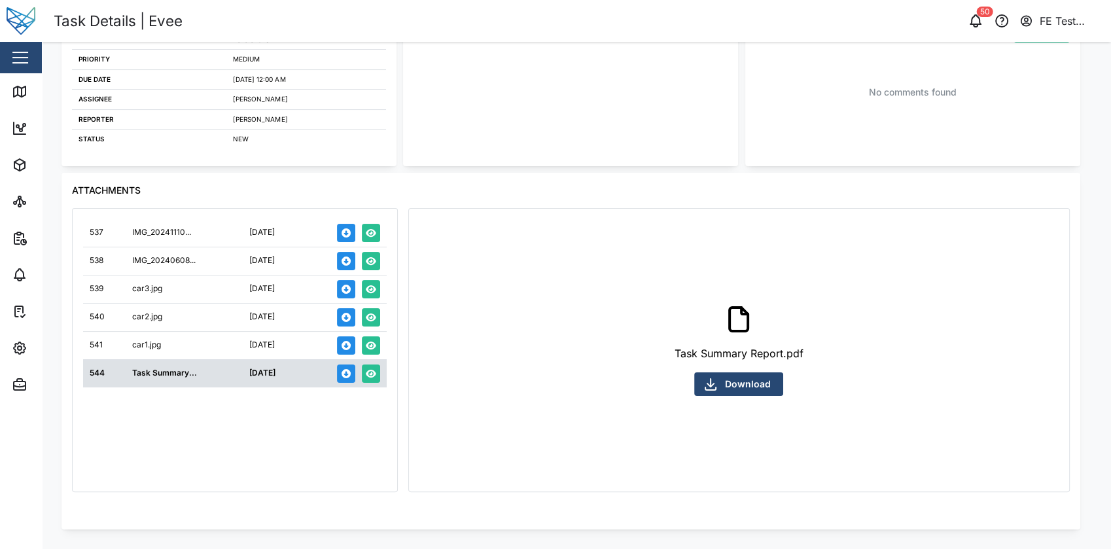
click at [249, 343] on div "[DATE]" at bounding box center [272, 345] width 46 height 12
click at [373, 343] on icon "button" at bounding box center [371, 345] width 10 height 8
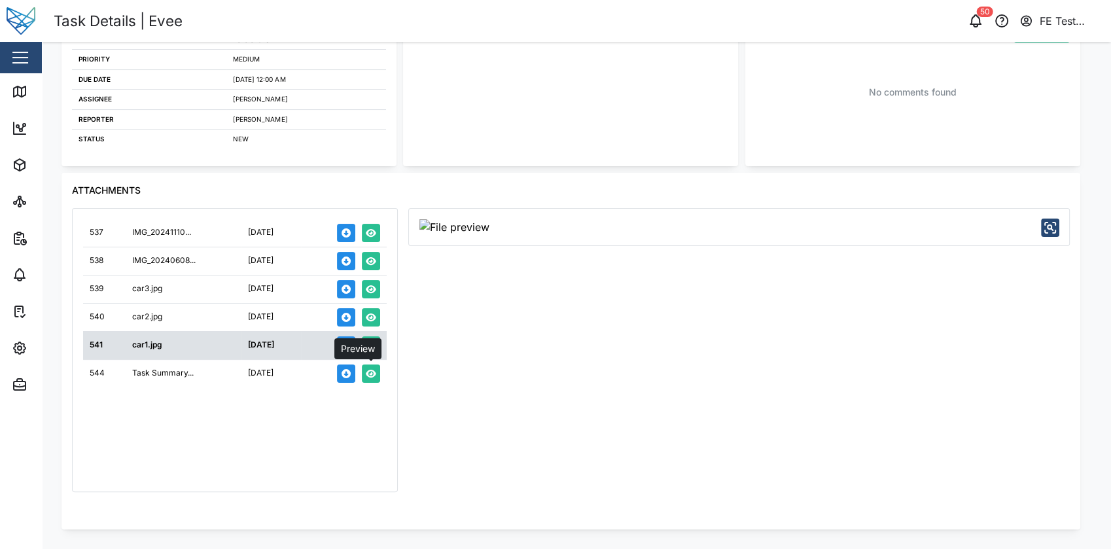
click at [372, 378] on button "button" at bounding box center [371, 373] width 18 height 18
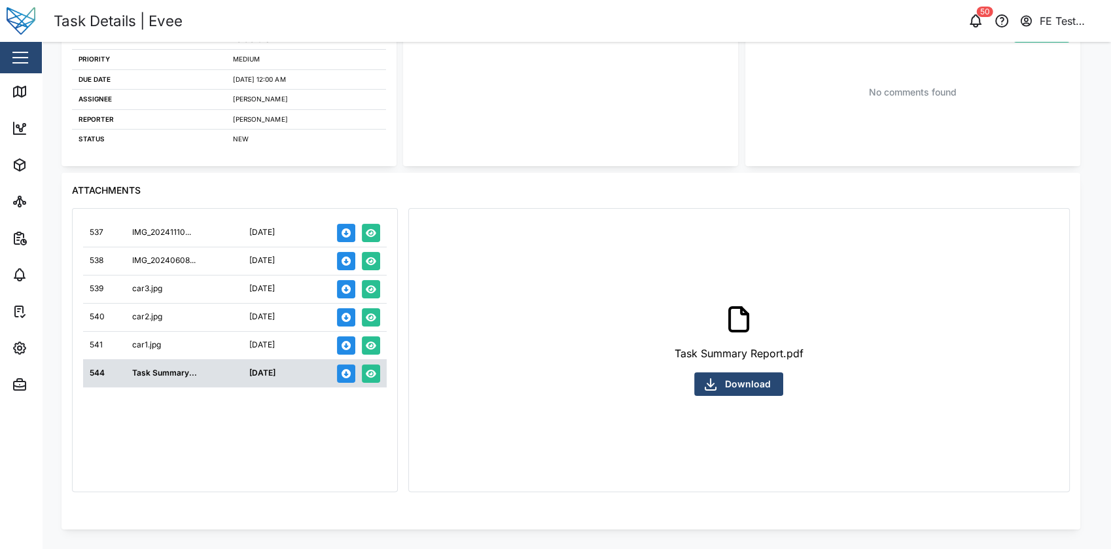
scroll to position [0, 0]
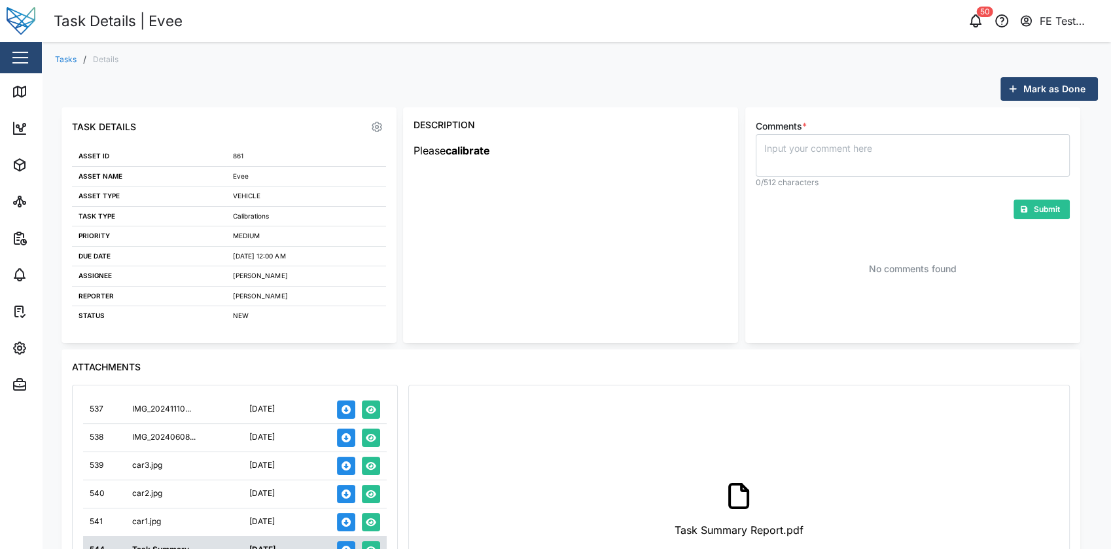
click at [59, 59] on link "Tasks" at bounding box center [66, 60] width 22 height 8
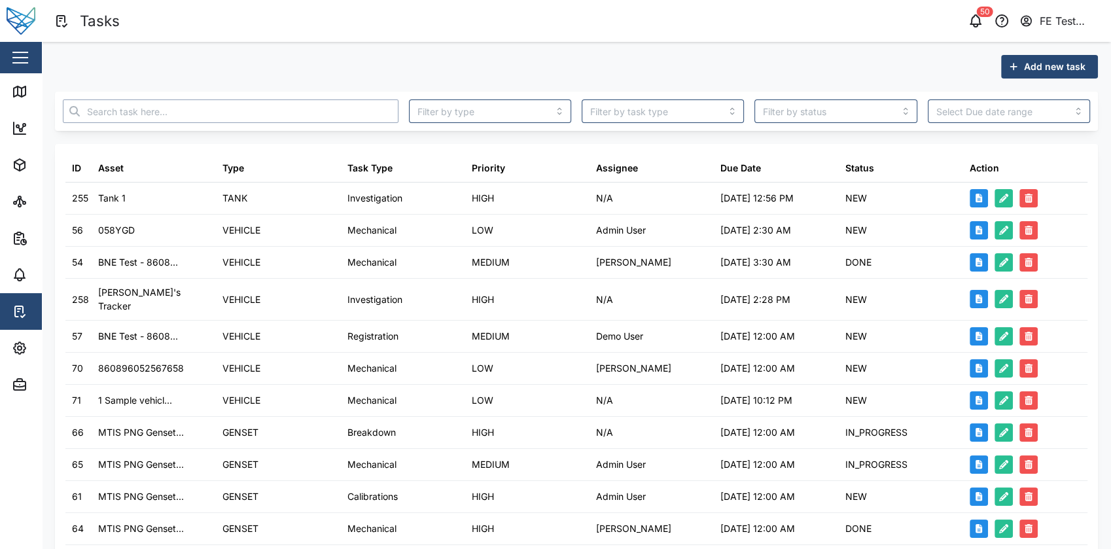
click at [315, 114] on input "text" at bounding box center [231, 111] width 336 height 24
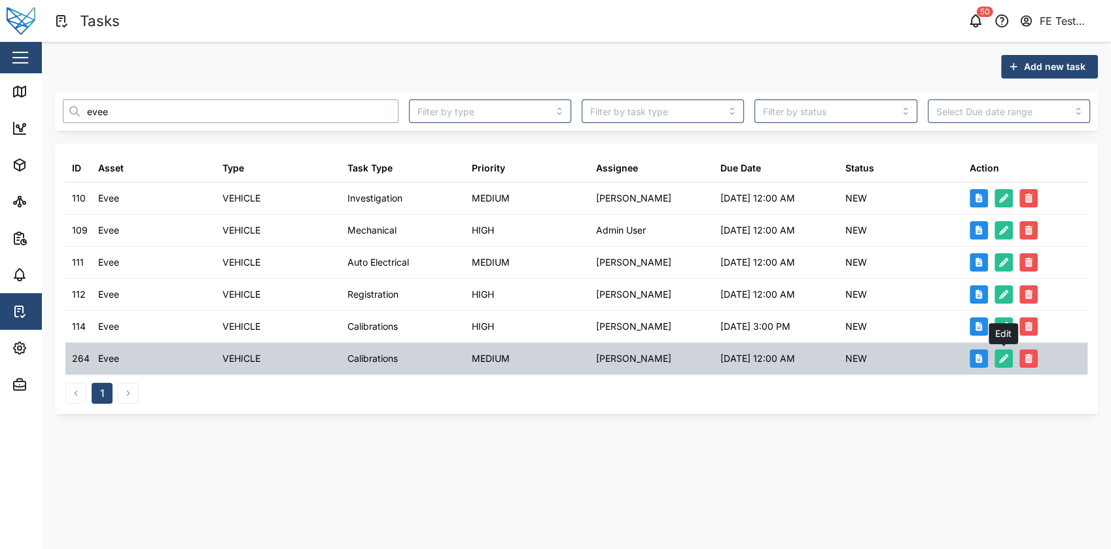
type input "evee"
click at [1003, 361] on icon "button" at bounding box center [1003, 358] width 9 height 9
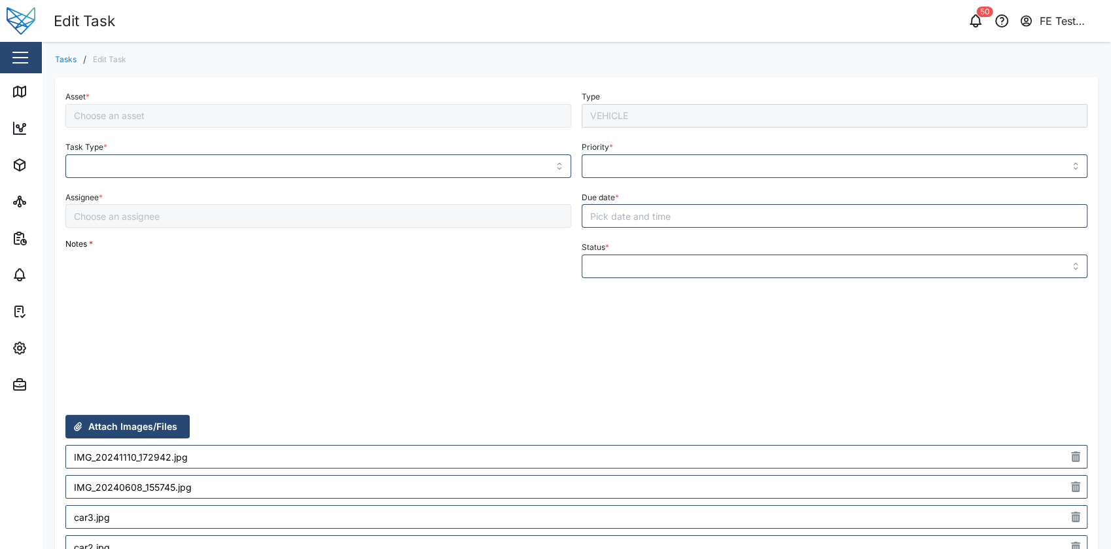
type input "Calibrations"
type input "MEDIUM"
type input "NEW"
type input "[PERSON_NAME]"
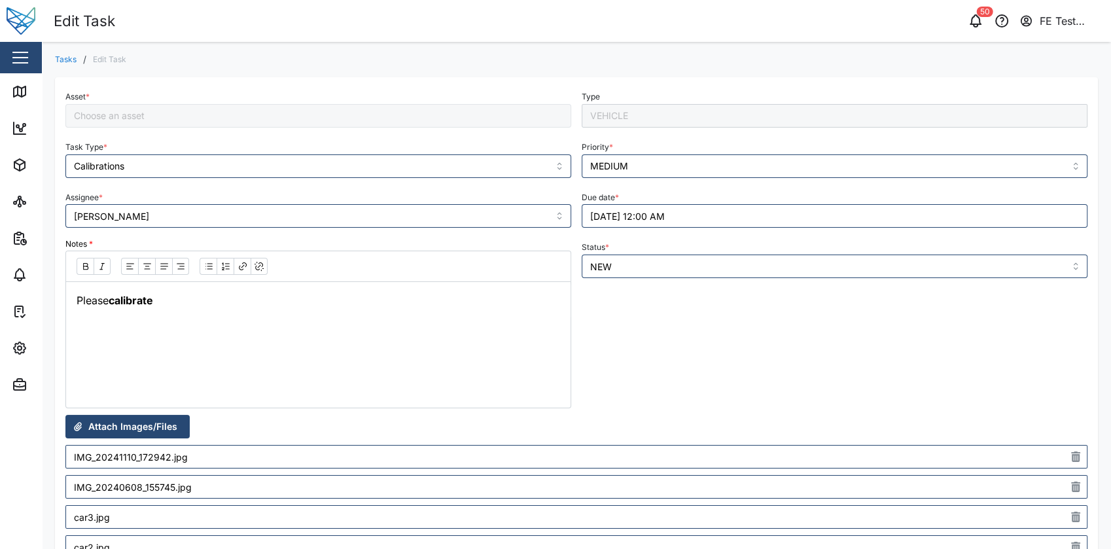
type input "Evee"
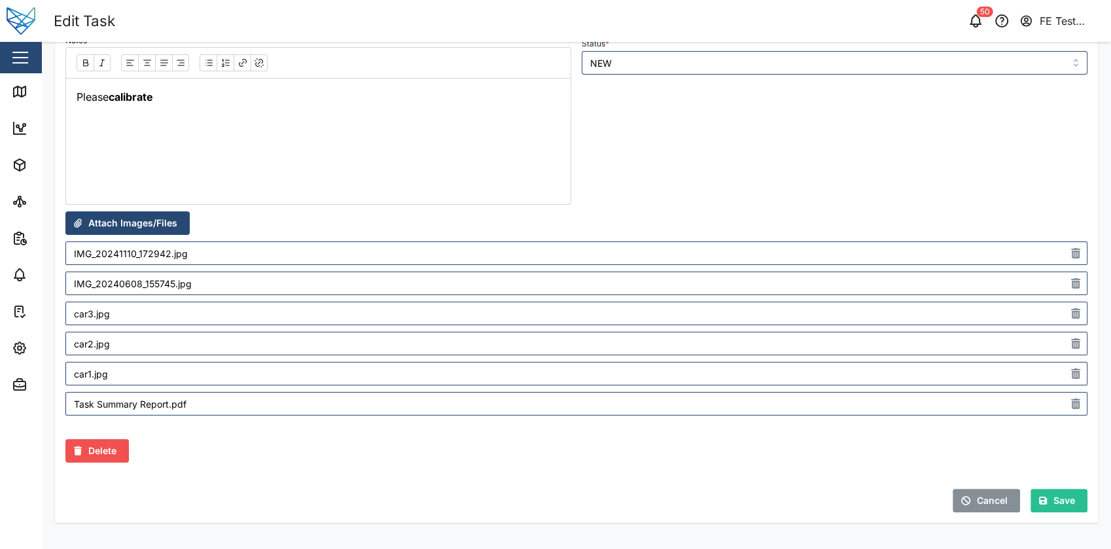
click at [169, 222] on span "Attach Images/Files" at bounding box center [132, 223] width 89 height 22
click at [170, 229] on span "Attach Images/Files" at bounding box center [132, 223] width 89 height 22
click at [161, 213] on span "Attach Images/Files" at bounding box center [132, 223] width 89 height 22
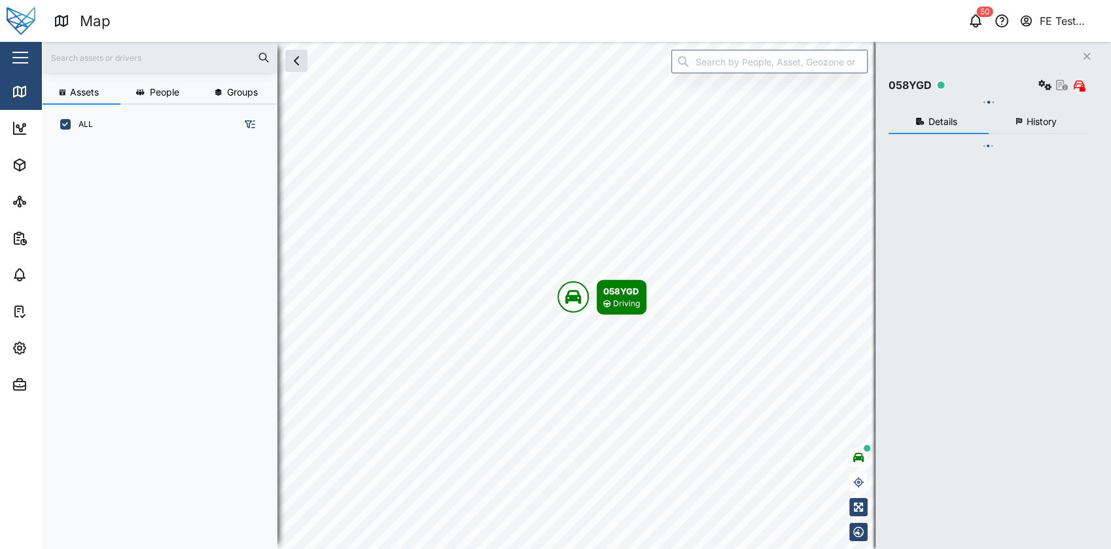
scroll to position [387, 203]
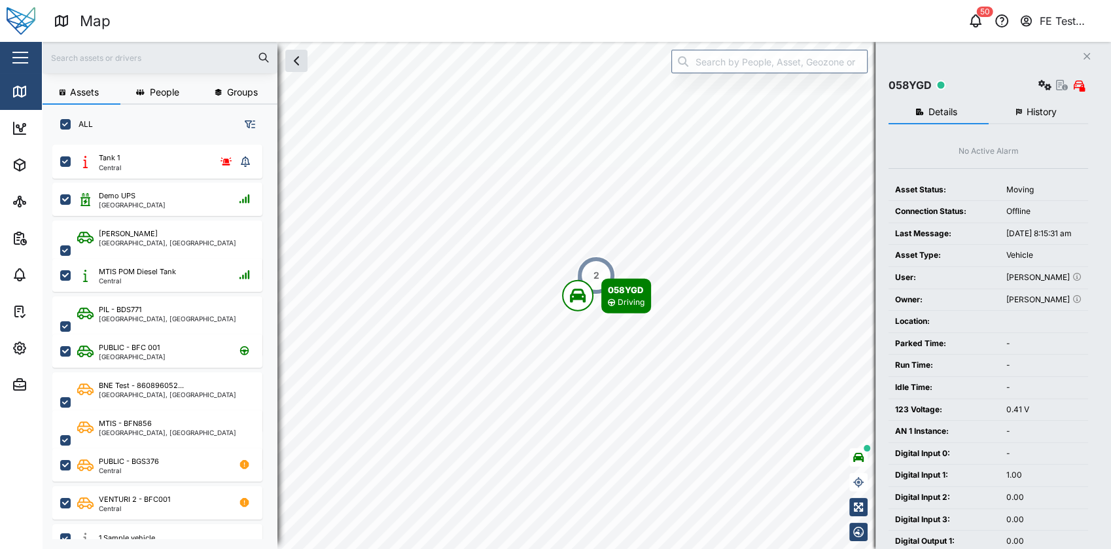
click at [22, 58] on div "button" at bounding box center [20, 57] width 16 height 1
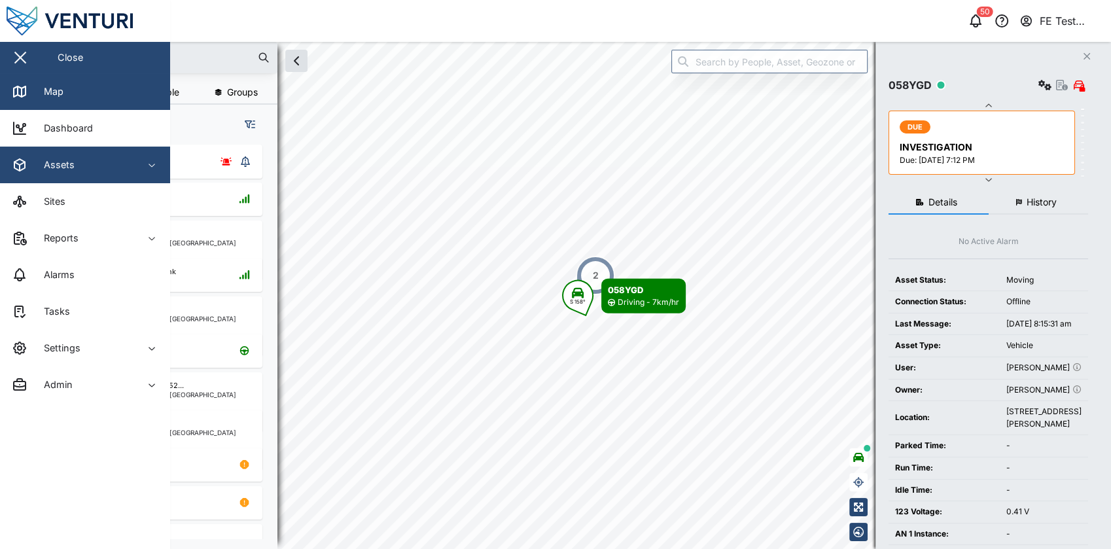
click at [101, 175] on span "Assets" at bounding box center [71, 165] width 119 height 37
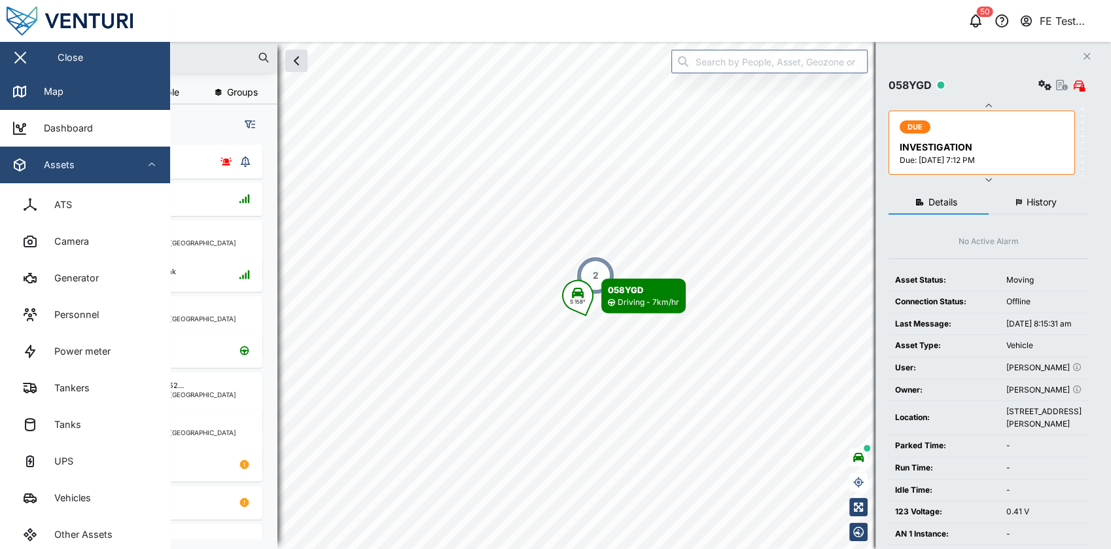
click at [101, 175] on span "Assets" at bounding box center [71, 165] width 119 height 37
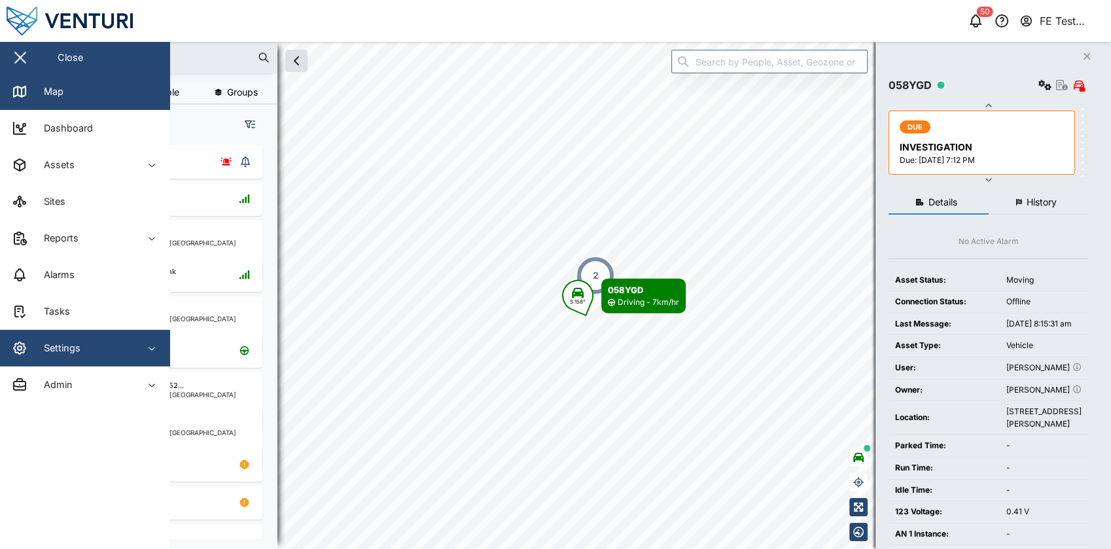
click at [115, 335] on span "Settings" at bounding box center [71, 348] width 119 height 37
click at [115, 355] on div "Settings" at bounding box center [71, 348] width 119 height 16
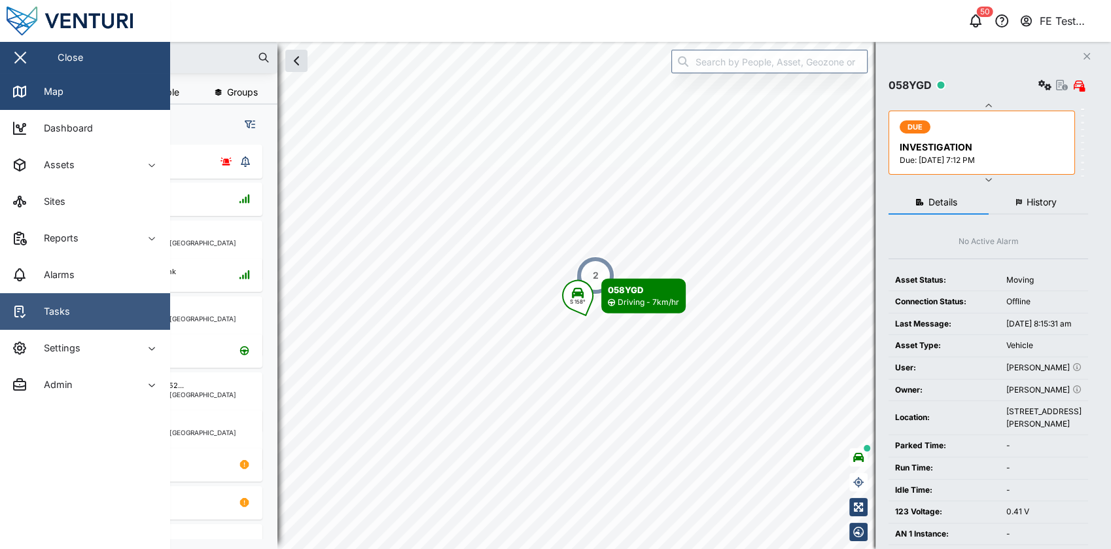
click at [104, 317] on link "Tasks" at bounding box center [85, 311] width 170 height 37
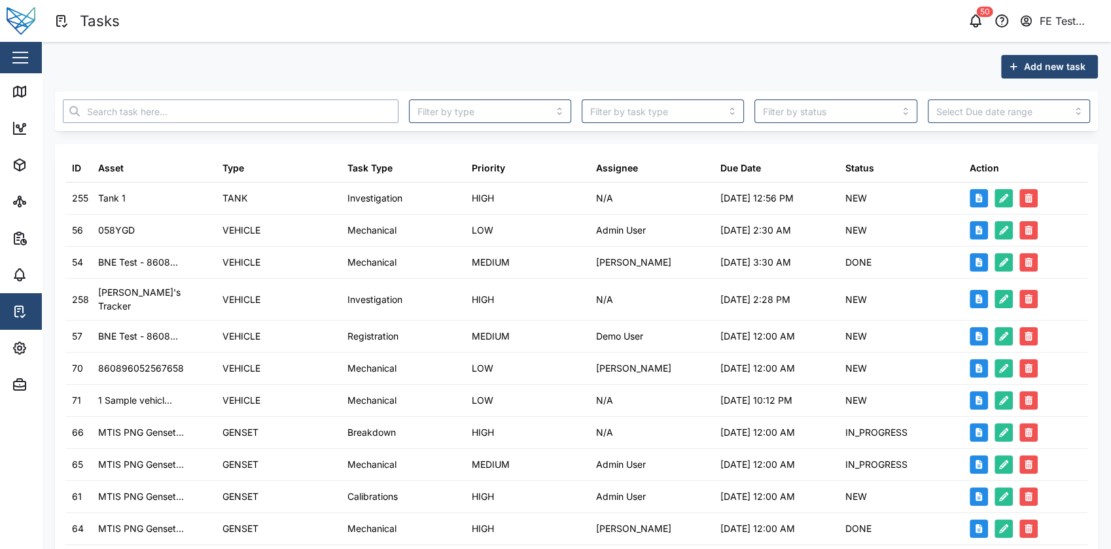
click at [288, 103] on input "text" at bounding box center [231, 111] width 336 height 24
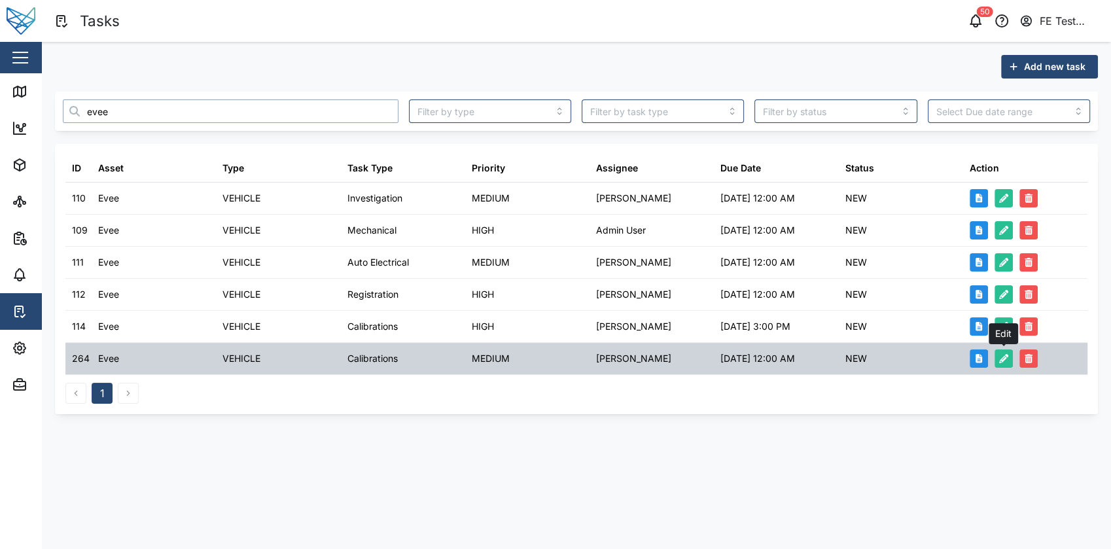
type input "evee"
click at [1010, 361] on button "button" at bounding box center [1003, 358] width 18 height 18
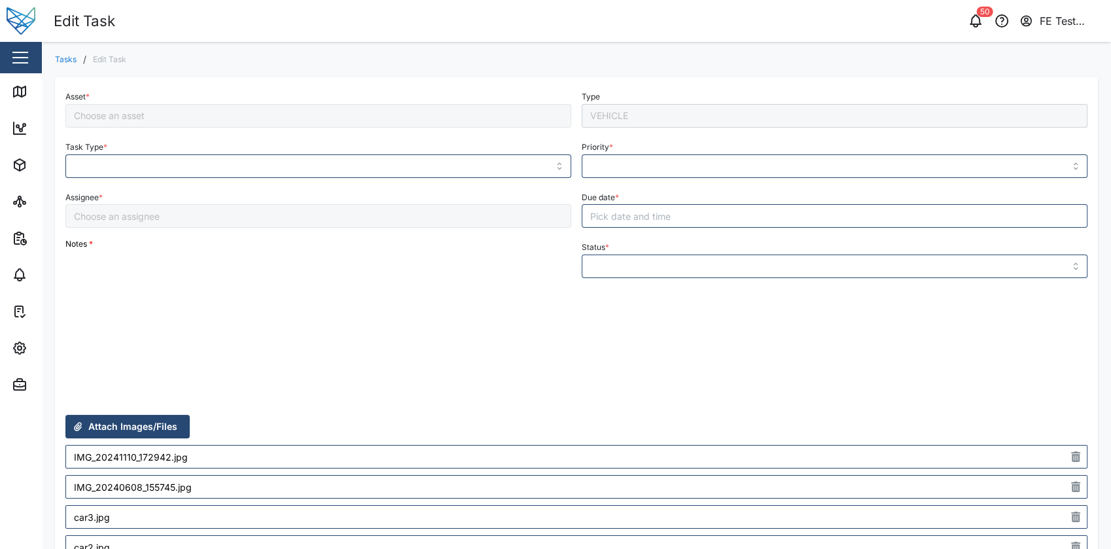
type input "Calibrations"
type input "MEDIUM"
type input "NEW"
type input "Niel Principe"
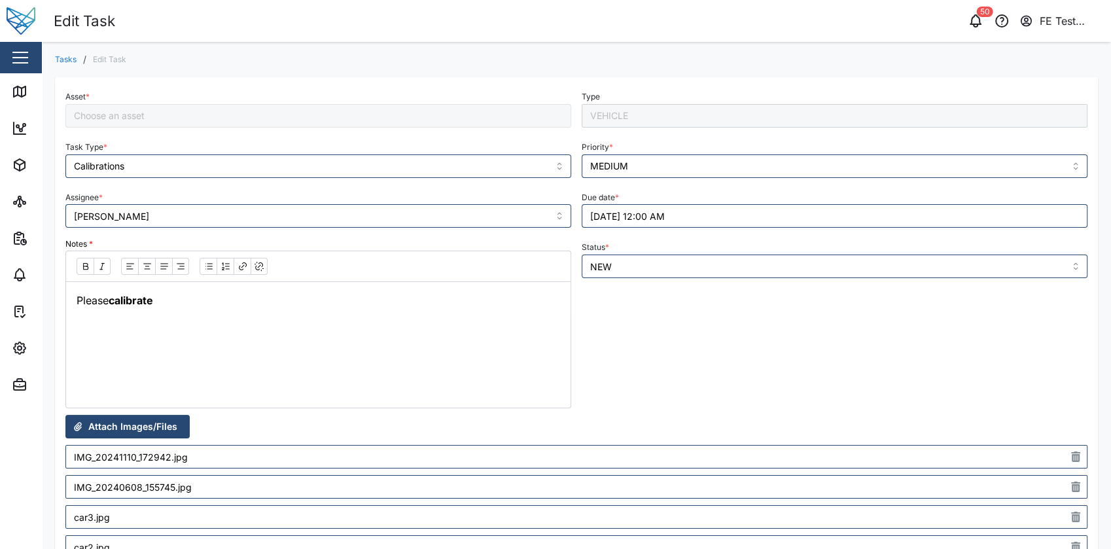
type input "Evee"
click at [63, 67] on div "Asset * Evee Type VEHICLE Task Type * Calibrations Priority * MEDIUM Assignee *…" at bounding box center [576, 401] width 1043 height 675
click at [69, 61] on link "Tasks" at bounding box center [66, 60] width 22 height 8
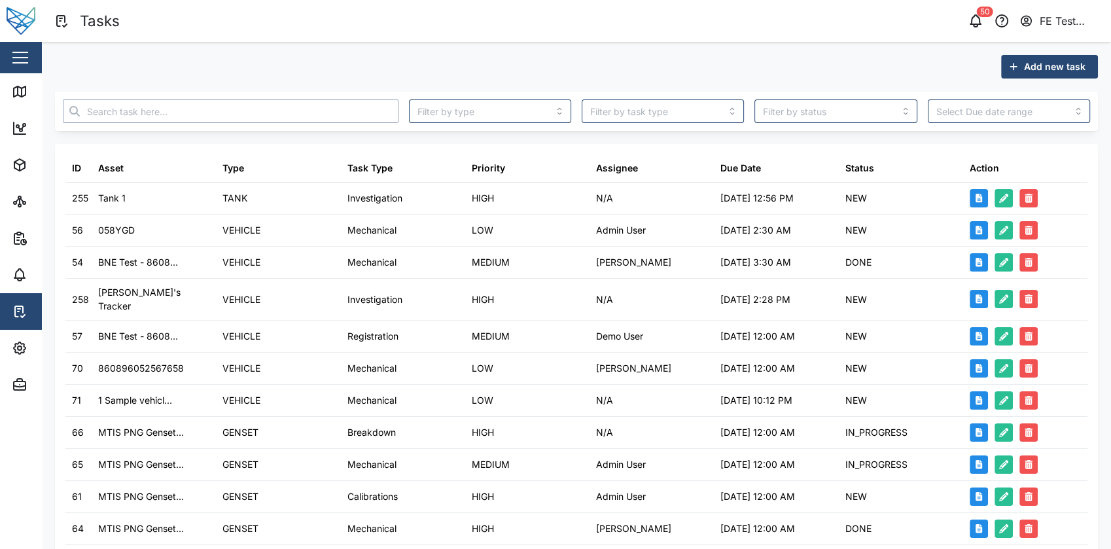
click at [214, 112] on input "text" at bounding box center [231, 111] width 336 height 24
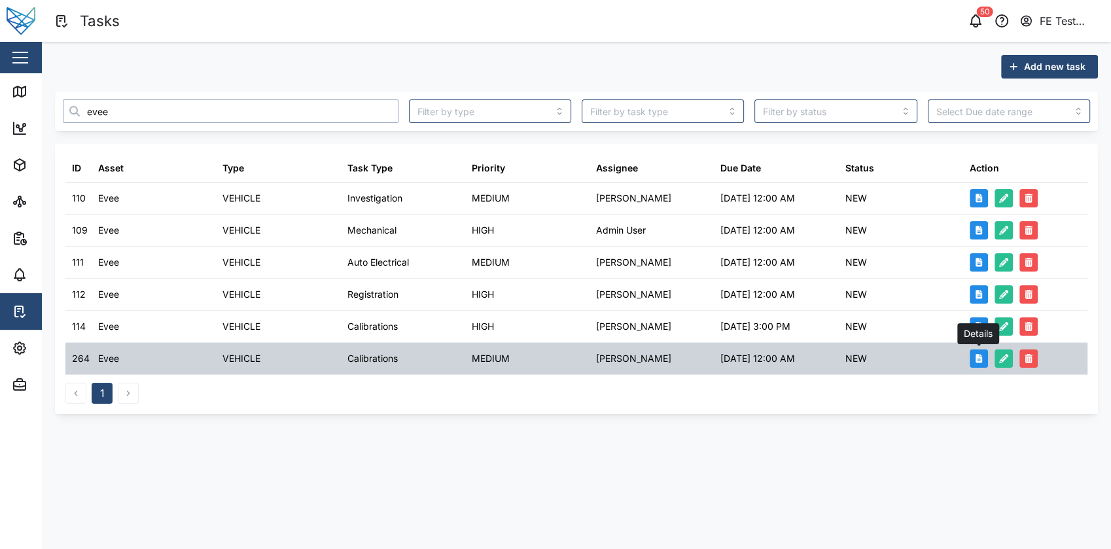
type input "evee"
click at [978, 364] on button "button" at bounding box center [978, 358] width 18 height 18
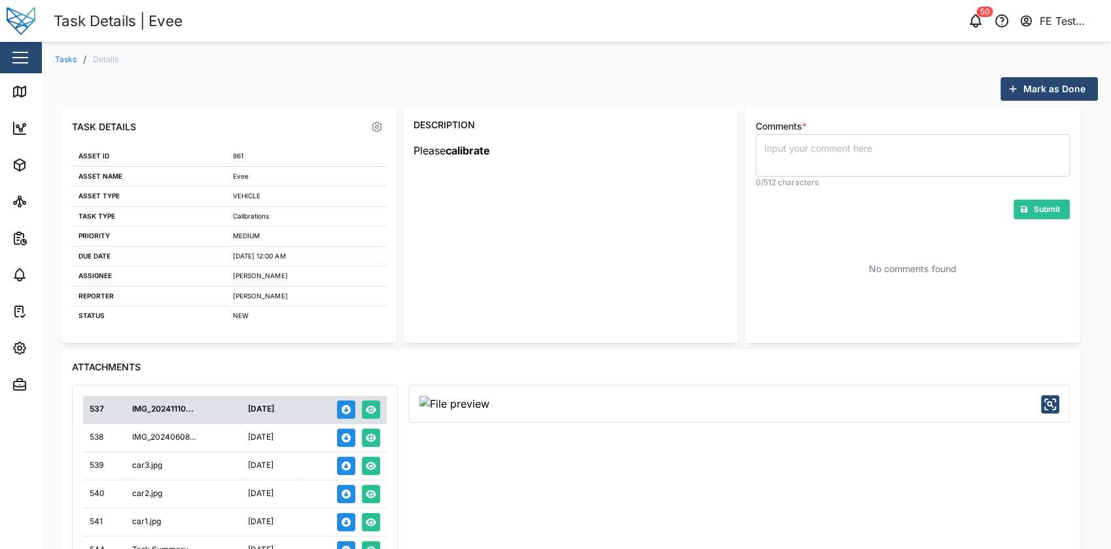
scroll to position [177, 0]
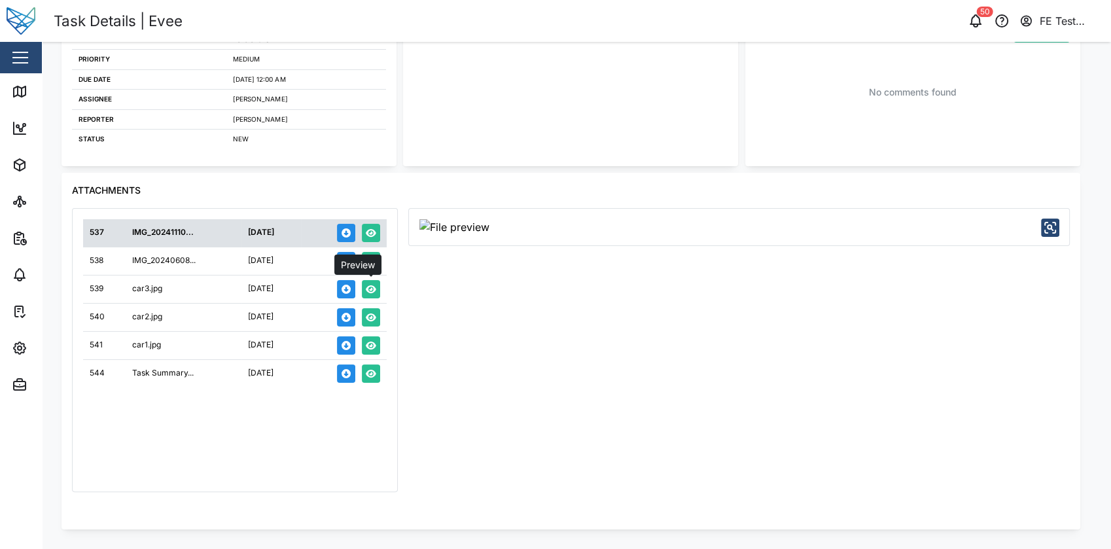
click at [379, 288] on button "button" at bounding box center [371, 289] width 18 height 18
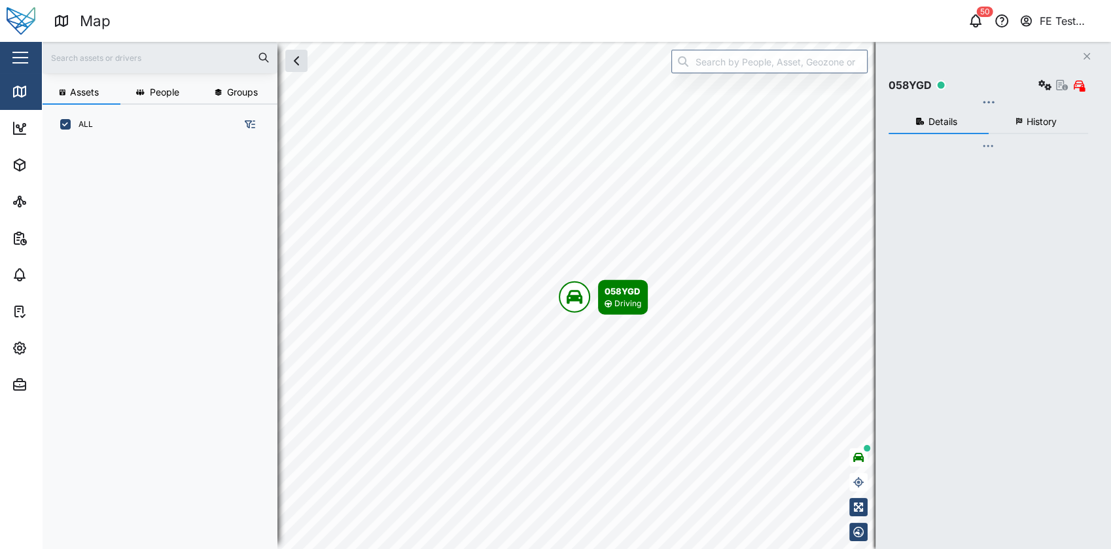
scroll to position [387, 203]
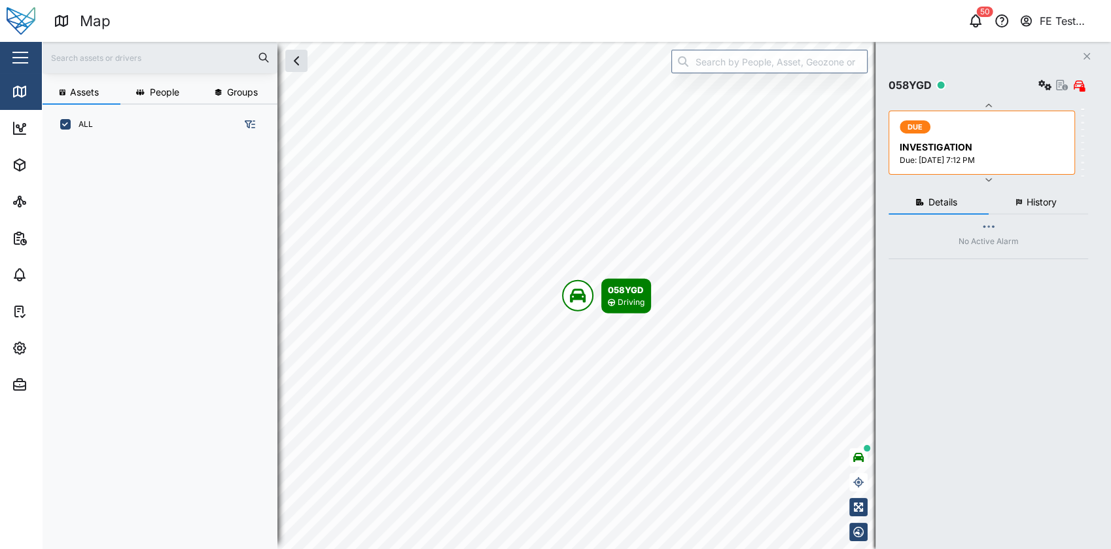
click at [35, 60] on div "Close" at bounding box center [85, 57] width 170 height 31
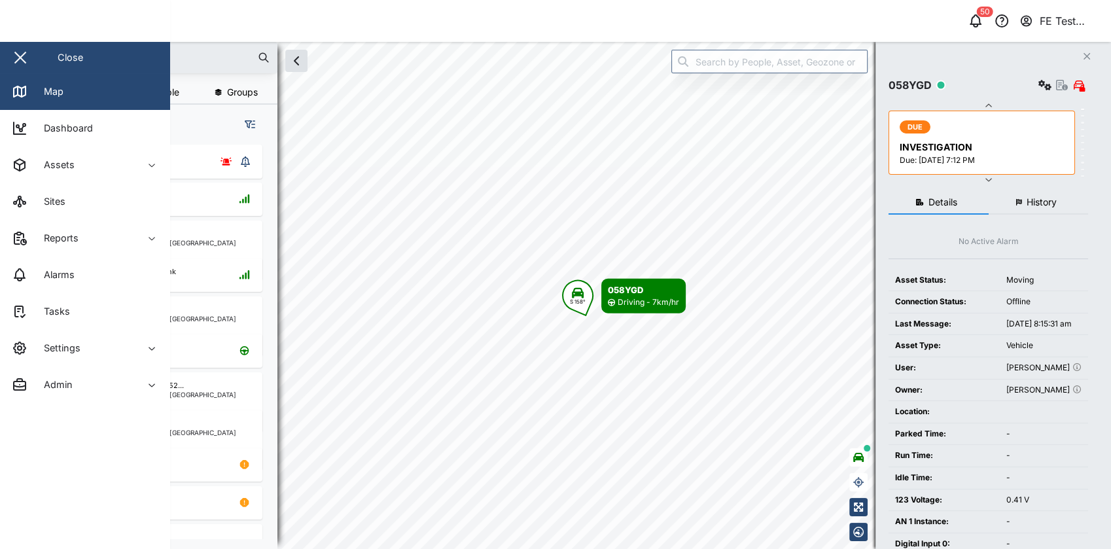
checkbox input "true"
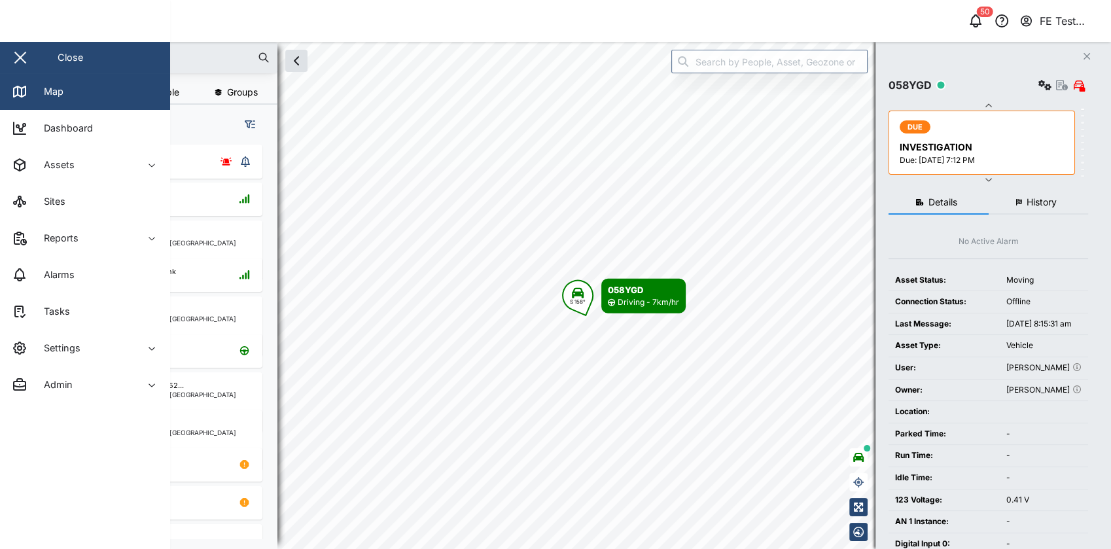
checkbox input "true"
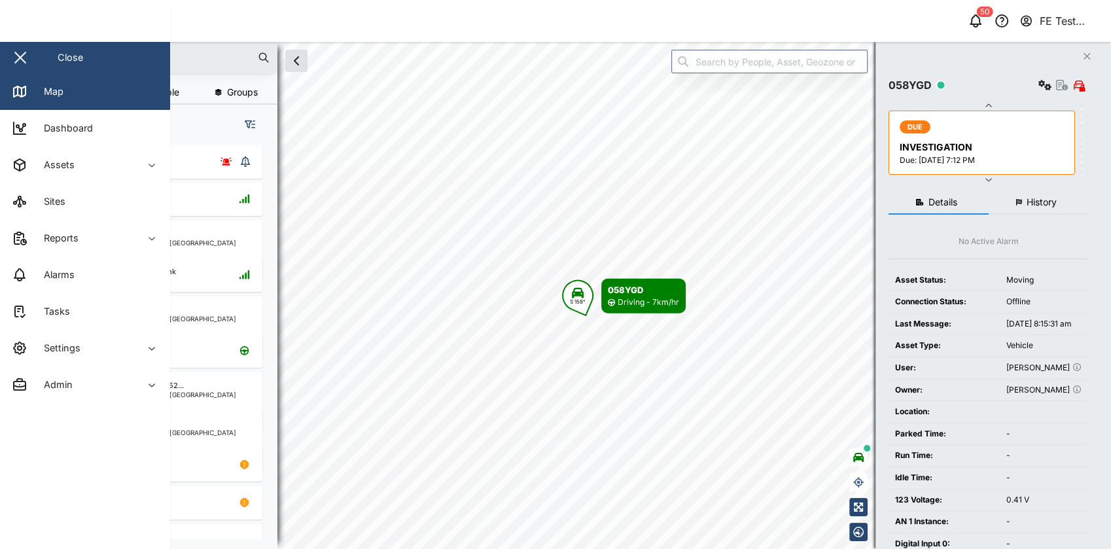
checkbox input "true"
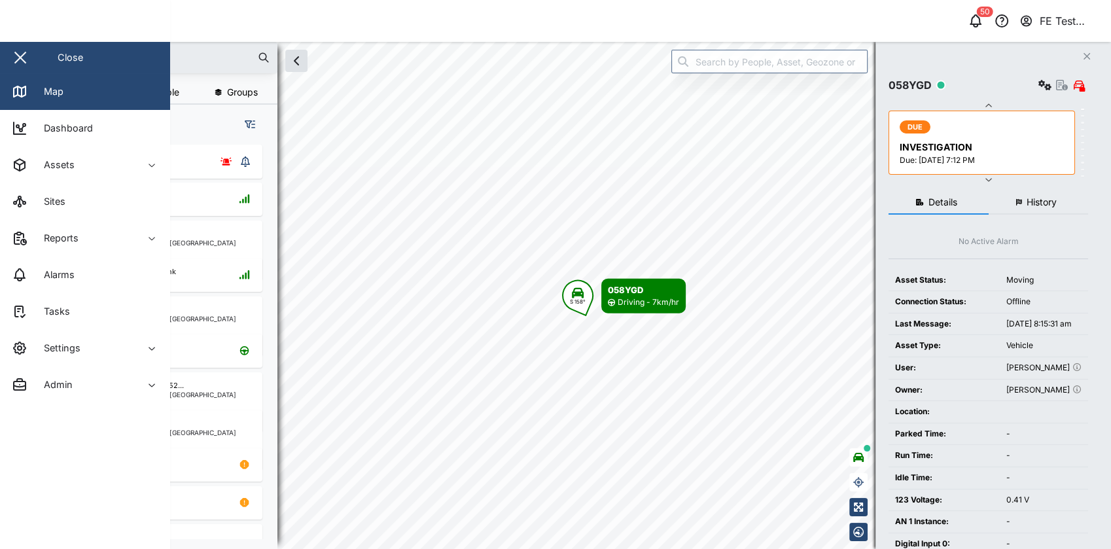
checkbox input "true"
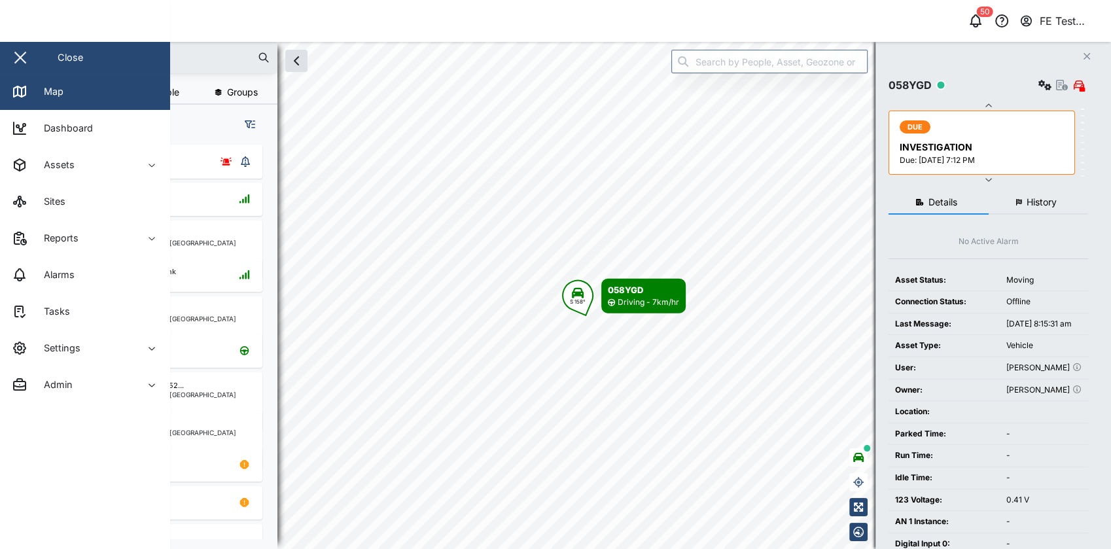
checkbox input "true"
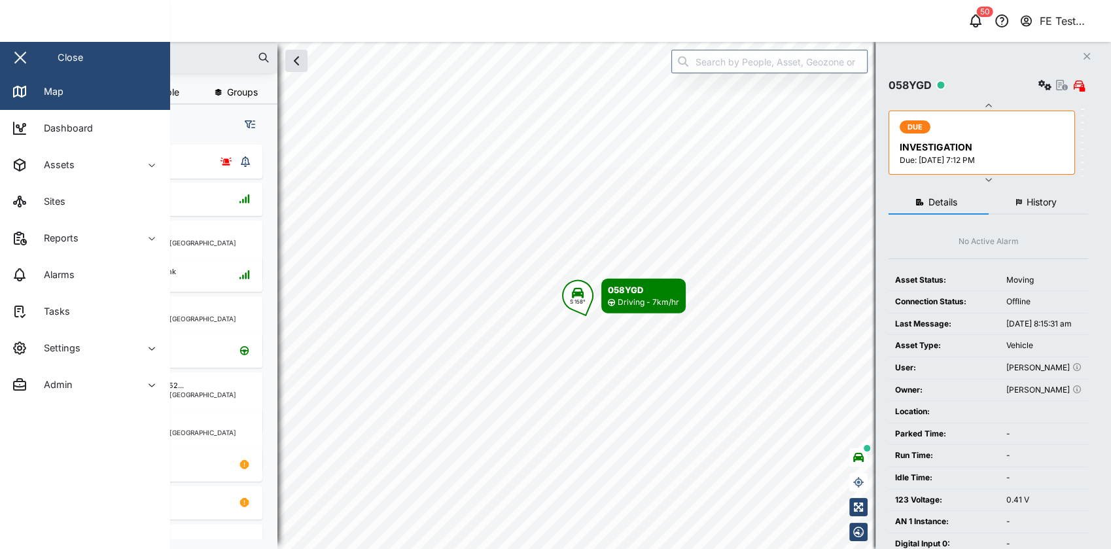
checkbox input "true"
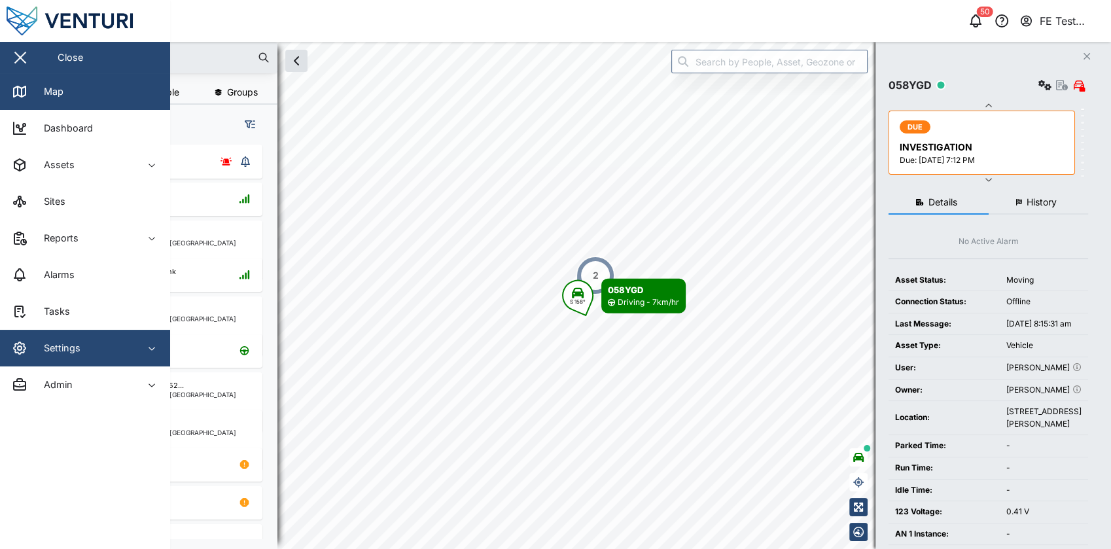
click at [128, 342] on div "Settings" at bounding box center [71, 348] width 119 height 16
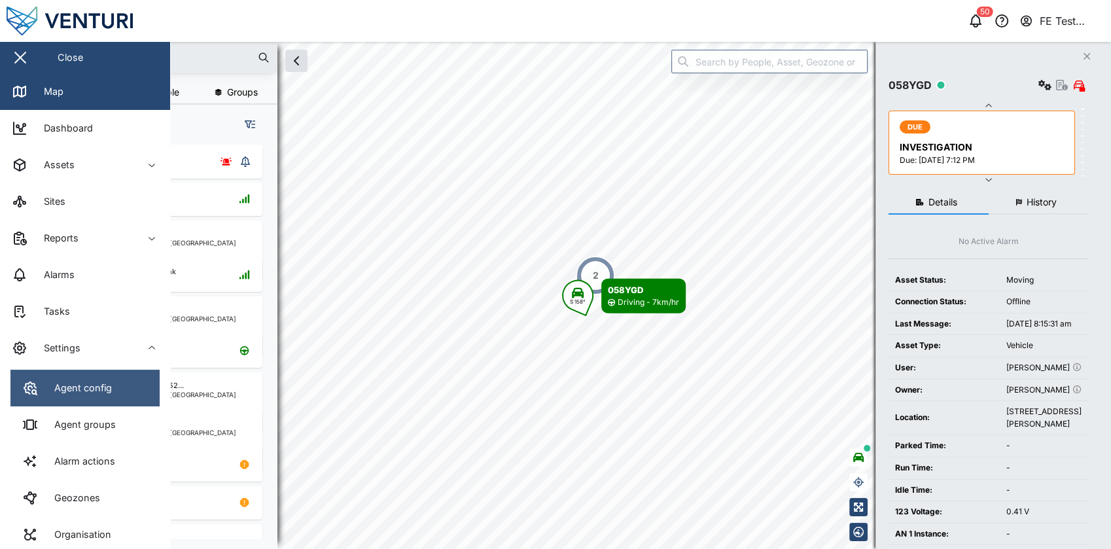
click at [134, 392] on link "Agent config" at bounding box center [84, 388] width 149 height 37
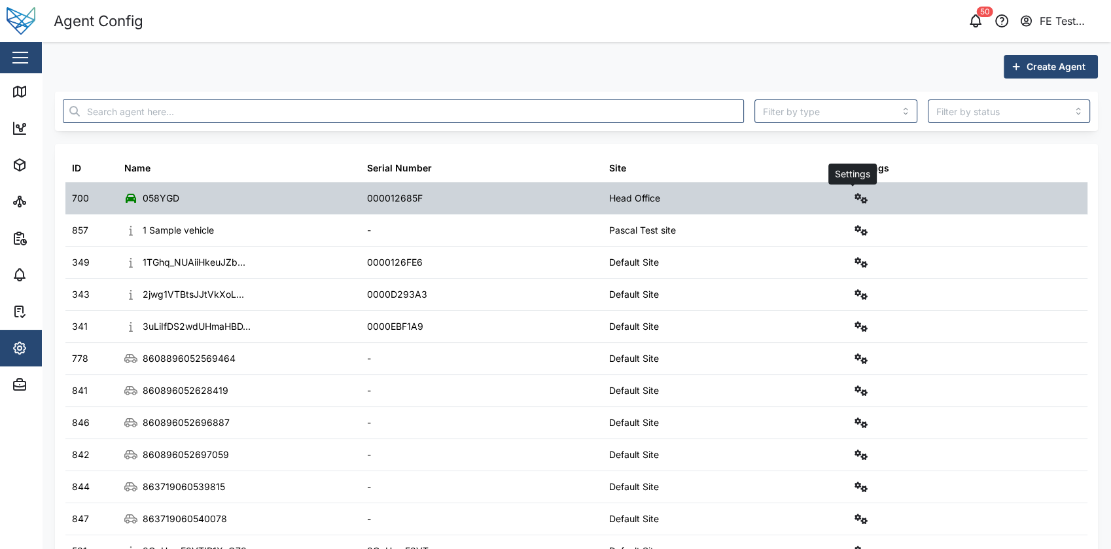
click at [856, 194] on icon "button" at bounding box center [860, 198] width 13 height 10
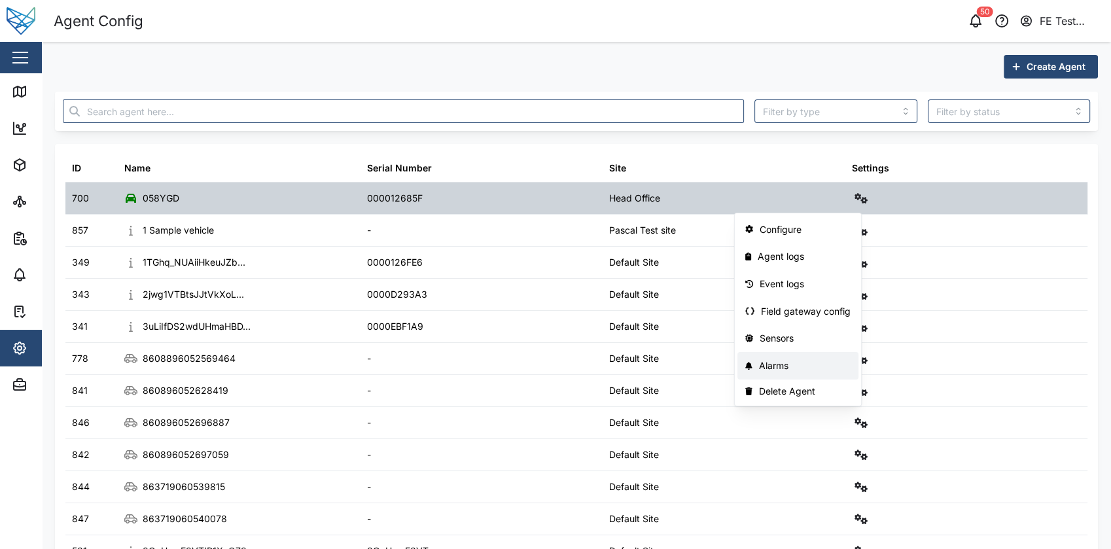
click at [806, 366] on div "Alarms" at bounding box center [805, 365] width 92 height 14
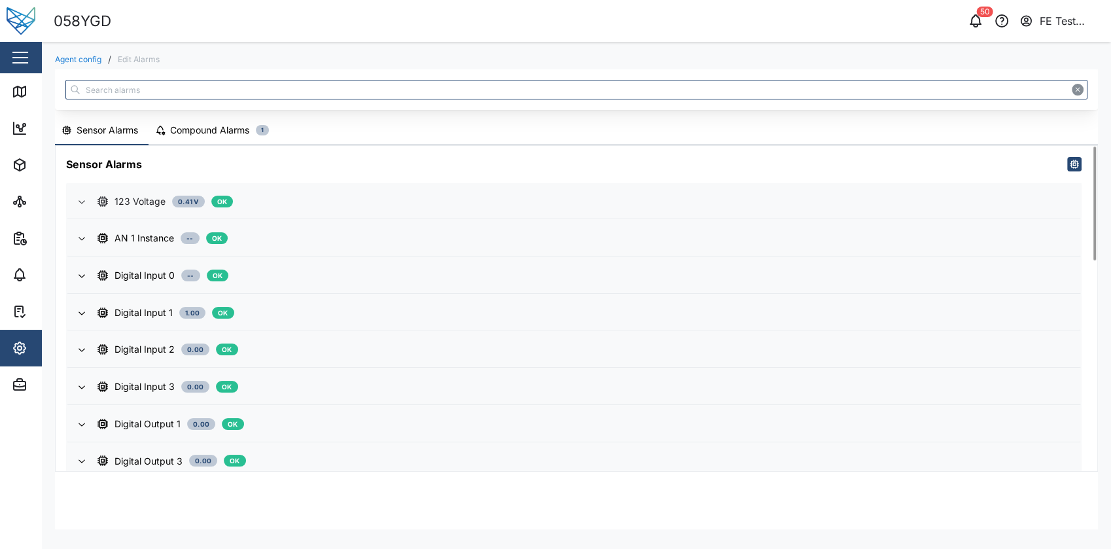
click at [309, 207] on div "123 Voltage 0.41 V OK" at bounding box center [583, 201] width 972 height 14
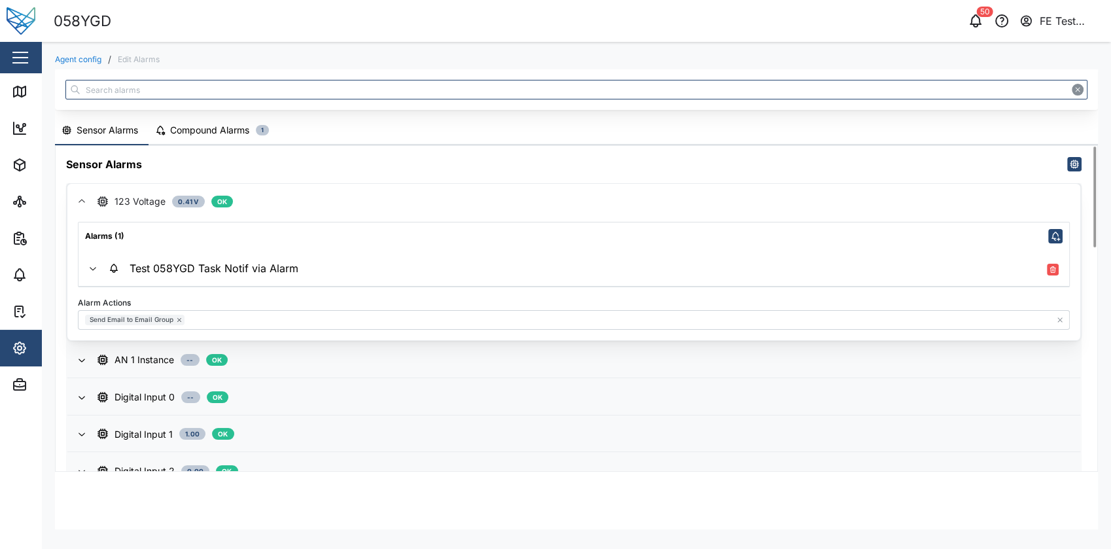
click at [450, 259] on span "Test 058YGD Task Notif via Alarm" at bounding box center [584, 268] width 950 height 36
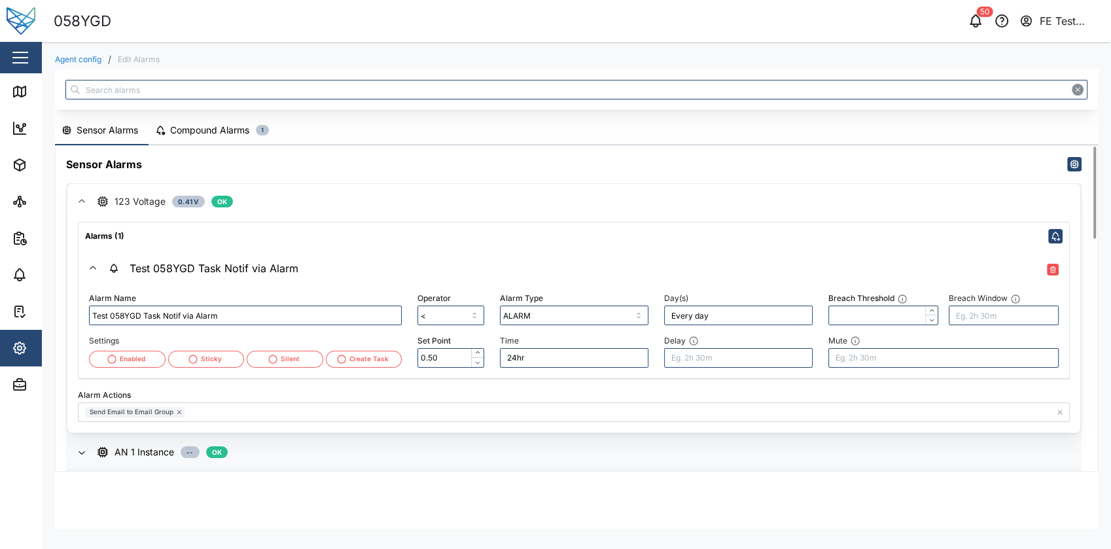
click at [120, 356] on div "Enabled" at bounding box center [133, 359] width 26 height 10
click at [163, 358] on button "Enabled" at bounding box center [127, 359] width 77 height 17
click at [186, 358] on div "Sticky" at bounding box center [205, 359] width 70 height 16
click at [296, 340] on div "Settings Enabled Sticky Silent Create Task" at bounding box center [245, 350] width 313 height 36
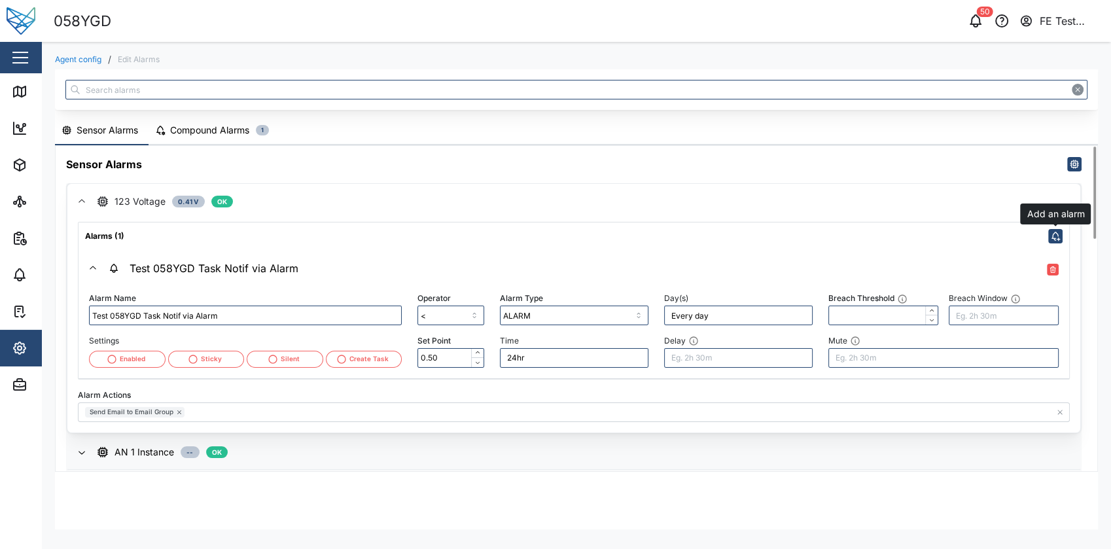
click at [1052, 232] on icon "button" at bounding box center [1055, 236] width 10 height 10
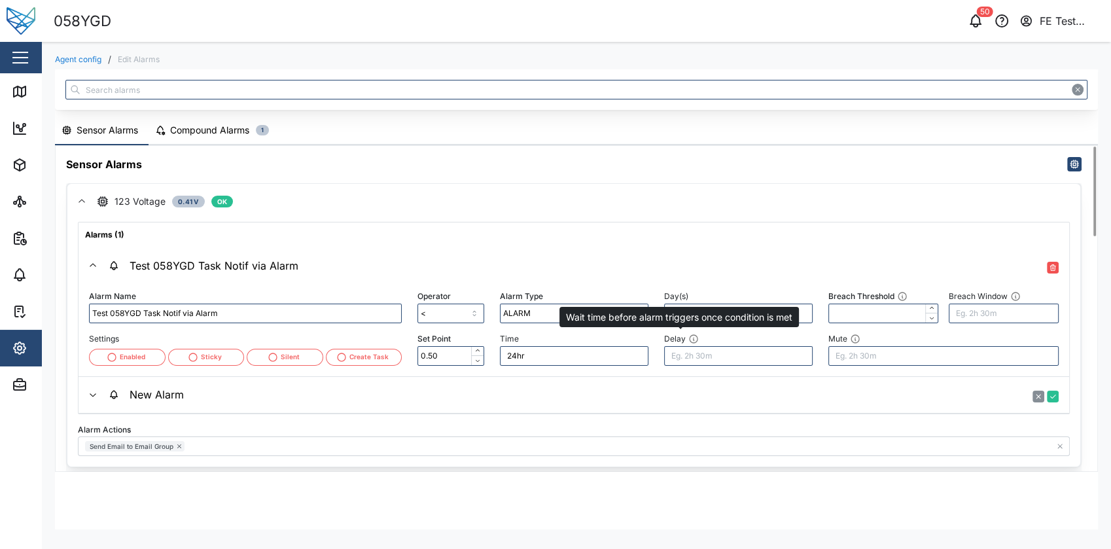
click at [691, 337] on icon at bounding box center [693, 339] width 10 height 10
click at [691, 346] on input "Delay" at bounding box center [738, 356] width 148 height 20
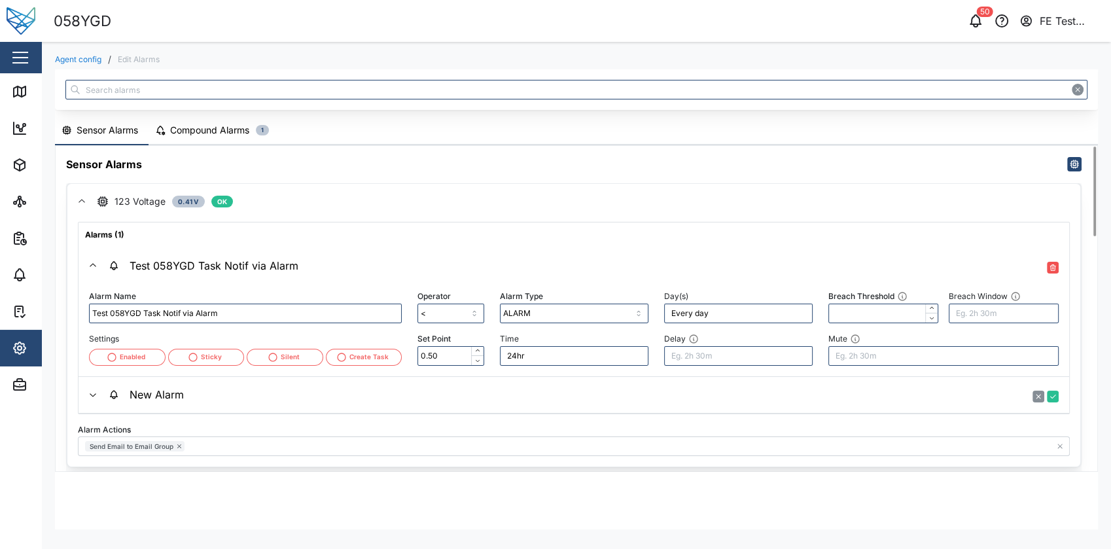
click at [853, 336] on icon at bounding box center [855, 339] width 10 height 10
click at [853, 346] on input "Mute" at bounding box center [943, 356] width 231 height 20
click at [903, 294] on icon at bounding box center [902, 296] width 10 height 10
click at [903, 303] on input "Breach Threshold" at bounding box center [883, 313] width 110 height 20
click at [977, 319] on input "Breach Window" at bounding box center [1003, 313] width 110 height 20
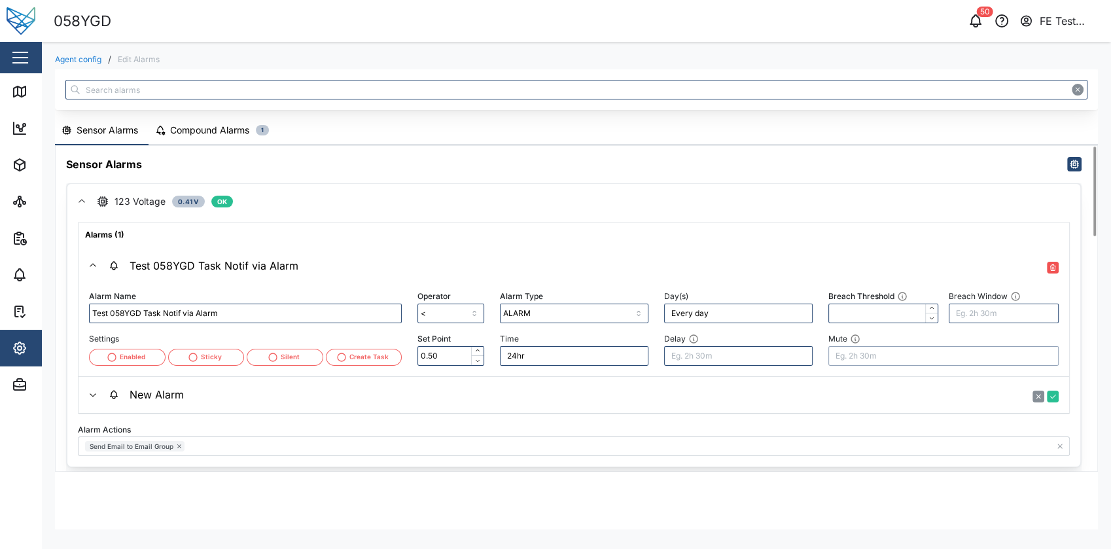
click at [907, 362] on input "Mute" at bounding box center [943, 356] width 231 height 20
click at [776, 361] on input "Delay" at bounding box center [738, 356] width 148 height 20
click at [479, 382] on span "New Alarm" at bounding box center [584, 395] width 950 height 36
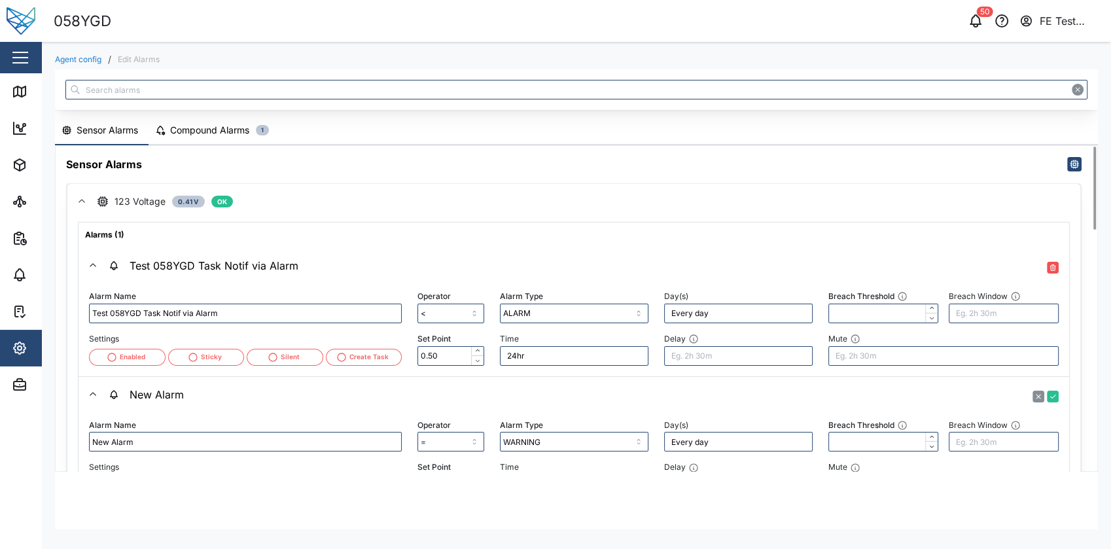
click at [479, 382] on span "New Alarm" at bounding box center [584, 395] width 950 height 36
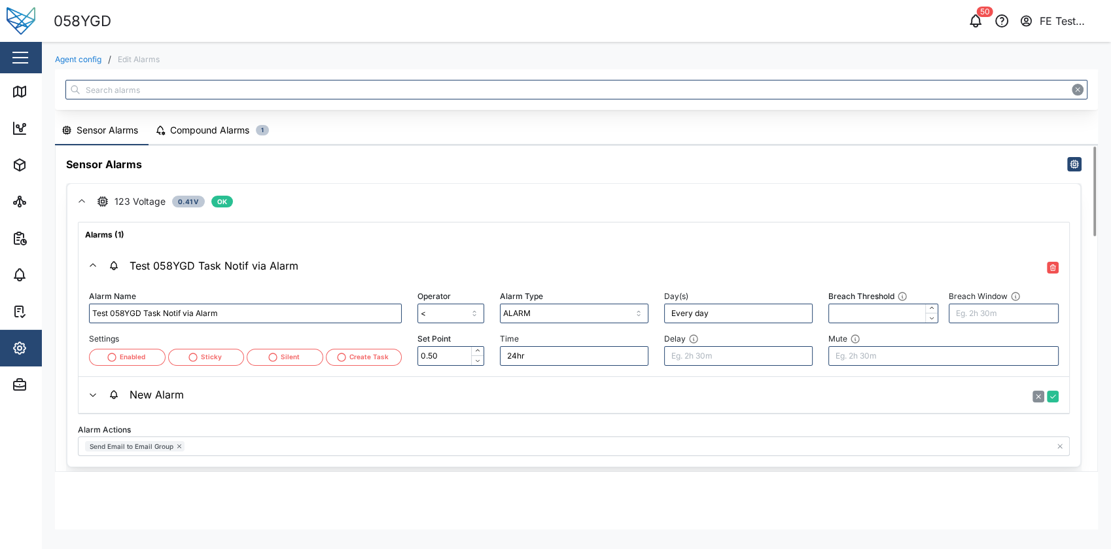
click at [260, 235] on div "Alarms (1)" at bounding box center [573, 231] width 990 height 19
click at [260, 262] on div "Test 058YGD Task Notif via Alarm" at bounding box center [204, 266] width 190 height 12
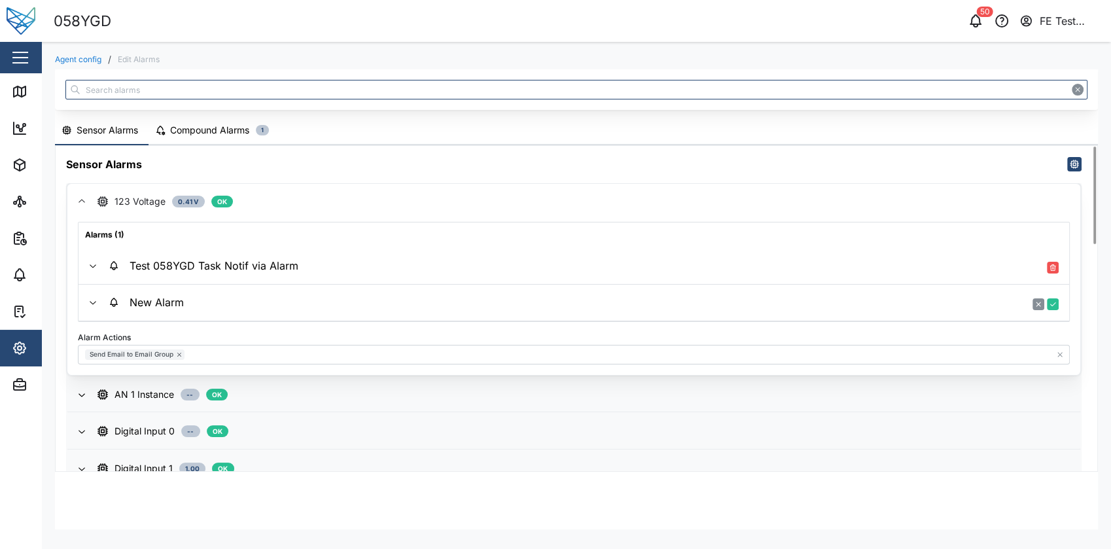
click at [260, 262] on div "Test 058YGD Task Notif via Alarm" at bounding box center [204, 266] width 190 height 12
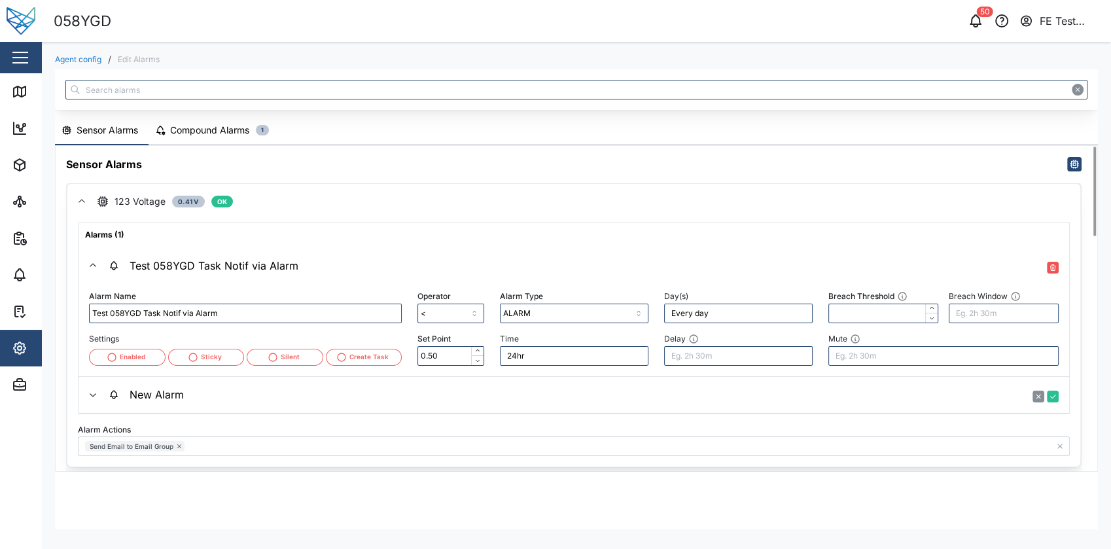
click at [260, 262] on div "Test 058YGD Task Notif via Alarm" at bounding box center [204, 266] width 190 height 12
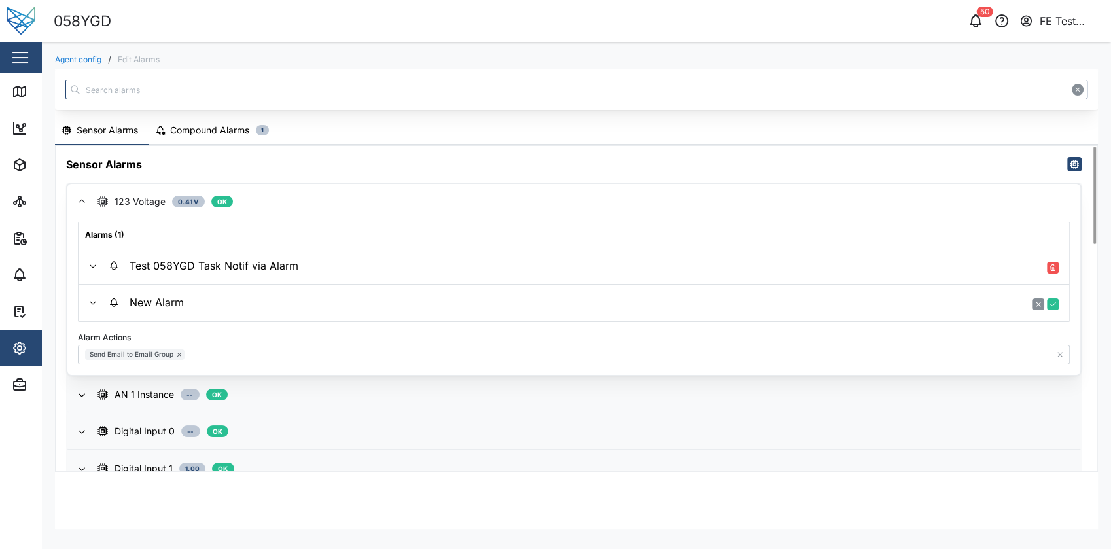
click at [245, 303] on div "New Alarm" at bounding box center [584, 302] width 950 height 15
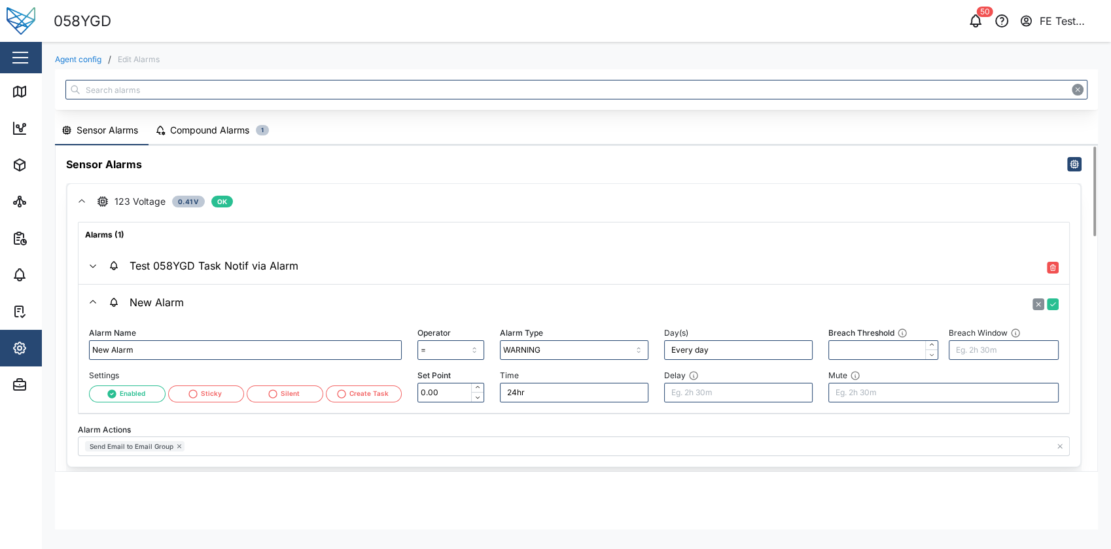
click at [245, 303] on div "New Alarm" at bounding box center [584, 302] width 950 height 15
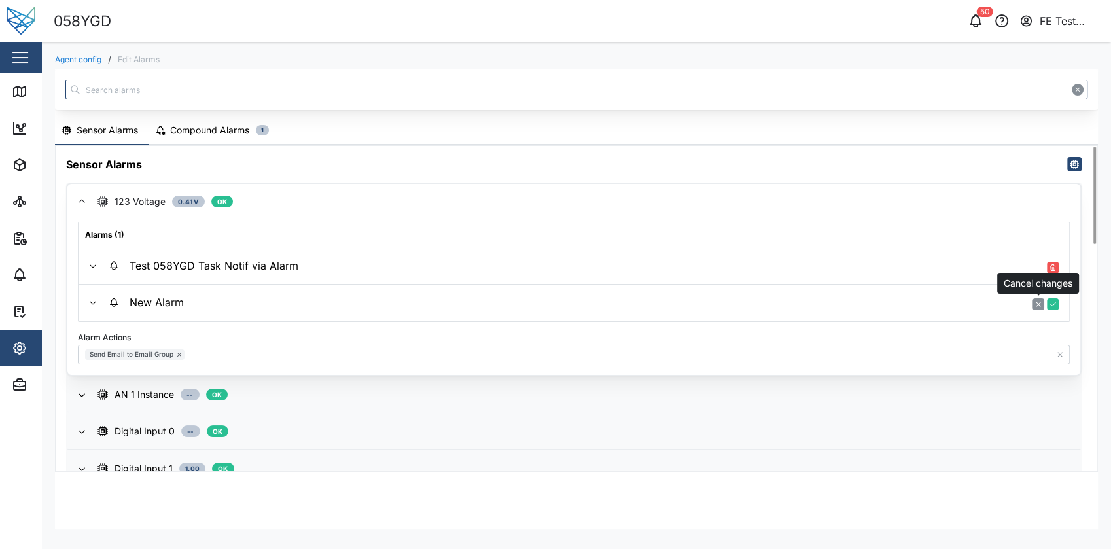
click at [1036, 302] on icon "button" at bounding box center [1038, 304] width 8 height 8
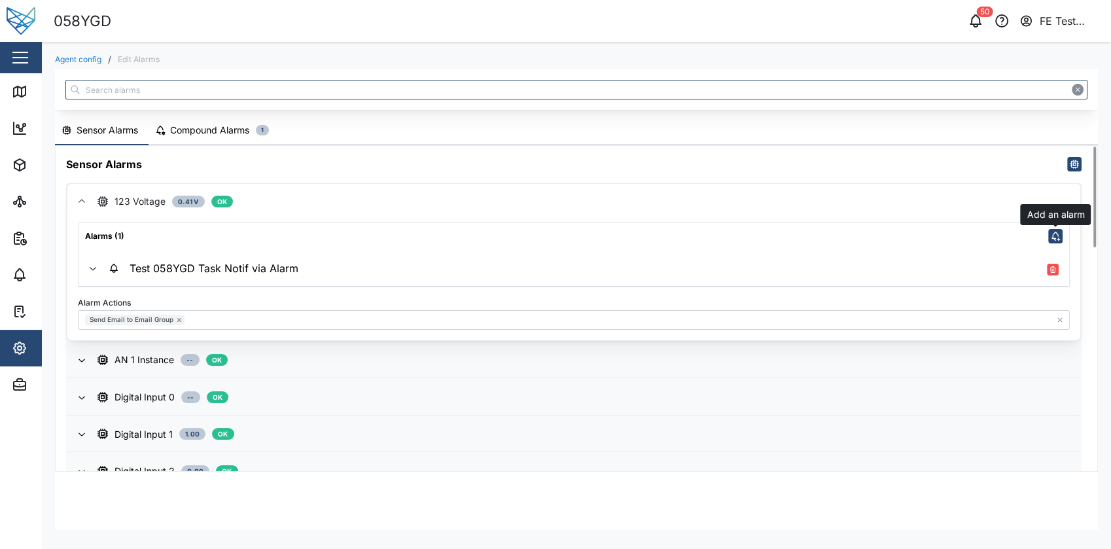
click at [1057, 237] on icon "button" at bounding box center [1055, 236] width 10 height 10
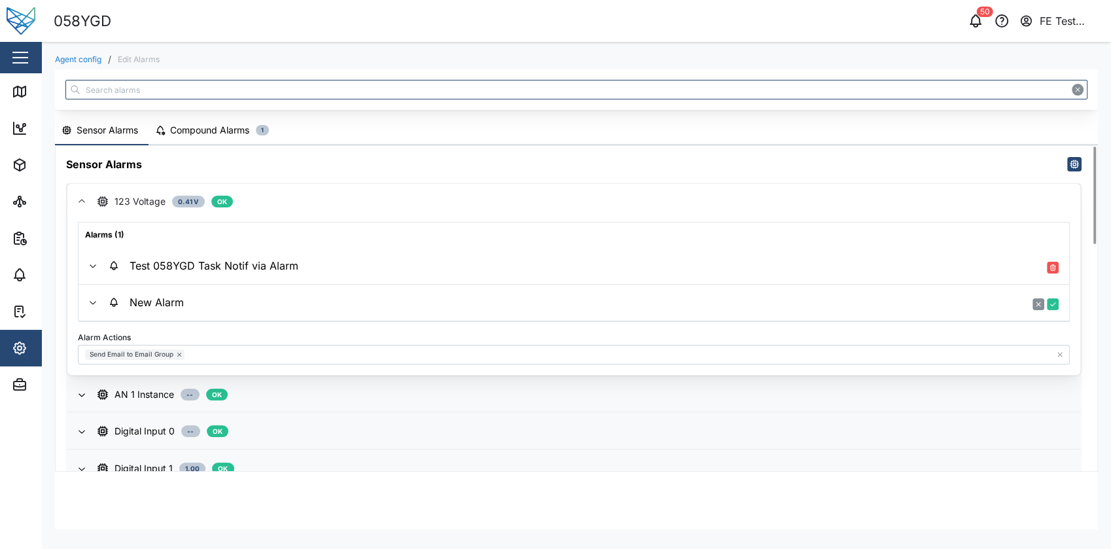
click at [148, 301] on div "New Alarm" at bounding box center [146, 302] width 75 height 12
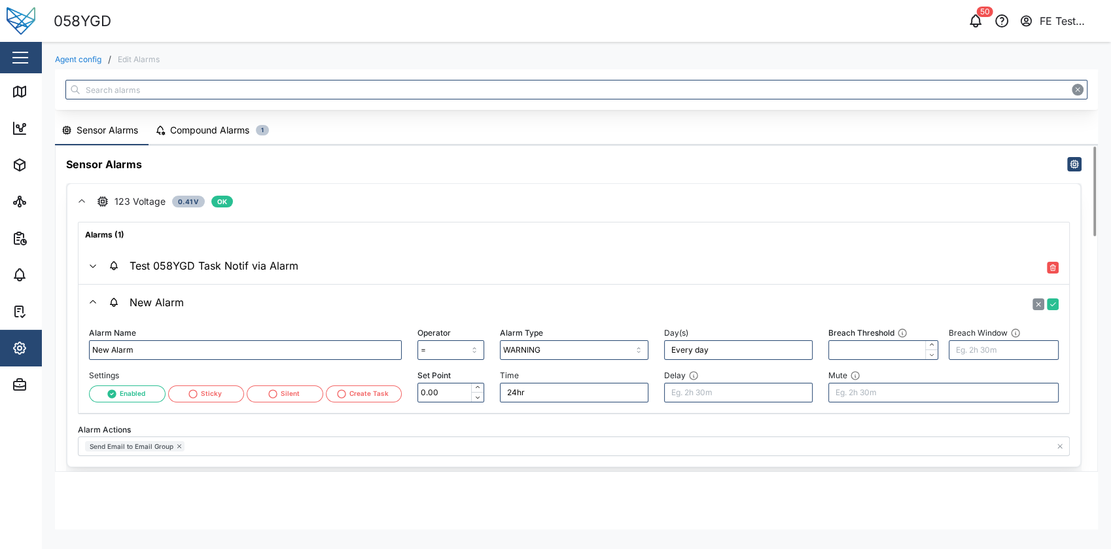
click at [163, 301] on div "New Alarm" at bounding box center [146, 302] width 75 height 12
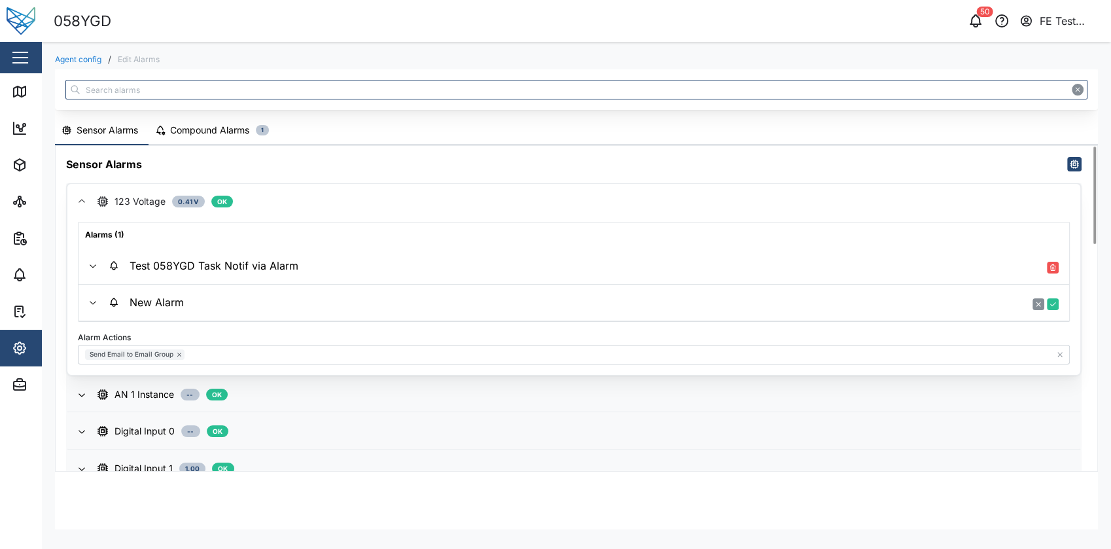
click at [163, 301] on div "New Alarm" at bounding box center [146, 302] width 75 height 12
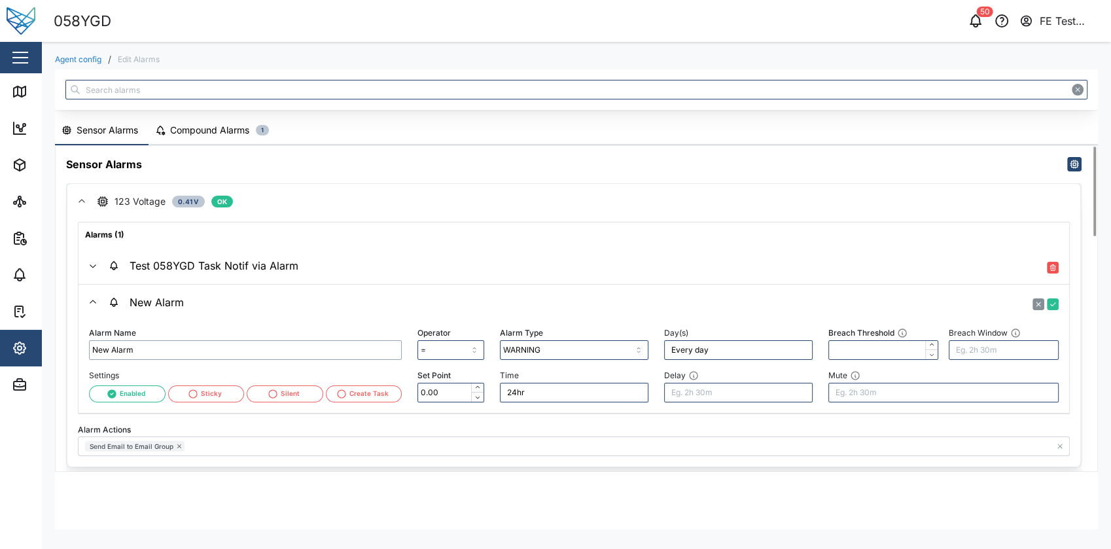
click at [143, 348] on input "New Alarm" at bounding box center [245, 350] width 313 height 20
type input "Test Alarm"
click at [207, 332] on div "Alarm Name Test Alarm" at bounding box center [245, 342] width 313 height 36
click at [236, 303] on div "Test Alarm" at bounding box center [584, 302] width 950 height 15
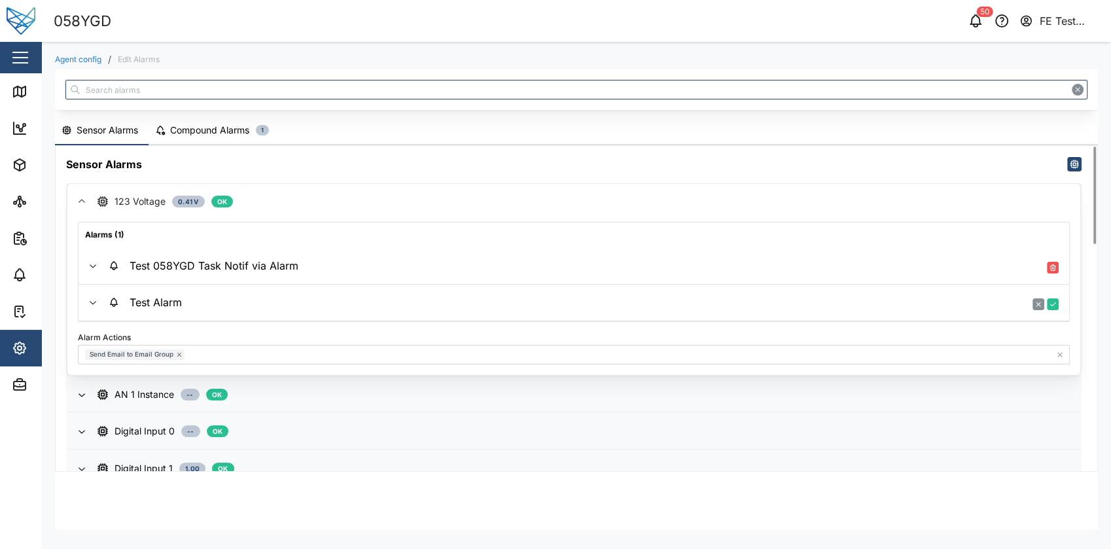
click at [293, 262] on div "Test 058YGD Task Notif via Alarm" at bounding box center [204, 266] width 190 height 12
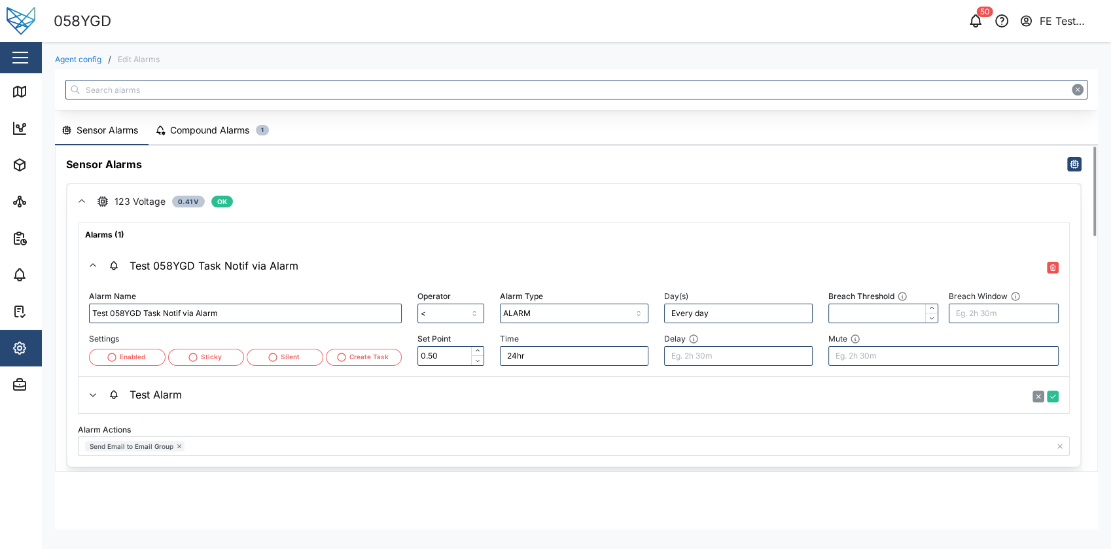
click at [293, 262] on div "Test 058YGD Task Notif via Alarm" at bounding box center [204, 266] width 190 height 12
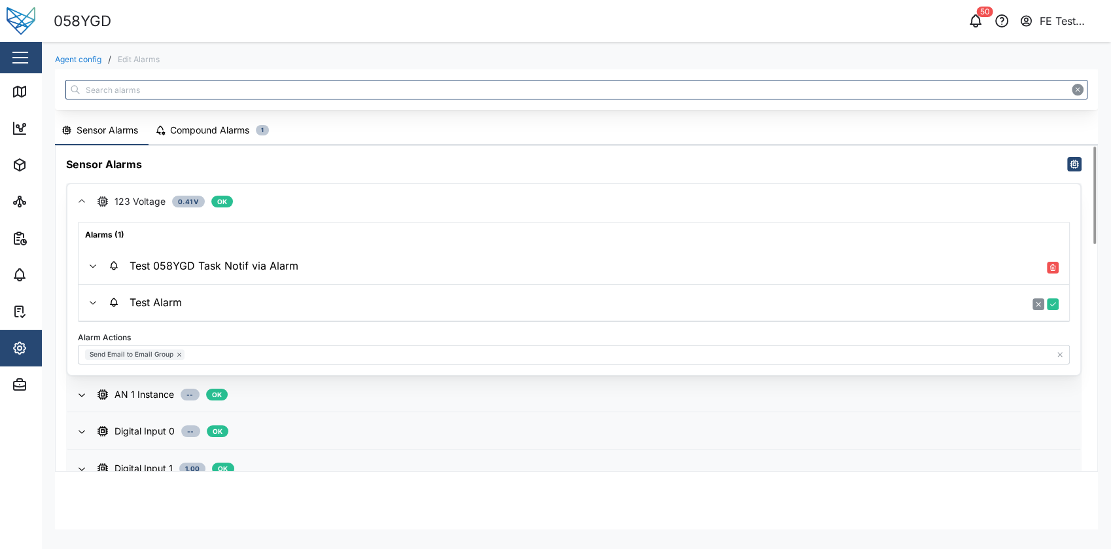
click at [293, 262] on div "Test 058YGD Task Notif via Alarm" at bounding box center [204, 266] width 190 height 12
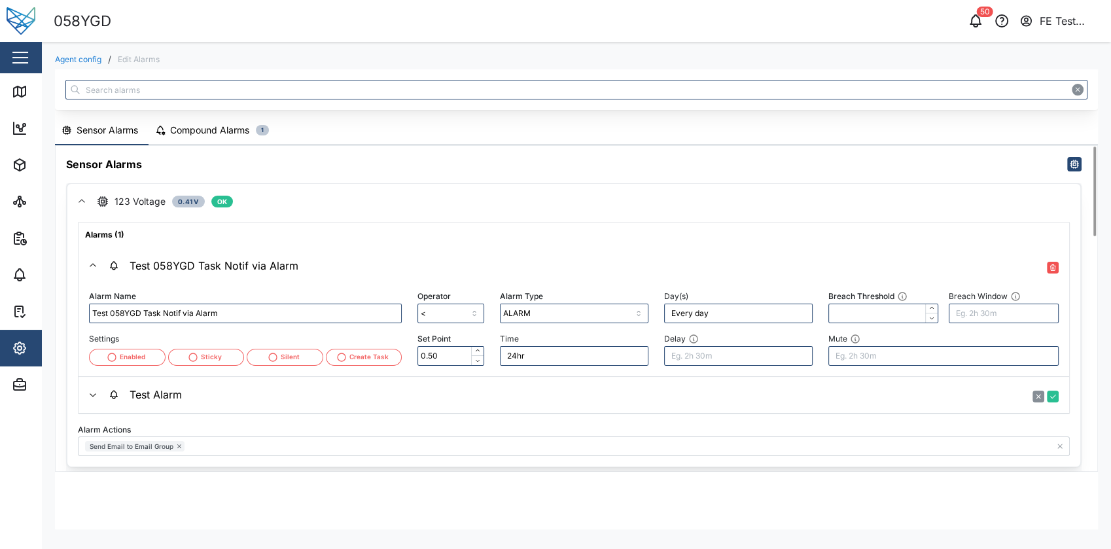
click at [245, 398] on div "Test Alarm" at bounding box center [584, 394] width 950 height 15
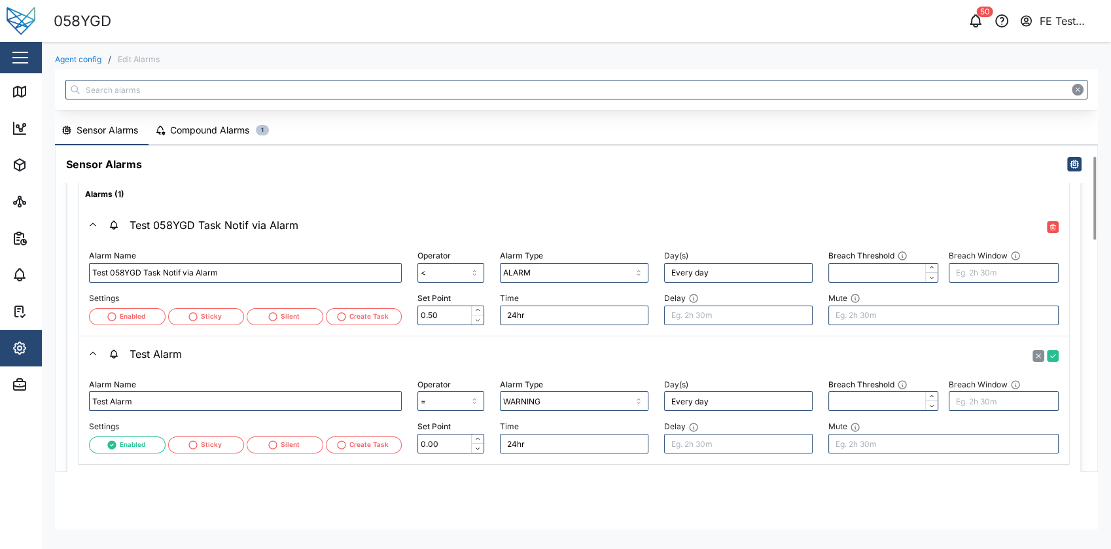
scroll to position [39, 0]
click at [317, 348] on div "Test Alarm" at bounding box center [584, 355] width 950 height 15
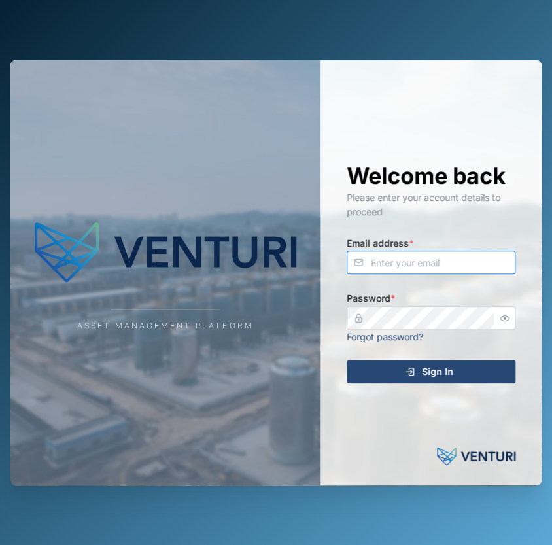
type input "[EMAIL_ADDRESS][DOMAIN_NAME]"
click at [426, 370] on span "Sign In" at bounding box center [437, 371] width 31 height 22
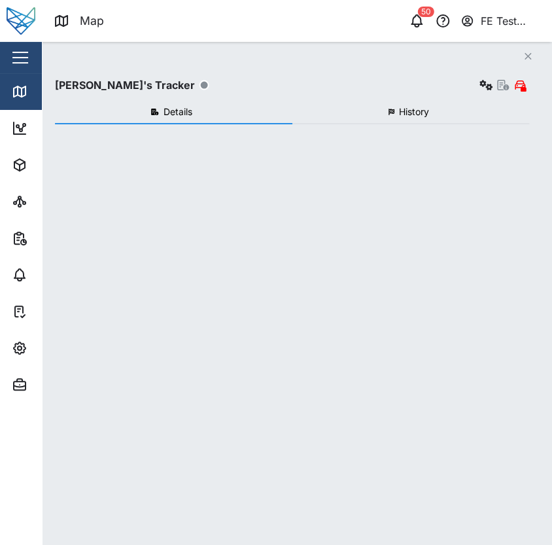
checkbox input "true"
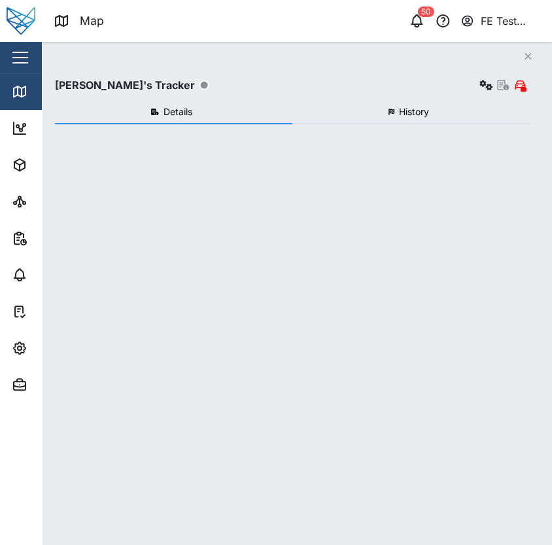
checkbox input "true"
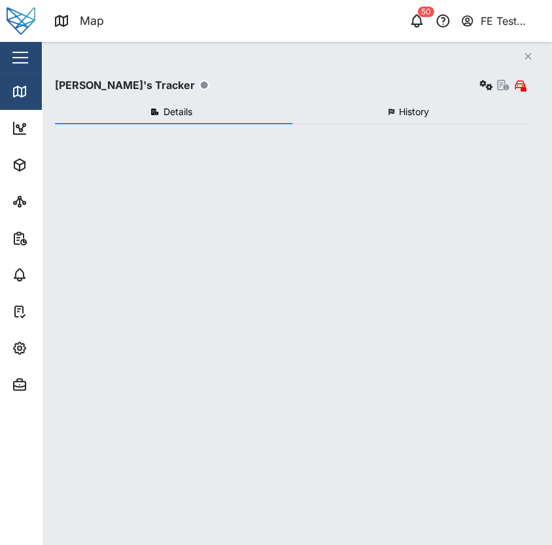
checkbox input "true"
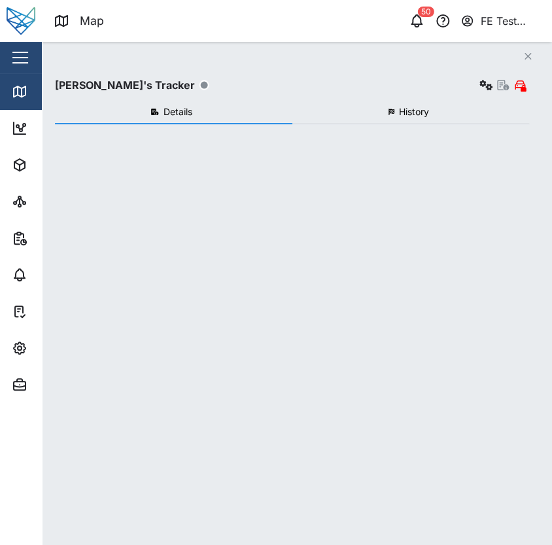
checkbox input "true"
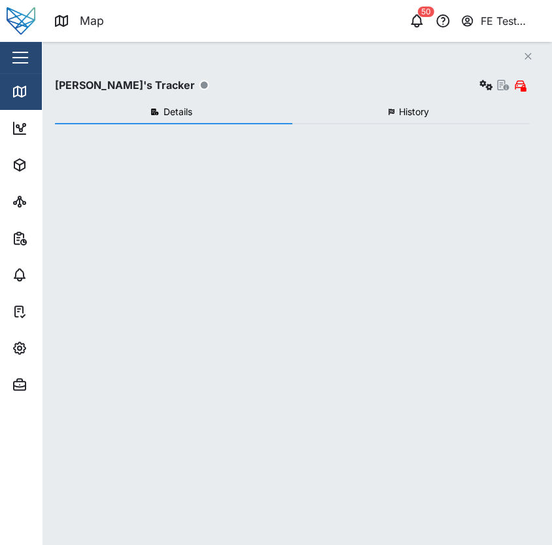
checkbox input "true"
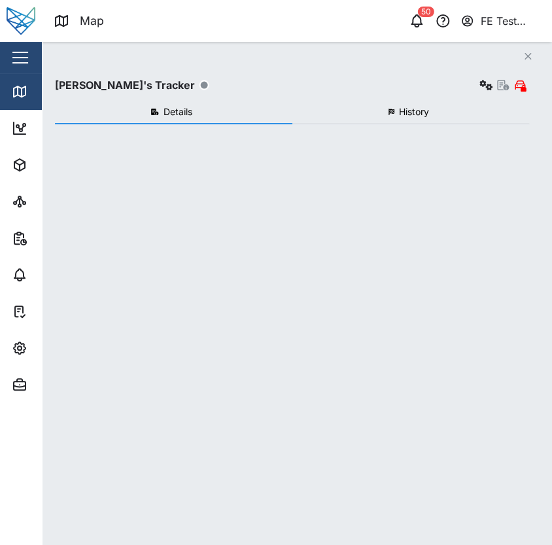
checkbox input "true"
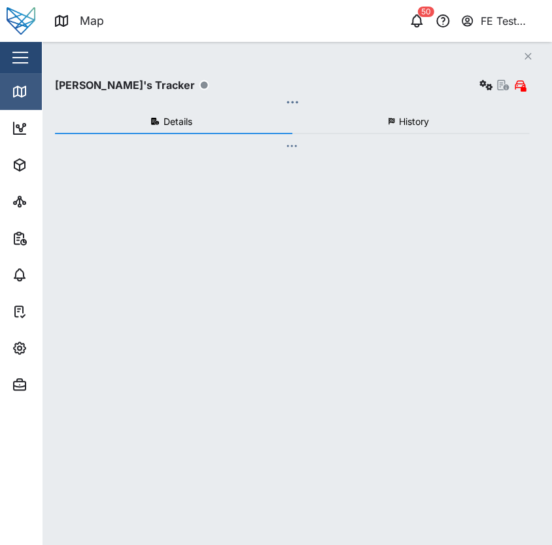
scroll to position [383, 203]
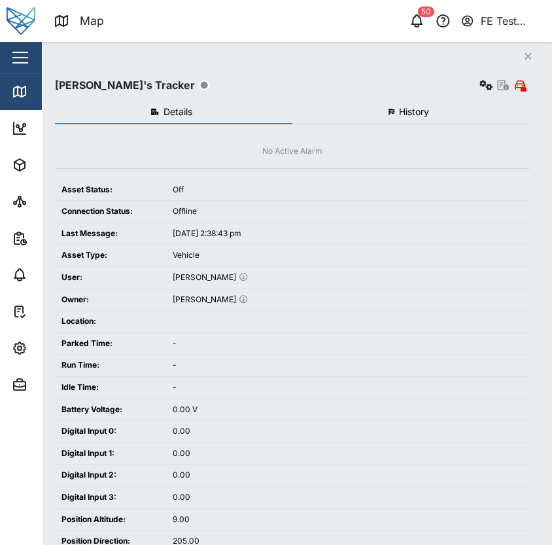
click at [10, 55] on button "button" at bounding box center [20, 57] width 22 height 22
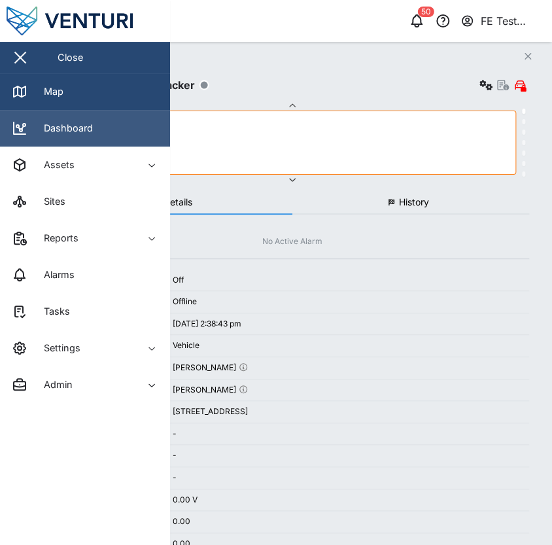
click at [73, 119] on link "Dashboard" at bounding box center [85, 128] width 170 height 37
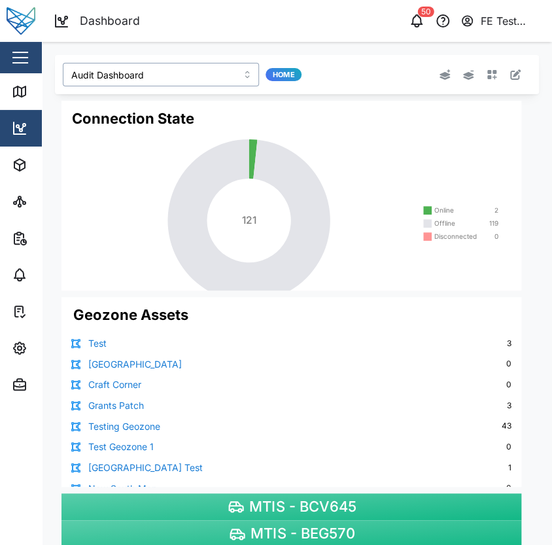
click at [174, 83] on input "Audit Dashboard" at bounding box center [161, 75] width 196 height 24
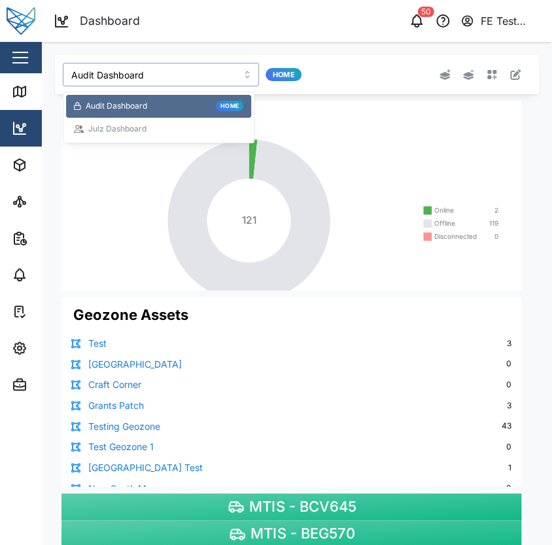
click at [149, 123] on div "Julz Dashboard" at bounding box center [158, 129] width 169 height 12
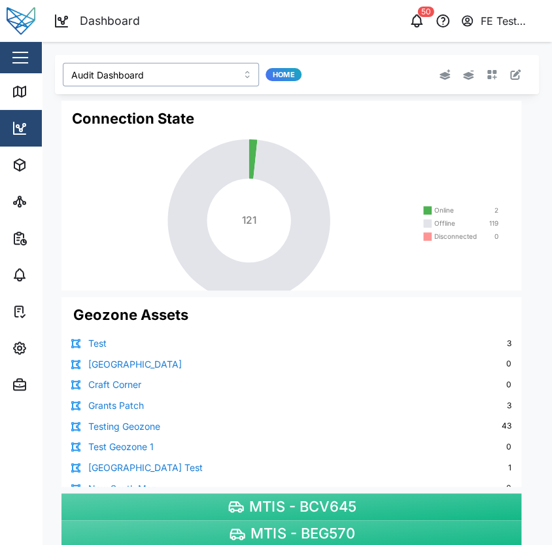
type input "Julz Dashboard"
